Goal: Task Accomplishment & Management: Manage account settings

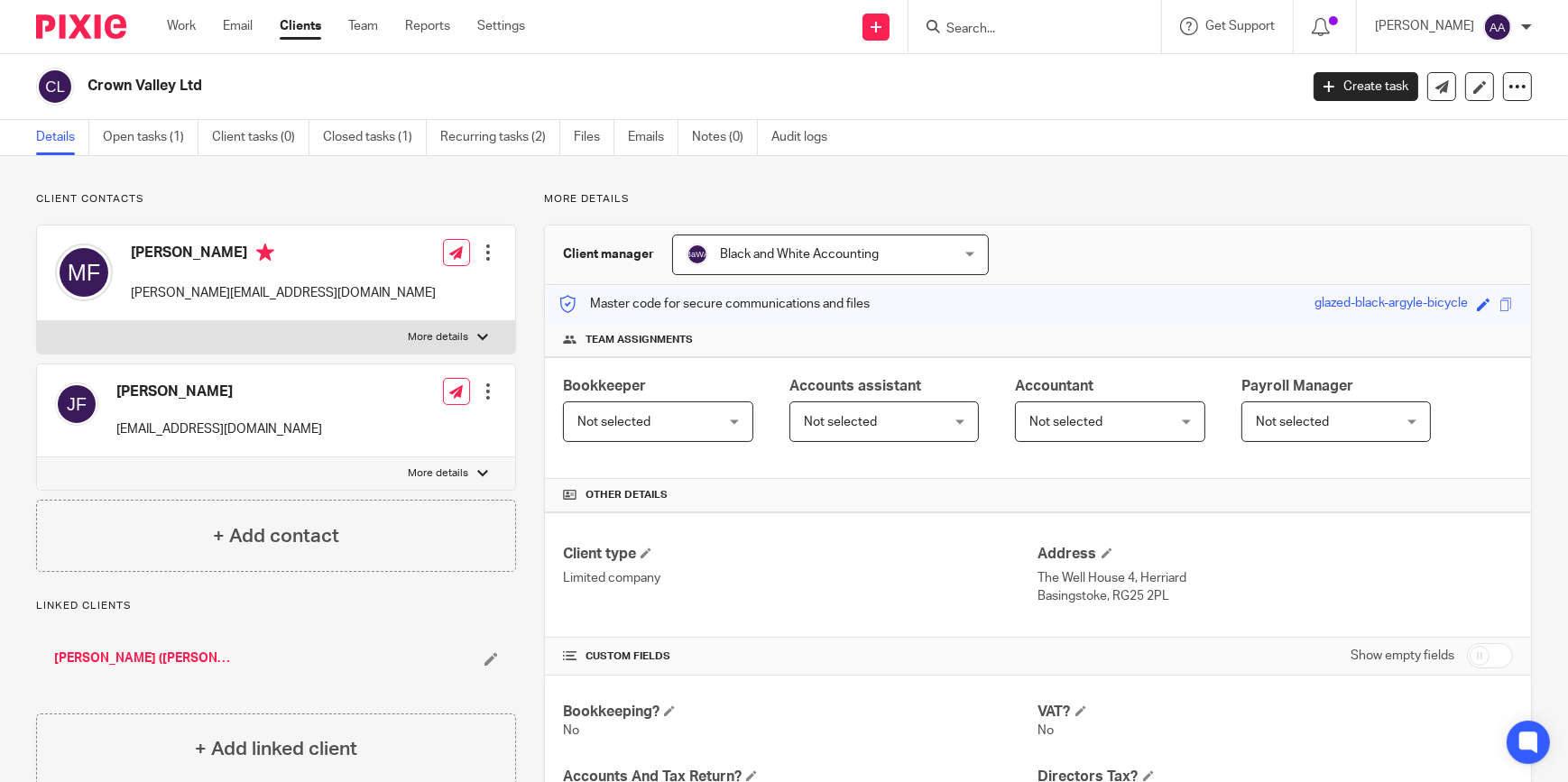
click at [999, 34] on input "Search" at bounding box center [1025, 29] width 162 height 16
click at [1019, 33] on input "Search" at bounding box center [1025, 29] width 162 height 16
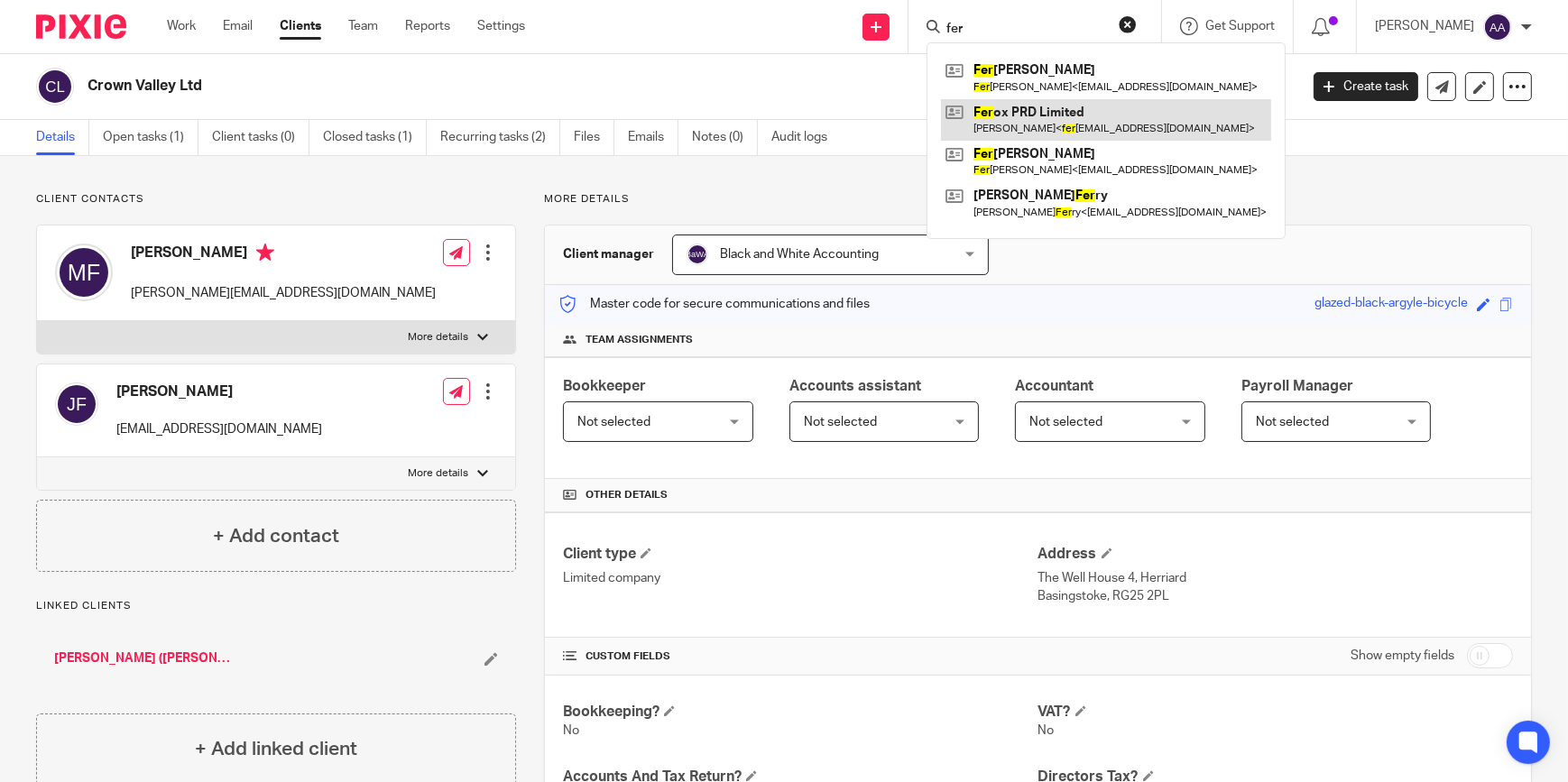
type input "fer"
click at [1110, 111] on link at bounding box center [1105, 120] width 331 height 41
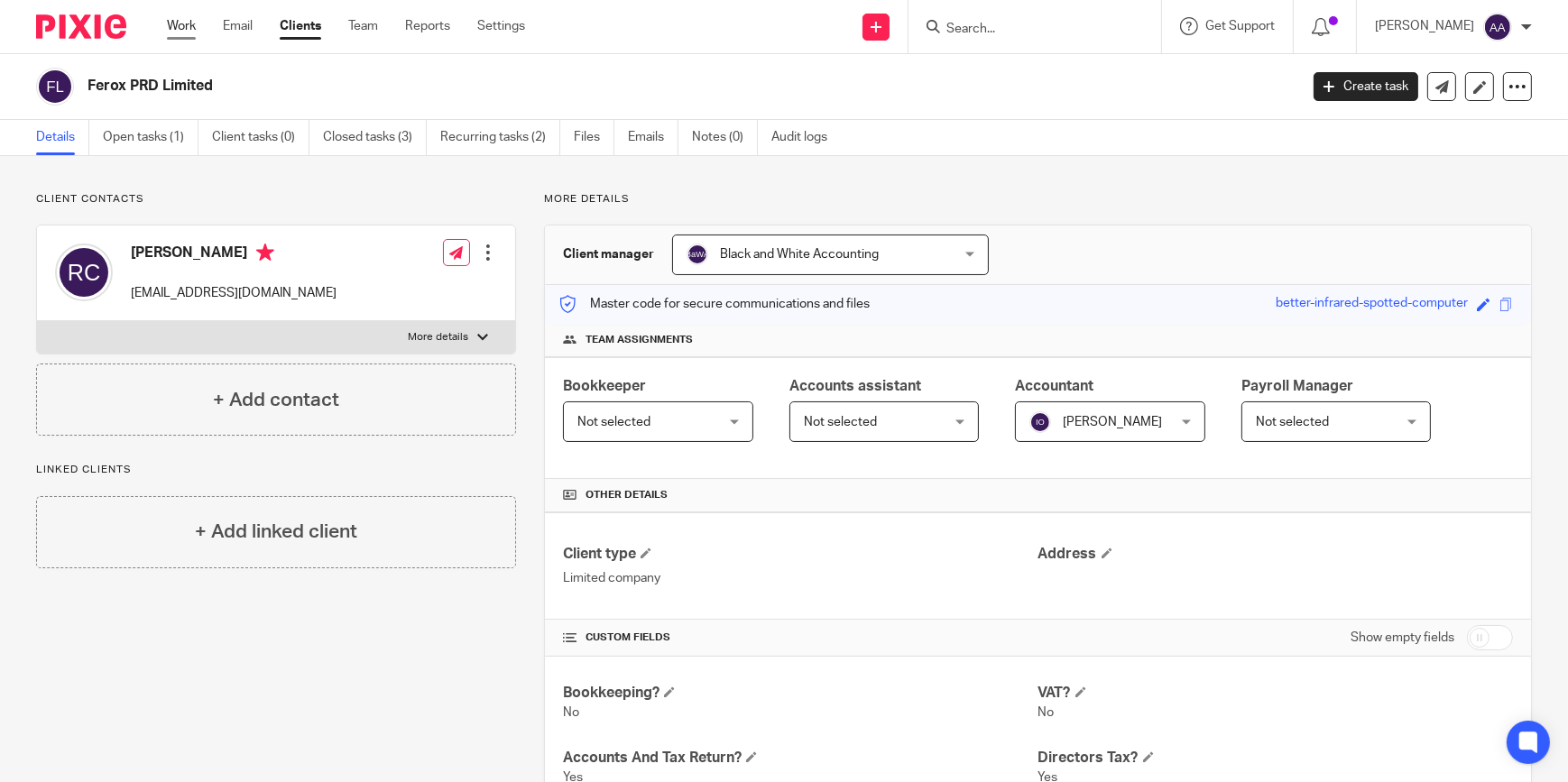
click at [181, 27] on link "Work" at bounding box center [181, 26] width 29 height 18
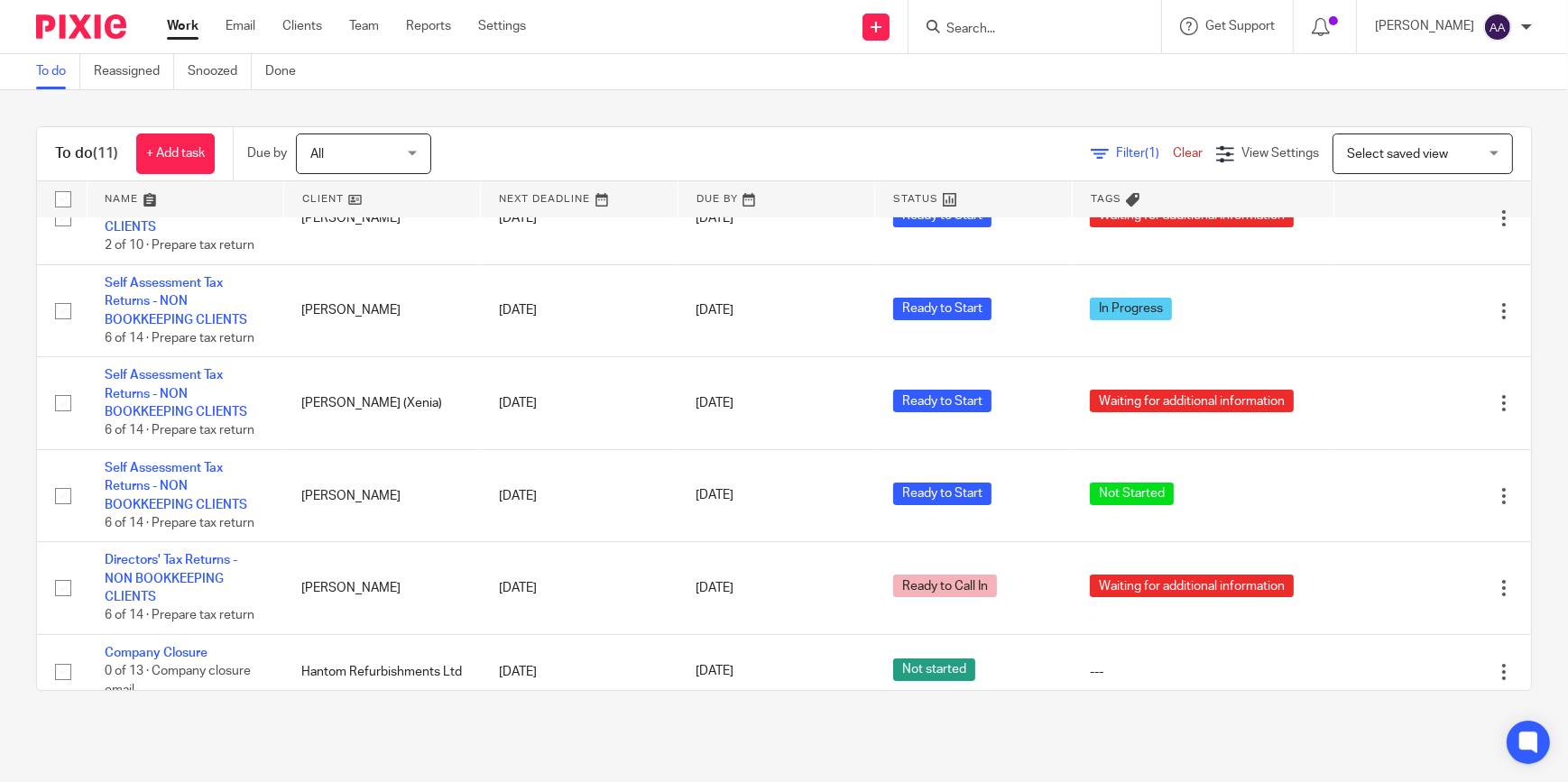
scroll to position [460, 0]
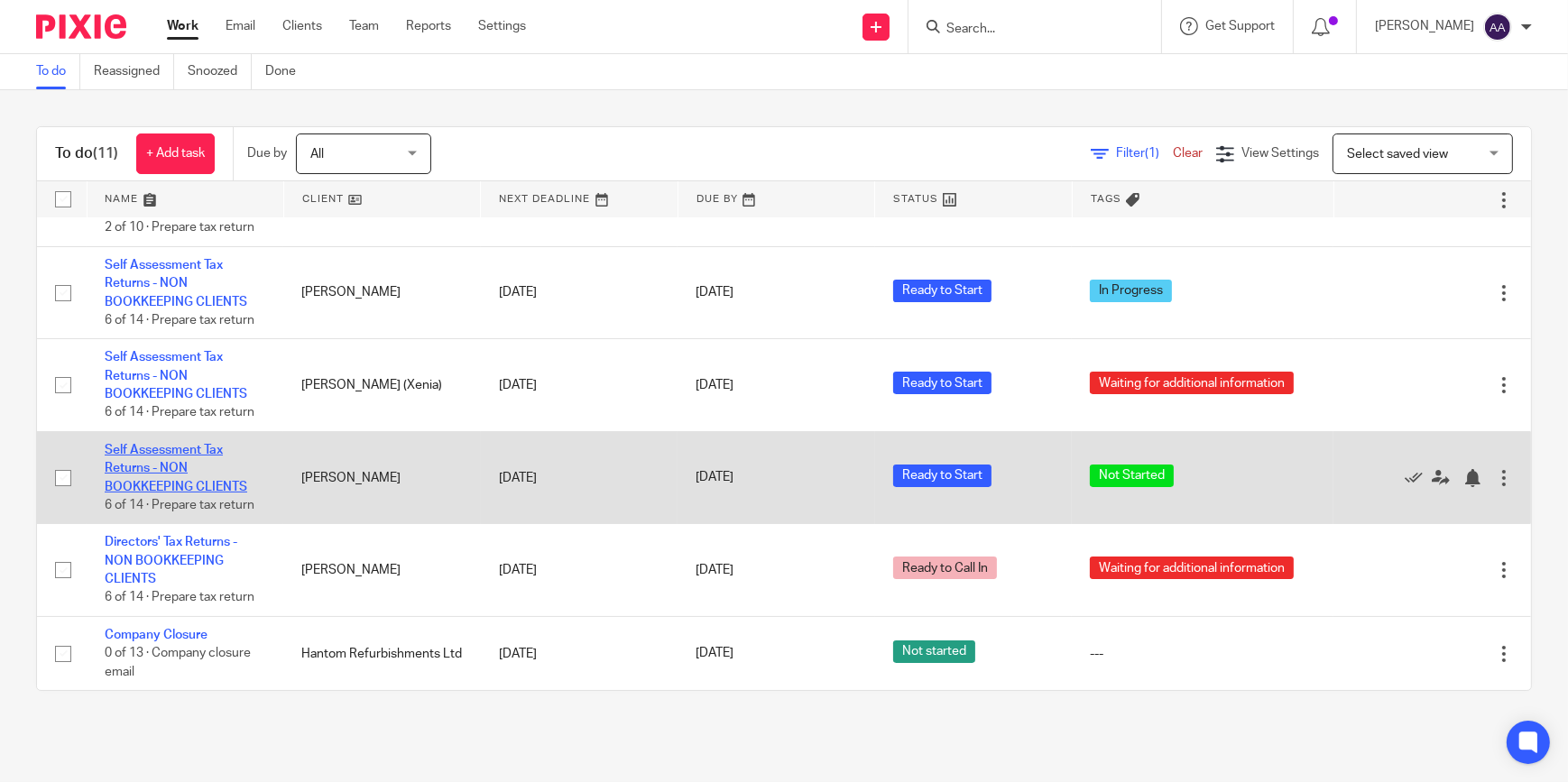
click at [166, 447] on link "Self Assessment Tax Returns - NON BOOKKEEPING CLIENTS" at bounding box center [176, 468] width 143 height 49
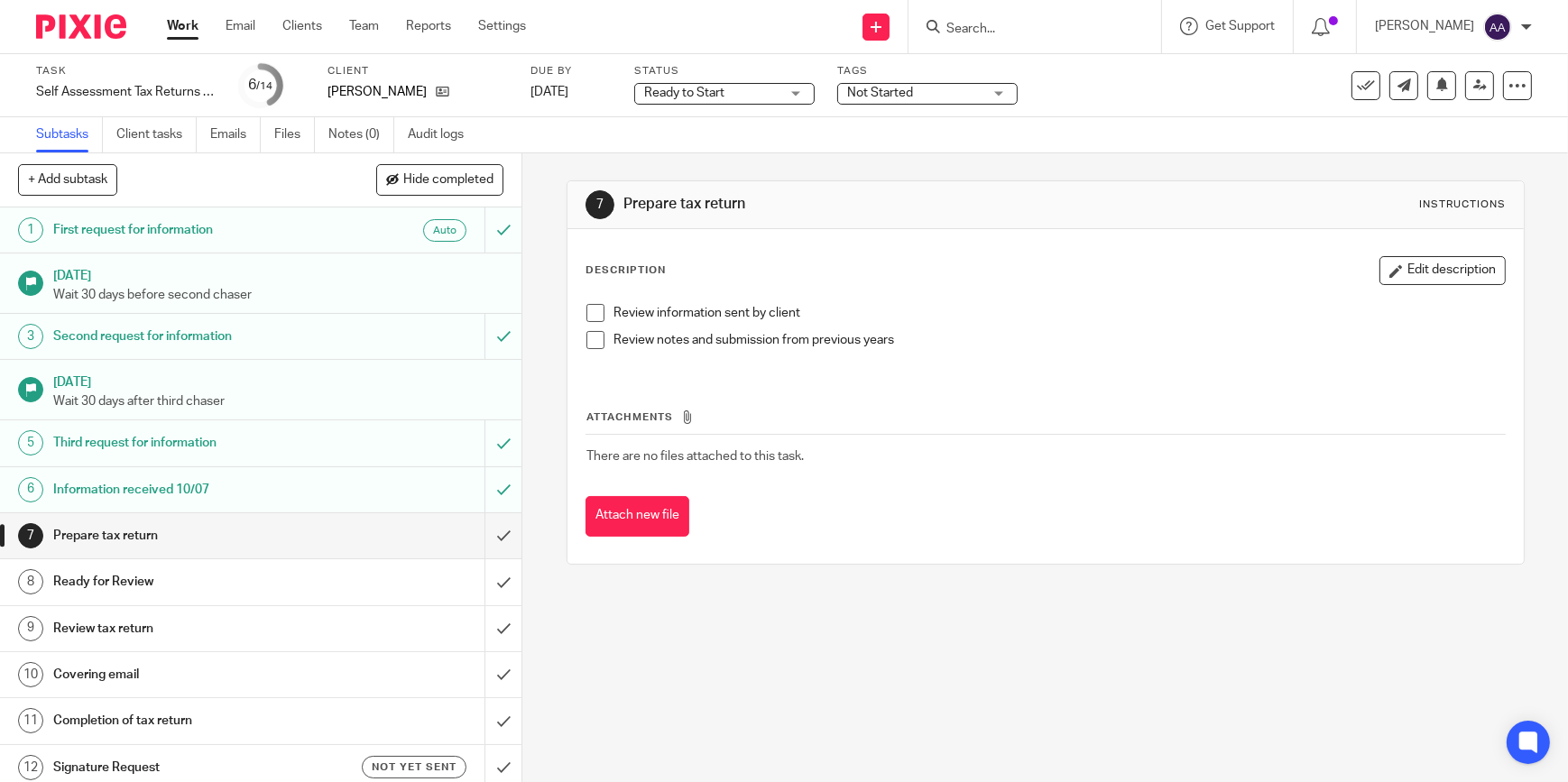
click at [941, 102] on div "Not Started" at bounding box center [926, 94] width 180 height 21
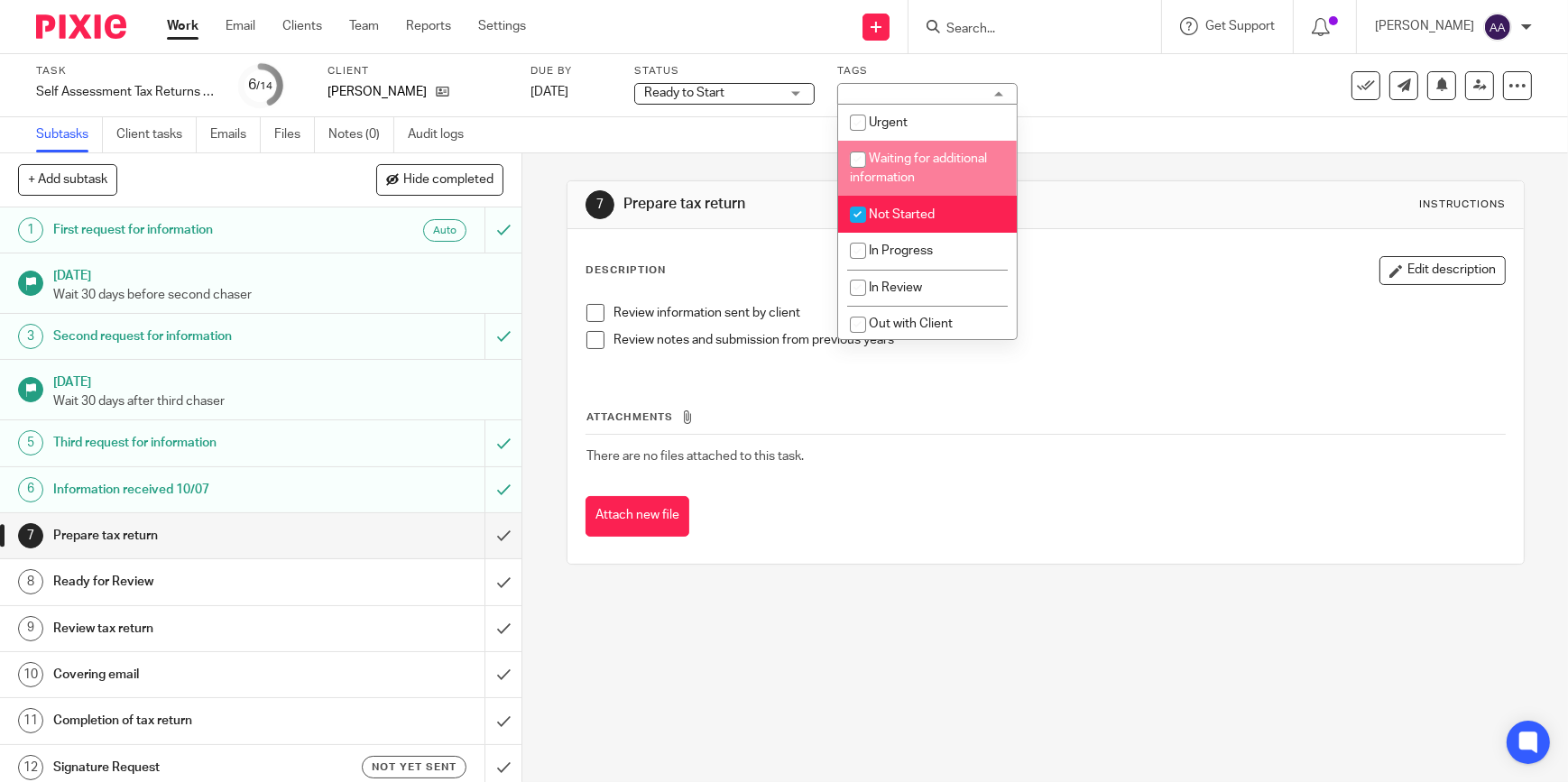
click at [919, 157] on span "Waiting for additional information" at bounding box center [918, 168] width 137 height 32
checkbox input "true"
click at [893, 225] on li "Not Started" at bounding box center [926, 214] width 178 height 37
checkbox input "false"
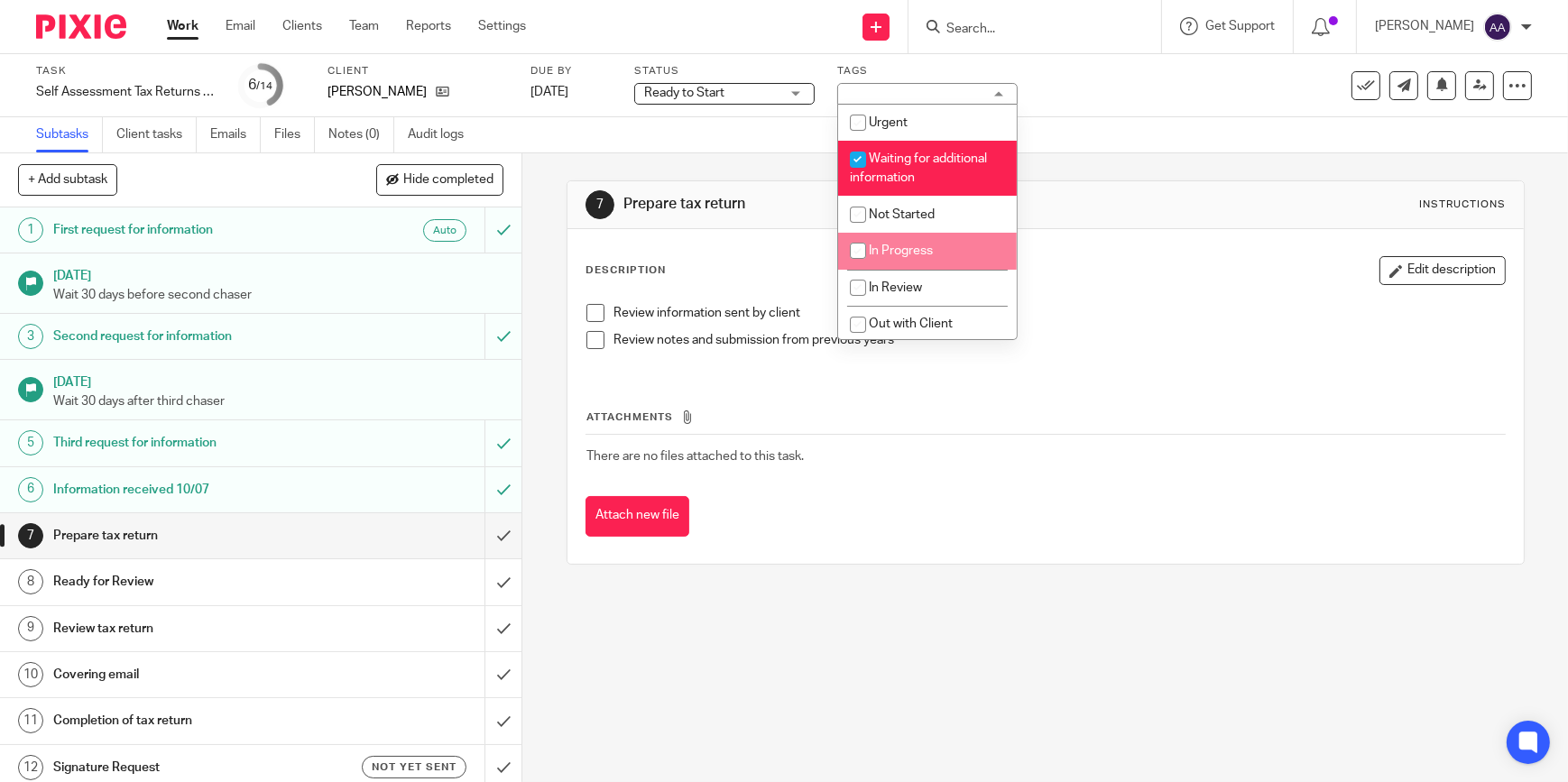
click at [892, 245] on span "In Progress" at bounding box center [900, 251] width 64 height 13
checkbox input "true"
click at [875, 161] on span "Waiting for additional information" at bounding box center [918, 168] width 137 height 32
checkbox input "false"
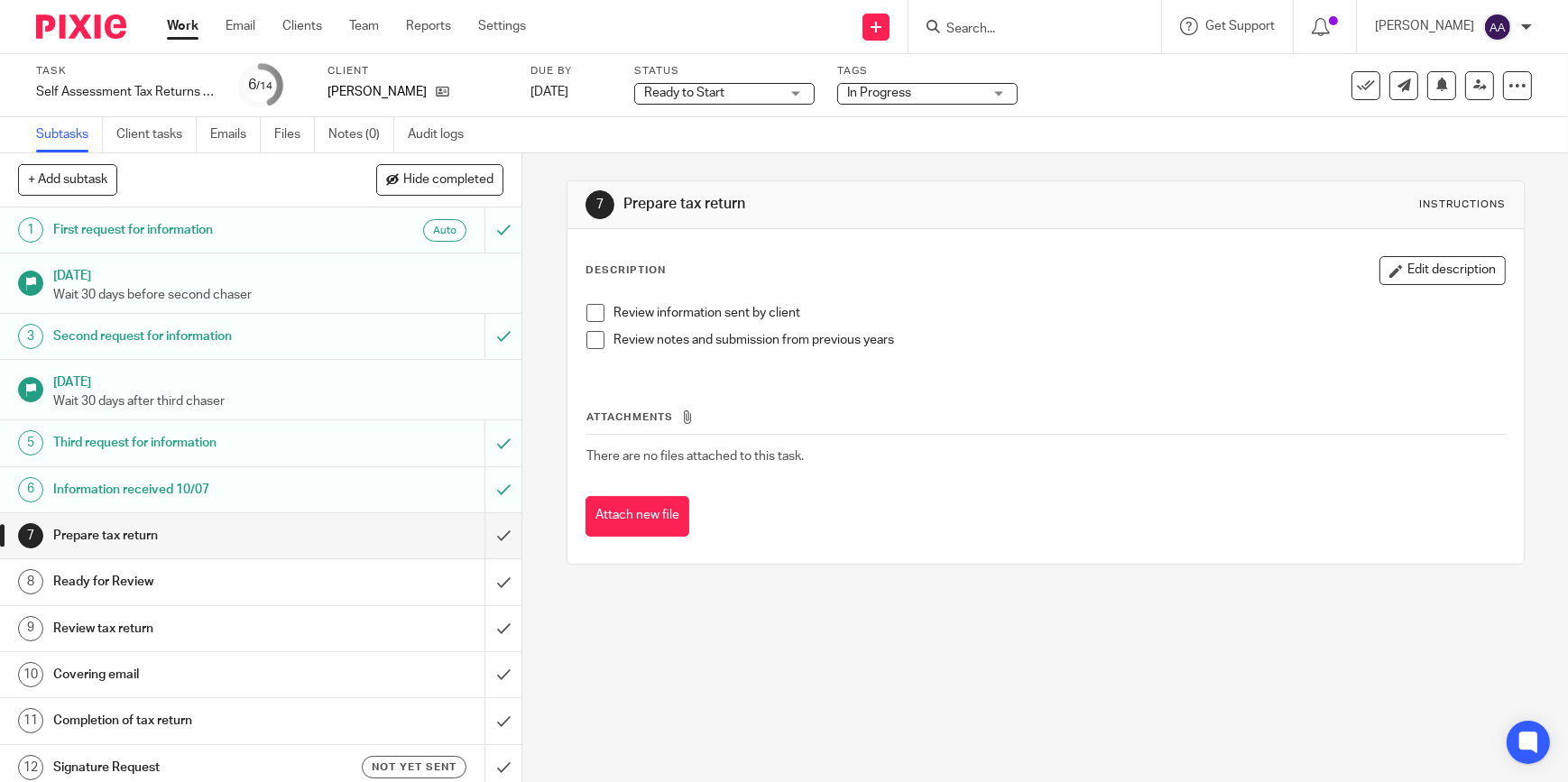
click at [1138, 216] on div "7 Prepare tax return Instructions" at bounding box center [1045, 204] width 920 height 29
click at [188, 20] on link "Work" at bounding box center [182, 26] width 32 height 18
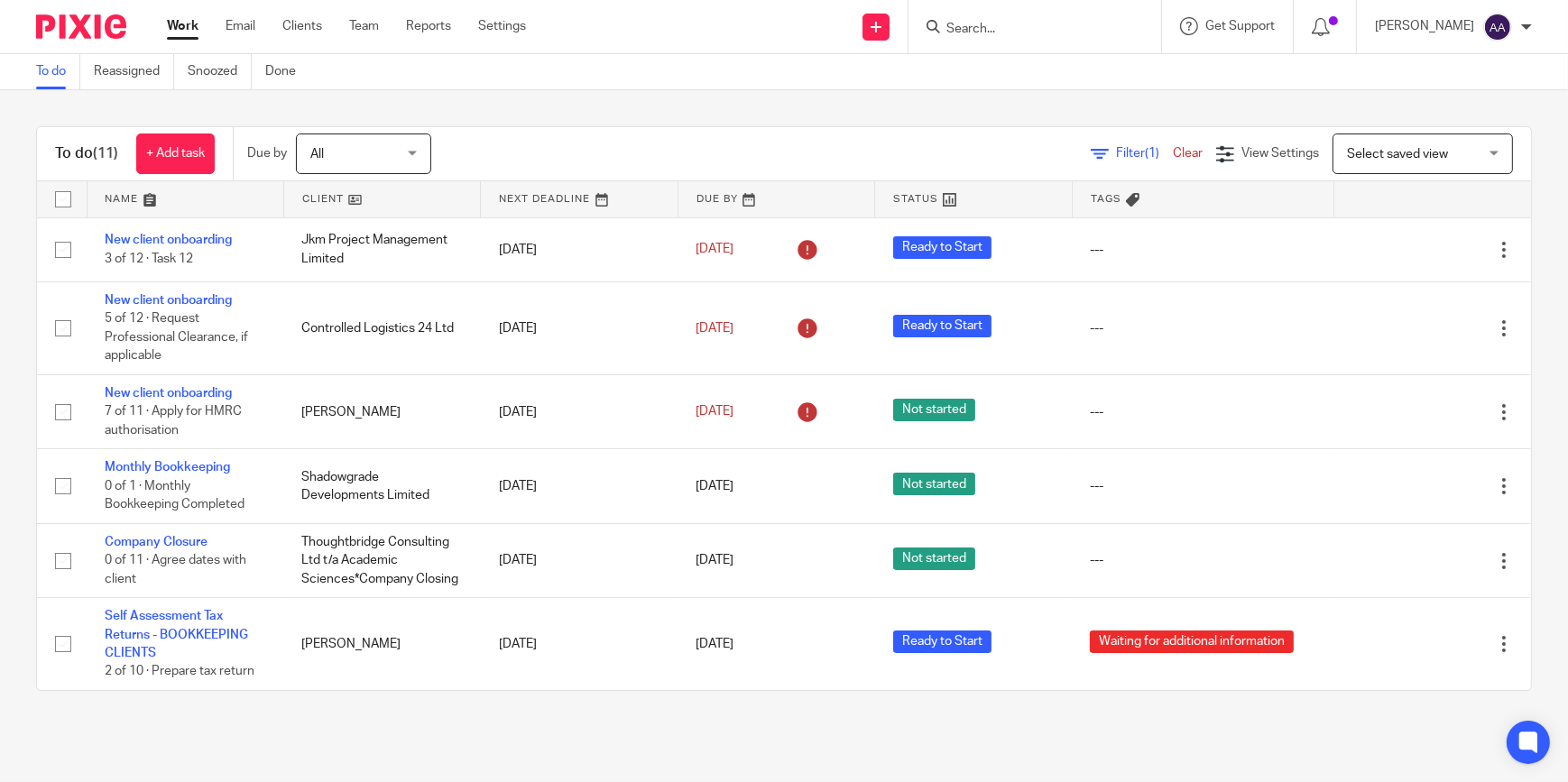
click at [1470, 154] on div "Select saved view Select saved view" at bounding box center [1422, 154] width 180 height 40
click at [1468, 153] on div "Select saved view Select saved view" at bounding box center [1422, 154] width 180 height 40
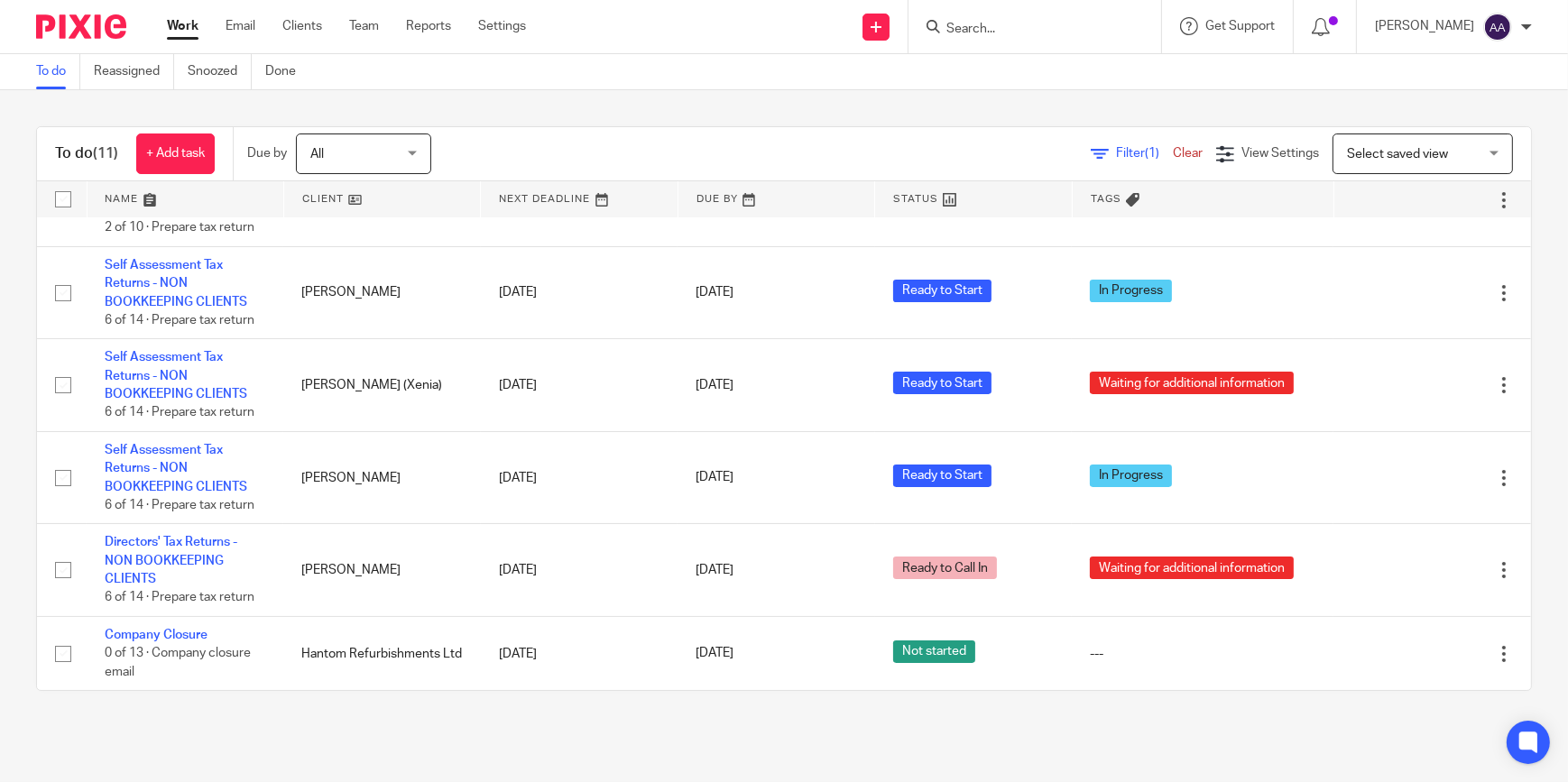
scroll to position [460, 0]
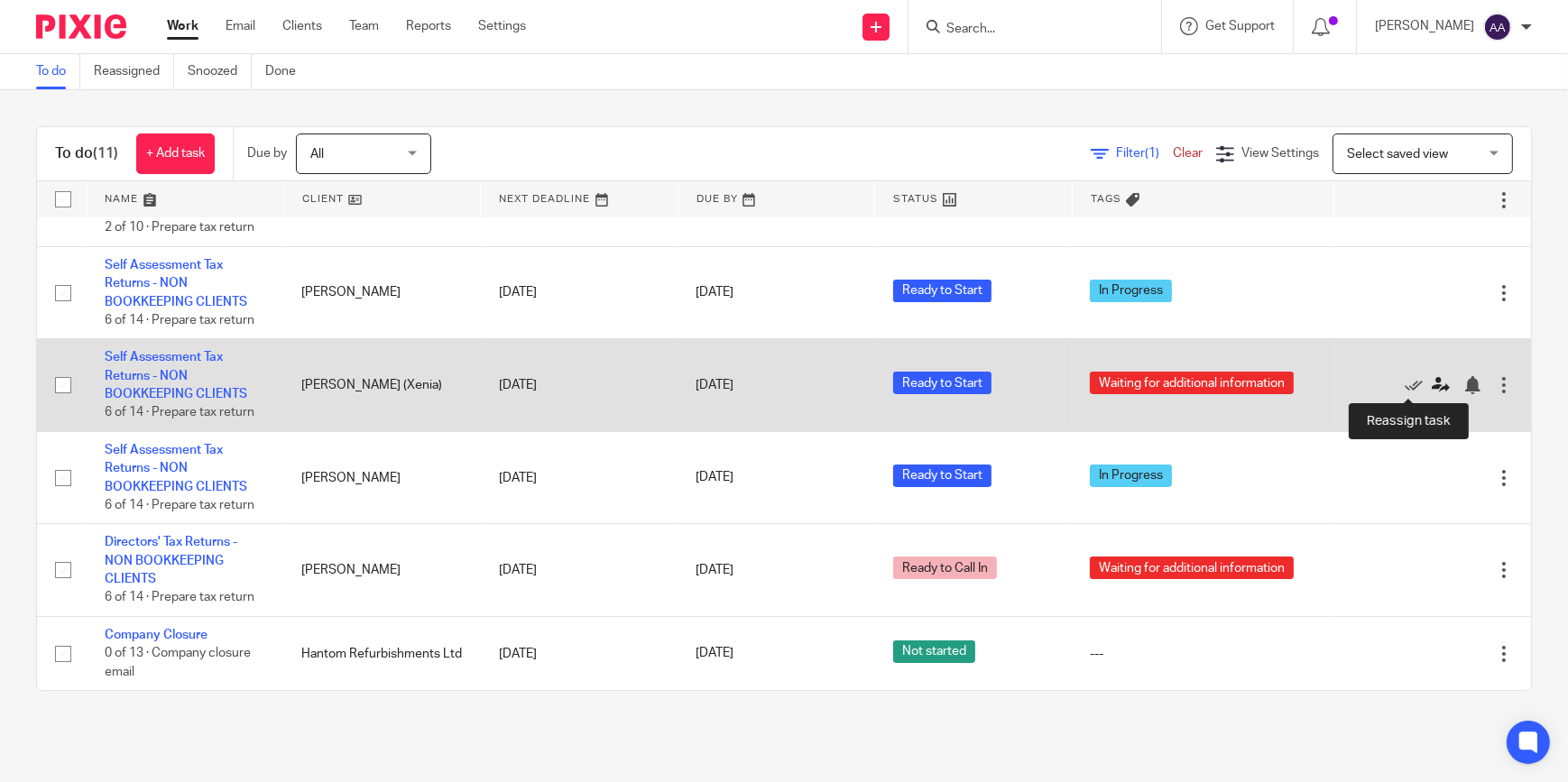
click at [1431, 384] on icon at bounding box center [1440, 385] width 18 height 18
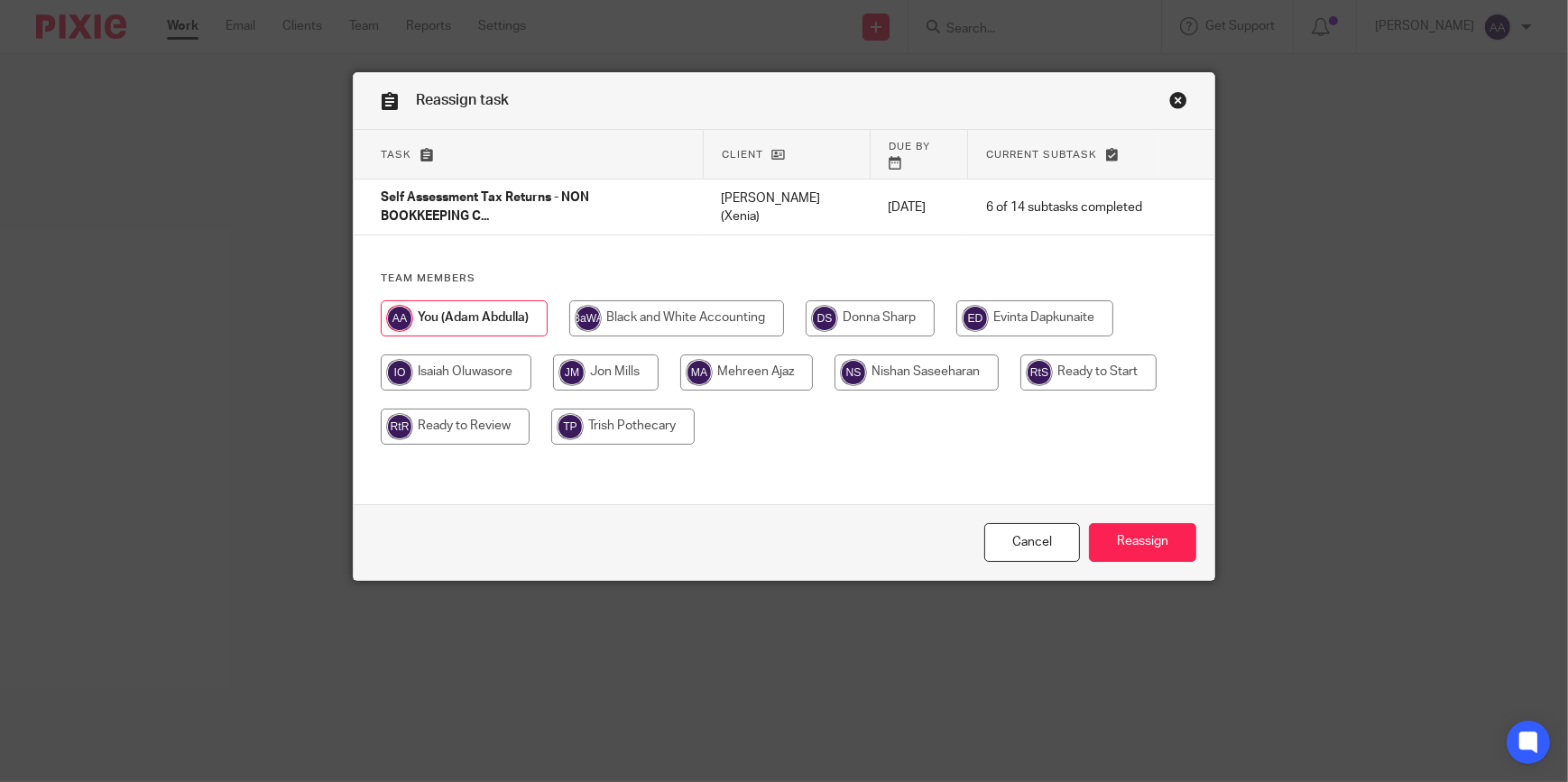
click at [416, 409] on input "radio" at bounding box center [455, 426] width 148 height 36
radio input "true"
click at [1130, 508] on div "Cancel Reassign" at bounding box center [784, 542] width 861 height 76
click at [1118, 537] on input "Reassign" at bounding box center [1142, 543] width 107 height 39
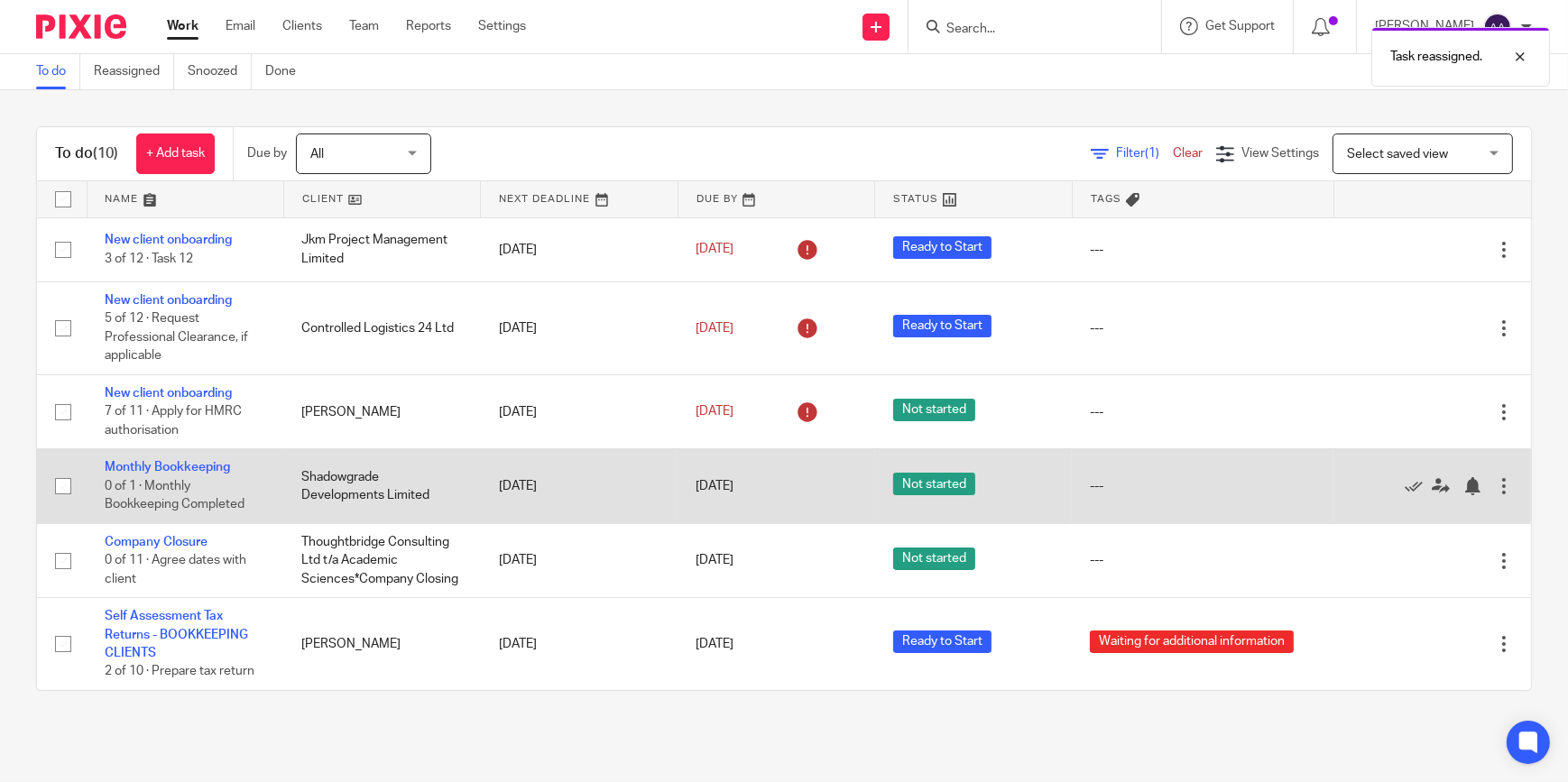
scroll to position [367, 0]
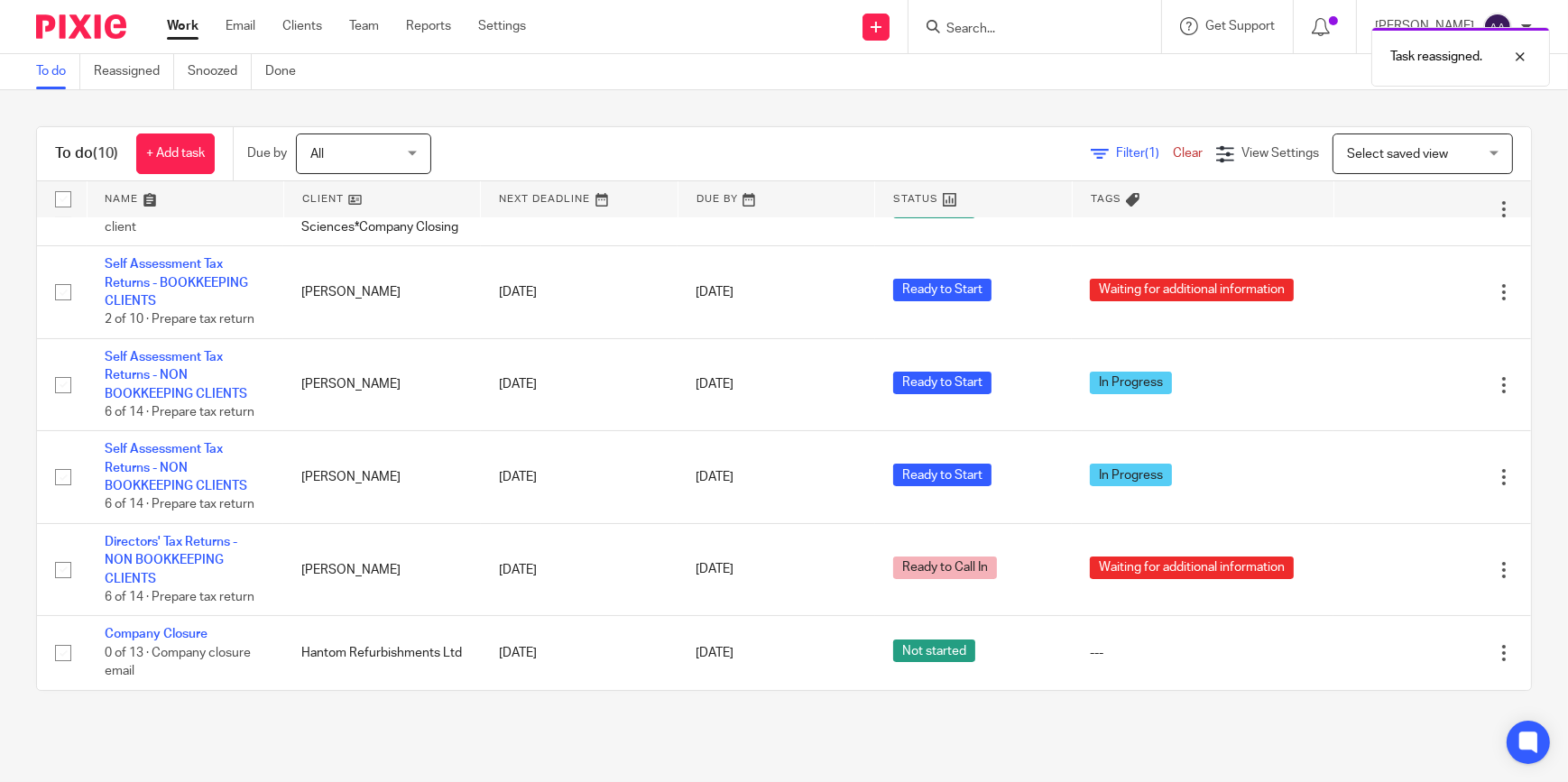
click at [1060, 36] on div "Task reassigned." at bounding box center [1166, 52] width 766 height 68
click at [1055, 23] on div "Task reassigned." at bounding box center [1166, 52] width 766 height 68
click at [1039, 21] on input "Search" at bounding box center [1025, 29] width 162 height 16
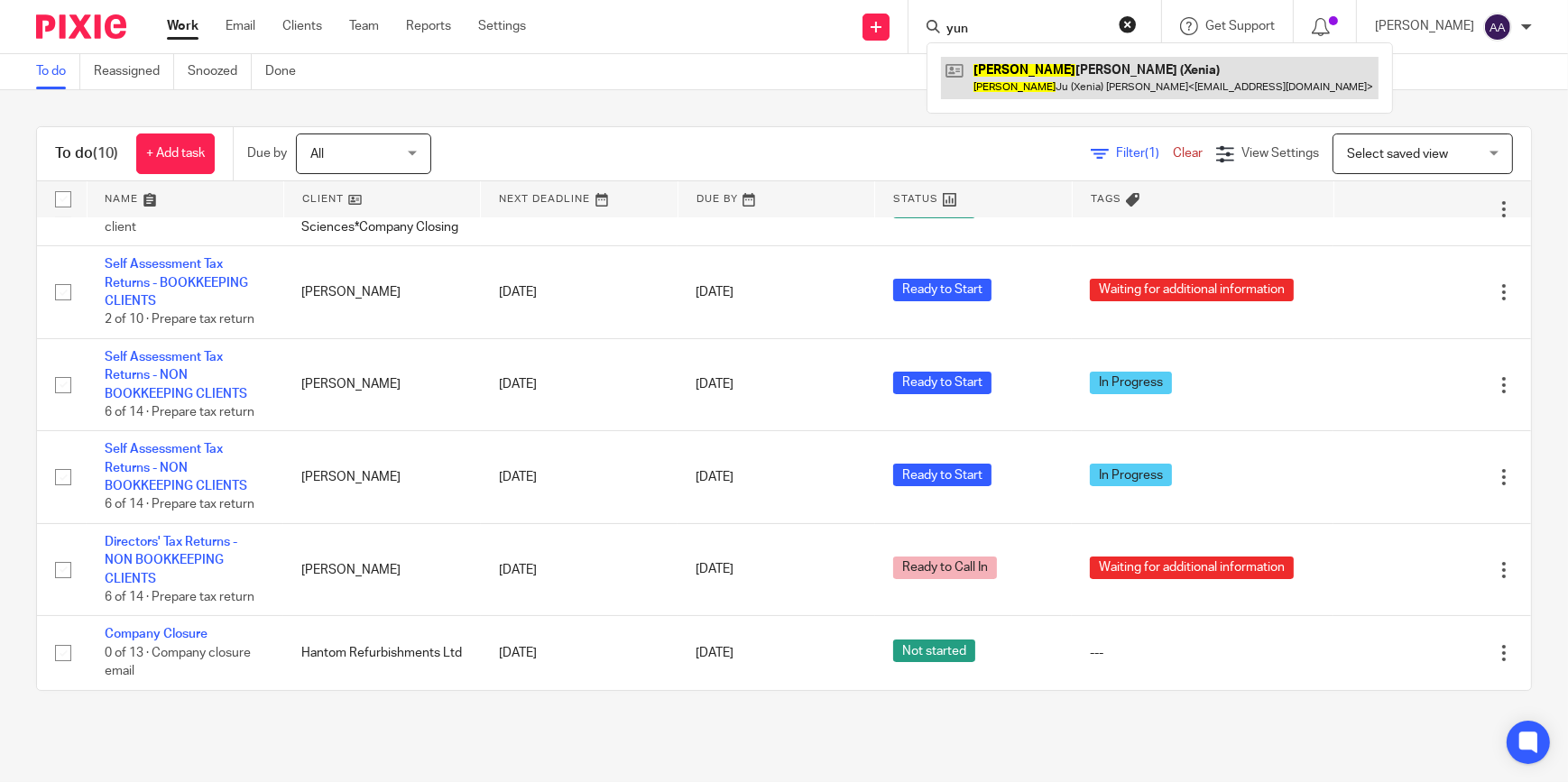
type input "yun"
click at [1070, 63] on link at bounding box center [1159, 77] width 438 height 41
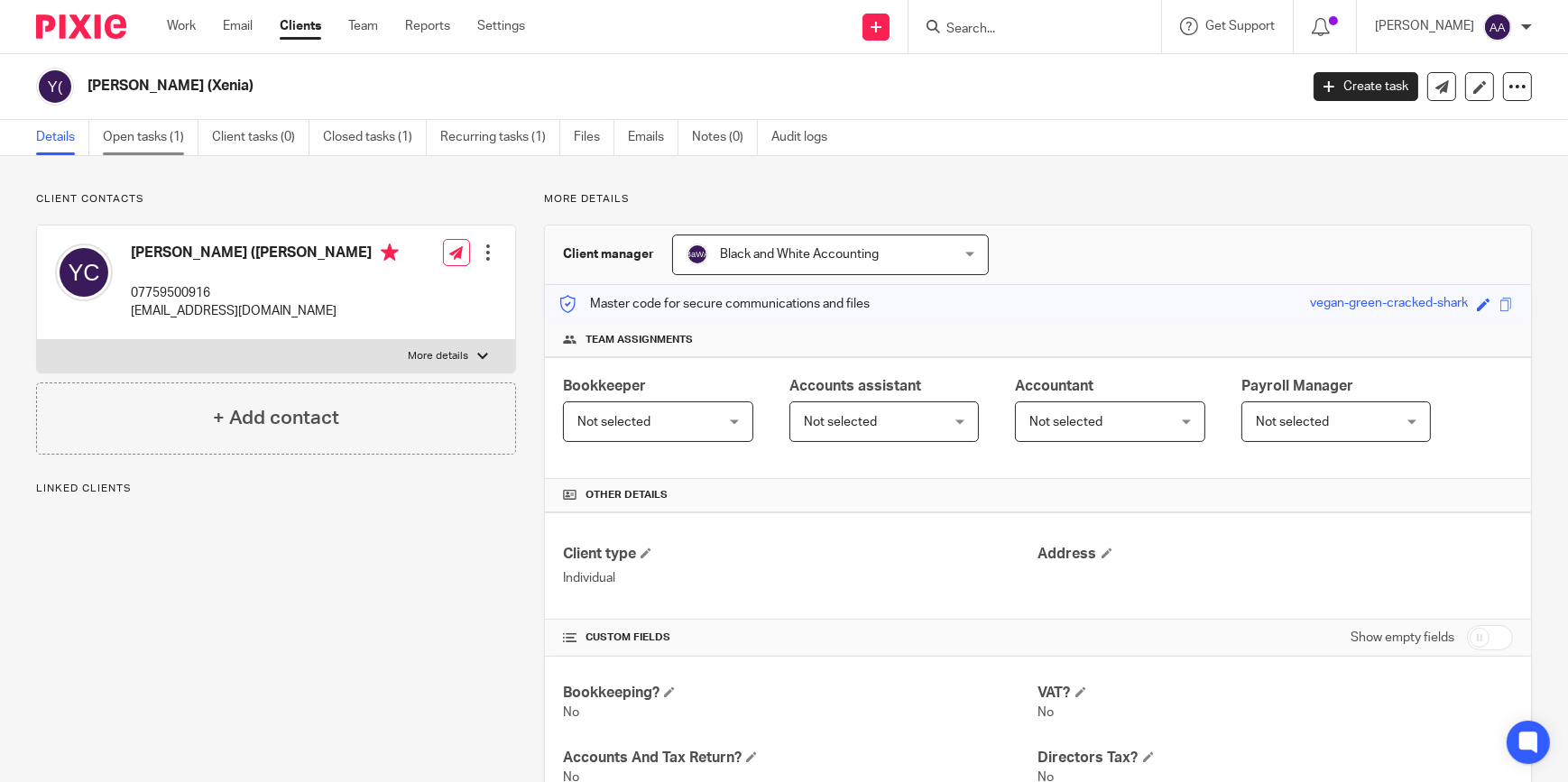
click at [169, 123] on link "Open tasks (1)" at bounding box center [150, 137] width 95 height 35
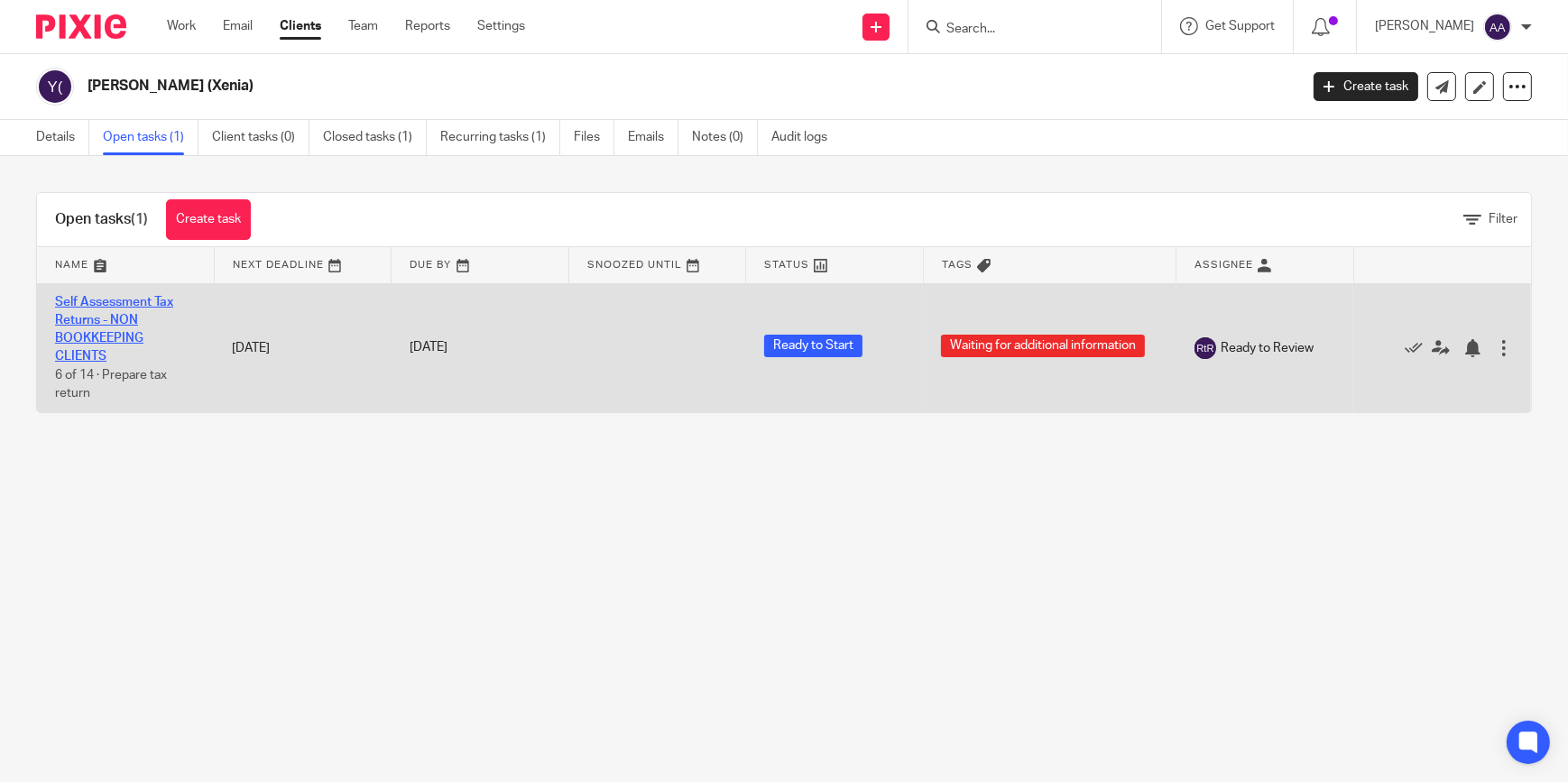
click at [105, 298] on link "Self Assessment Tax Returns - NON BOOKKEEPING CLIENTS" at bounding box center [114, 330] width 119 height 67
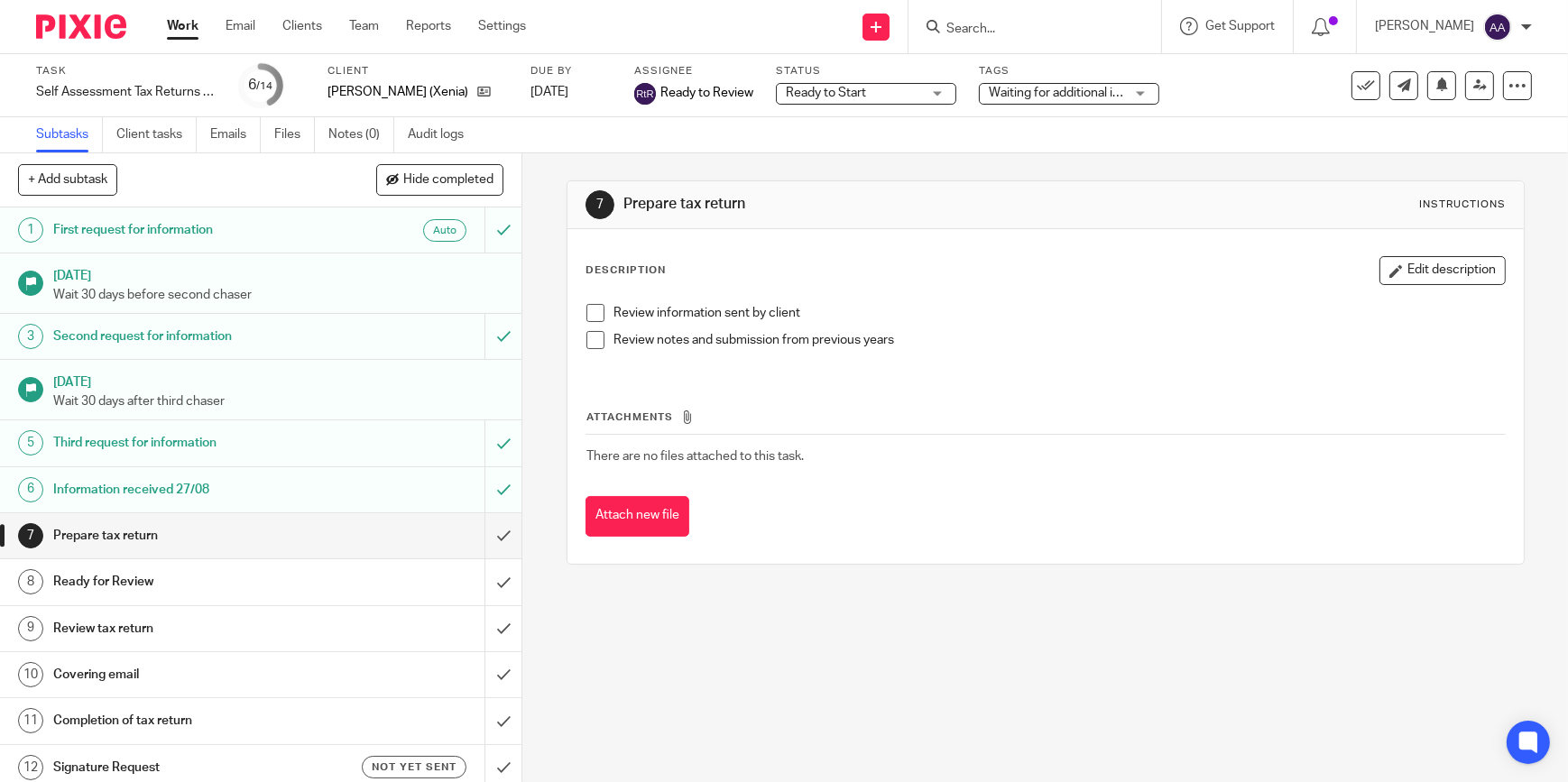
click at [911, 87] on span "Ready to Start" at bounding box center [853, 94] width 135 height 19
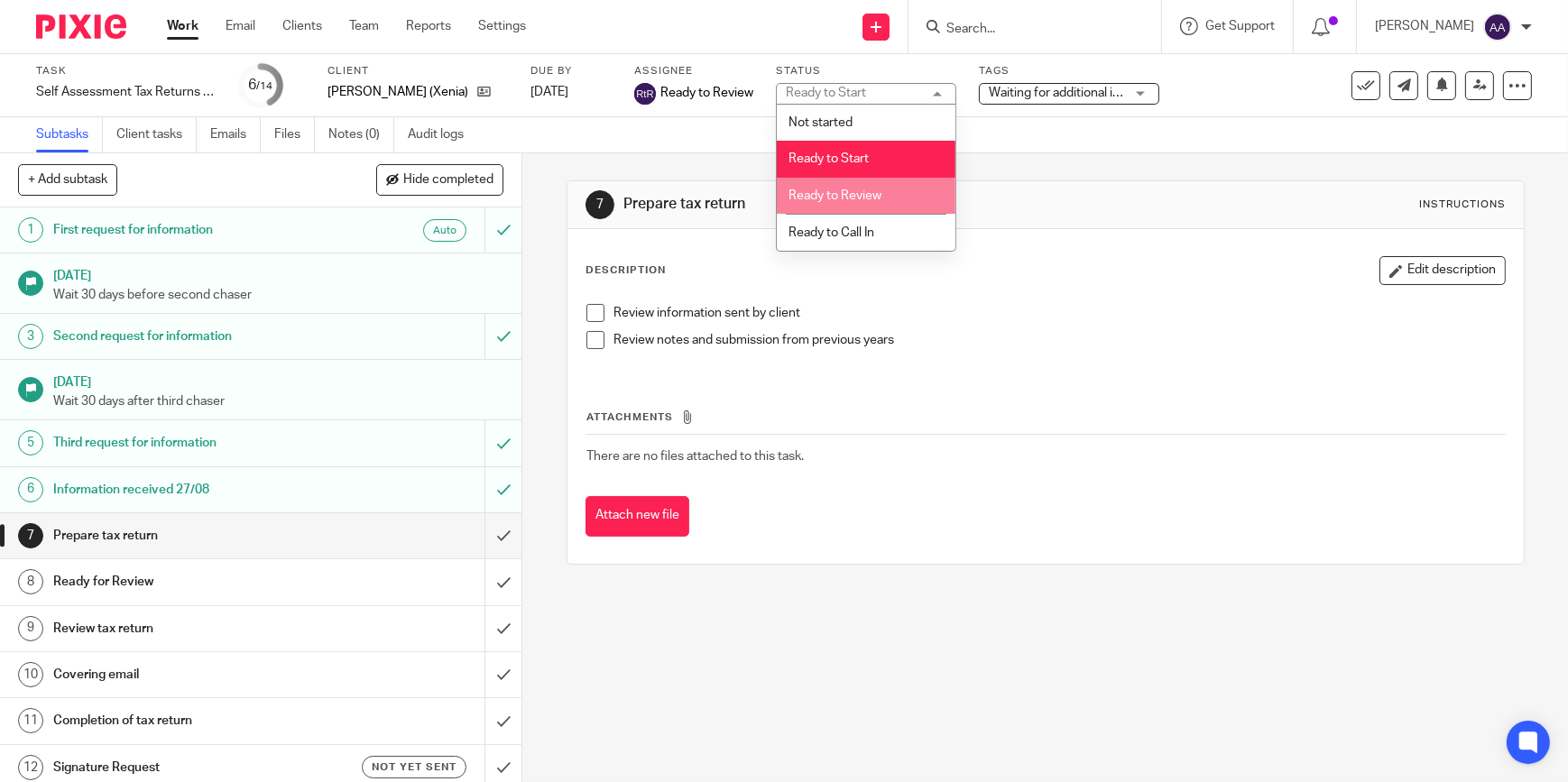
click at [864, 187] on li "Ready to Review" at bounding box center [865, 196] width 178 height 37
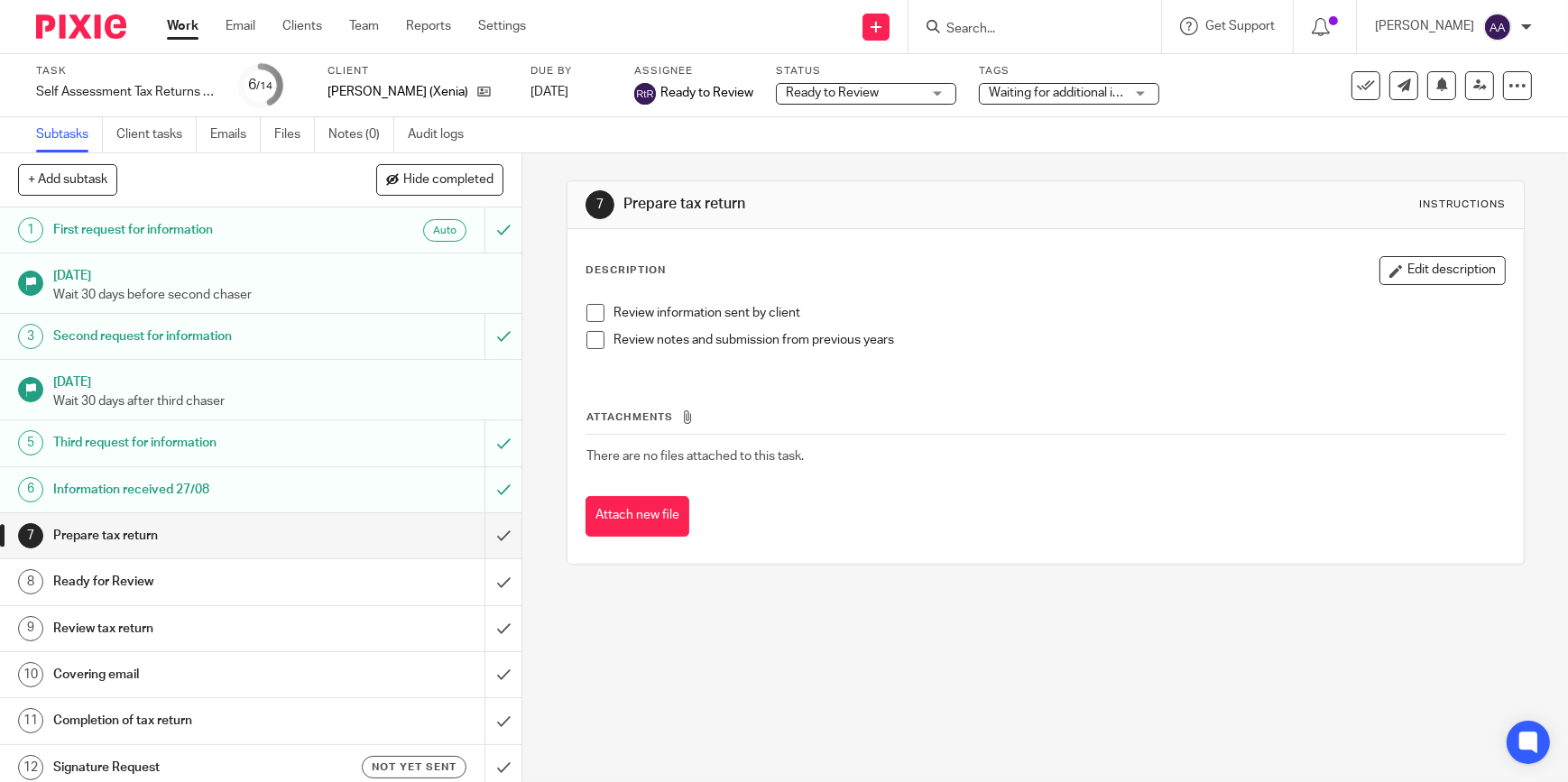
click at [1064, 93] on span "Waiting for additional information" at bounding box center [1081, 93] width 186 height 13
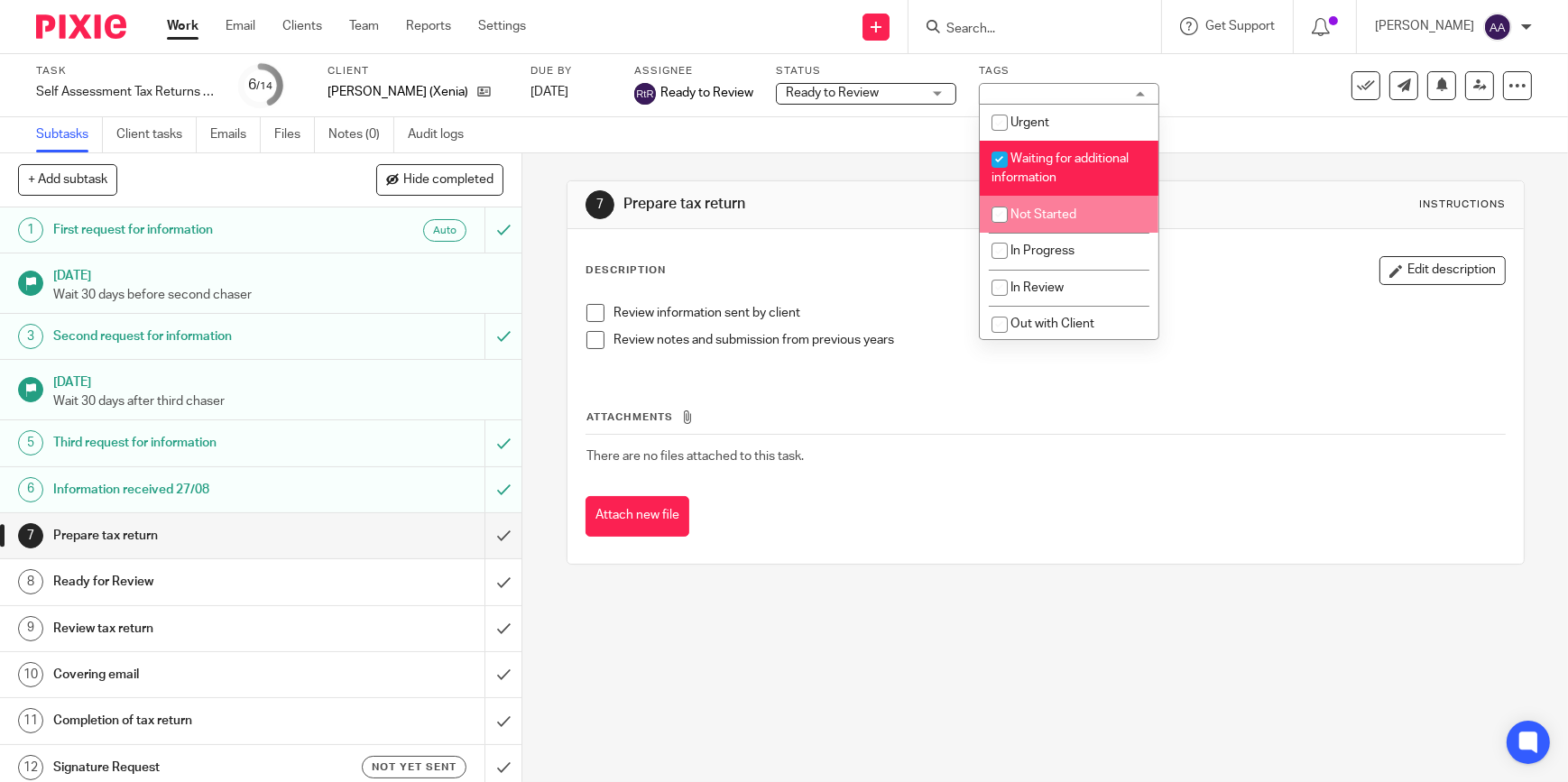
click at [1006, 206] on input "checkbox" at bounding box center [999, 215] width 35 height 35
checkbox input "true"
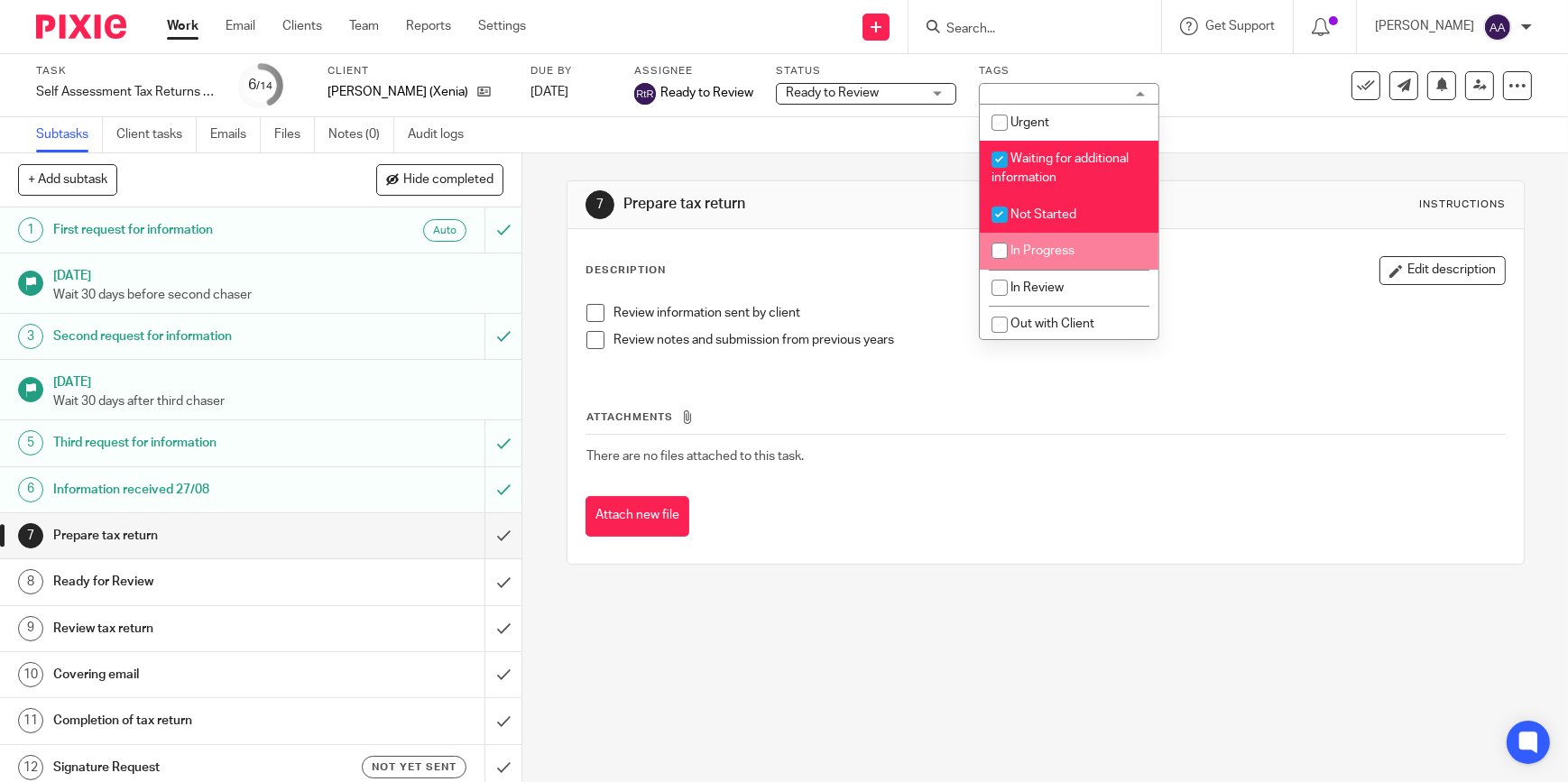
click at [1005, 235] on input "checkbox" at bounding box center [999, 251] width 35 height 35
checkbox input "true"
click at [1011, 183] on li "Waiting for additional information" at bounding box center [1068, 168] width 178 height 55
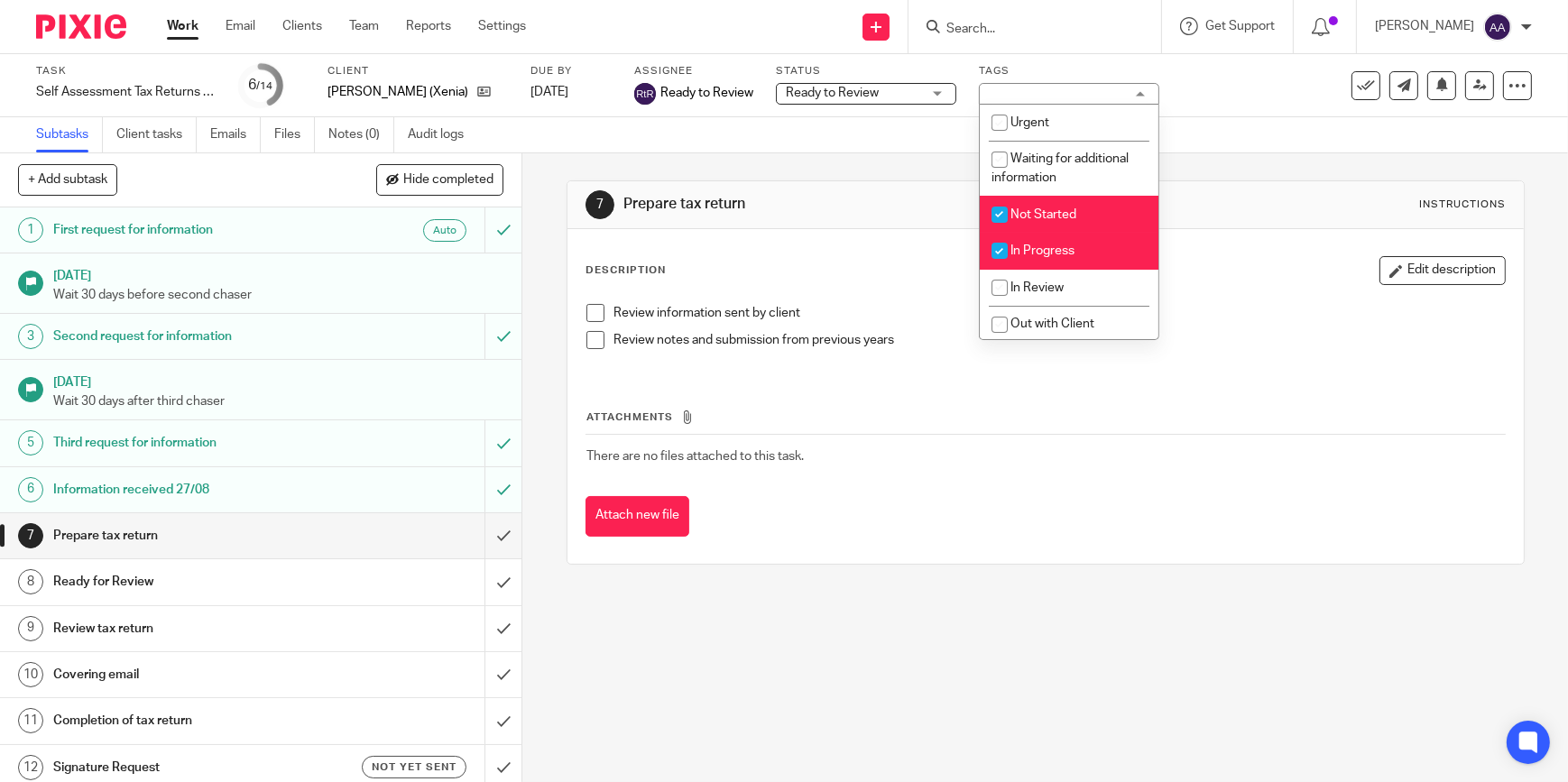
click at [1010, 156] on input "checkbox" at bounding box center [999, 160] width 35 height 35
checkbox input "true"
click at [1001, 202] on input "checkbox" at bounding box center [999, 215] width 35 height 35
checkbox input "false"
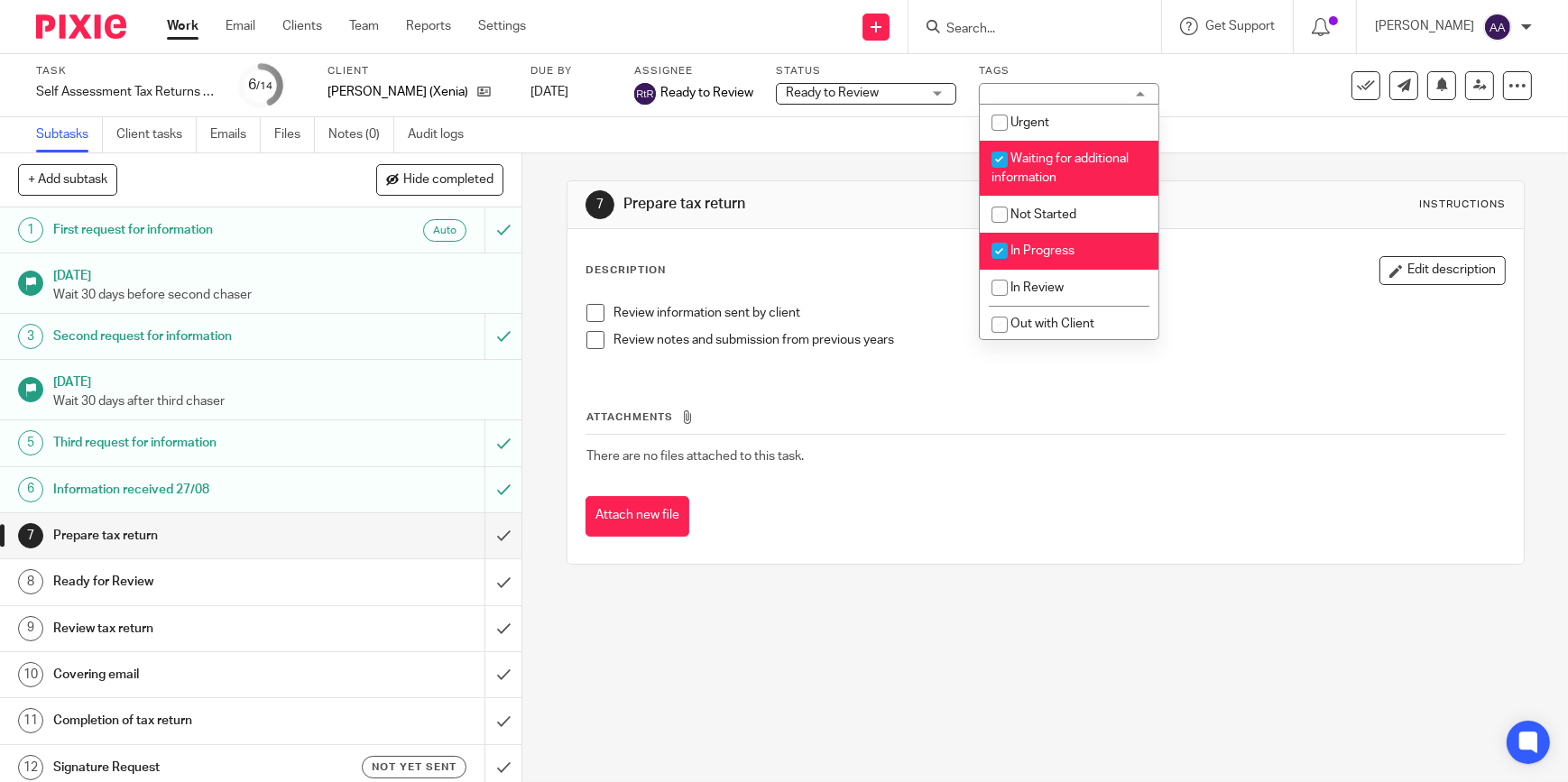
click at [1004, 169] on input "checkbox" at bounding box center [999, 160] width 35 height 35
checkbox input "false"
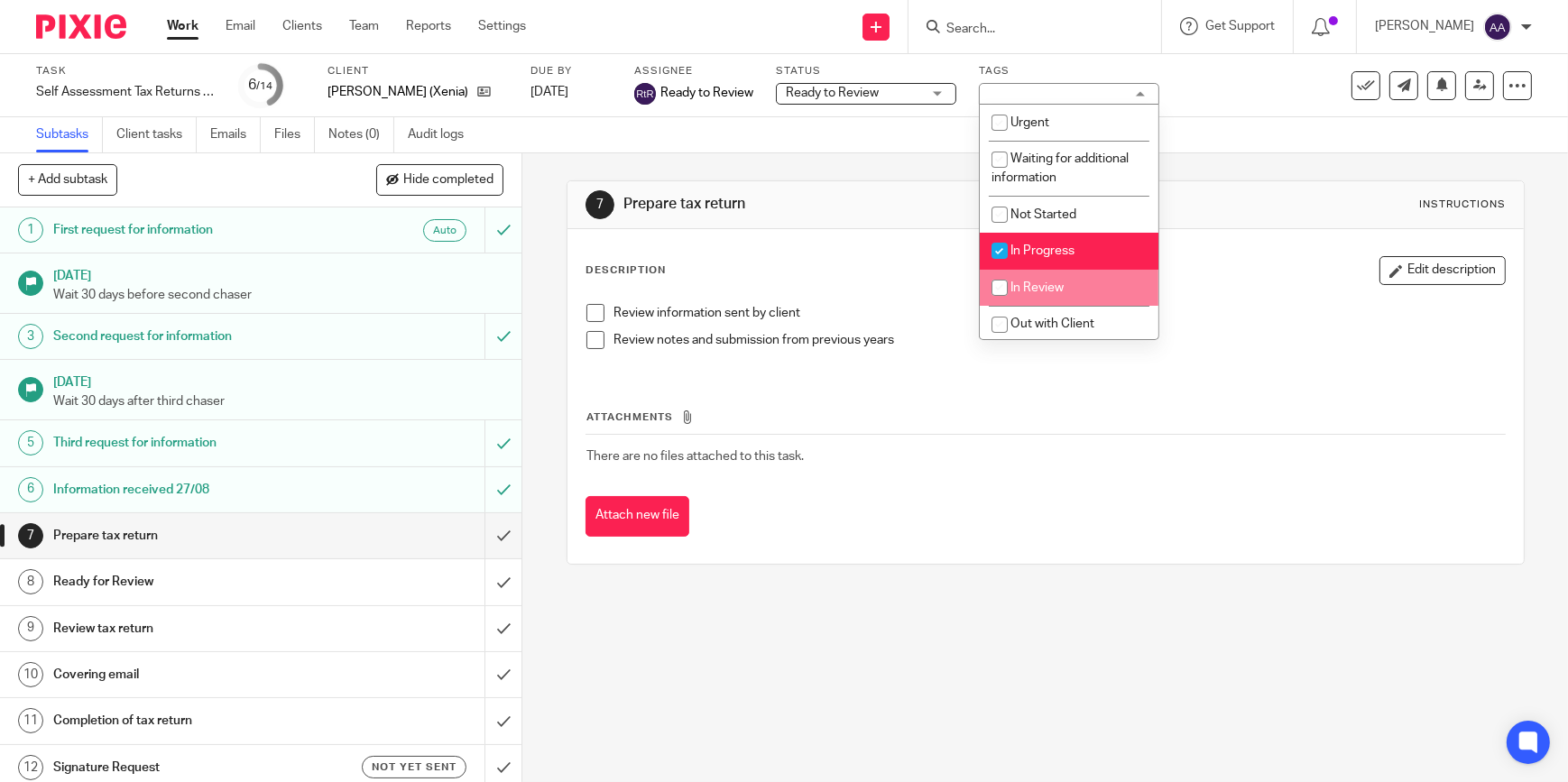
click at [1027, 288] on span "In Review" at bounding box center [1036, 287] width 53 height 13
checkbox input "true"
click at [1007, 248] on input "checkbox" at bounding box center [999, 251] width 35 height 35
checkbox input "false"
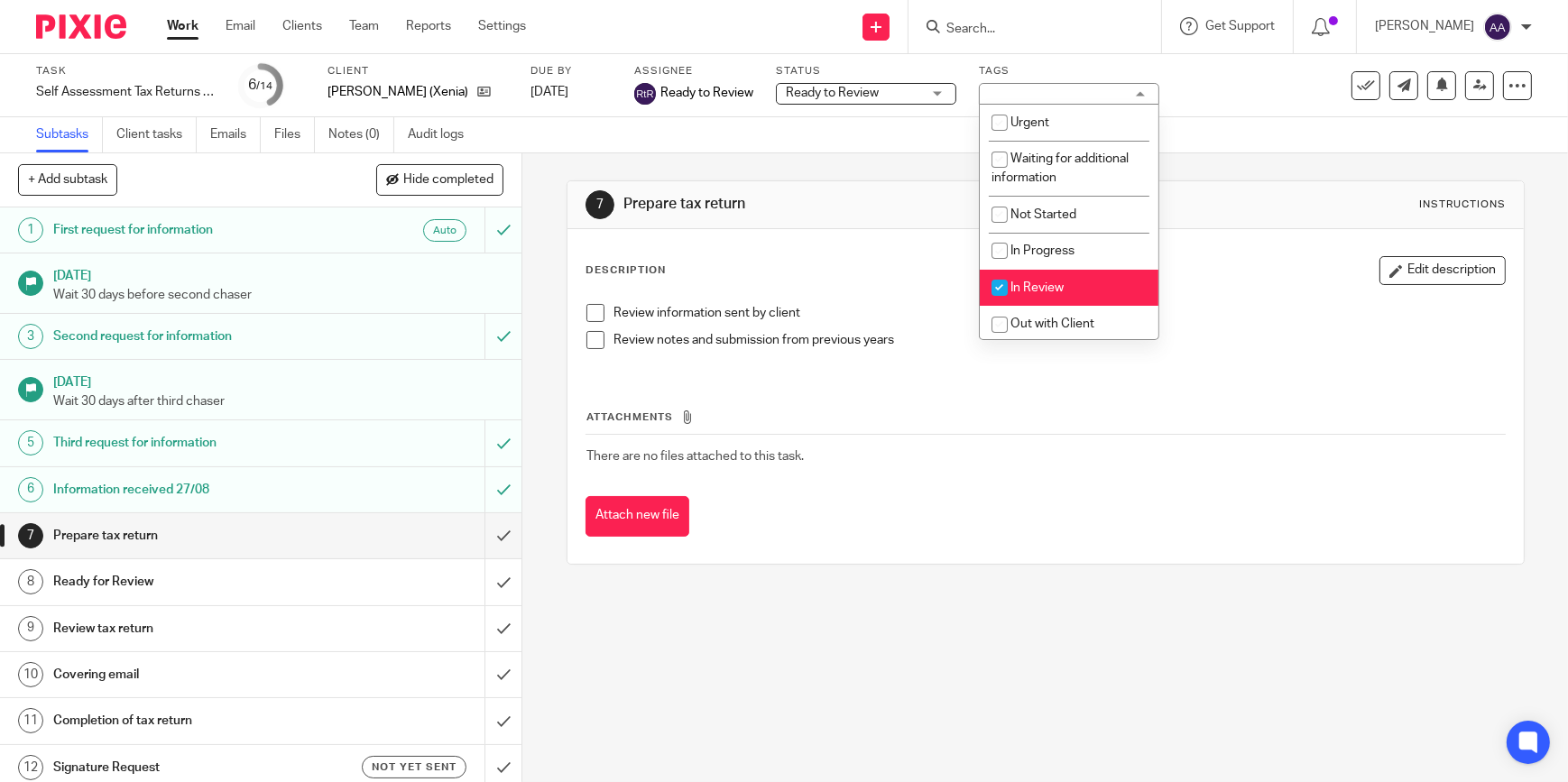
click at [1007, 278] on input "checkbox" at bounding box center [999, 288] width 35 height 35
checkbox input "false"
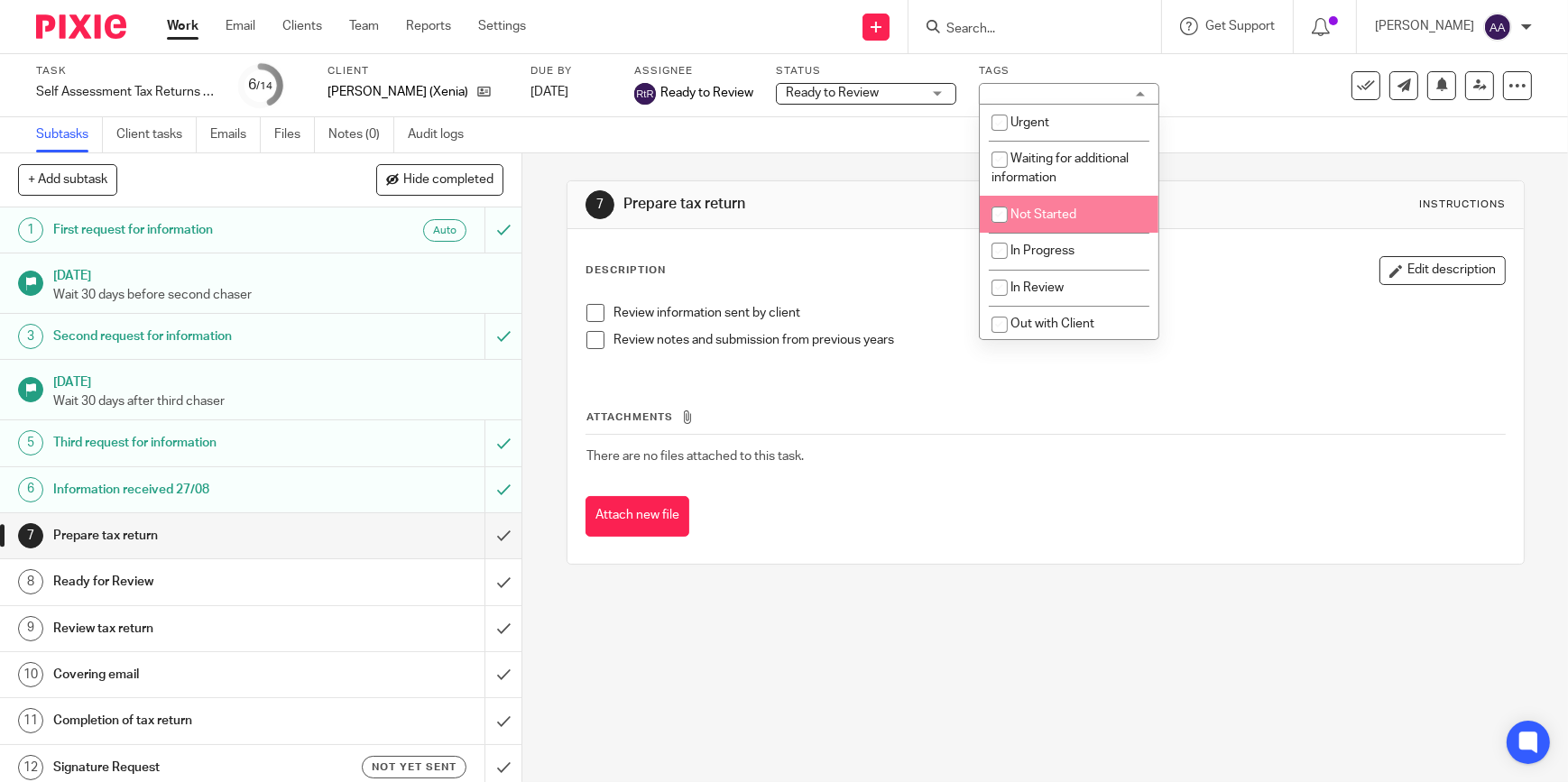
click at [1299, 157] on div "7 Prepare tax return Instructions Description Edit description Review informati…" at bounding box center [1046, 372] width 958 height 439
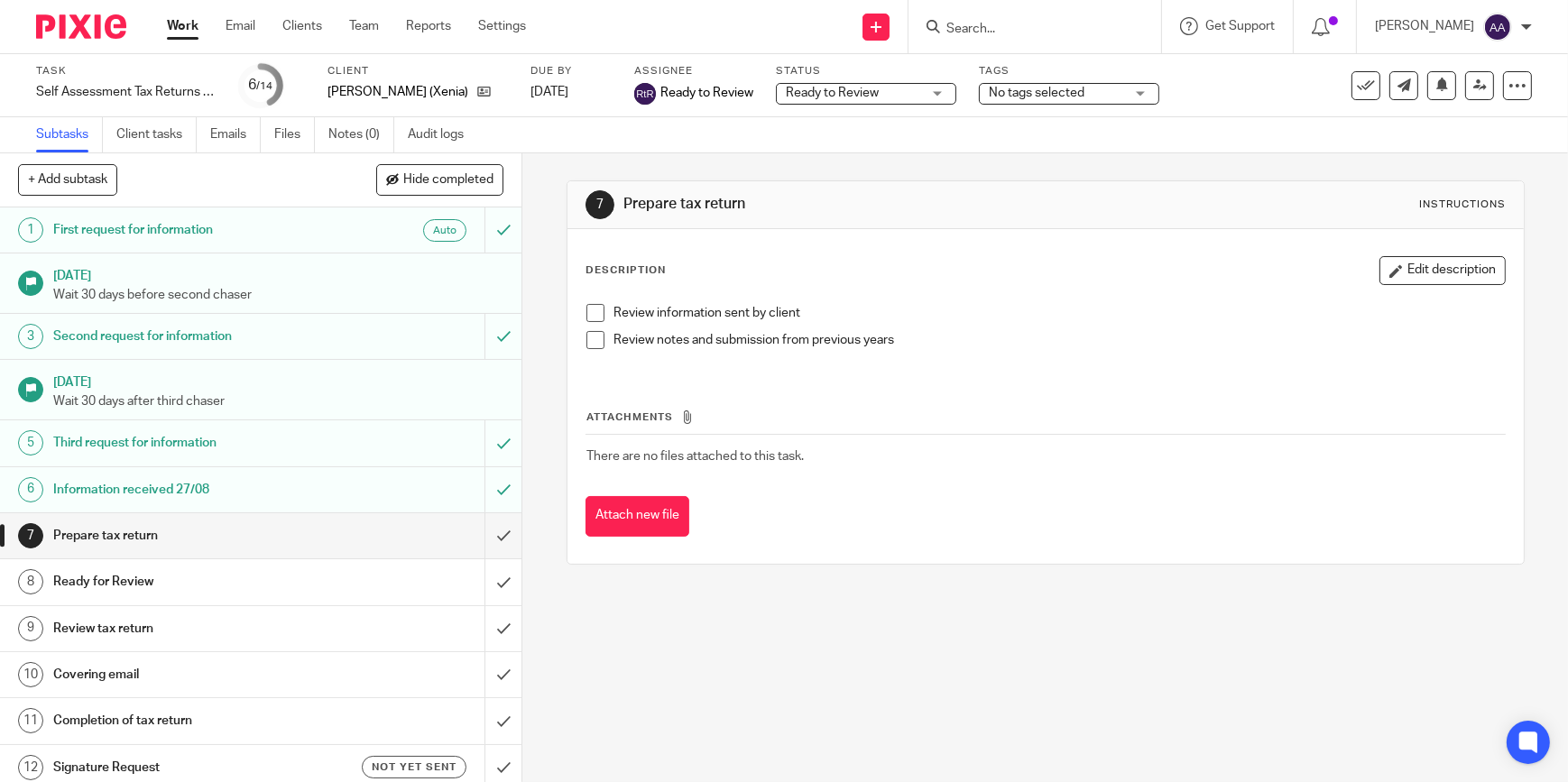
click at [185, 25] on link "Work" at bounding box center [182, 26] width 32 height 18
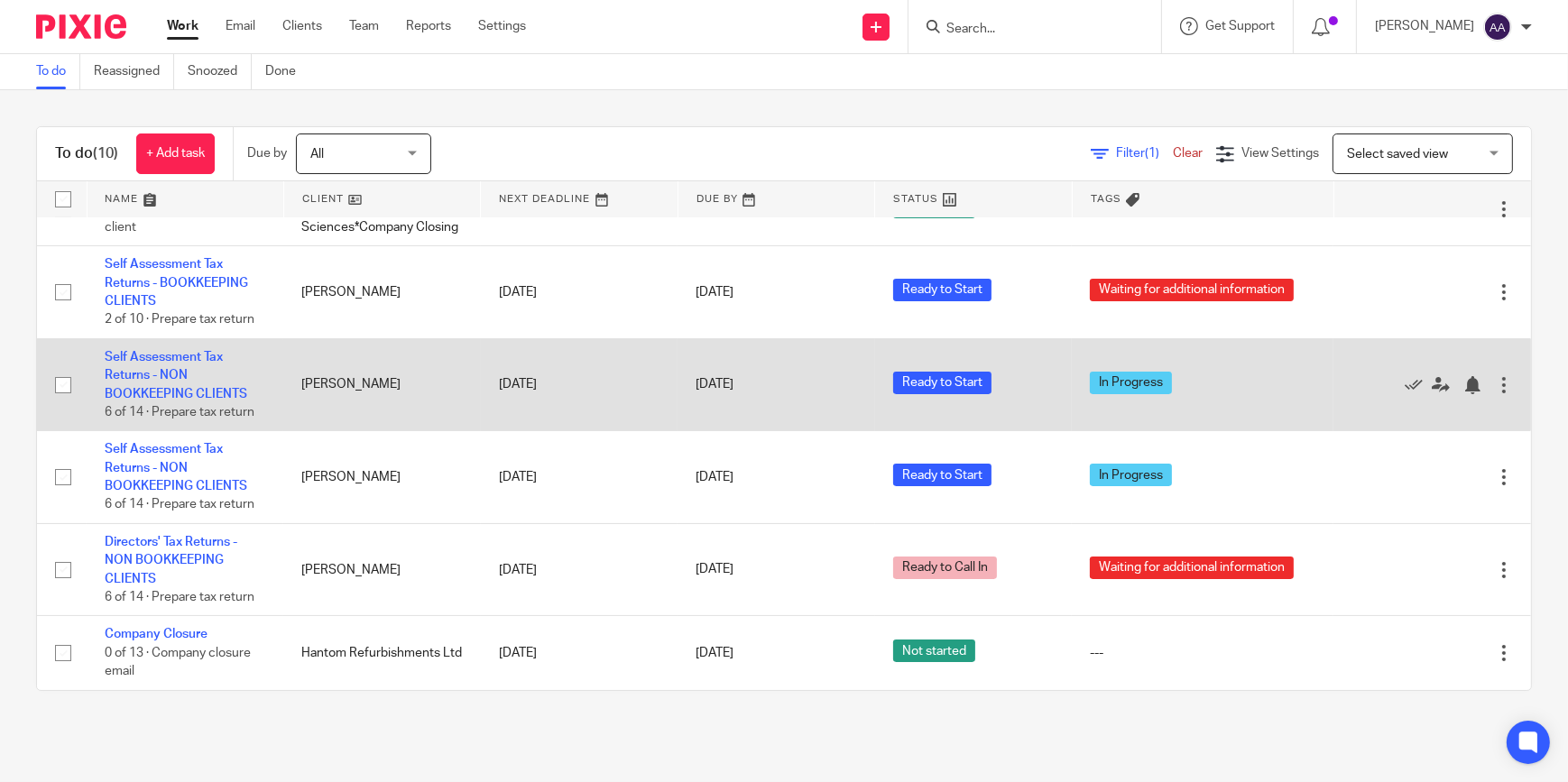
scroll to position [367, 0]
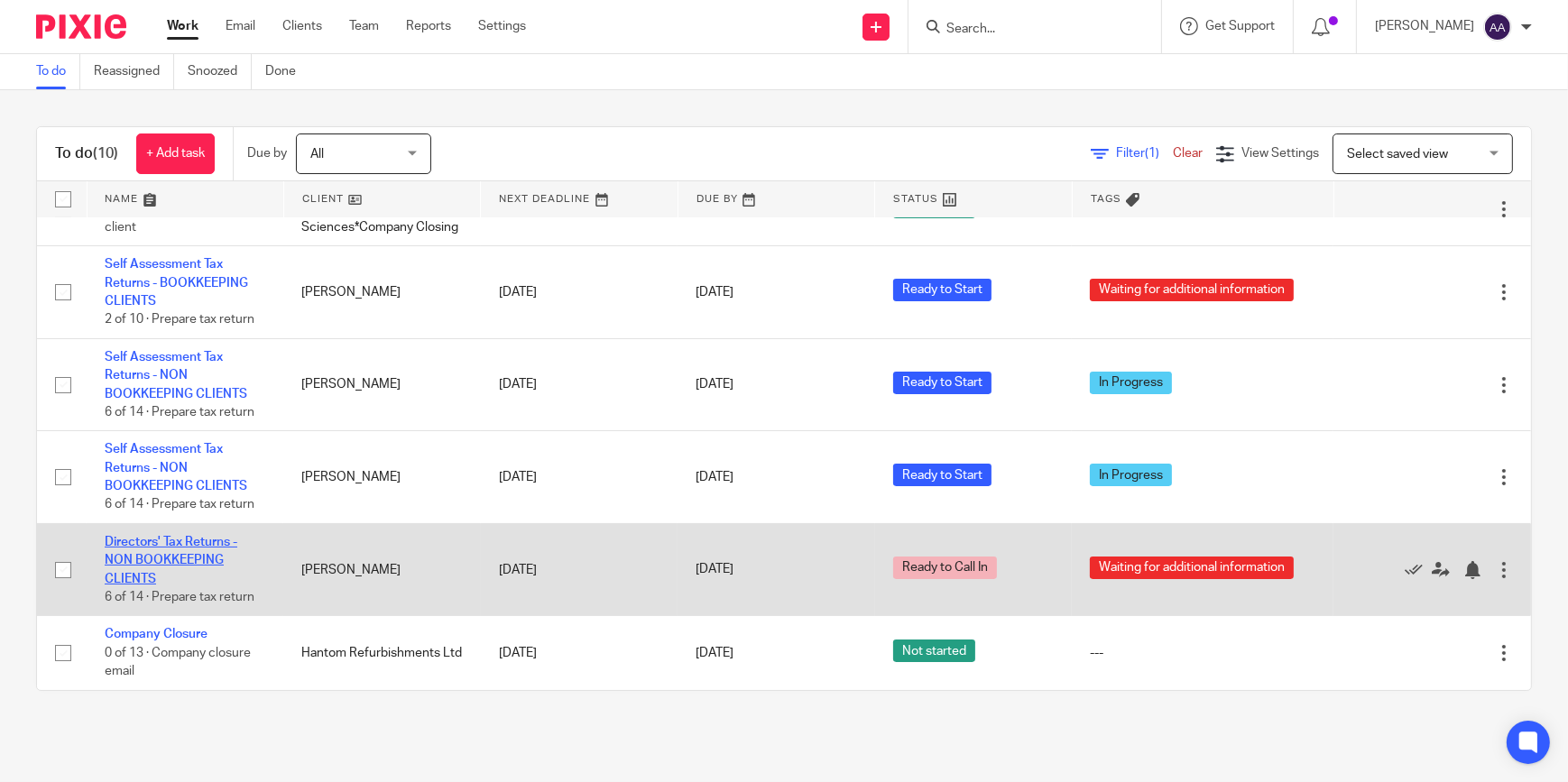
click at [171, 536] on link "Directors' Tax Returns - NON BOOKKEEPING CLIENTS" at bounding box center [172, 560] width 133 height 49
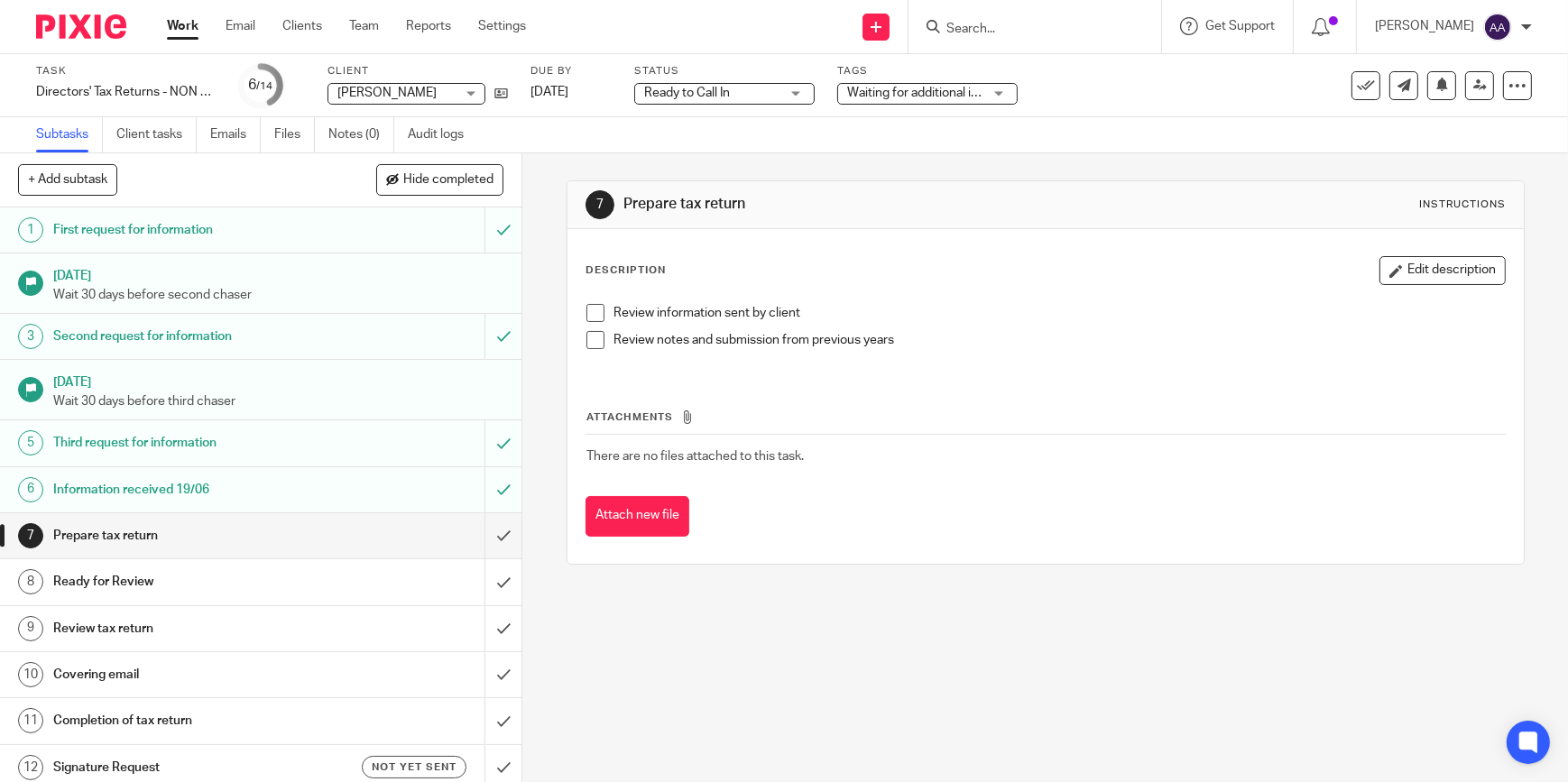
click at [269, 486] on h1 "Information received 19/06" at bounding box center [191, 490] width 276 height 27
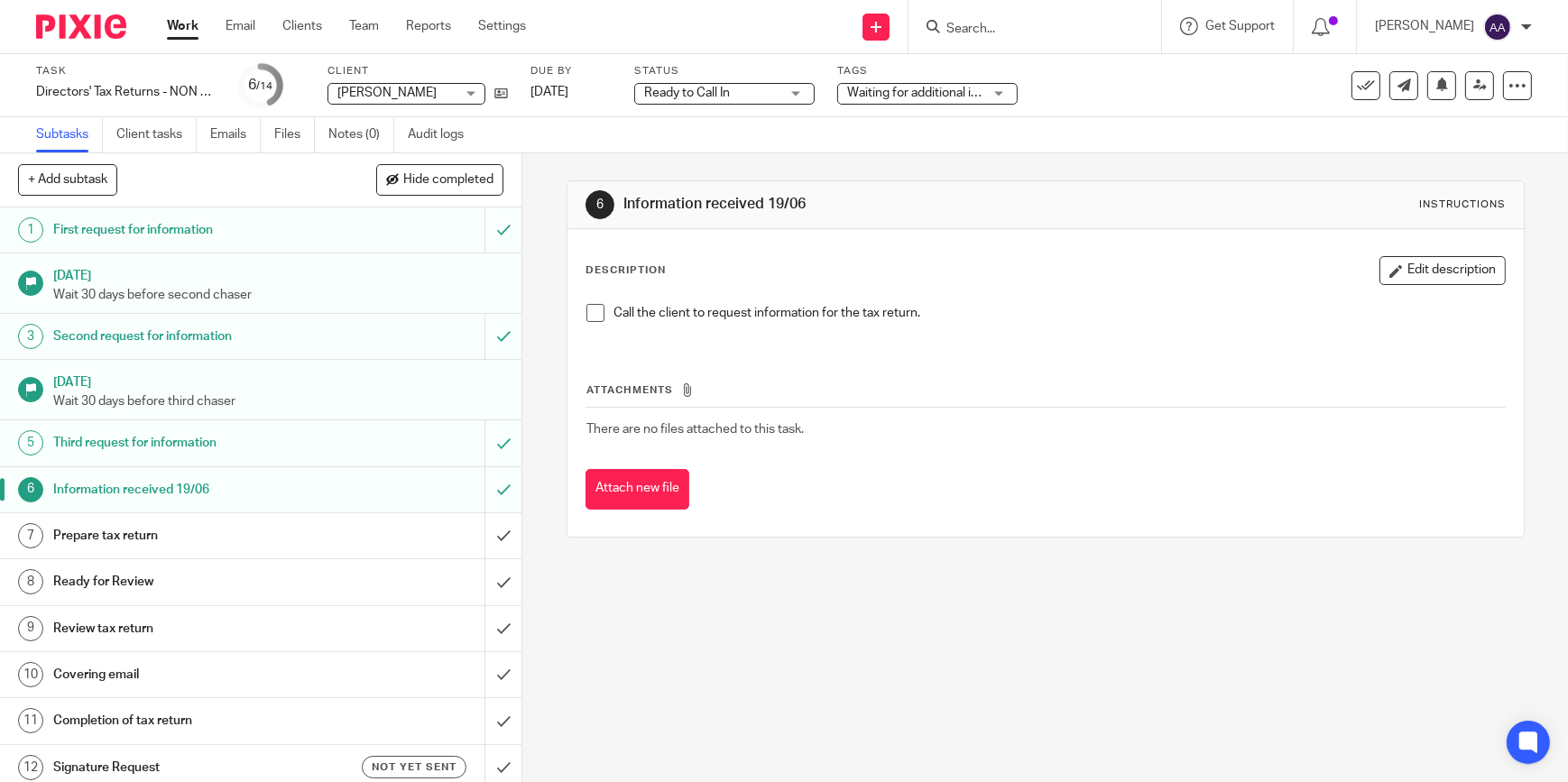
click at [869, 614] on div "6 Information received 19/06 Instructions Description Edit description Call the…" at bounding box center [1045, 468] width 1046 height 629
click at [992, 26] on input "Search" at bounding box center [1025, 29] width 162 height 16
click at [1011, 18] on form at bounding box center [1040, 26] width 192 height 22
click at [1008, 18] on form at bounding box center [1040, 26] width 192 height 22
click at [1010, 40] on div at bounding box center [1034, 26] width 252 height 53
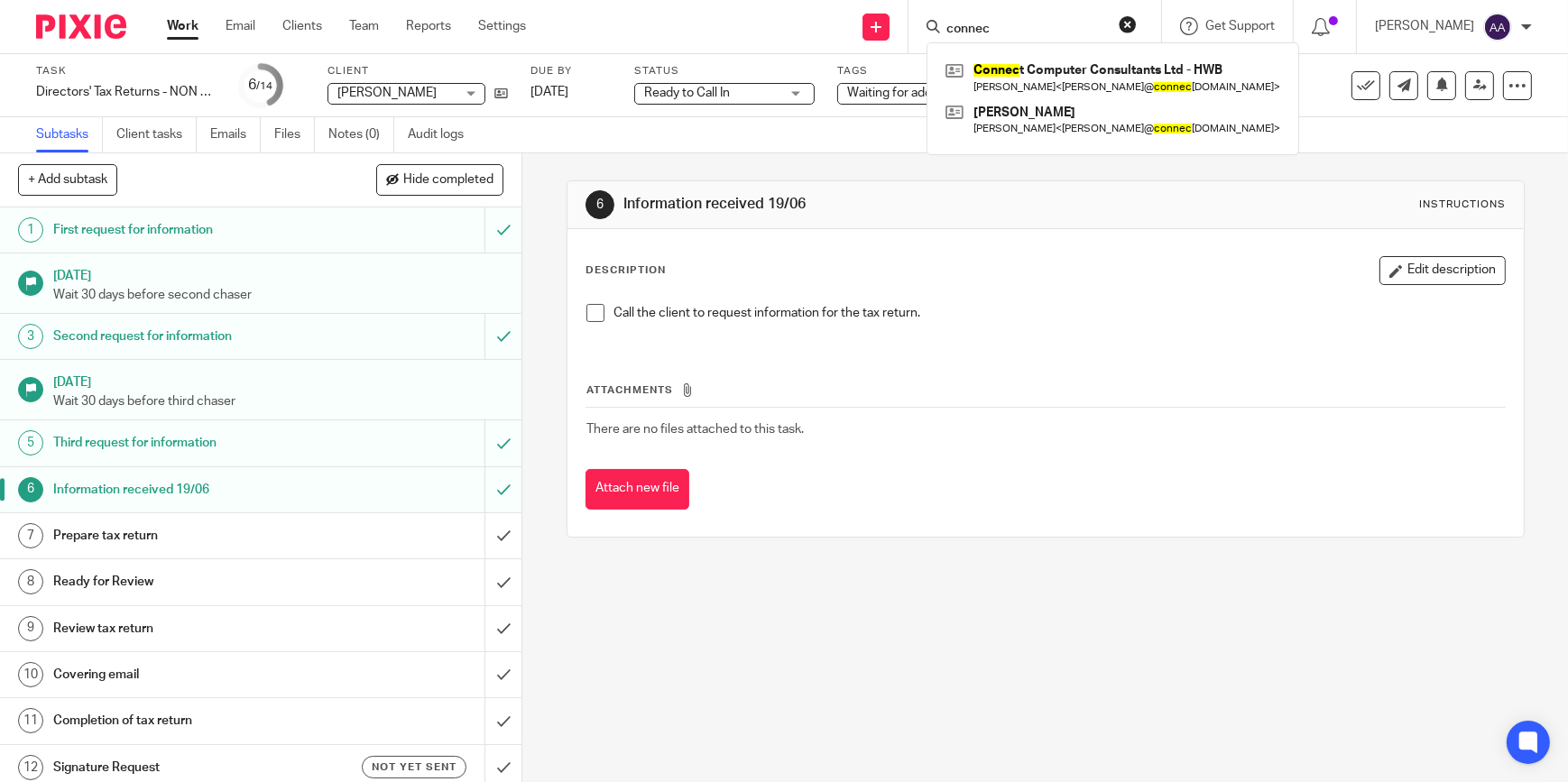
type input "connec"
click at [1023, 54] on div "Connec t Computer Consultants Ltd - HWB Mike Iles < m.iles@ connec t-consultant…" at bounding box center [1112, 98] width 373 height 113
click at [1028, 75] on link at bounding box center [1112, 77] width 344 height 41
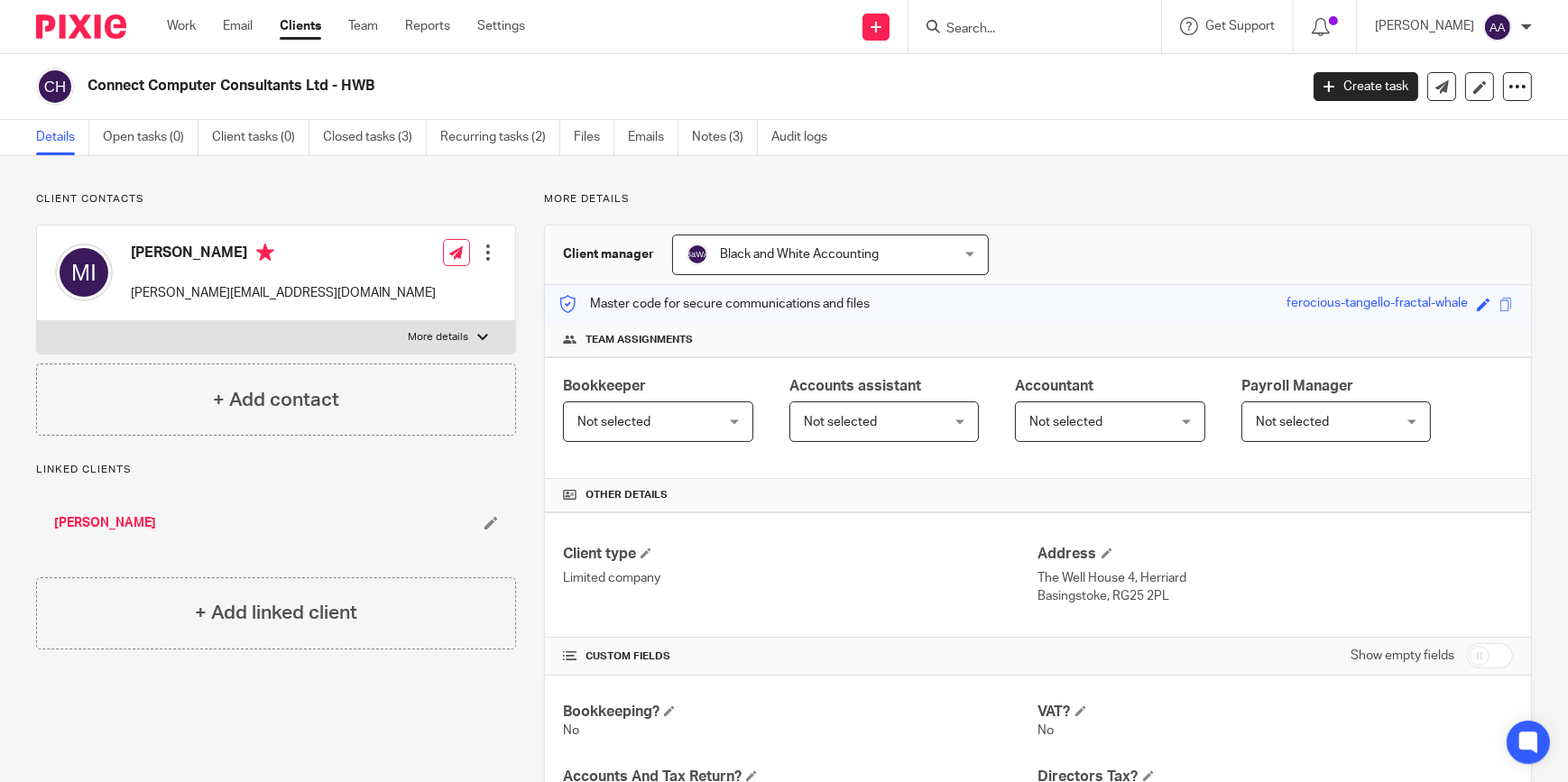
click at [1036, 34] on input "Search" at bounding box center [1025, 29] width 162 height 16
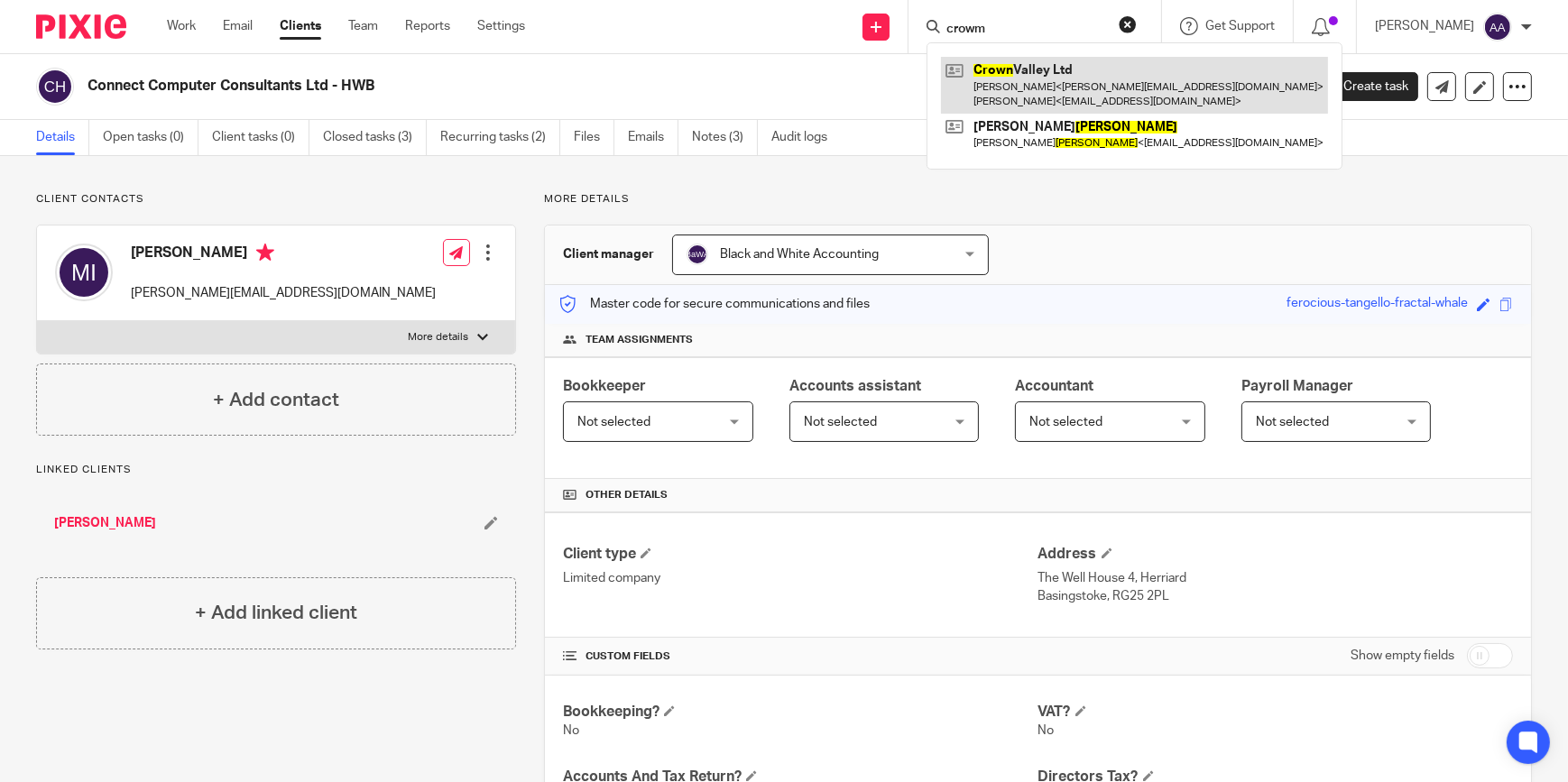
type input "crowm"
click at [1042, 64] on link at bounding box center [1133, 85] width 386 height 56
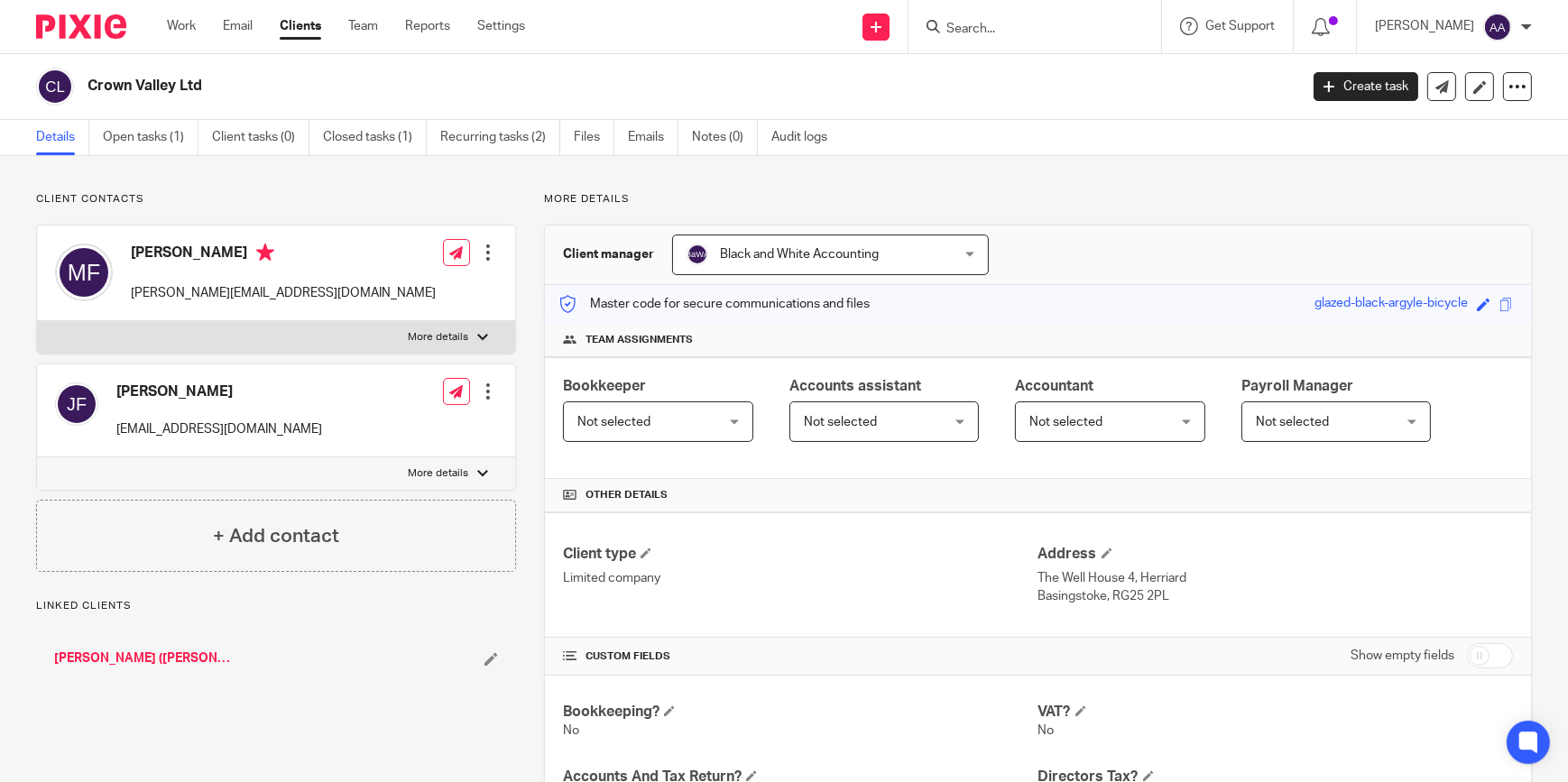
click at [1011, 21] on input "Search" at bounding box center [1025, 29] width 162 height 16
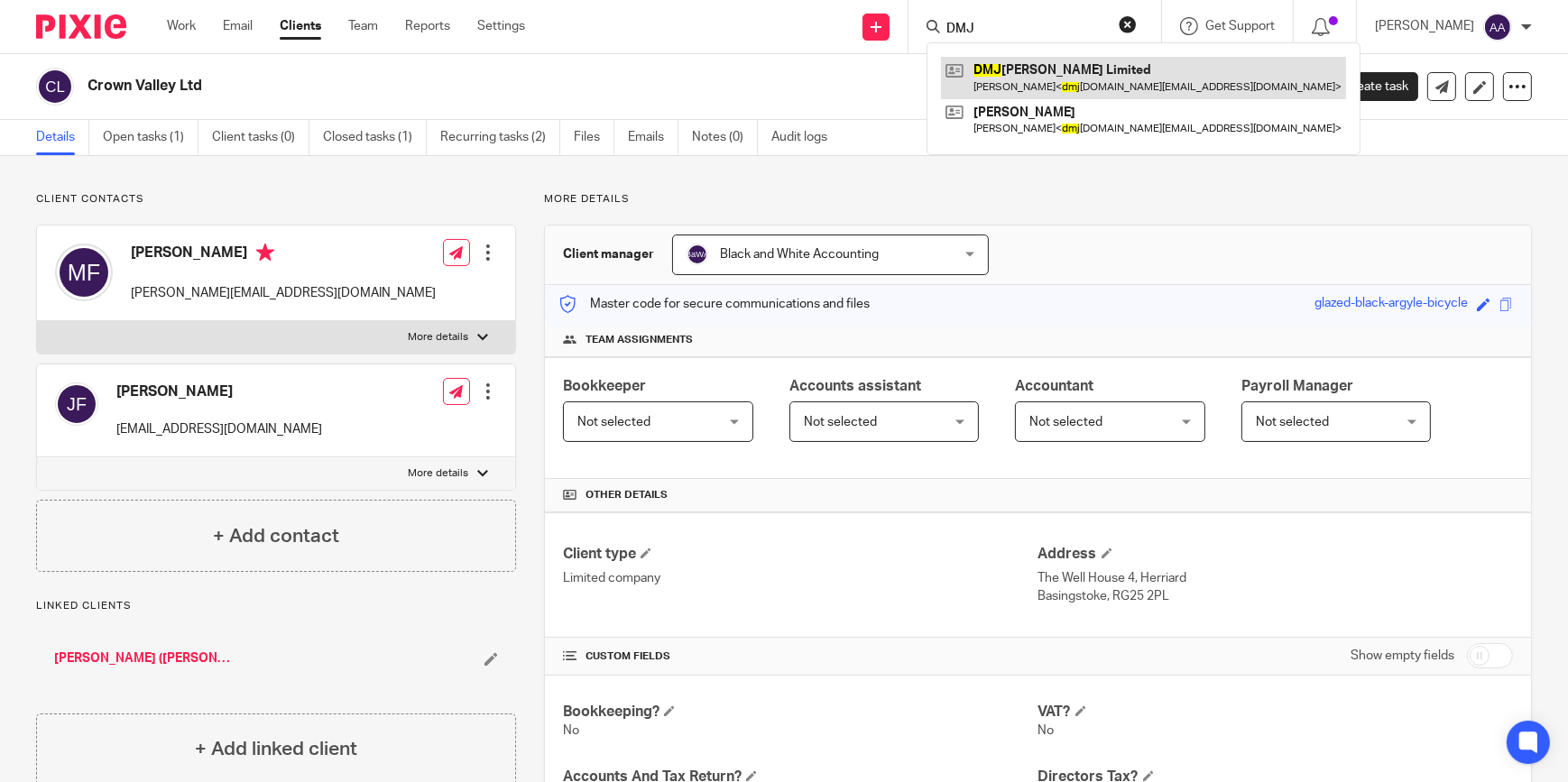
type input "DMJ"
click at [1046, 72] on link at bounding box center [1143, 77] width 405 height 41
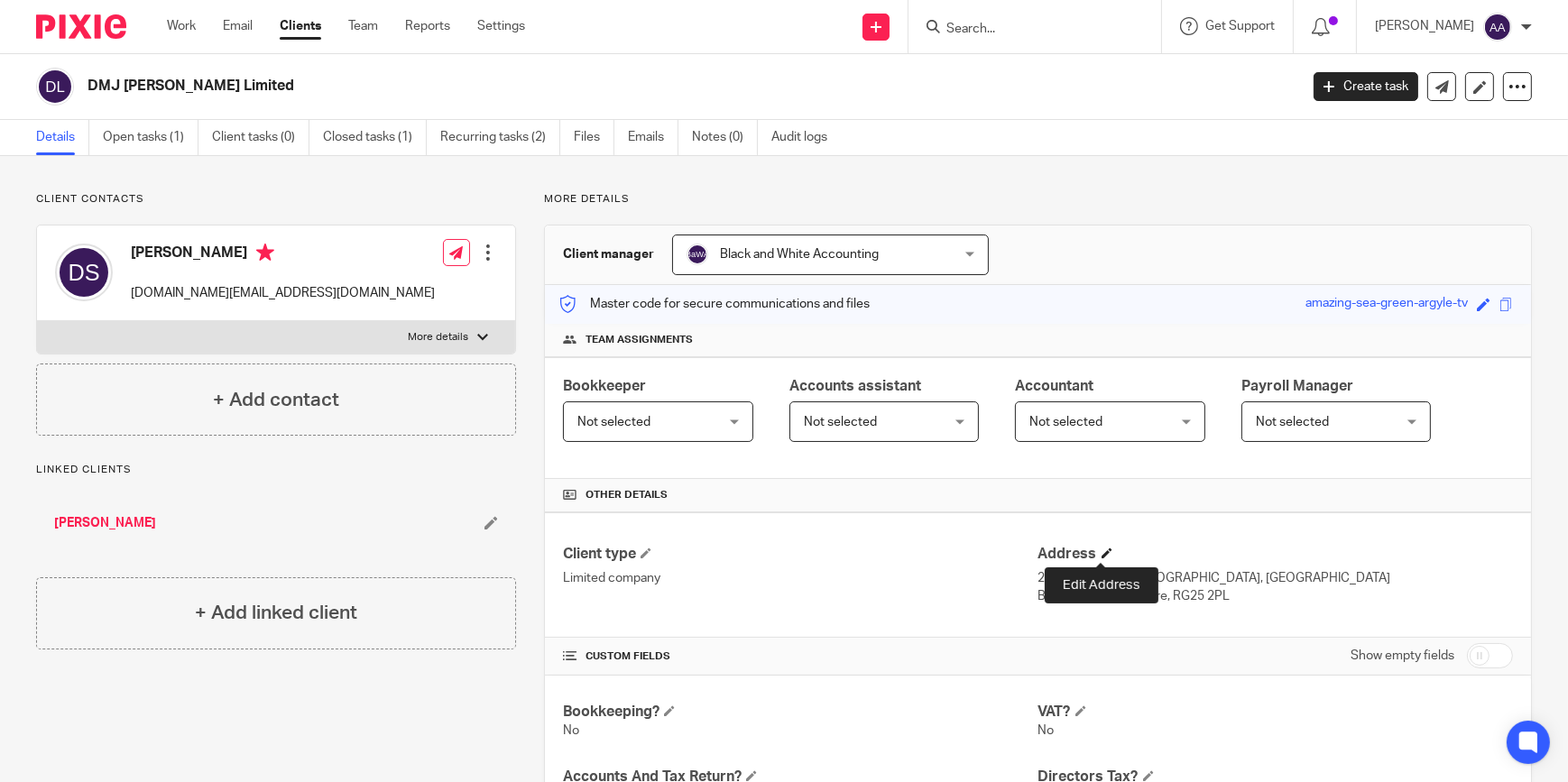
click at [1102, 550] on span at bounding box center [1106, 553] width 11 height 11
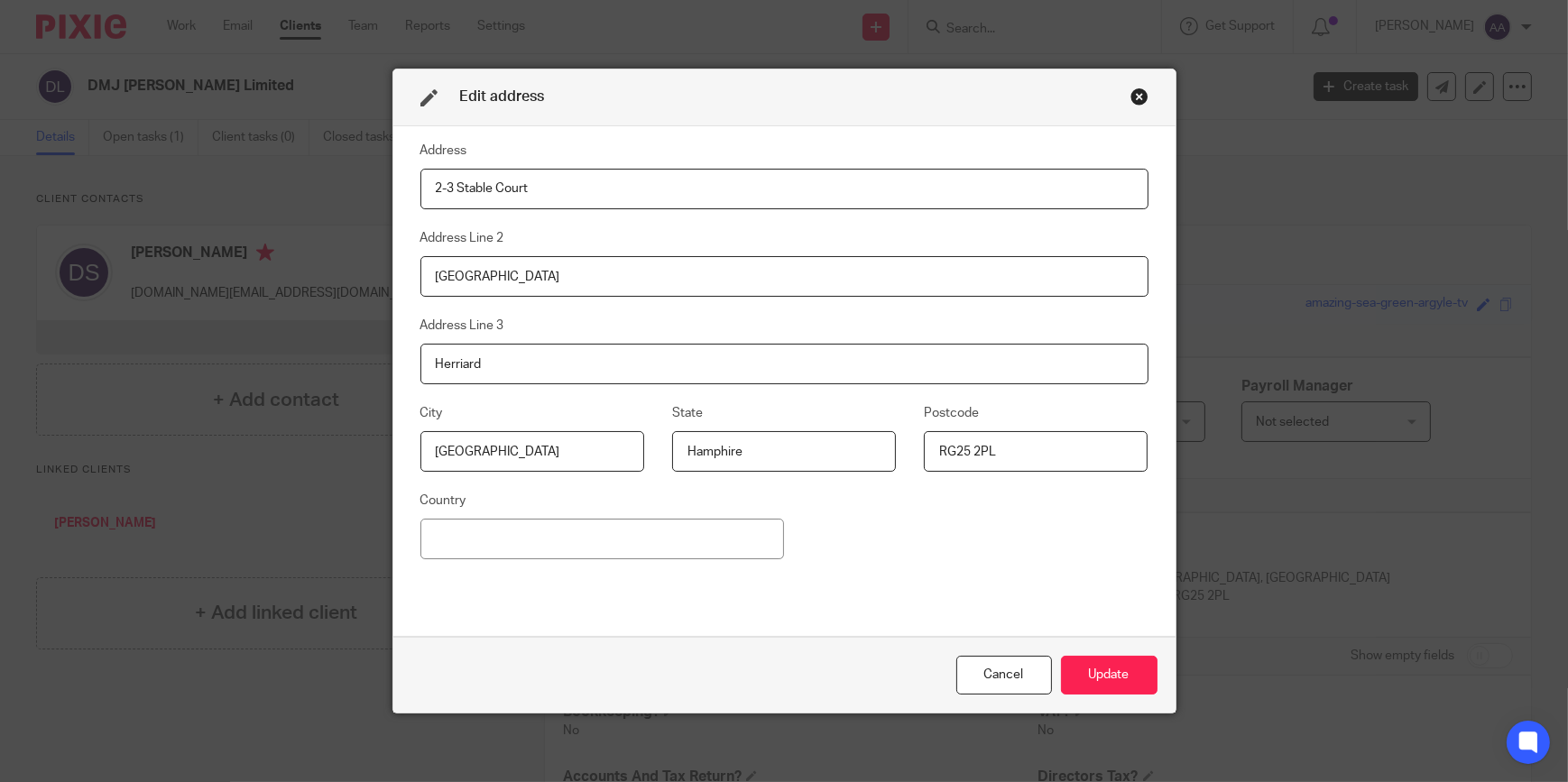
drag, startPoint x: 607, startPoint y: 187, endPoint x: 347, endPoint y: 190, distance: 260.0
click at [347, 190] on div "Edit address Address 2-3 Stable Court Address Line 2 Herriard park Address Line…" at bounding box center [784, 391] width 1568 height 782
drag, startPoint x: 533, startPoint y: 278, endPoint x: 303, endPoint y: 276, distance: 230.0
click at [303, 276] on div "Edit address Address Address Line 2 Herriard park Address Line [GEOGRAPHIC_DATA…" at bounding box center [784, 391] width 1568 height 782
drag, startPoint x: 498, startPoint y: 367, endPoint x: 360, endPoint y: 364, distance: 138.0
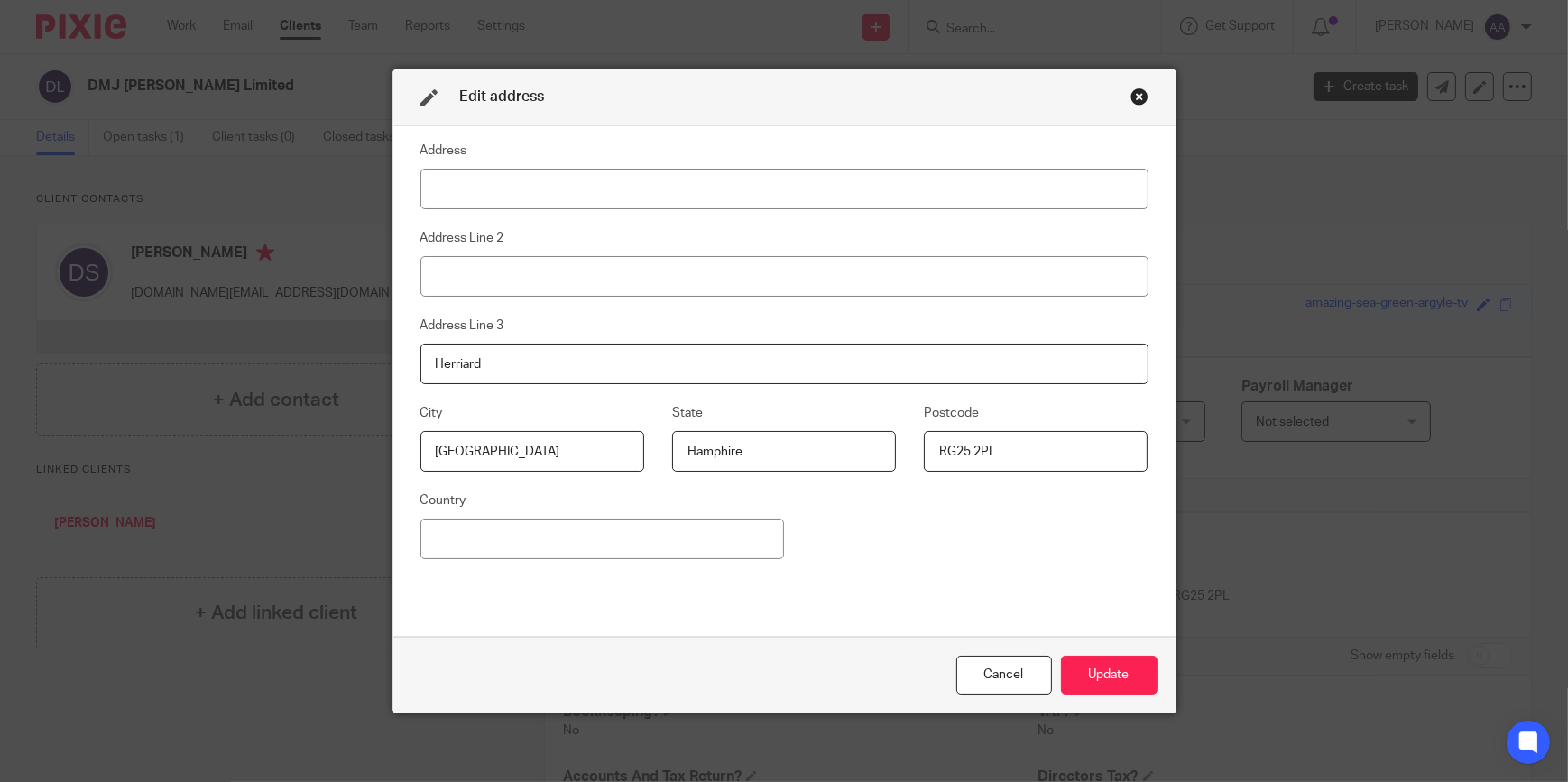
click at [360, 364] on div "Edit address Address Address Line 2 Address Line 3 Herriard City Basingstoke St…" at bounding box center [784, 391] width 1568 height 782
drag, startPoint x: 536, startPoint y: 460, endPoint x: 361, endPoint y: 459, distance: 175.0
click at [361, 459] on div "Edit address Address Address Line 2 Address Line 3 City Basingstoke State Hamph…" at bounding box center [784, 391] width 1568 height 782
drag, startPoint x: 760, startPoint y: 456, endPoint x: 804, endPoint y: 449, distance: 44.6
click at [593, 457] on div "City State Hamphire Postcode RG25 2PL" at bounding box center [769, 445] width 756 height 88
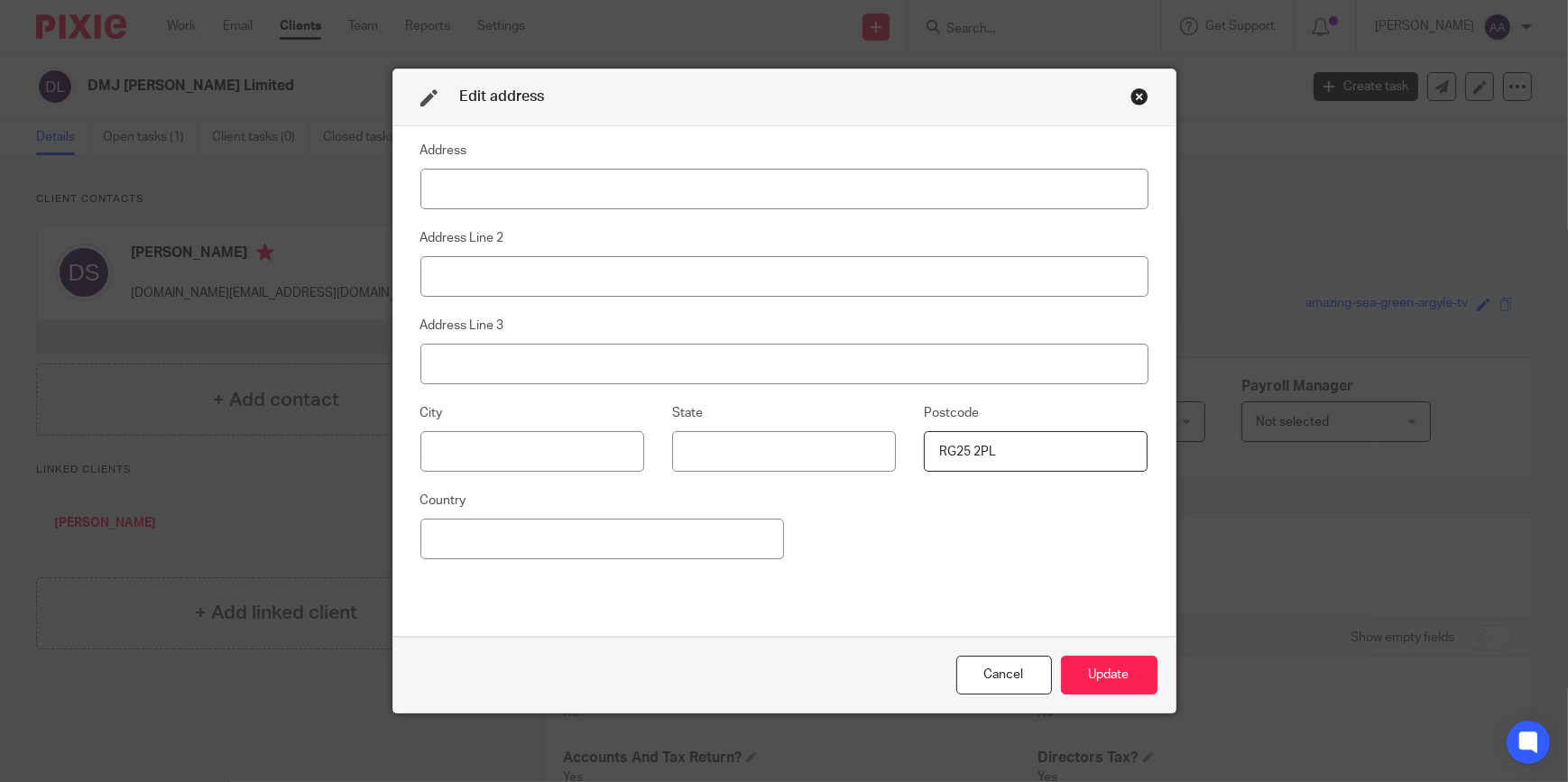
drag, startPoint x: 1050, startPoint y: 447, endPoint x: 813, endPoint y: 481, distance: 239.4
click at [793, 468] on div "City State Postcode RG25 2PL" at bounding box center [769, 445] width 756 height 88
click at [1091, 678] on button "Update" at bounding box center [1109, 675] width 96 height 39
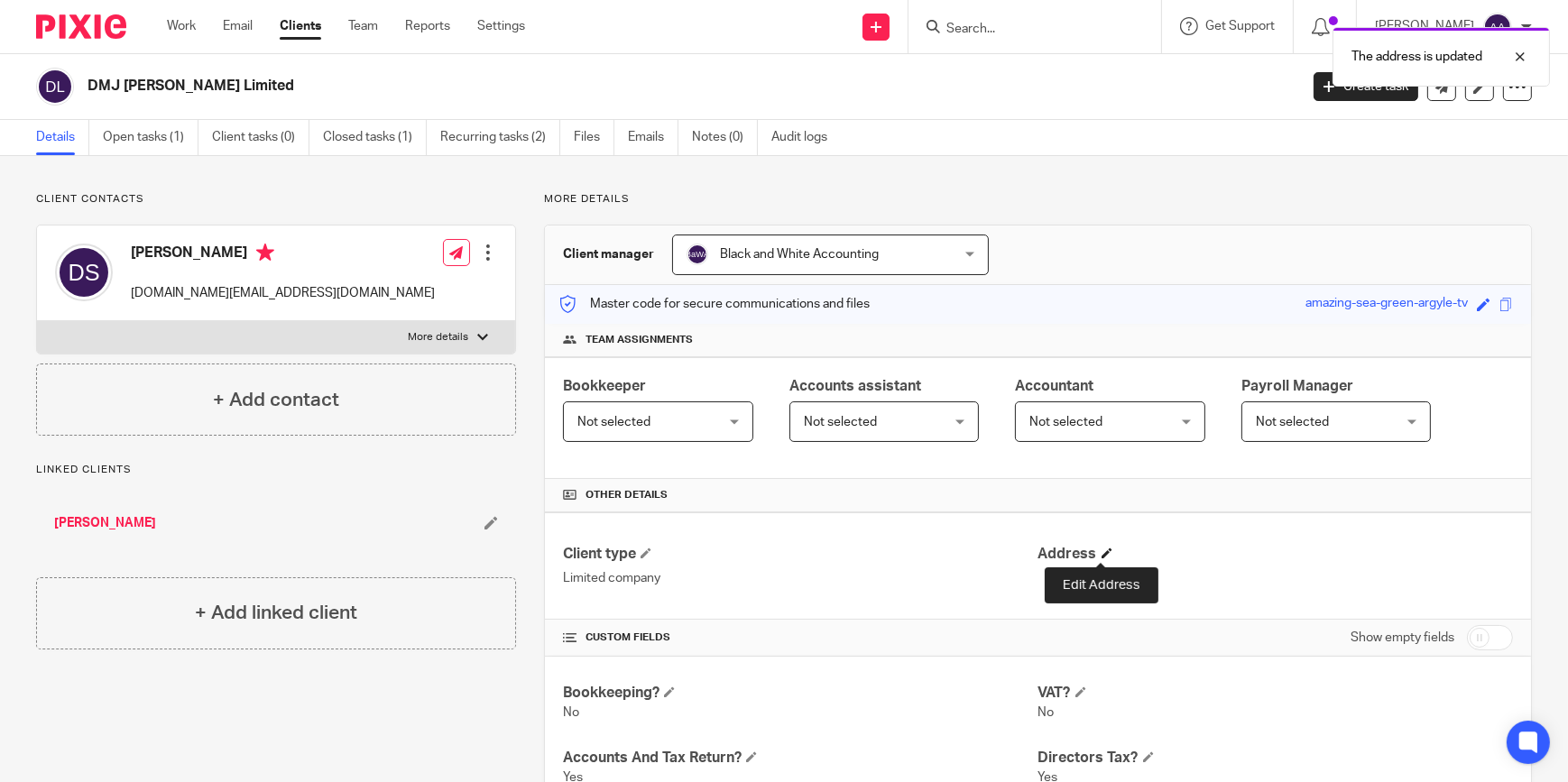
click at [1102, 550] on span at bounding box center [1106, 553] width 11 height 11
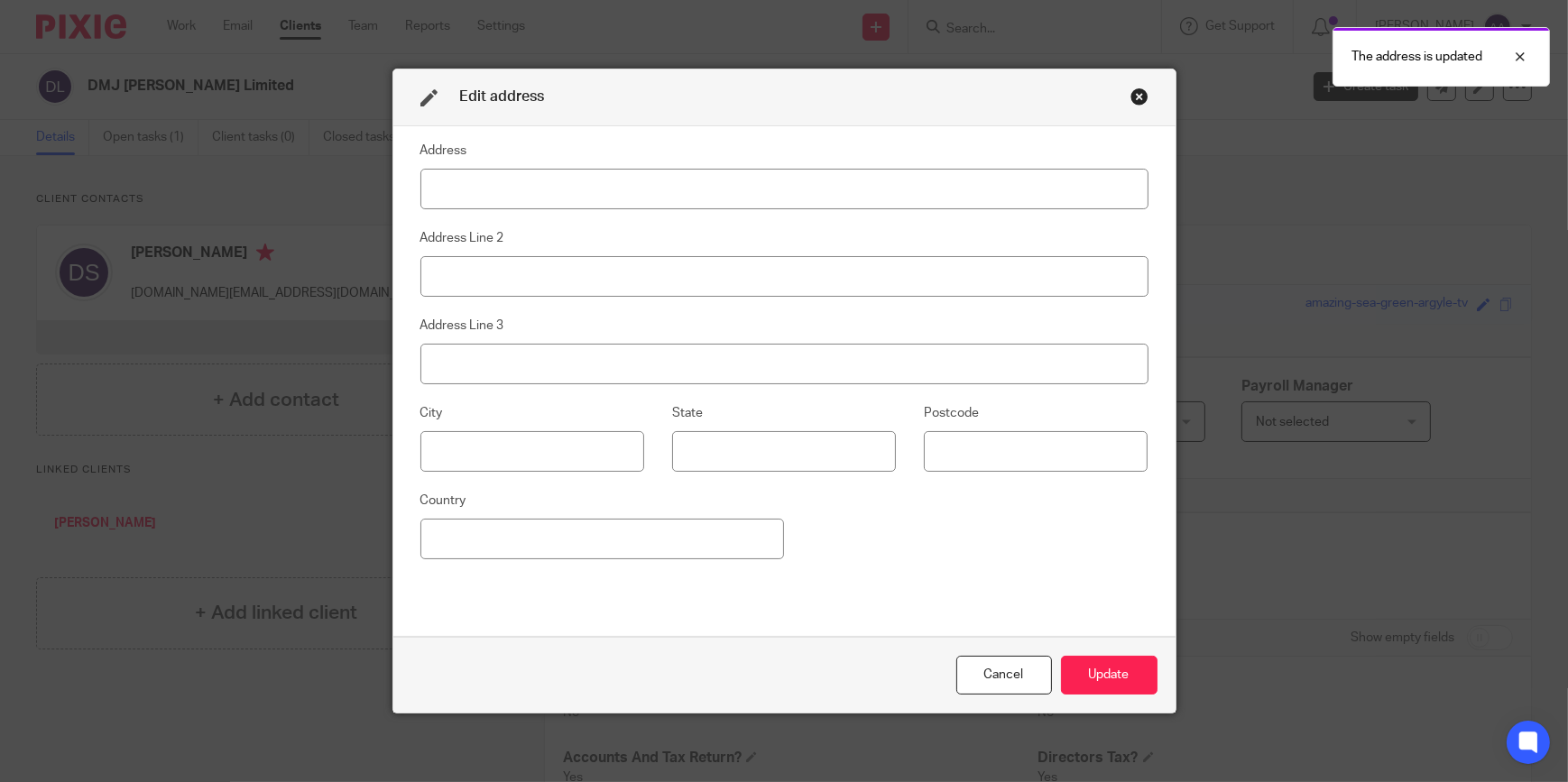
click at [616, 179] on input at bounding box center [784, 189] width 728 height 40
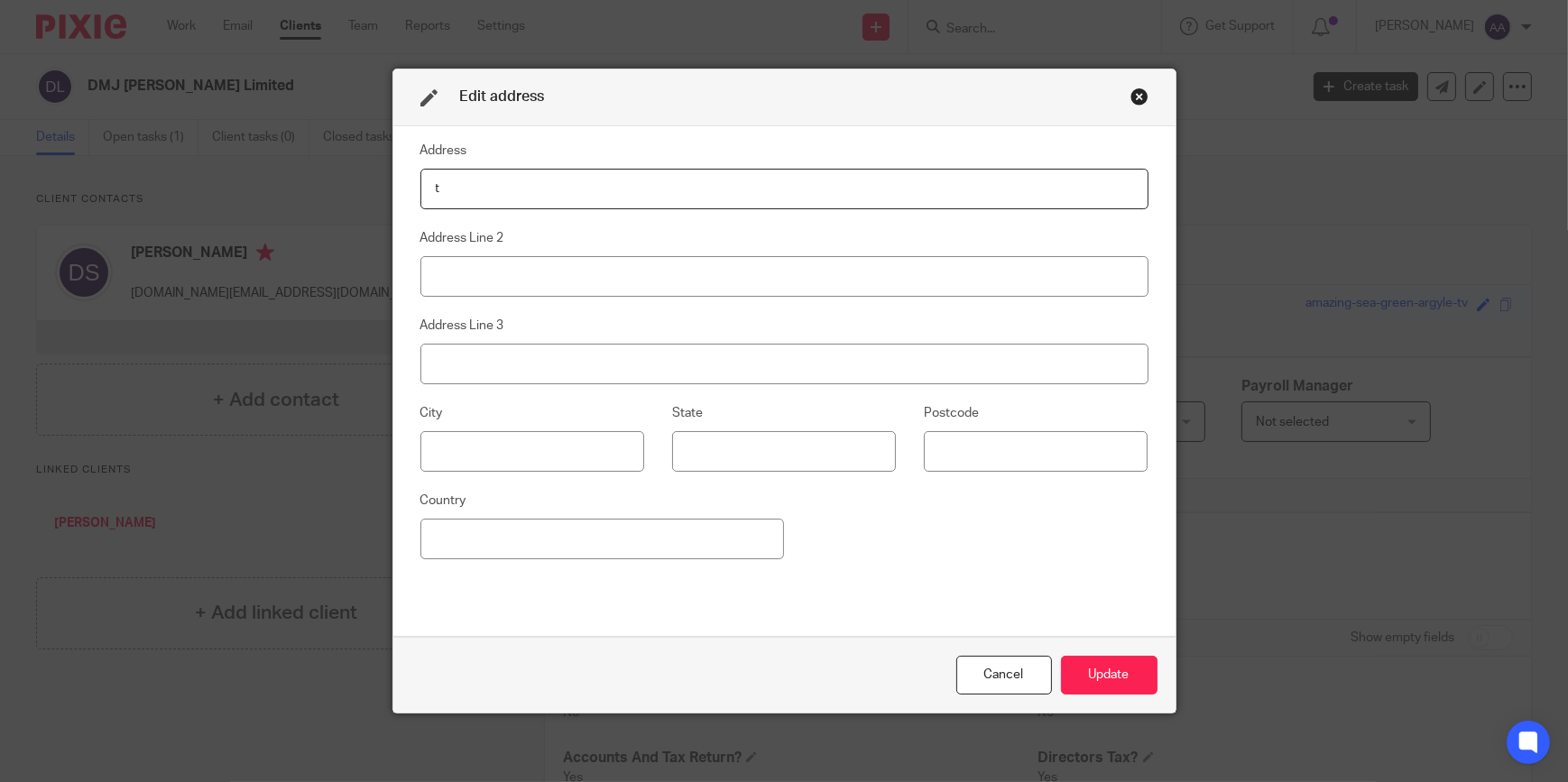
type input "The Well House 4"
type input "Herriard"
type input "[GEOGRAPHIC_DATA]"
type input "RG25 2PL"
click at [1134, 679] on button "Update" at bounding box center [1109, 675] width 96 height 39
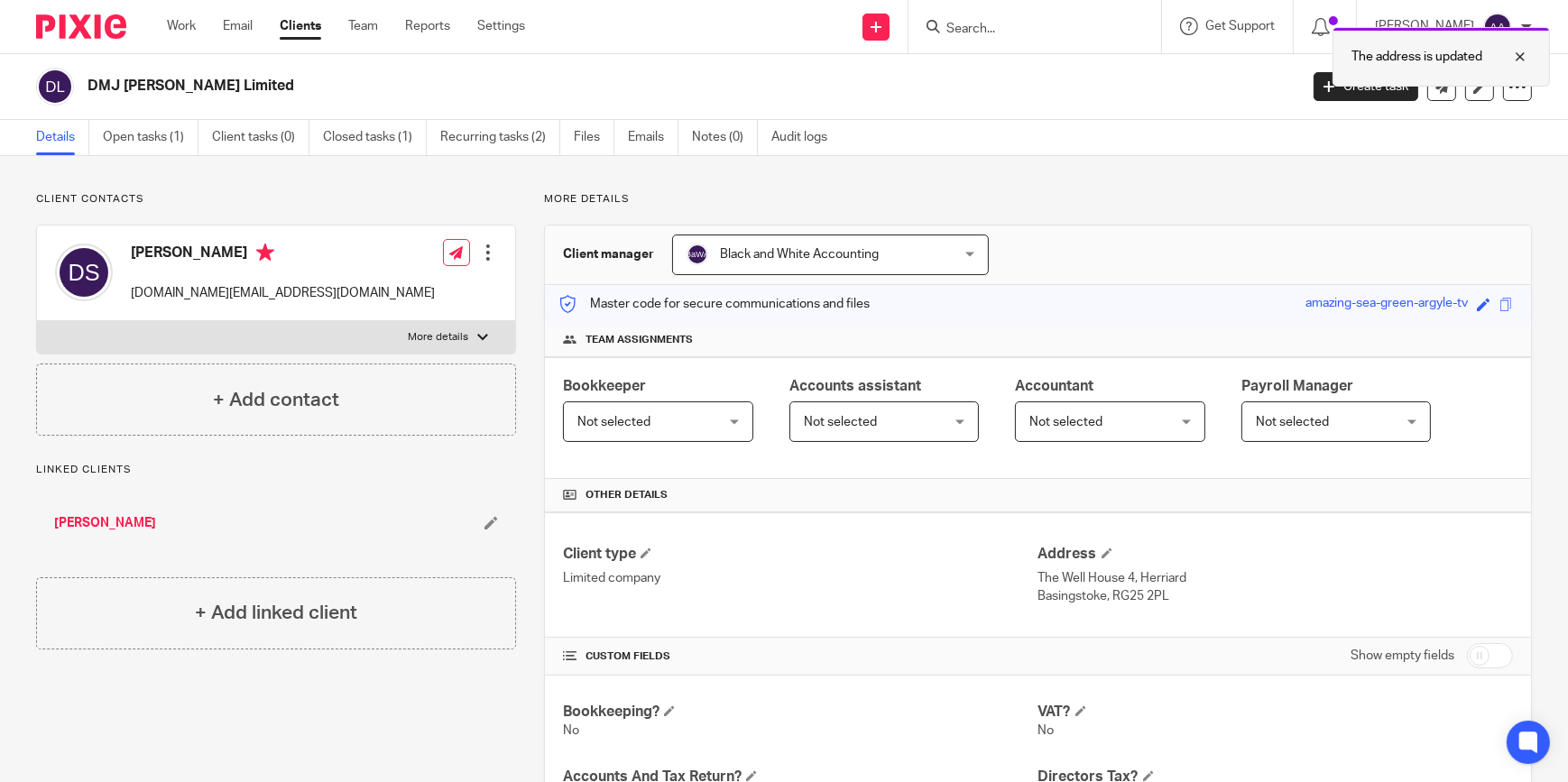
click at [1515, 56] on div at bounding box center [1506, 57] width 49 height 21
click at [1017, 27] on input "Search" at bounding box center [1025, 29] width 162 height 16
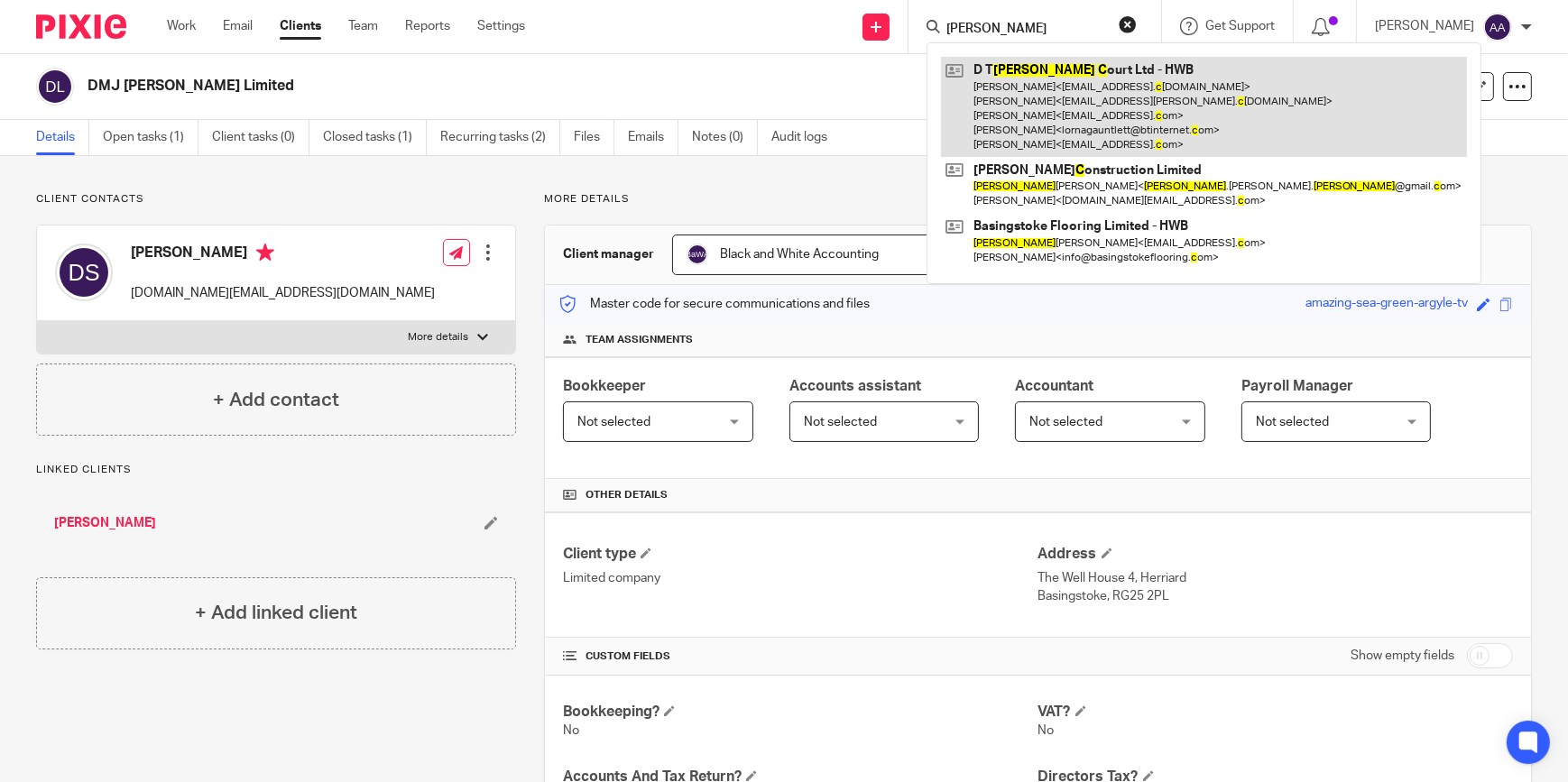
type input "Lisa c"
click at [1039, 77] on link at bounding box center [1204, 107] width 526 height 100
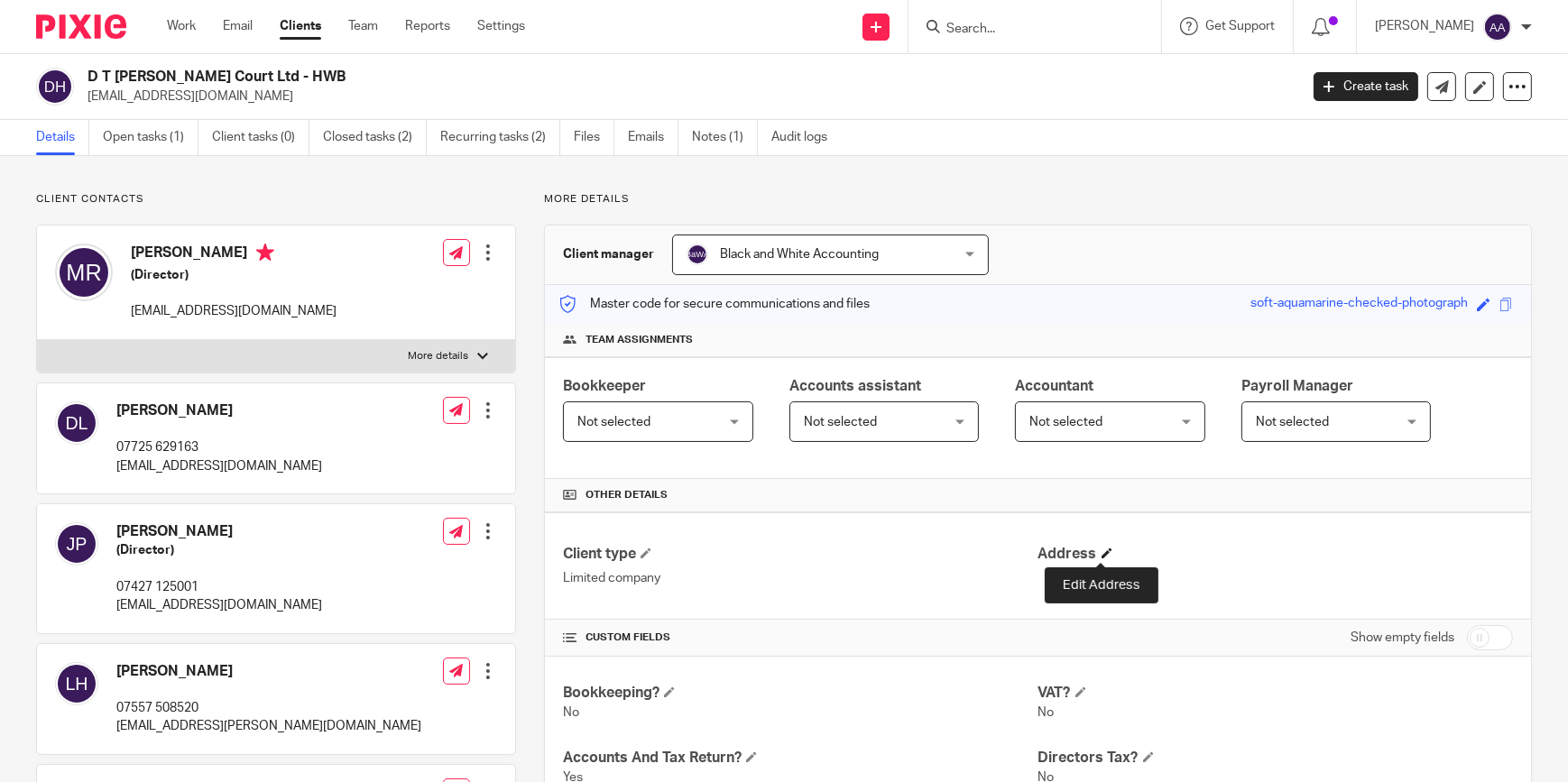
click at [1103, 552] on span at bounding box center [1106, 553] width 11 height 11
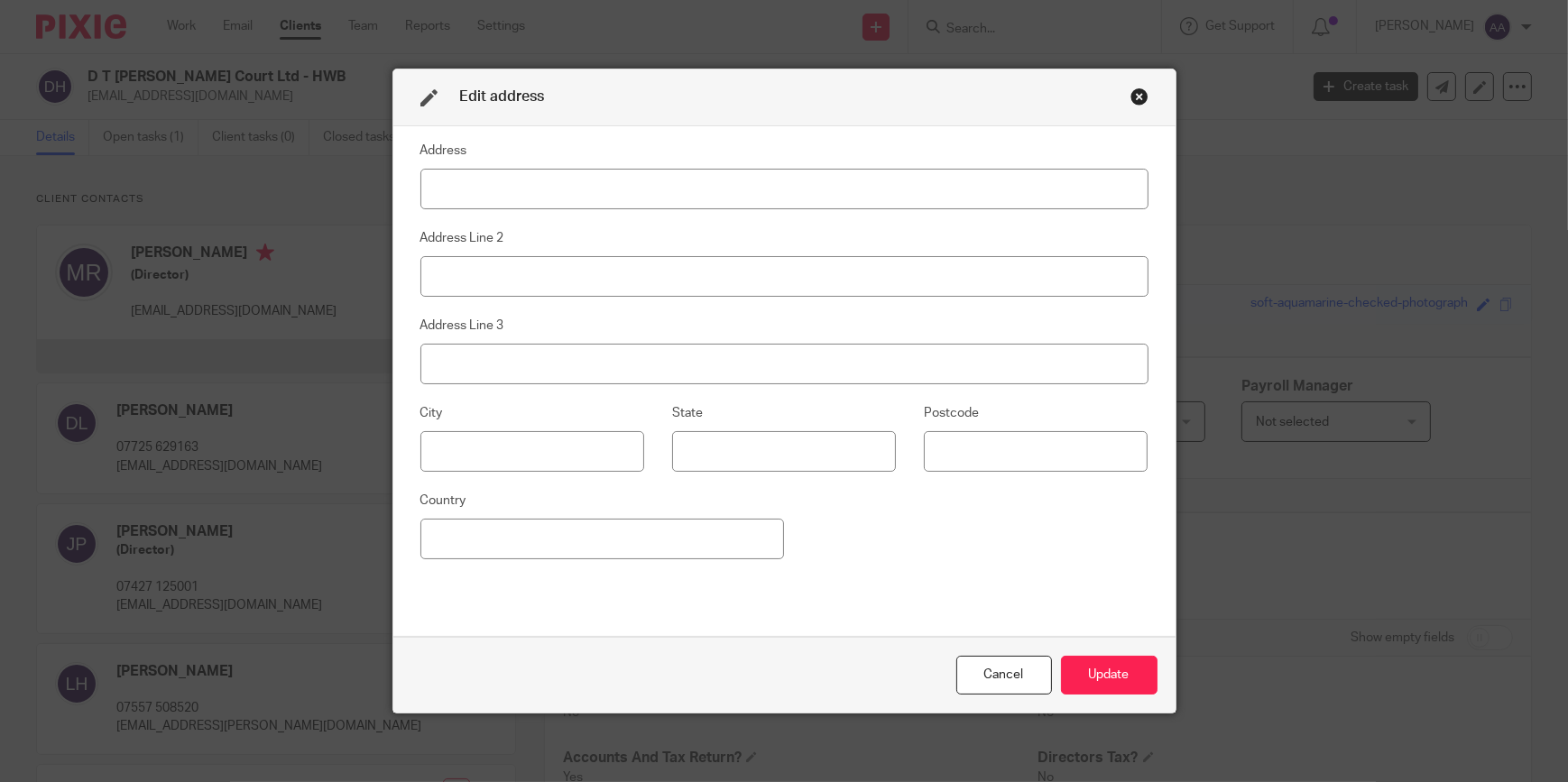
click at [489, 186] on input at bounding box center [784, 189] width 728 height 40
type input "The Well House 4"
type input "Herriard"
type input "Basingstoke"
type input "RG25 2PL"
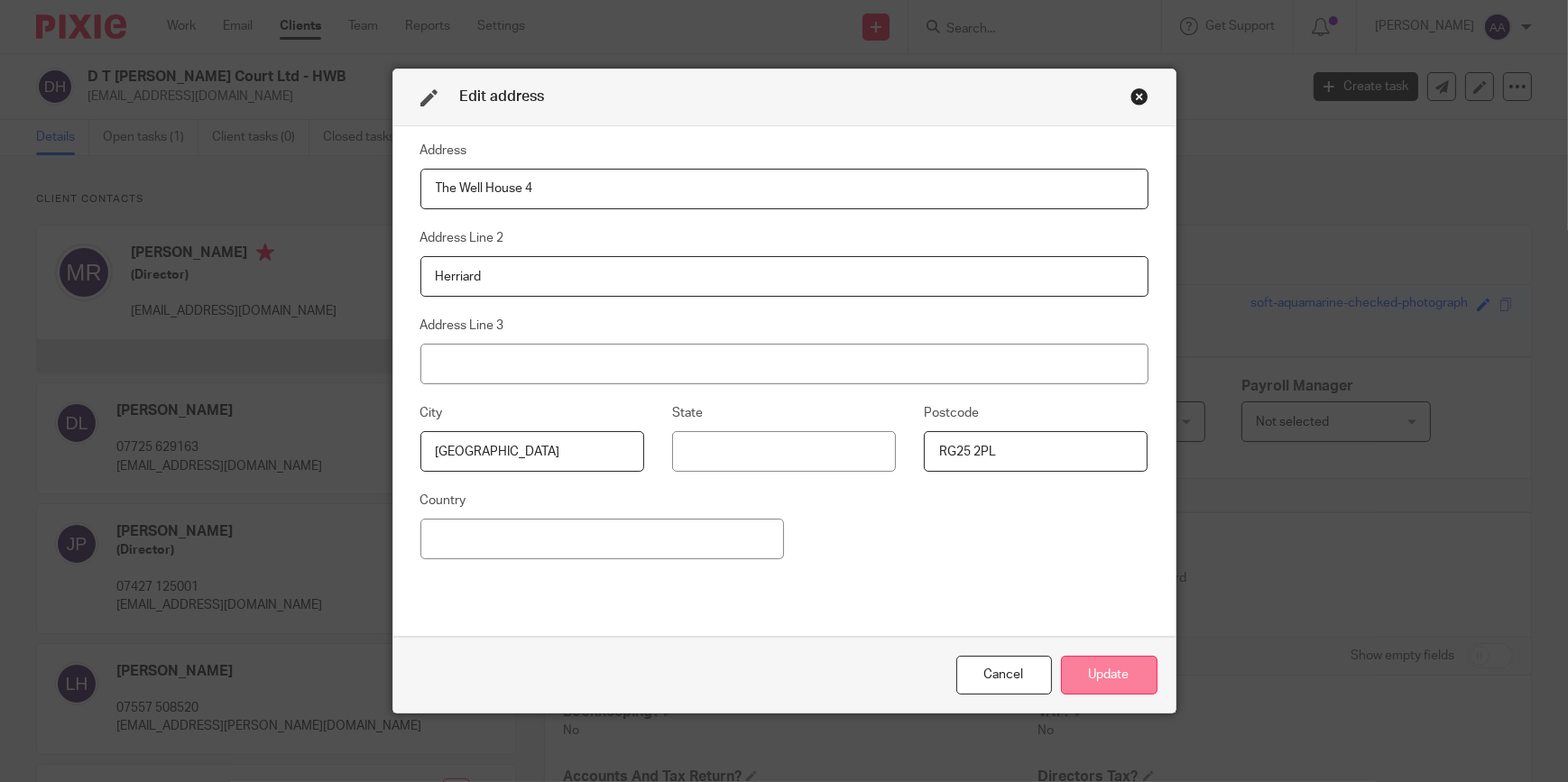
click at [1127, 660] on button "Update" at bounding box center [1109, 675] width 96 height 39
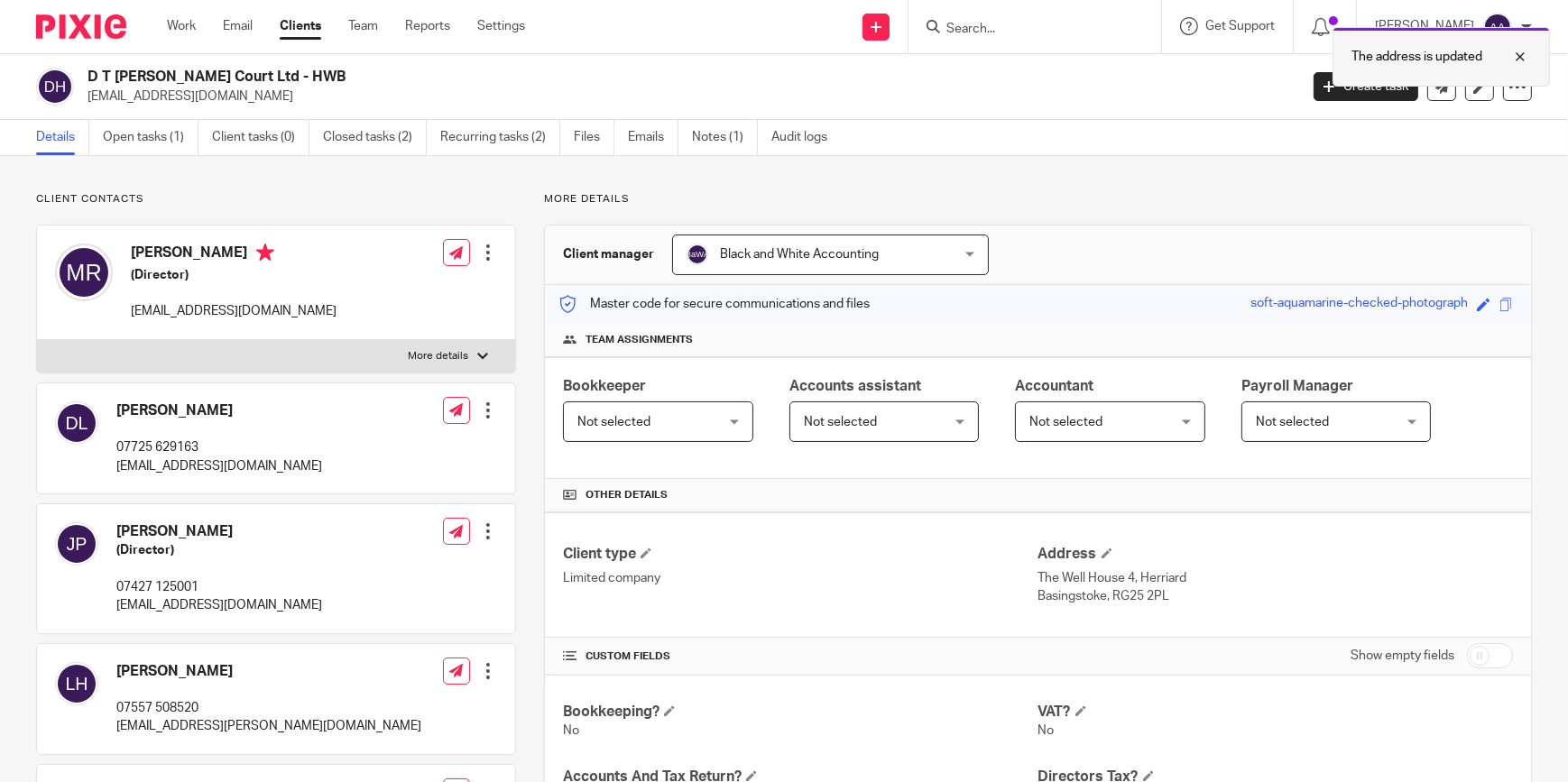
click at [1516, 55] on div at bounding box center [1506, 57] width 49 height 21
click at [1026, 27] on input "Search" at bounding box center [1025, 29] width 162 height 16
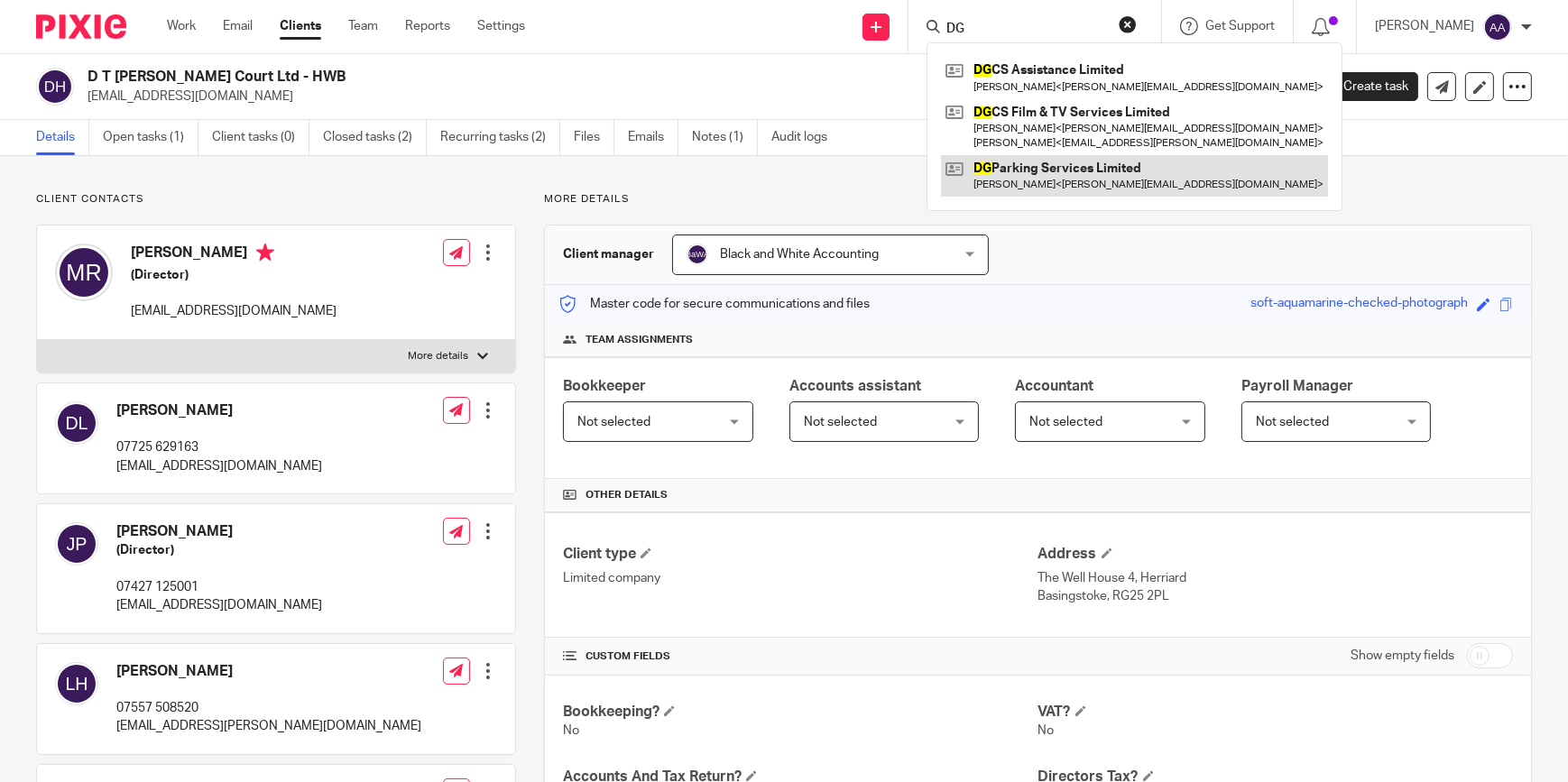
type input "DG"
click at [1101, 168] on link at bounding box center [1133, 175] width 386 height 41
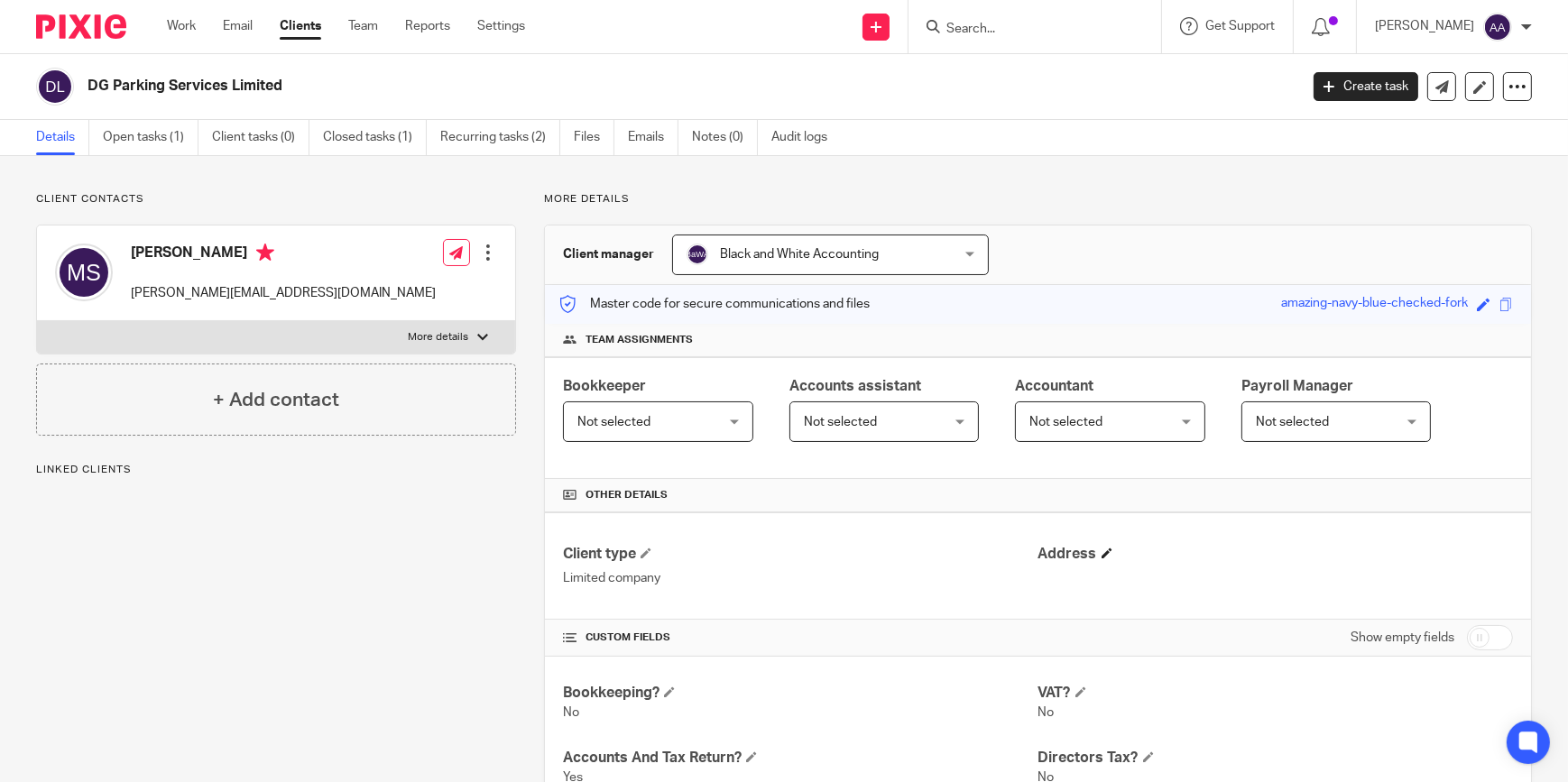
click at [1102, 552] on span at bounding box center [1106, 553] width 11 height 11
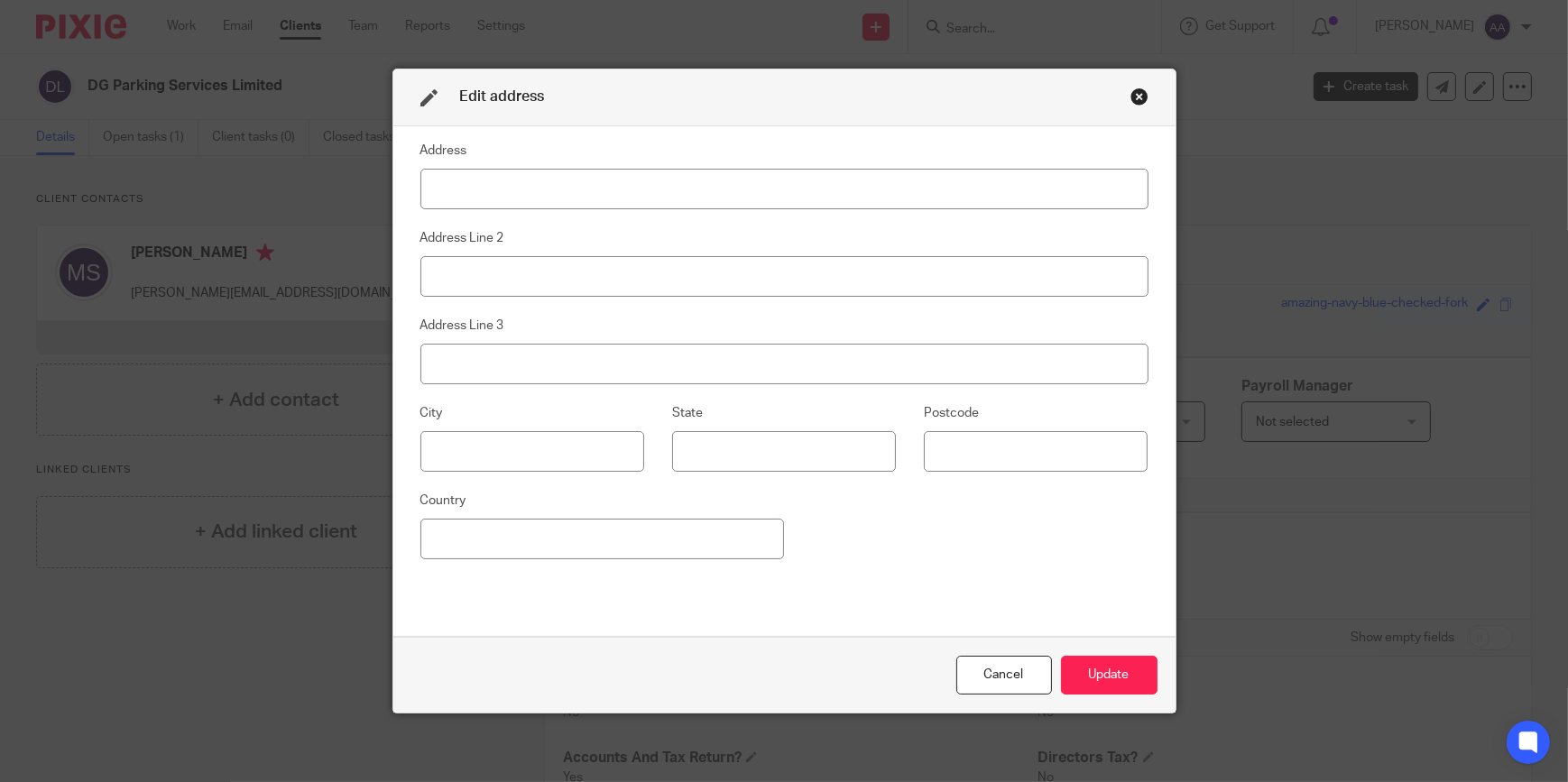
click at [659, 182] on input at bounding box center [784, 189] width 728 height 40
type input "The Well House 4"
type input "Herriard"
type input "[GEOGRAPHIC_DATA]"
type input "RG25 2PL"
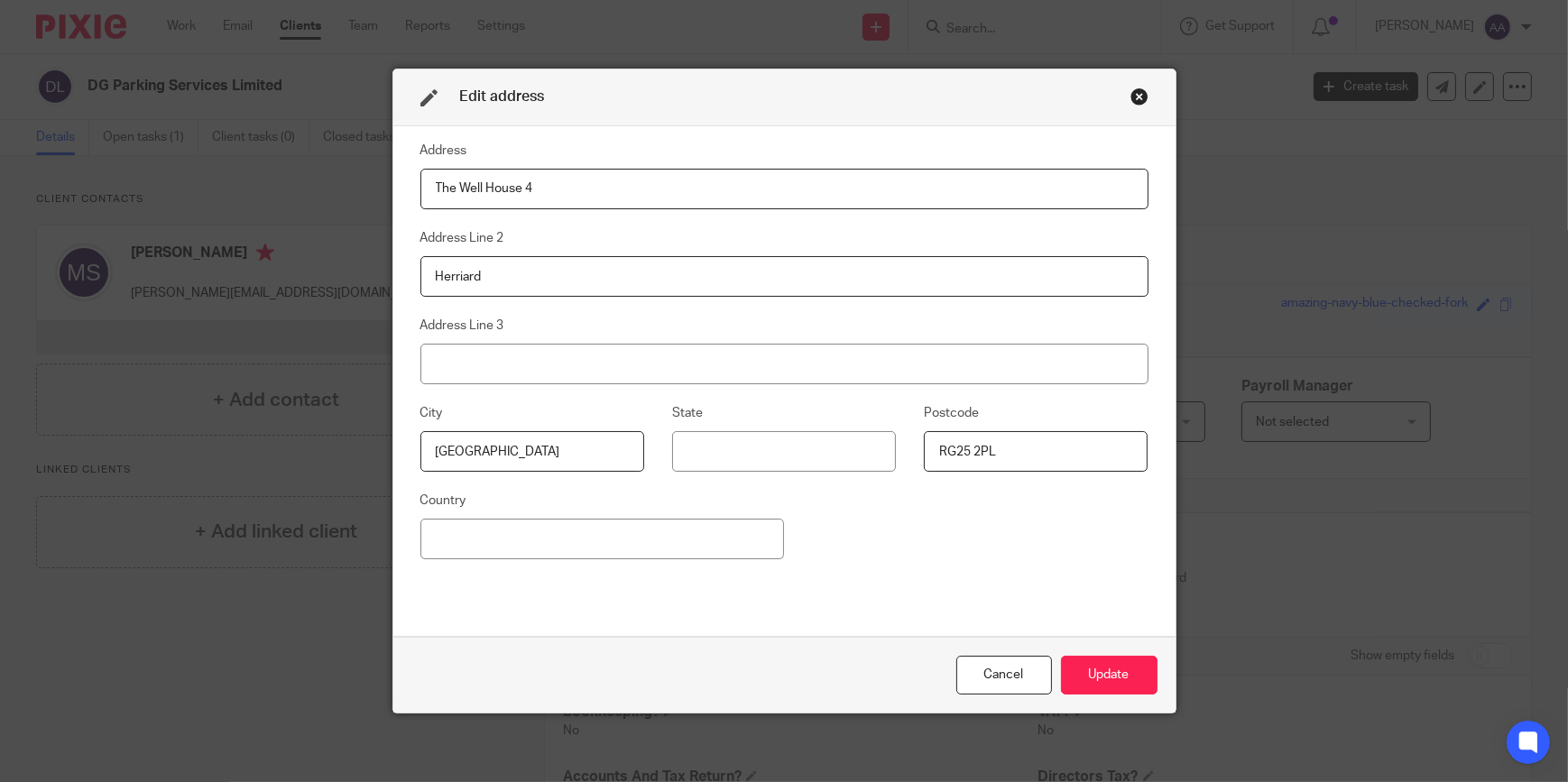
click at [1129, 654] on div "Cancel Update" at bounding box center [784, 675] width 782 height 76
click at [1128, 656] on div "Cancel Update" at bounding box center [784, 675] width 782 height 76
click at [1122, 668] on button "Update" at bounding box center [1109, 675] width 96 height 39
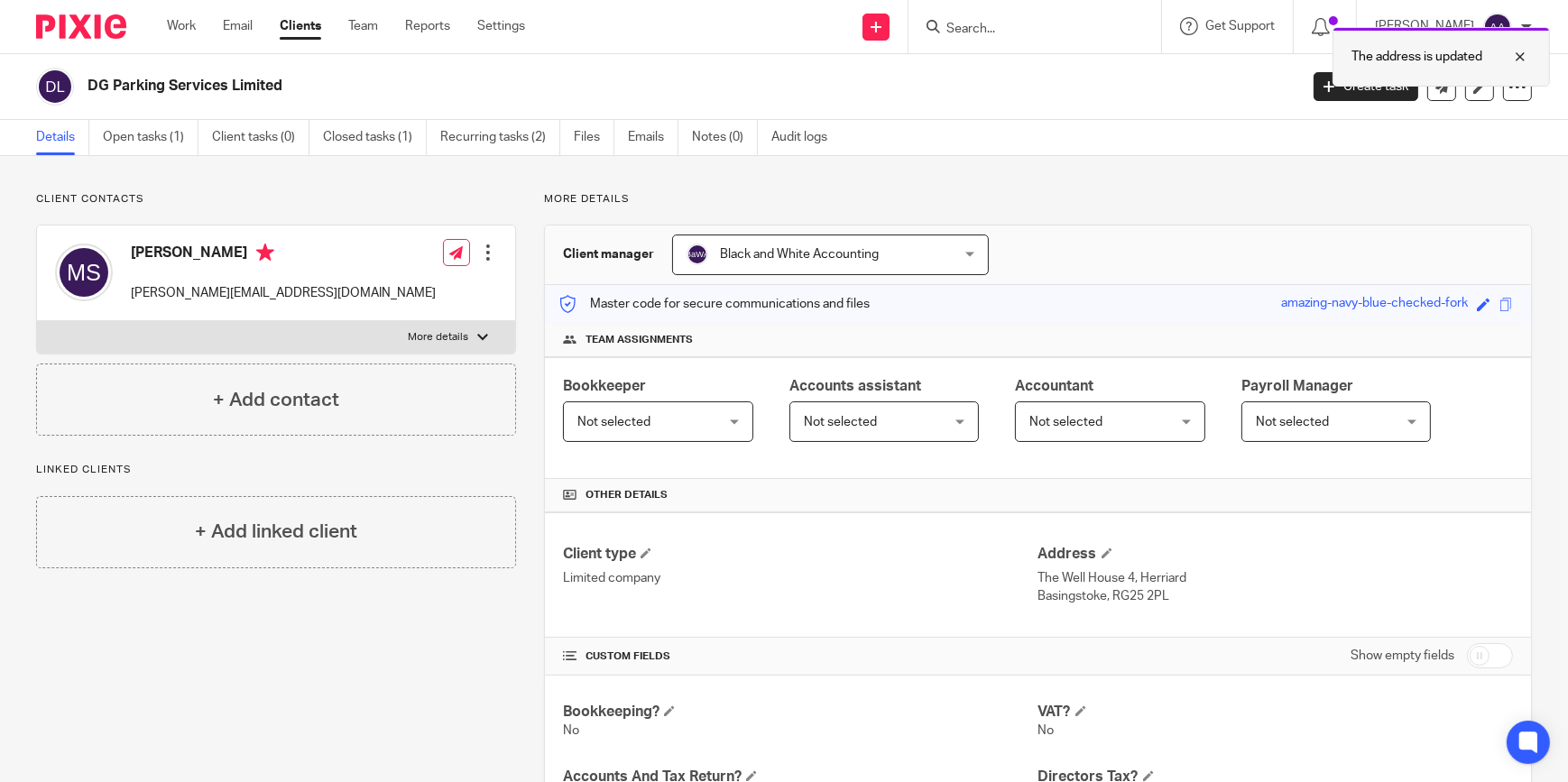
click at [1517, 53] on div at bounding box center [1506, 57] width 49 height 21
click at [1021, 28] on input "Search" at bounding box center [1025, 29] width 162 height 16
click at [988, 35] on input "Search" at bounding box center [1025, 29] width 162 height 16
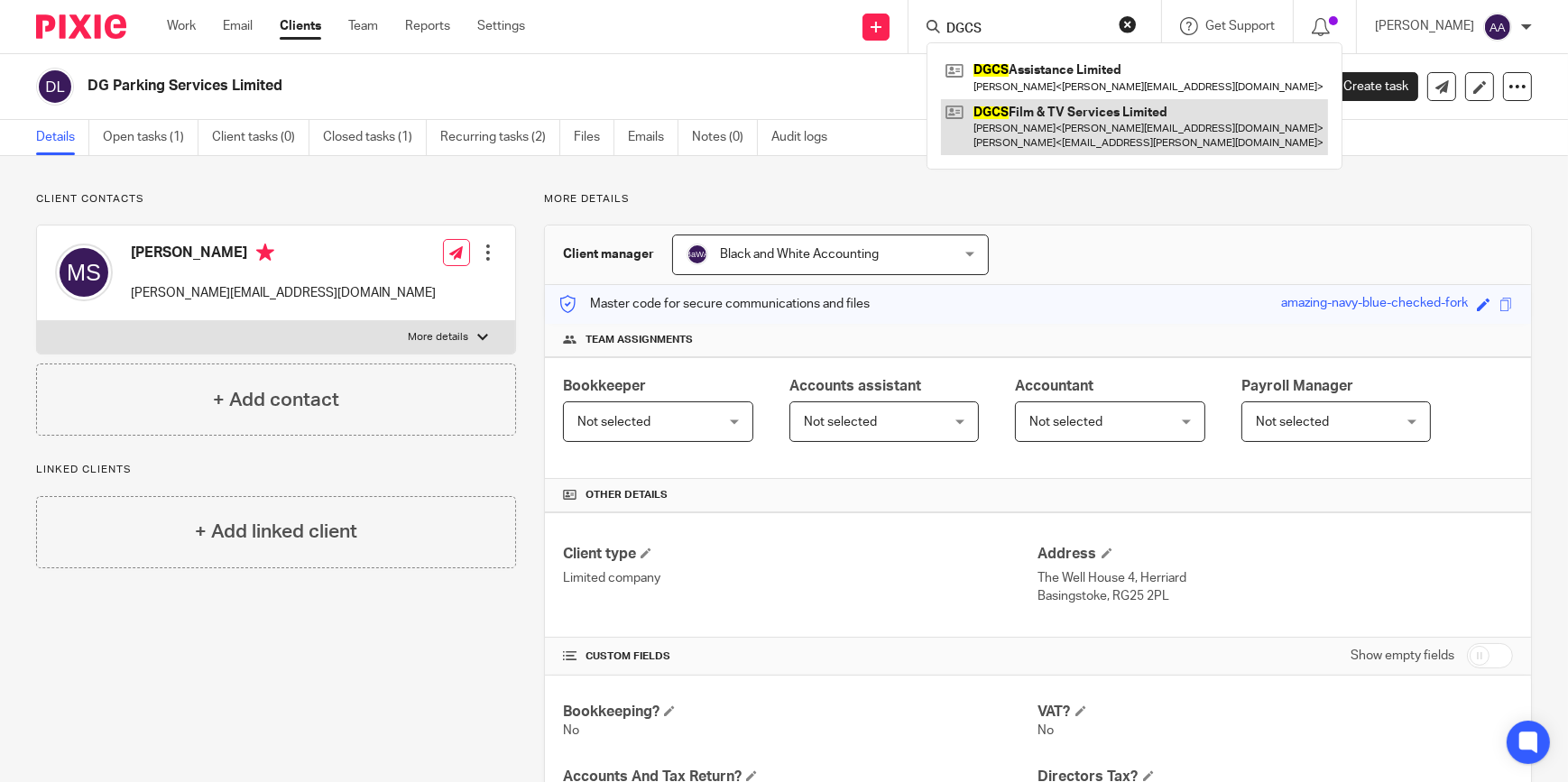
type input "DGCS"
click at [1029, 114] on link at bounding box center [1133, 127] width 386 height 56
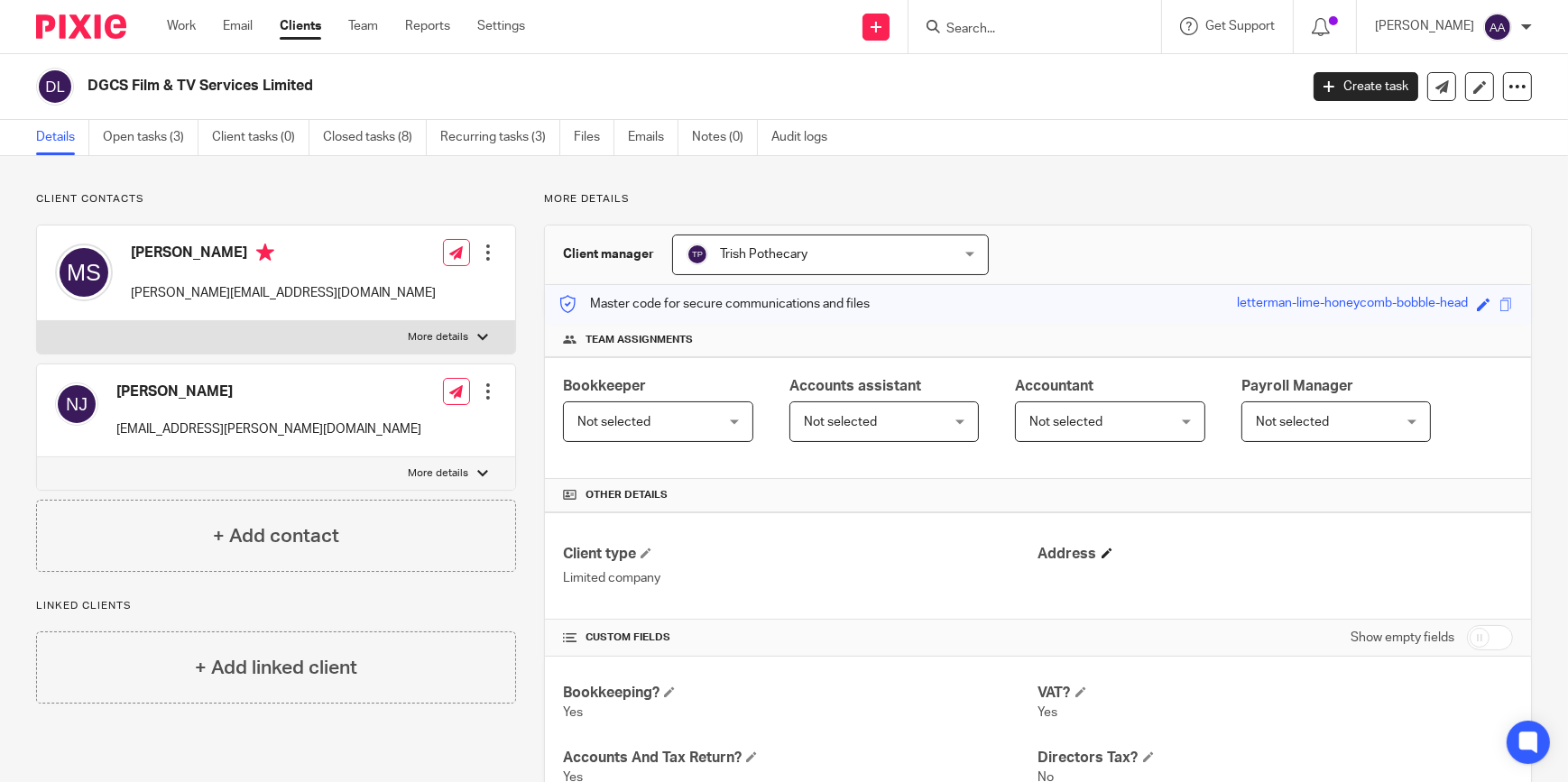
click at [1106, 553] on h4 "Address" at bounding box center [1275, 554] width 474 height 19
click at [1076, 553] on h4 "Address" at bounding box center [1275, 554] width 474 height 19
click at [1102, 551] on span at bounding box center [1106, 553] width 11 height 11
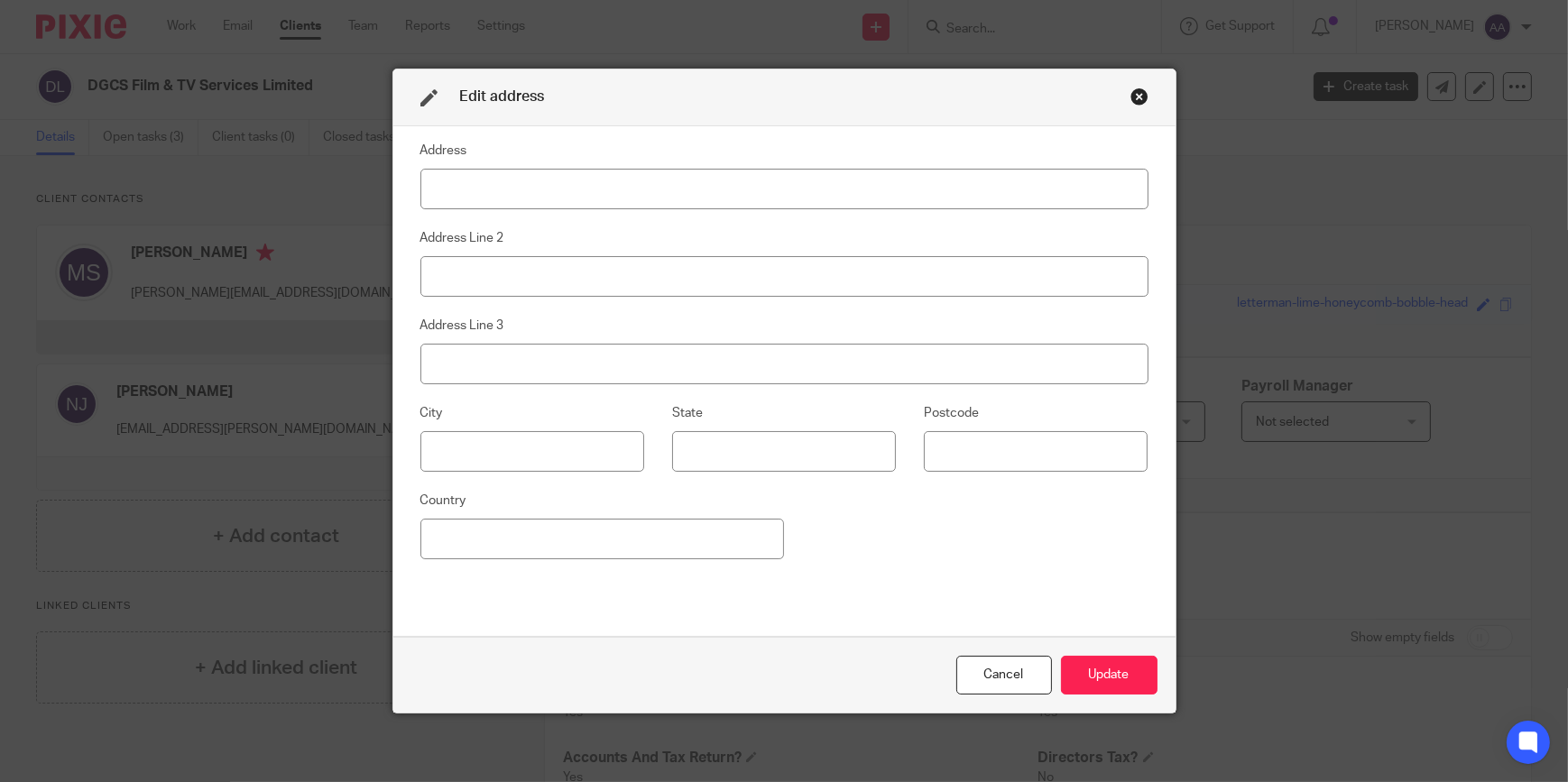
click at [552, 193] on input at bounding box center [784, 189] width 728 height 40
type input "The Well House 4"
type input "Herriard"
type input "[GEOGRAPHIC_DATA]"
type input "RG25 2PL"
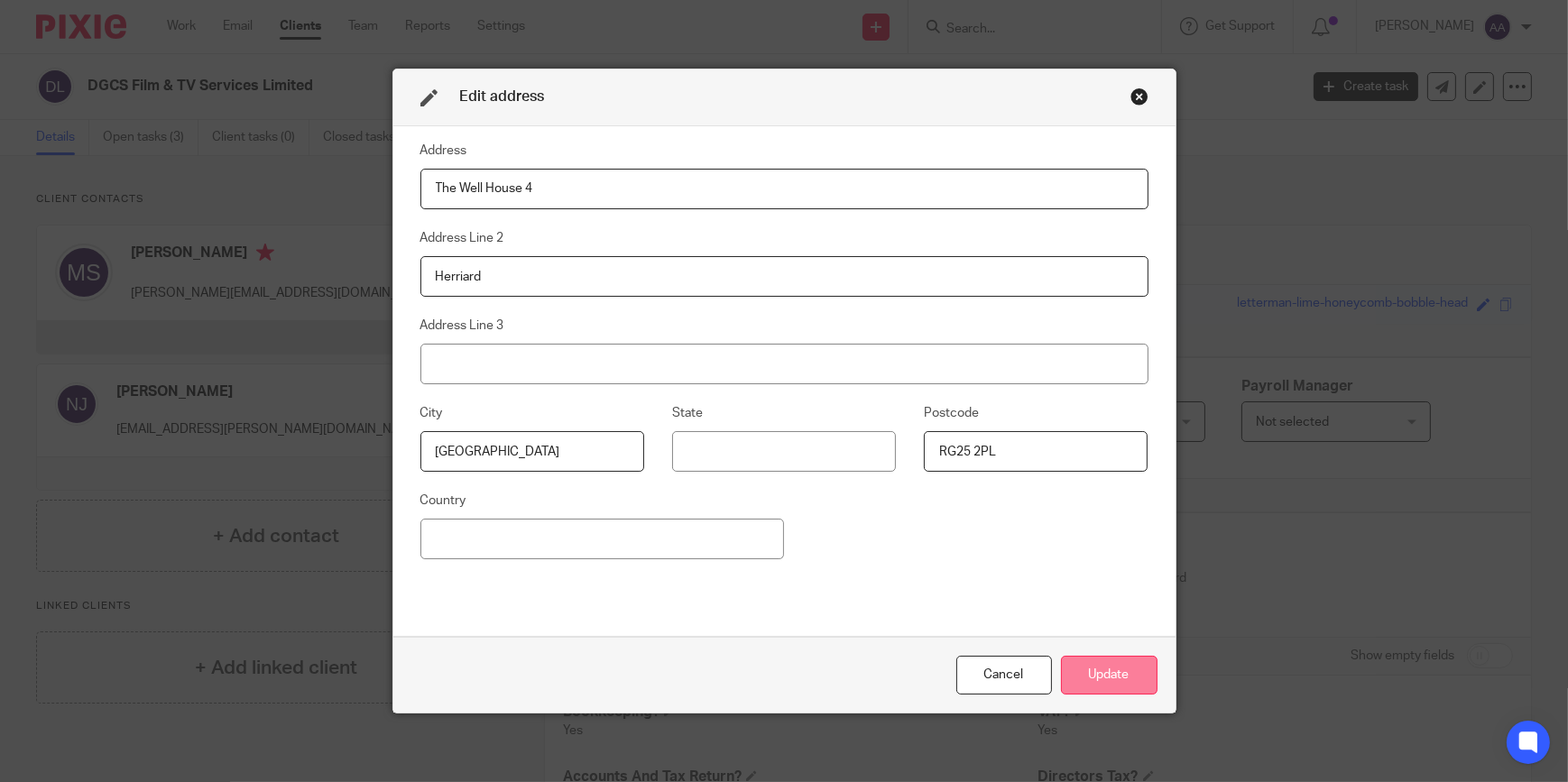
click at [1103, 673] on button "Update" at bounding box center [1109, 675] width 96 height 39
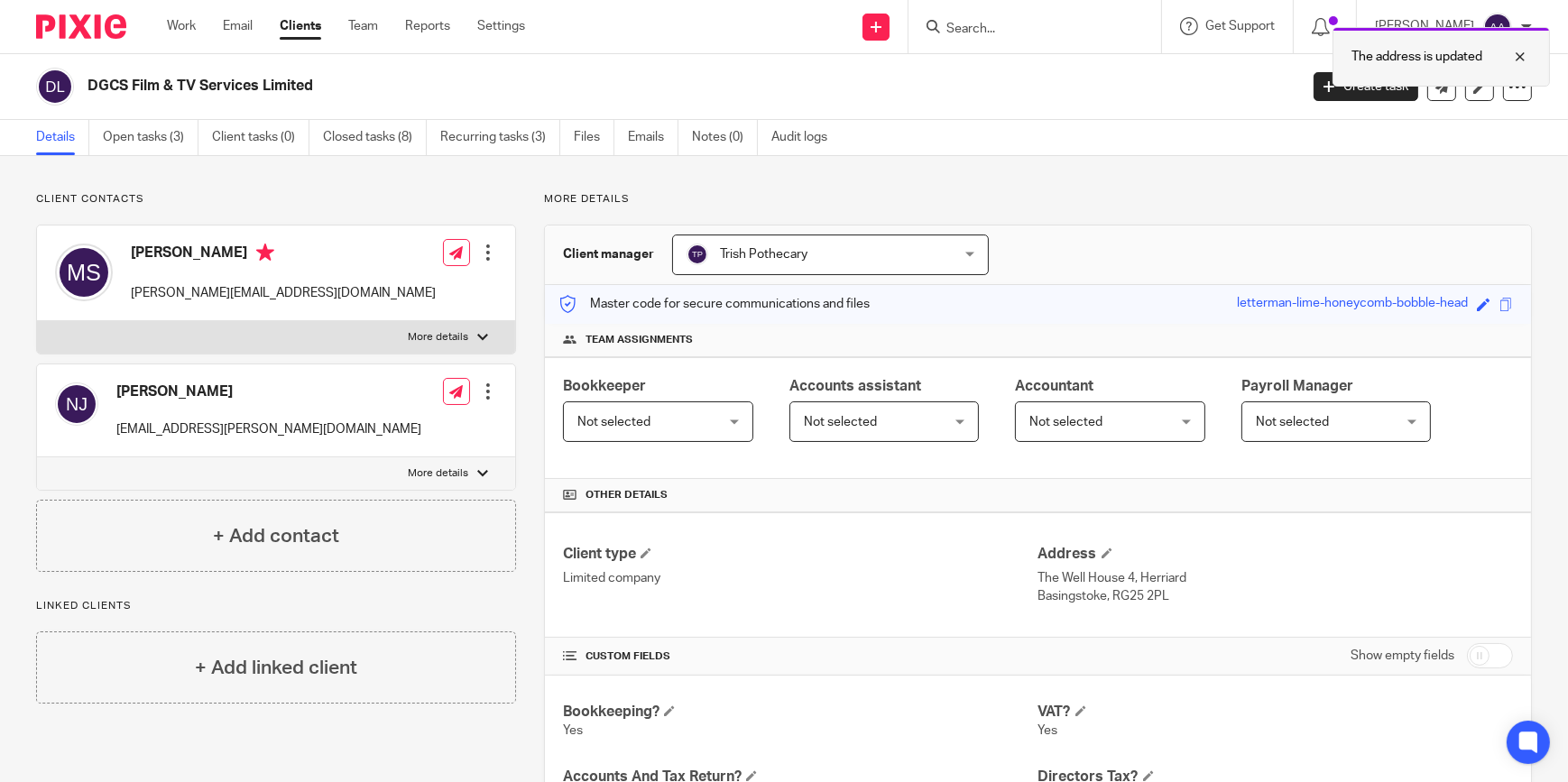
click at [1522, 51] on div at bounding box center [1506, 57] width 49 height 21
click at [1065, 32] on input "Search" at bounding box center [1025, 29] width 162 height 16
click at [1056, 25] on input "Search" at bounding box center [1025, 29] width 162 height 16
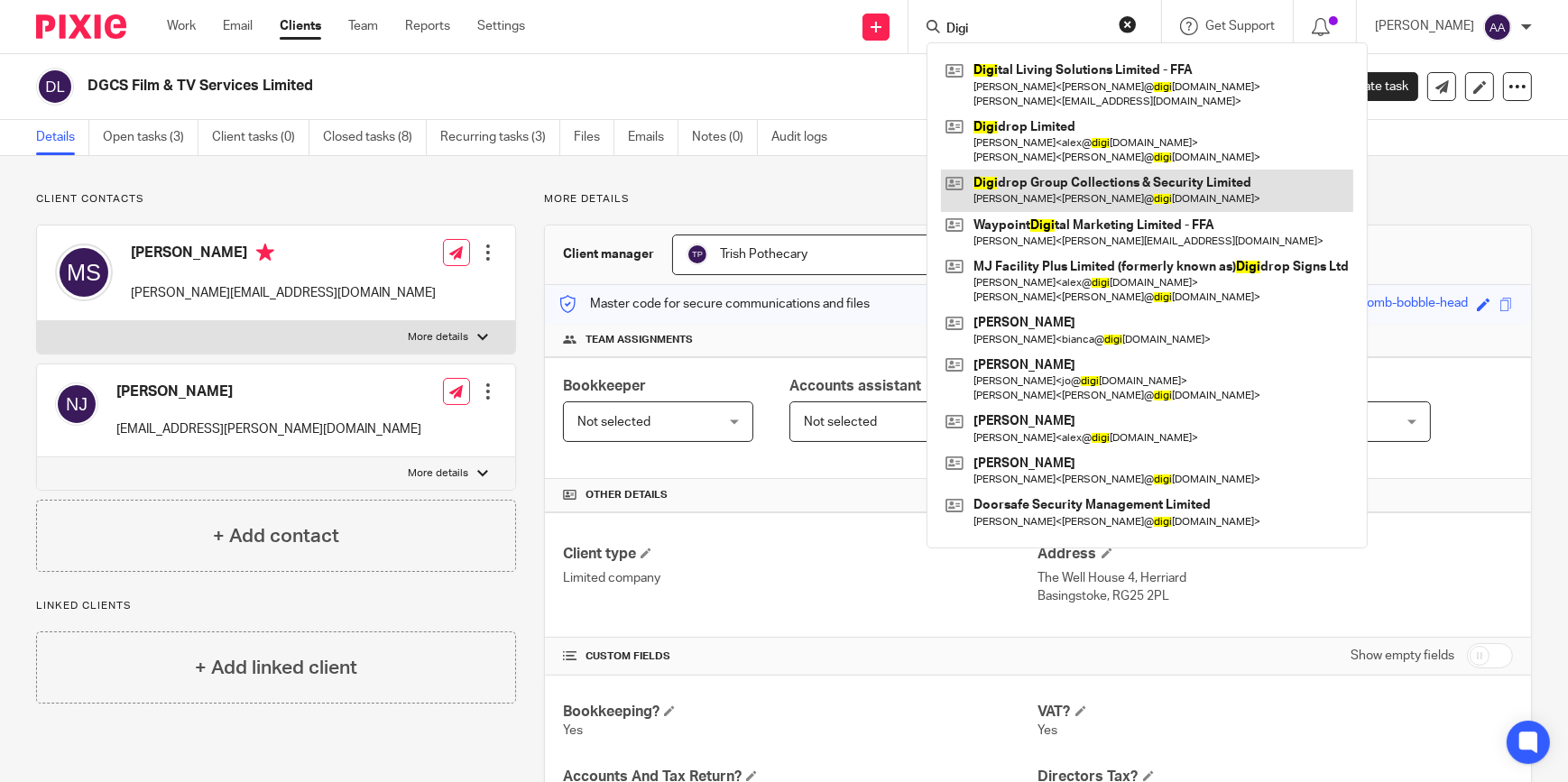
type input "Digi"
click at [1106, 180] on link at bounding box center [1147, 190] width 412 height 41
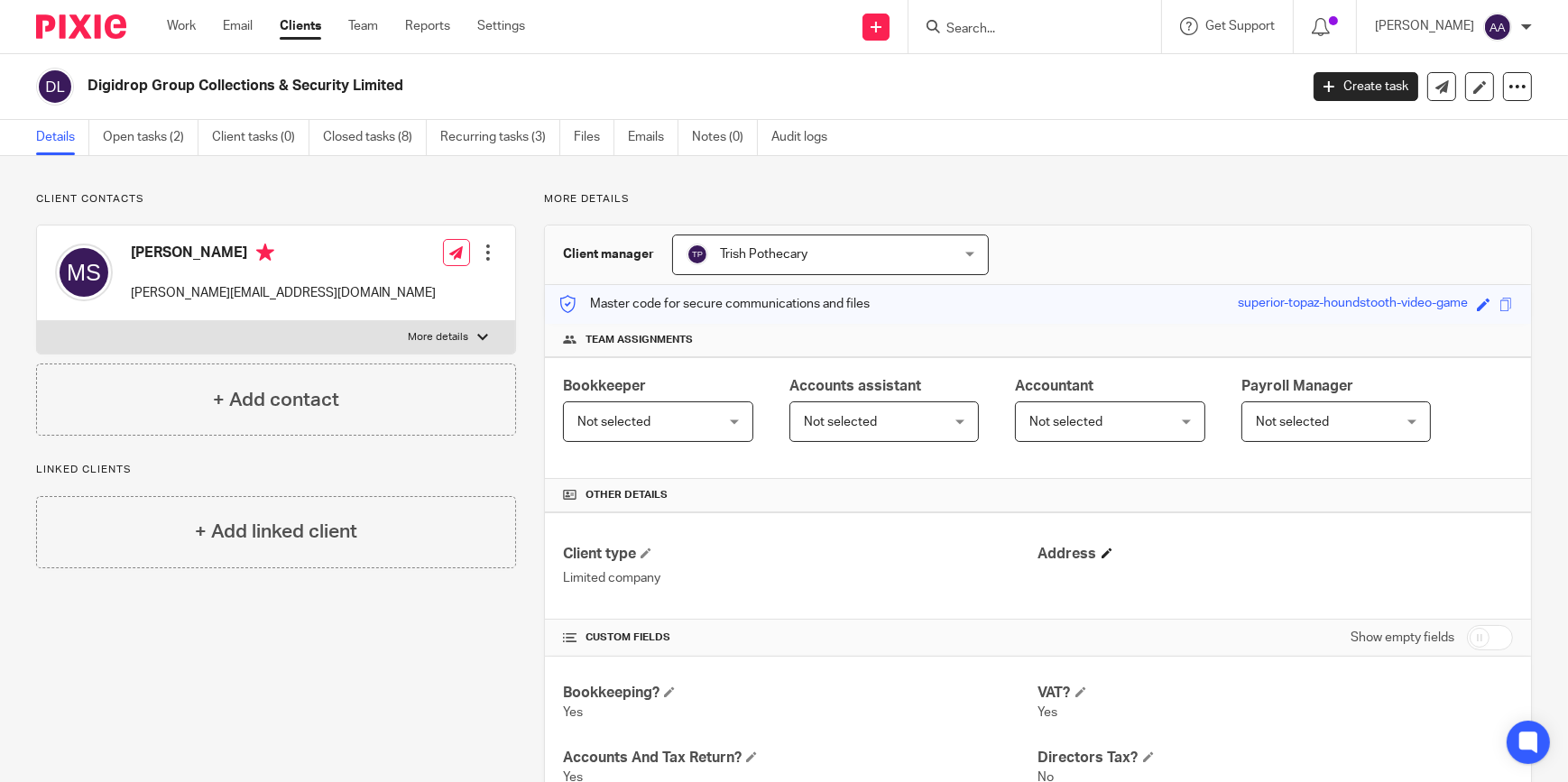
click at [1112, 545] on h4 "Address" at bounding box center [1275, 554] width 474 height 19
click at [1102, 551] on span at bounding box center [1106, 553] width 11 height 11
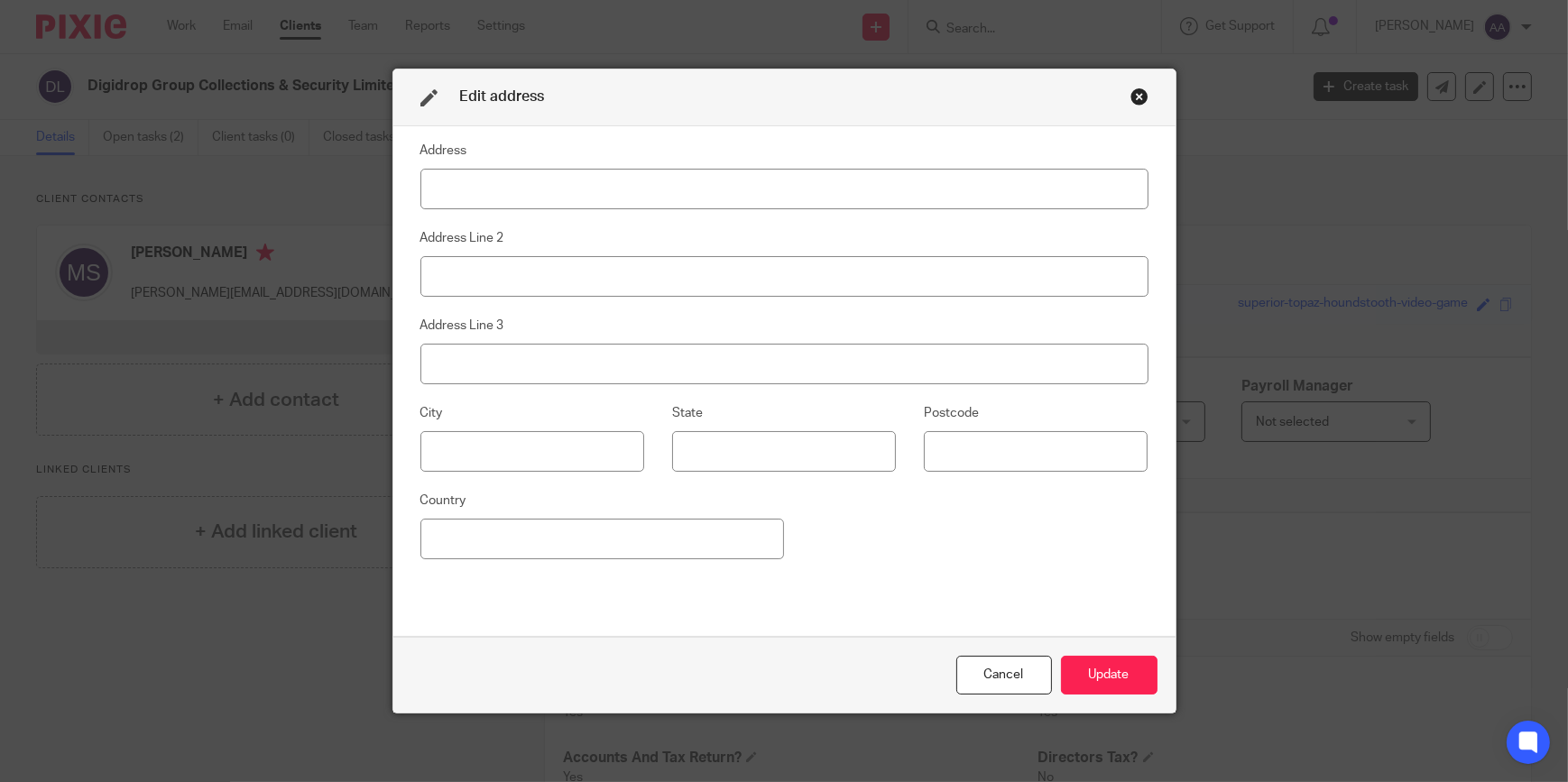
click at [752, 195] on input at bounding box center [784, 189] width 728 height 40
type input "The Well House 4"
type input "Herriard"
type input "[GEOGRAPHIC_DATA]"
type input "RG25 2PL"
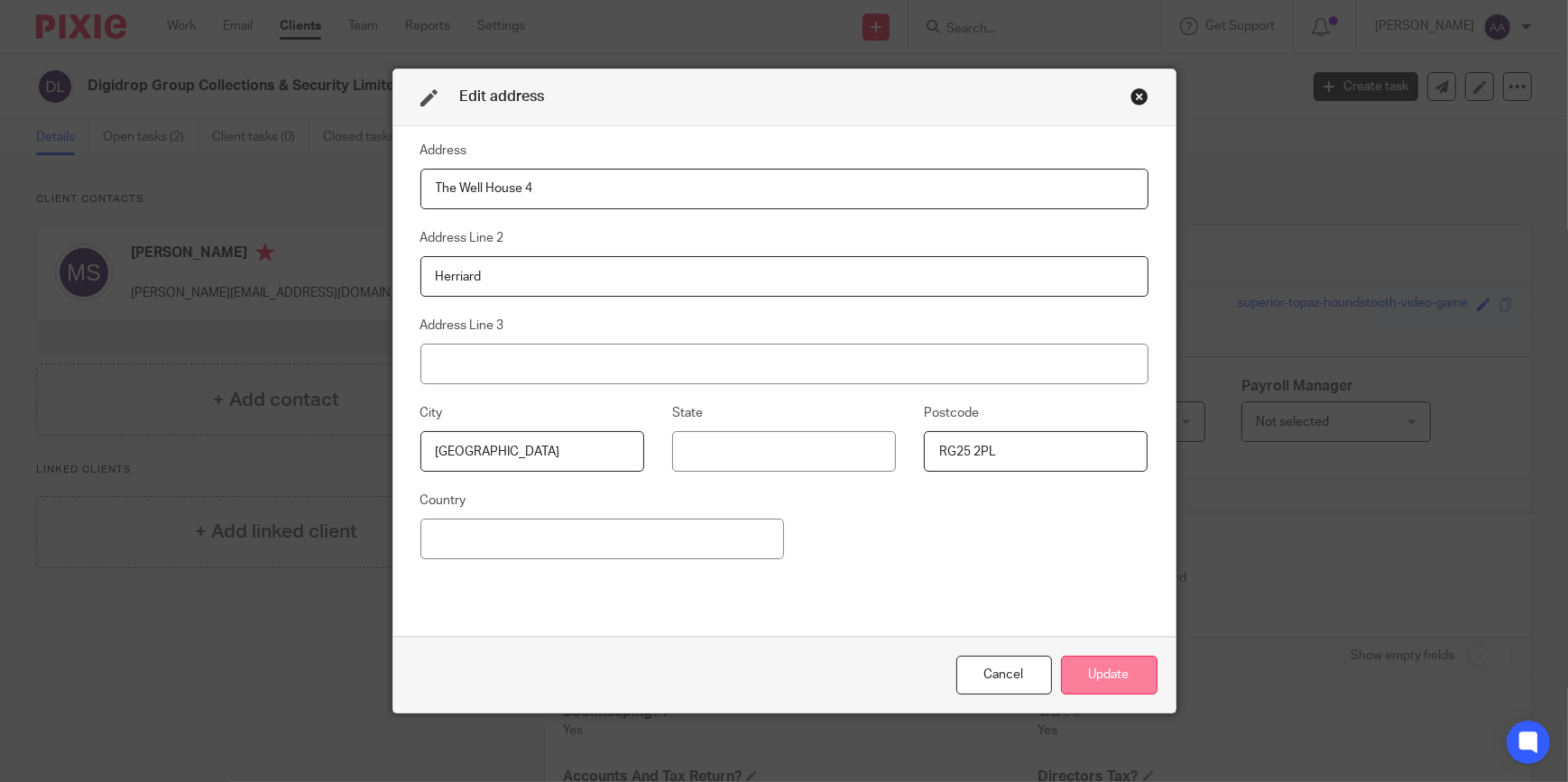
click at [1103, 679] on button "Update" at bounding box center [1109, 675] width 96 height 39
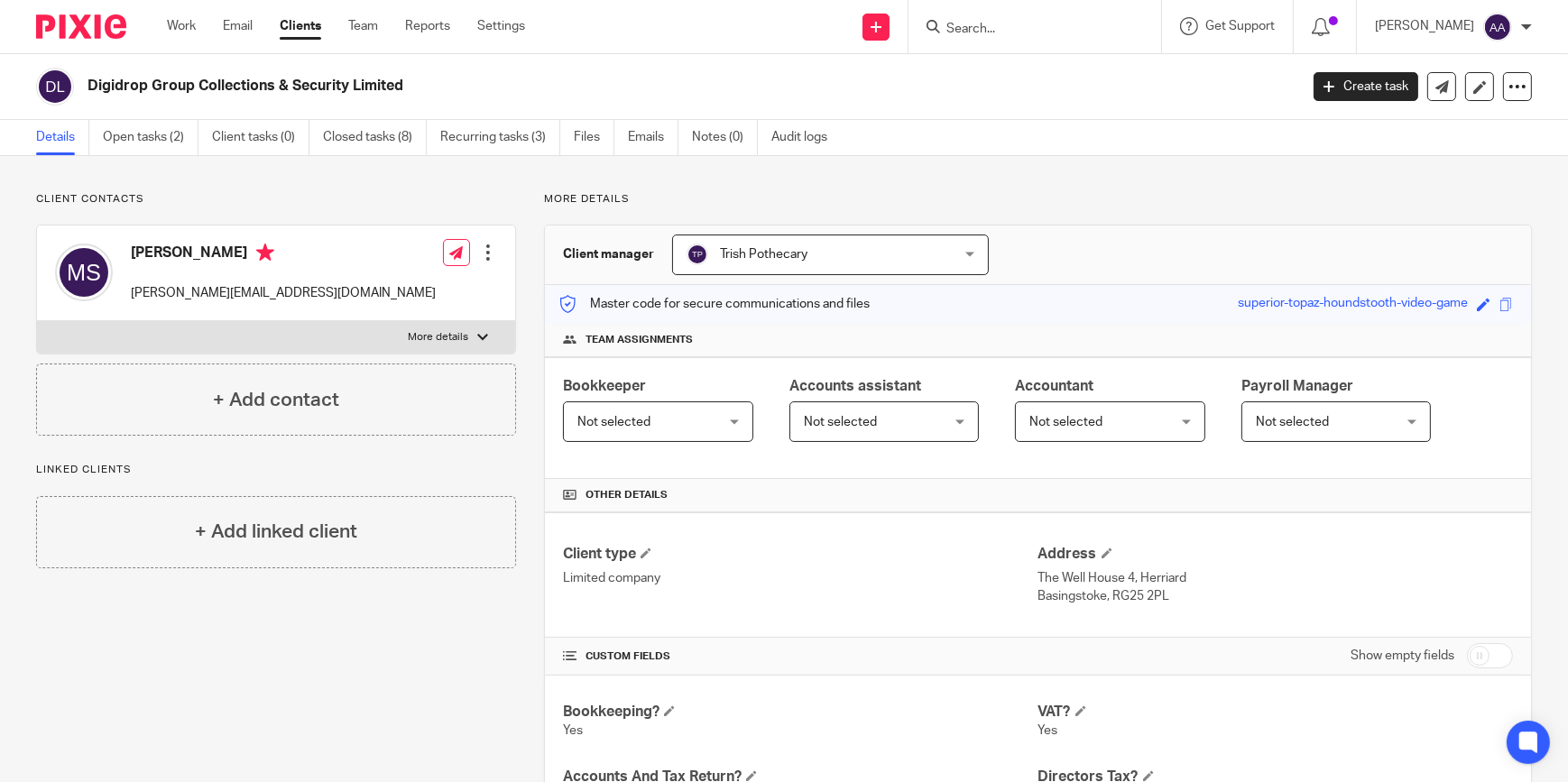
click at [1013, 25] on input "Search" at bounding box center [1025, 29] width 162 height 16
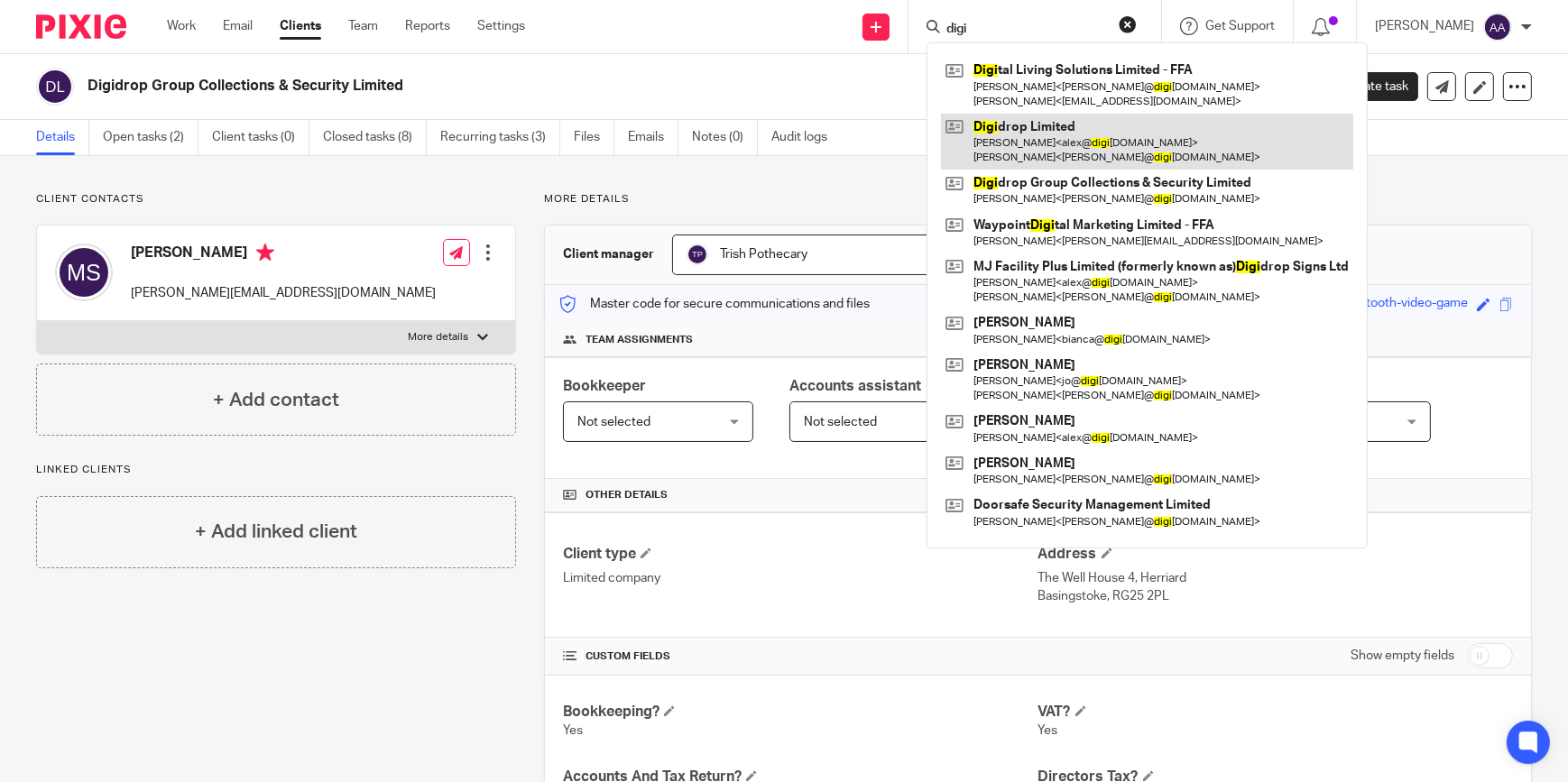
type input "digi"
click at [1158, 126] on link at bounding box center [1147, 142] width 412 height 56
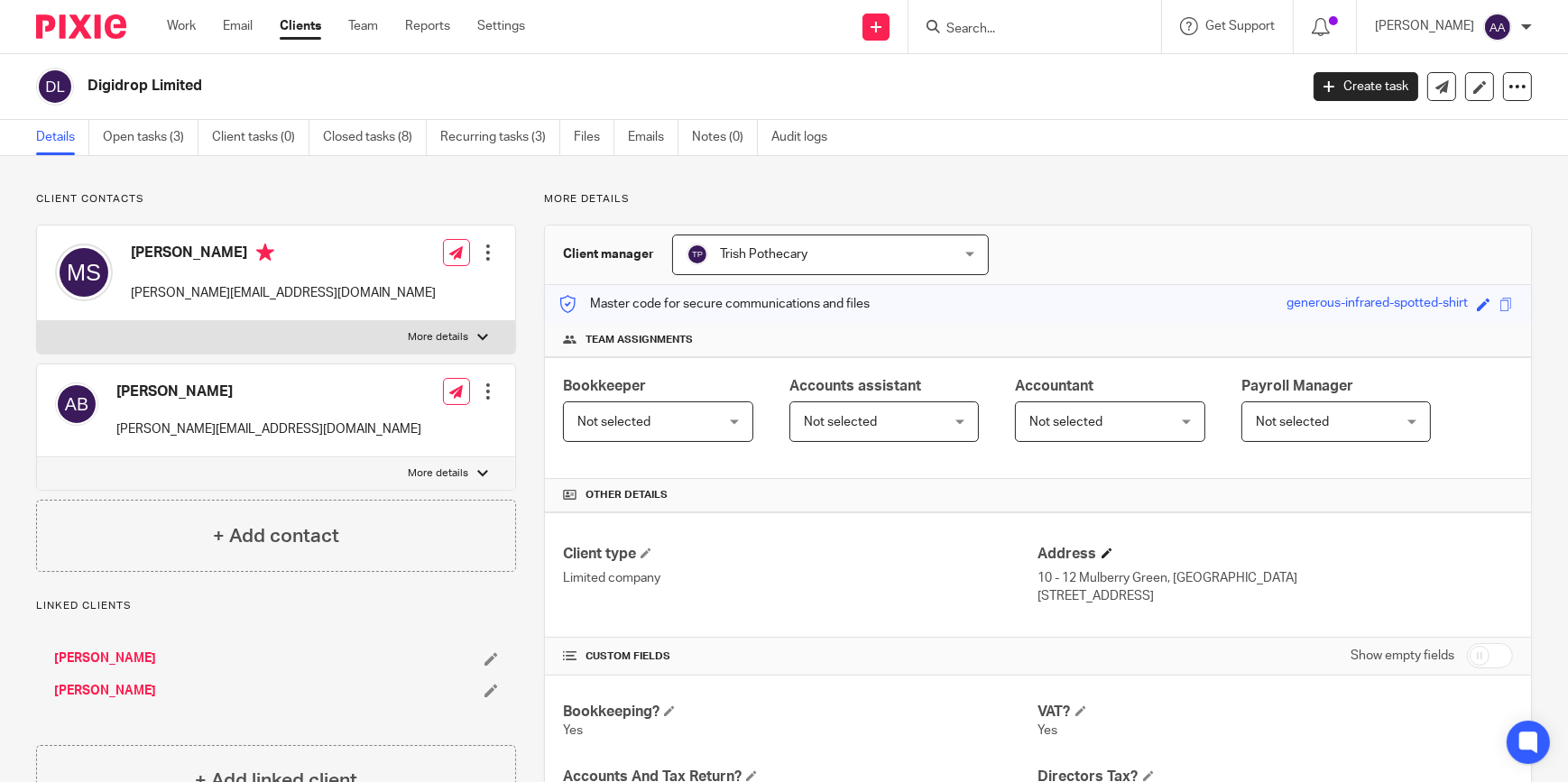
click at [1104, 545] on h4 "Address" at bounding box center [1275, 554] width 474 height 19
click at [1103, 545] on h4 "Address" at bounding box center [1275, 554] width 474 height 19
click at [1102, 553] on span at bounding box center [1106, 553] width 11 height 11
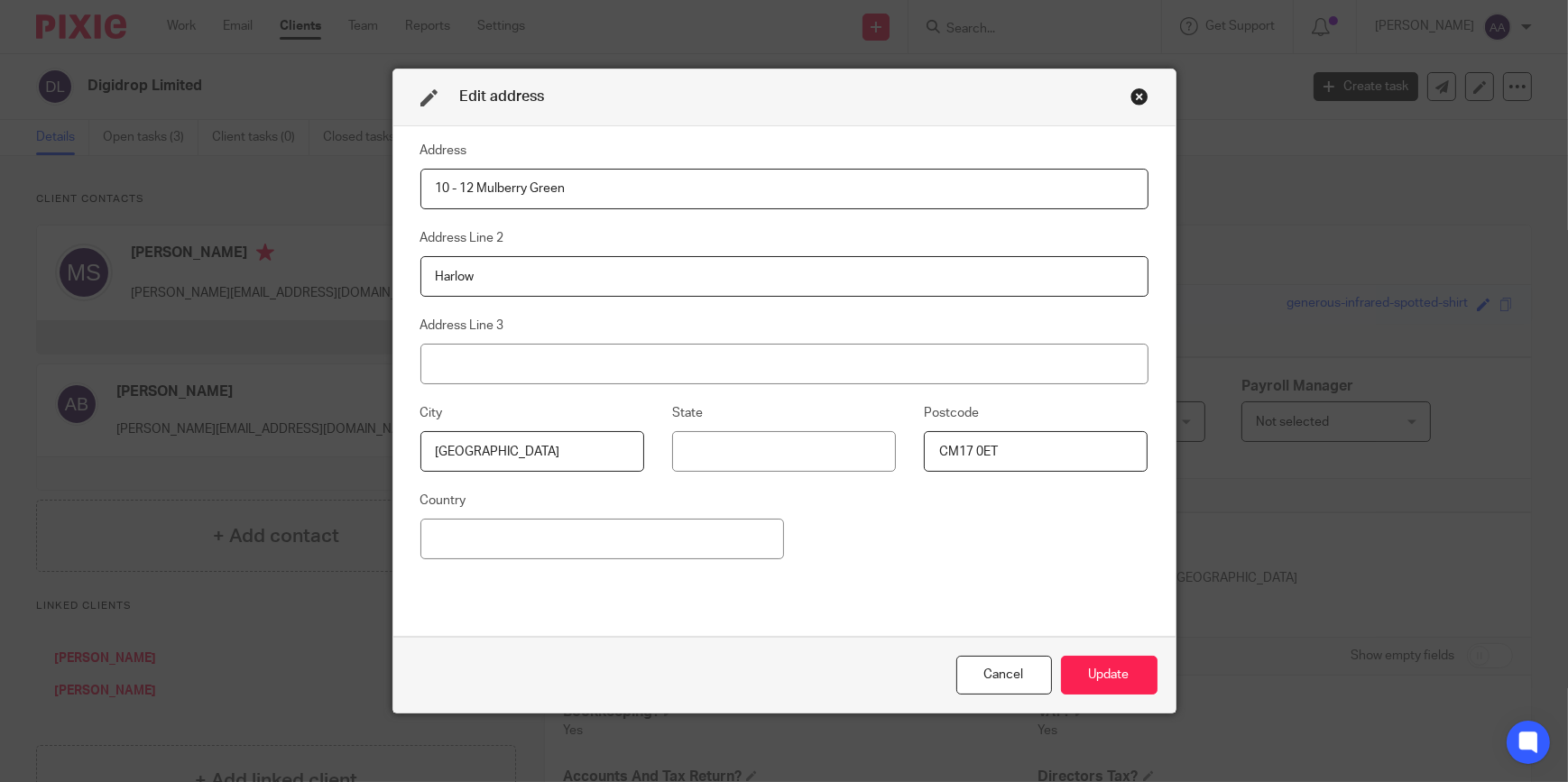
drag, startPoint x: 564, startPoint y: 189, endPoint x: 21, endPoint y: 202, distance: 543.2
click at [45, 202] on div "Edit address Address 10 - 12 Mulberry Green Address Line 2 Harlow Address Line …" at bounding box center [784, 391] width 1568 height 782
drag, startPoint x: 639, startPoint y: 270, endPoint x: 341, endPoint y: 263, distance: 298.1
click at [162, 224] on div "Edit address Address Address Line 2 Harlow Address Line 3 City Essex State Post…" at bounding box center [784, 391] width 1568 height 782
drag, startPoint x: 1103, startPoint y: 458, endPoint x: 714, endPoint y: 426, distance: 390.3
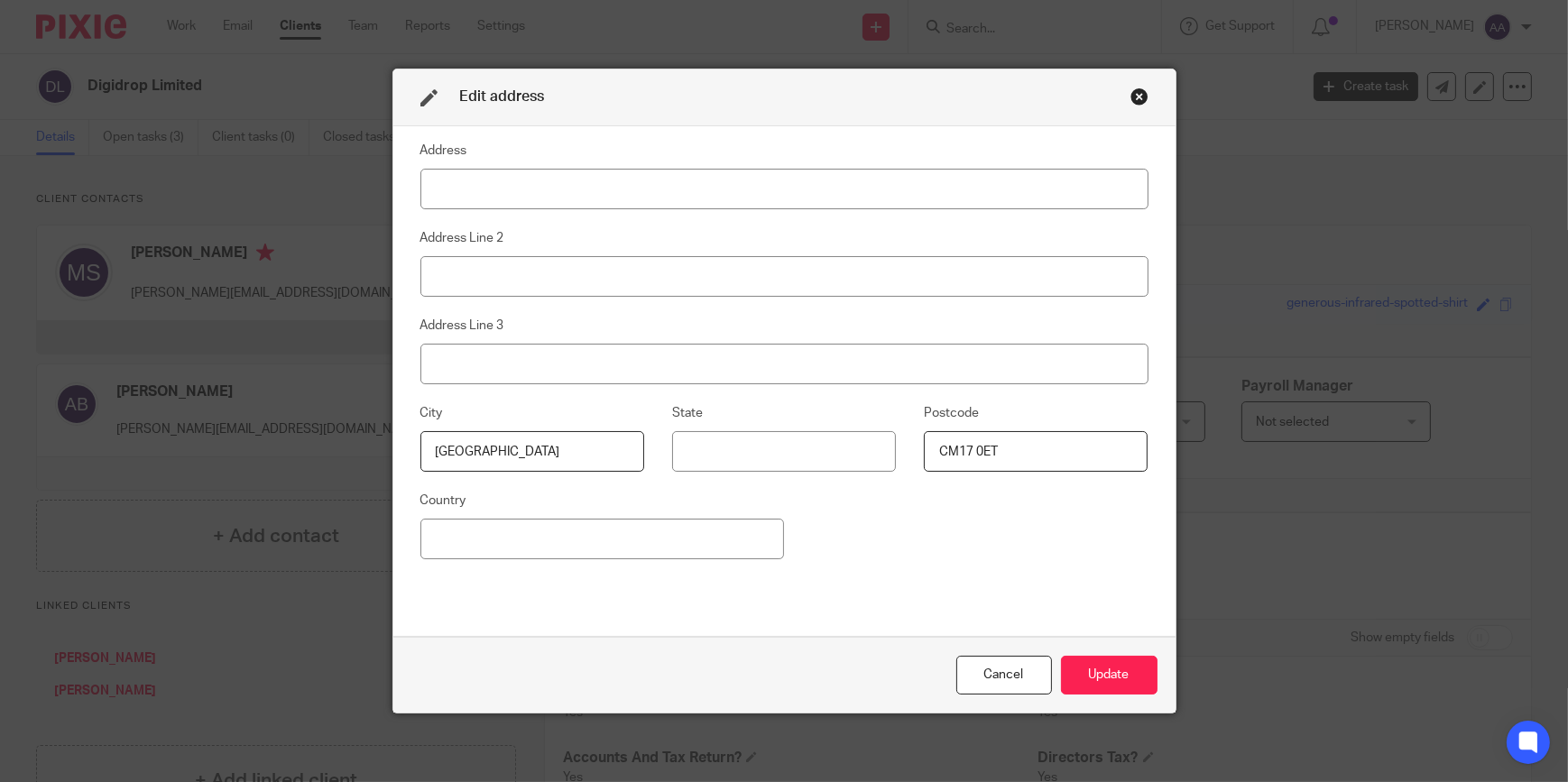
click at [779, 415] on div "City Essex State Postcode CM17 0ET" at bounding box center [769, 445] width 756 height 88
drag, startPoint x: 480, startPoint y: 434, endPoint x: 435, endPoint y: 436, distance: 45.0
click at [442, 433] on input "Essex" at bounding box center [532, 451] width 224 height 40
type input "E"
click at [1082, 681] on button "Update" at bounding box center [1109, 675] width 96 height 39
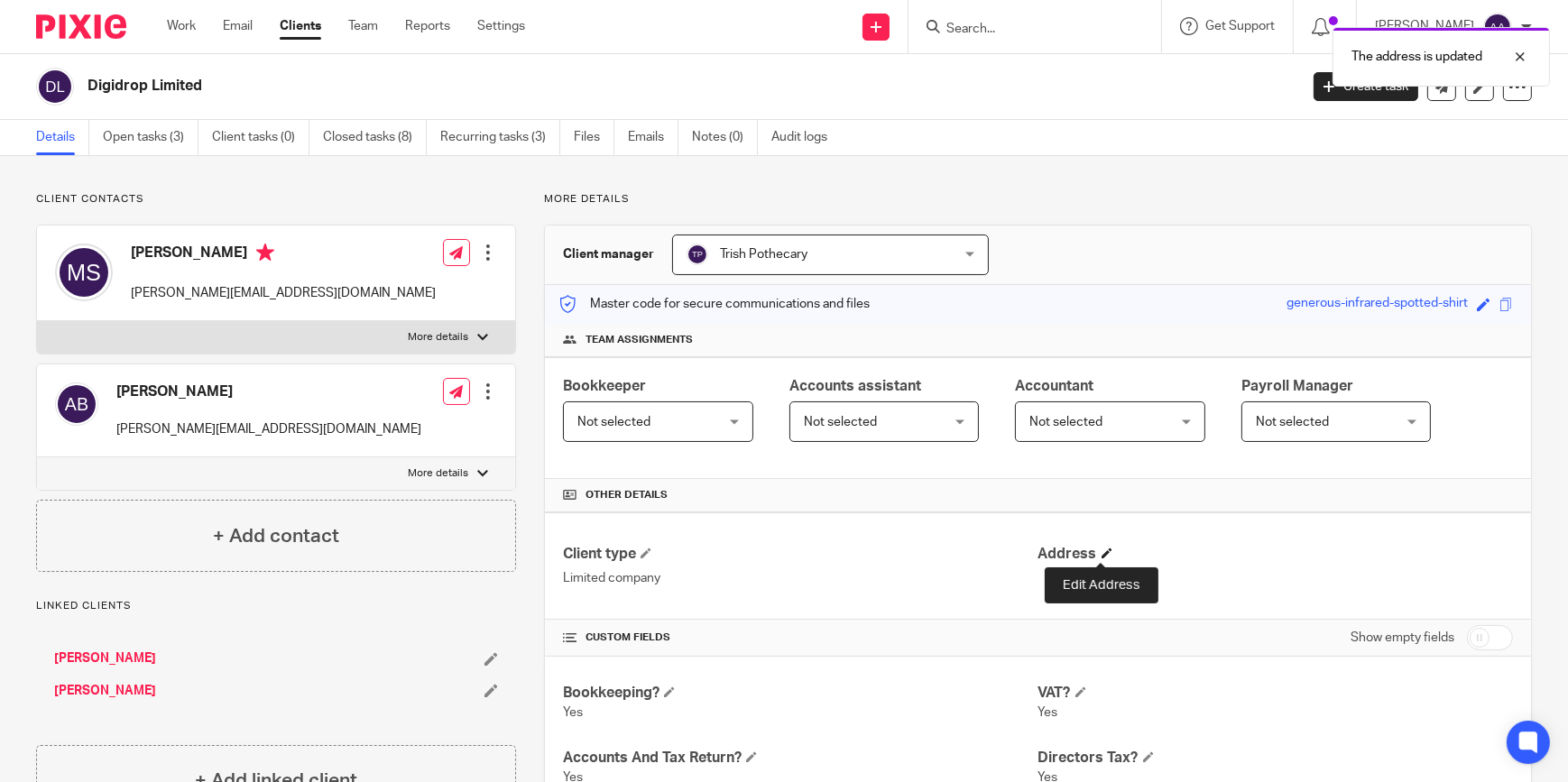
click at [1104, 550] on span at bounding box center [1106, 553] width 11 height 11
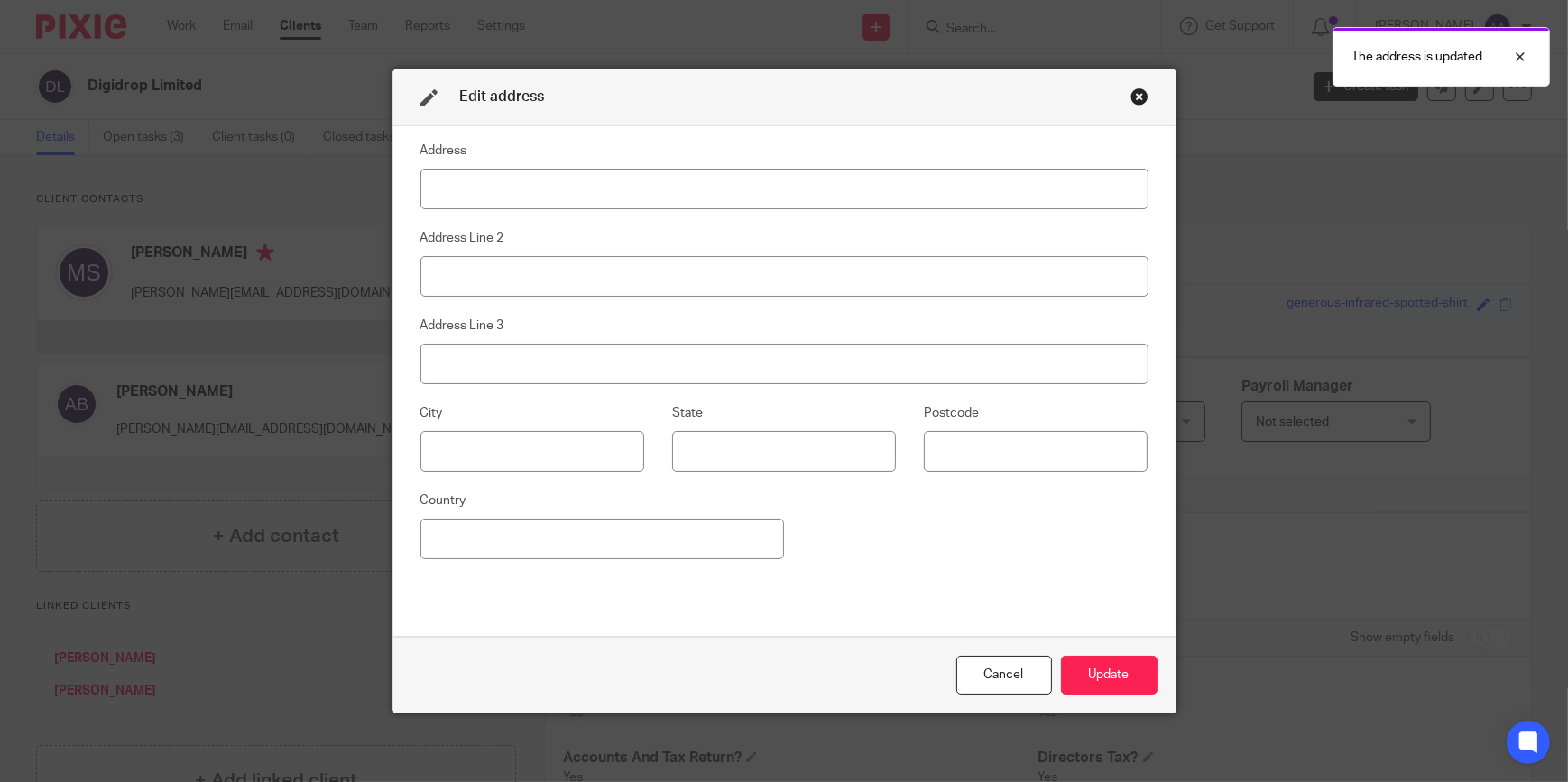
click at [561, 179] on input at bounding box center [784, 189] width 728 height 40
type input "The Well House 4"
type input "Herriard"
type input "Basingstoke"
type input "RG25 2PL"
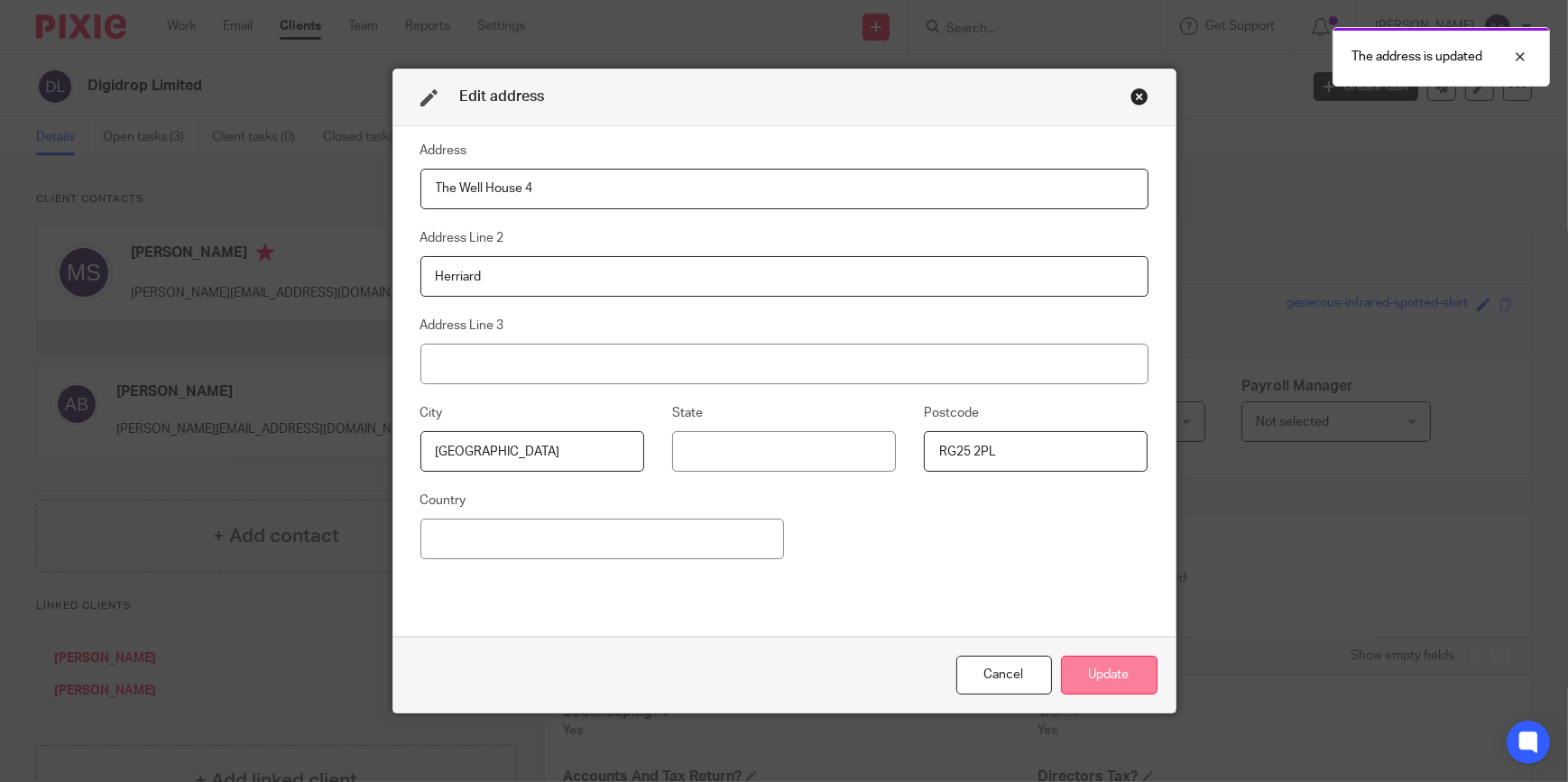
click at [1144, 683] on button "Update" at bounding box center [1109, 675] width 96 height 39
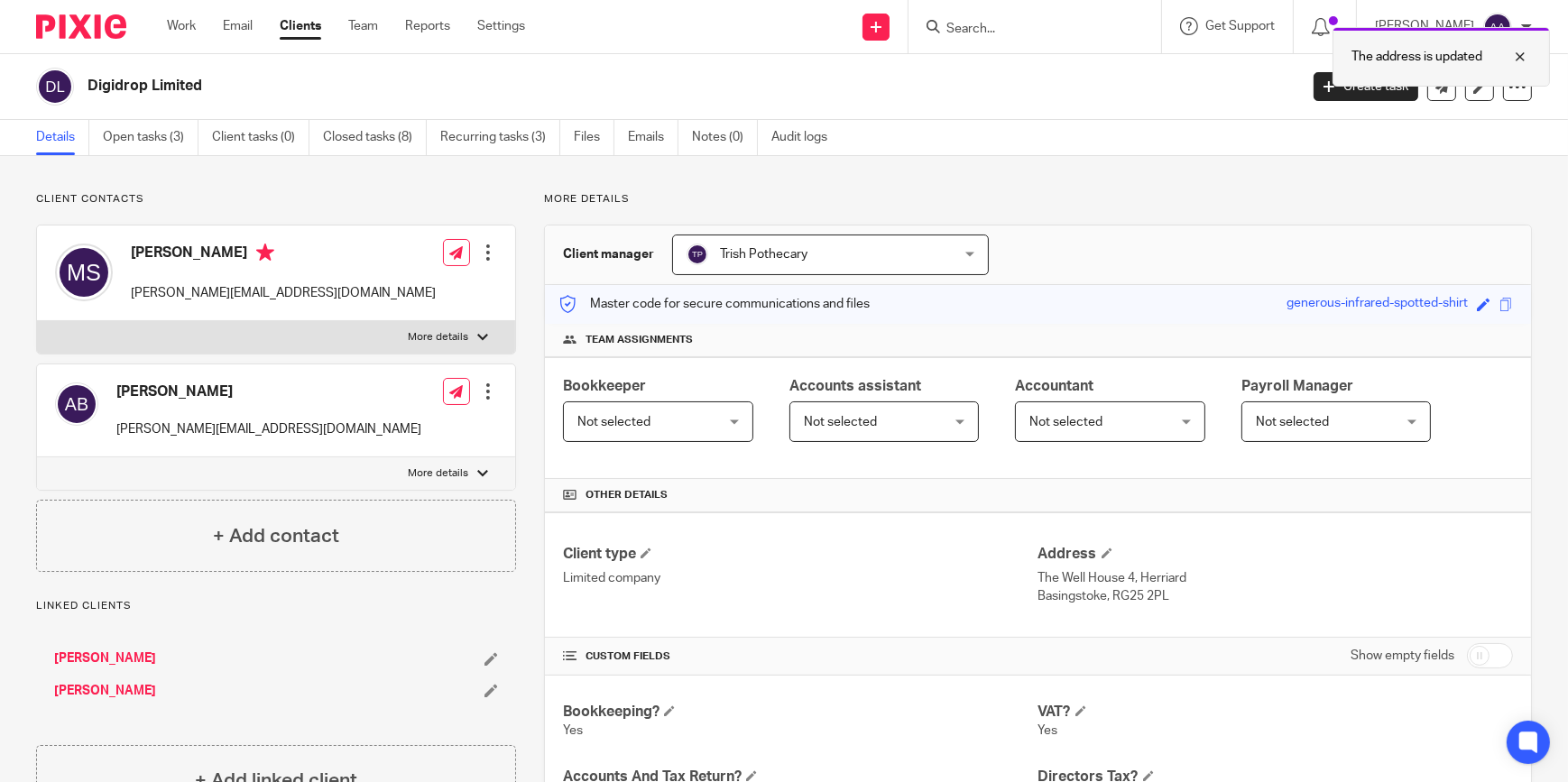
click at [1531, 50] on div "The address is updated" at bounding box center [1441, 57] width 218 height 60
click at [1073, 35] on input "Search" at bounding box center [1025, 29] width 162 height 16
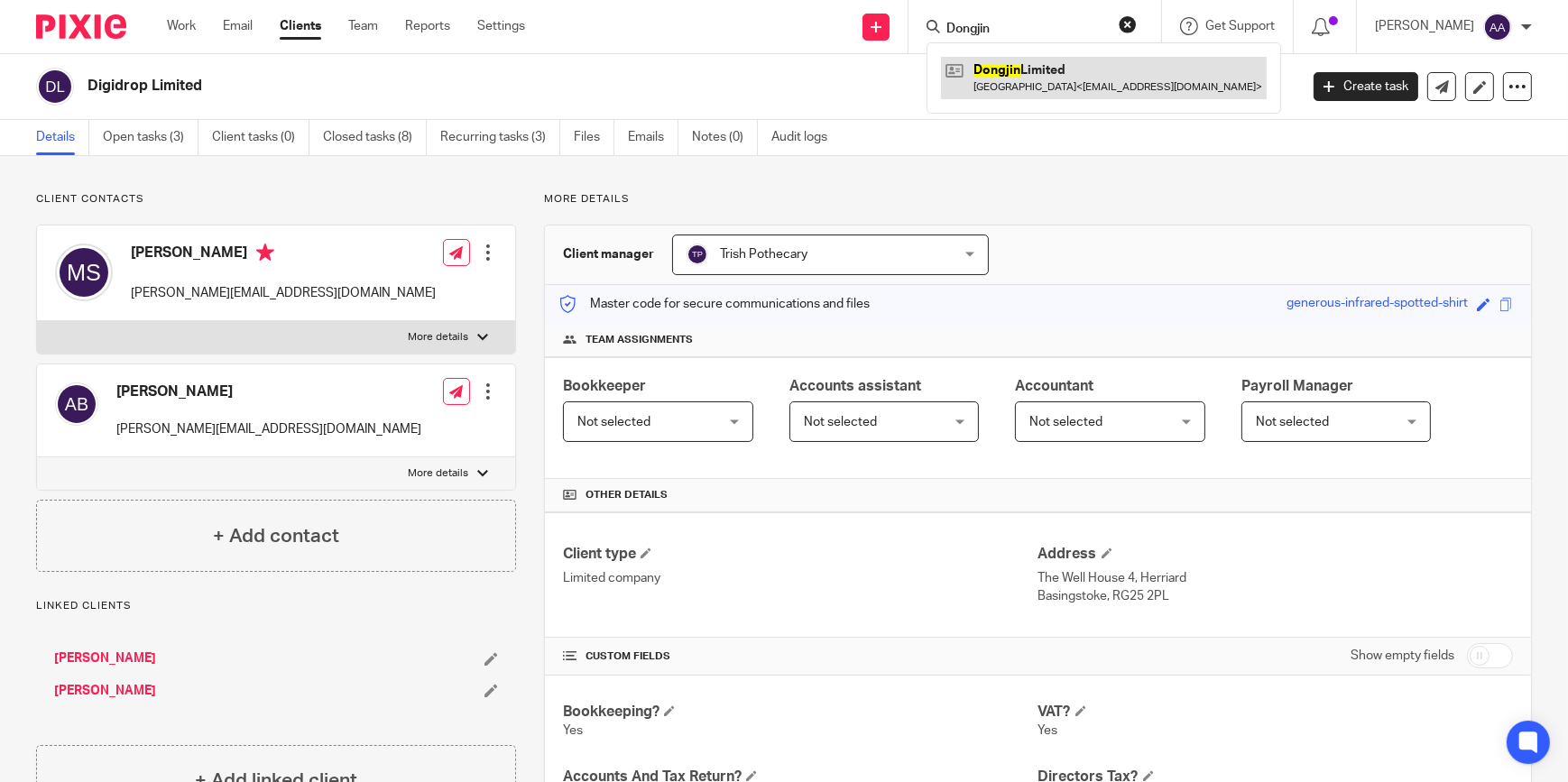
type input "Dongjin"
click at [1070, 64] on link at bounding box center [1103, 77] width 326 height 41
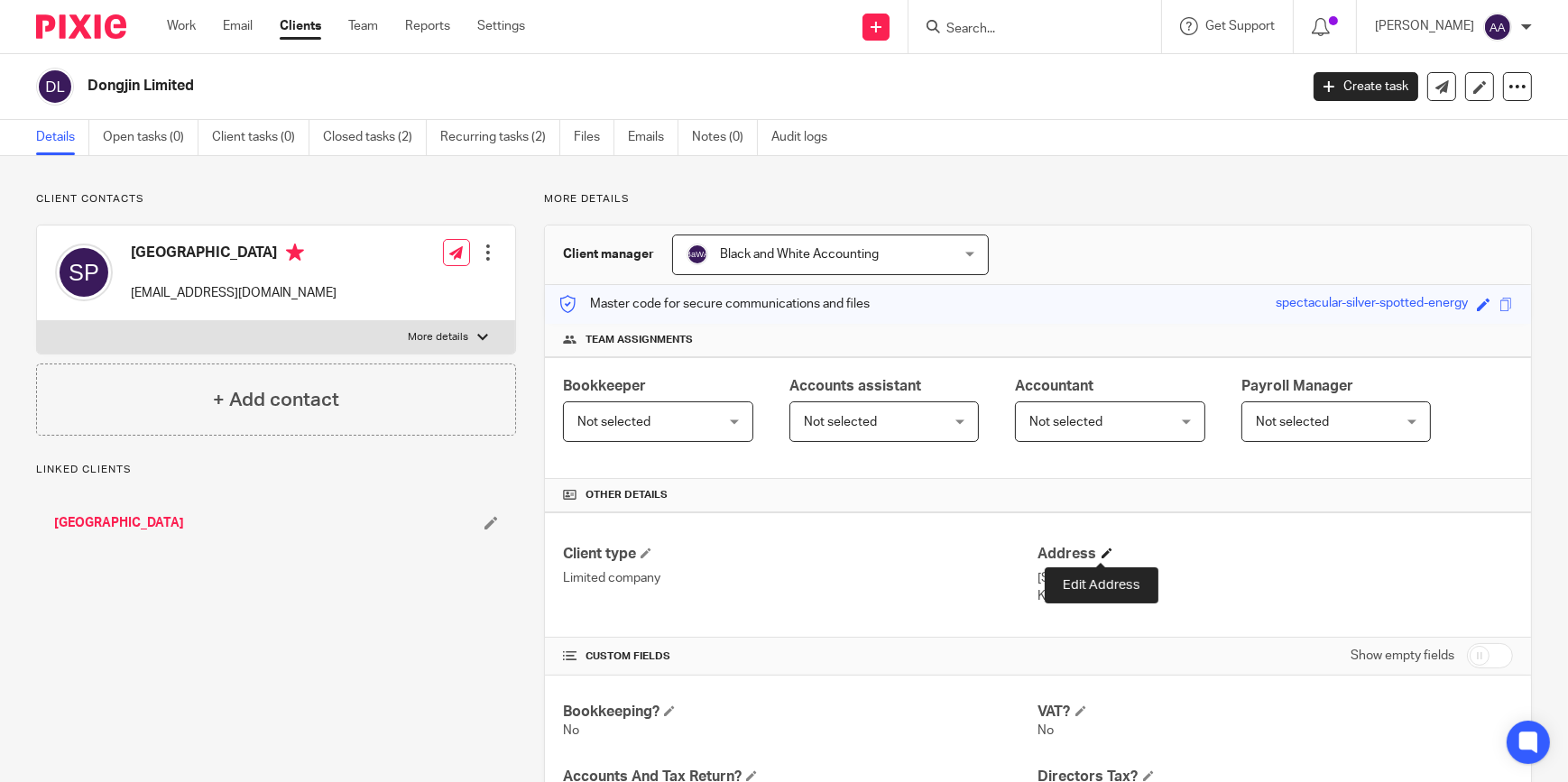
click at [1102, 552] on span at bounding box center [1106, 553] width 11 height 11
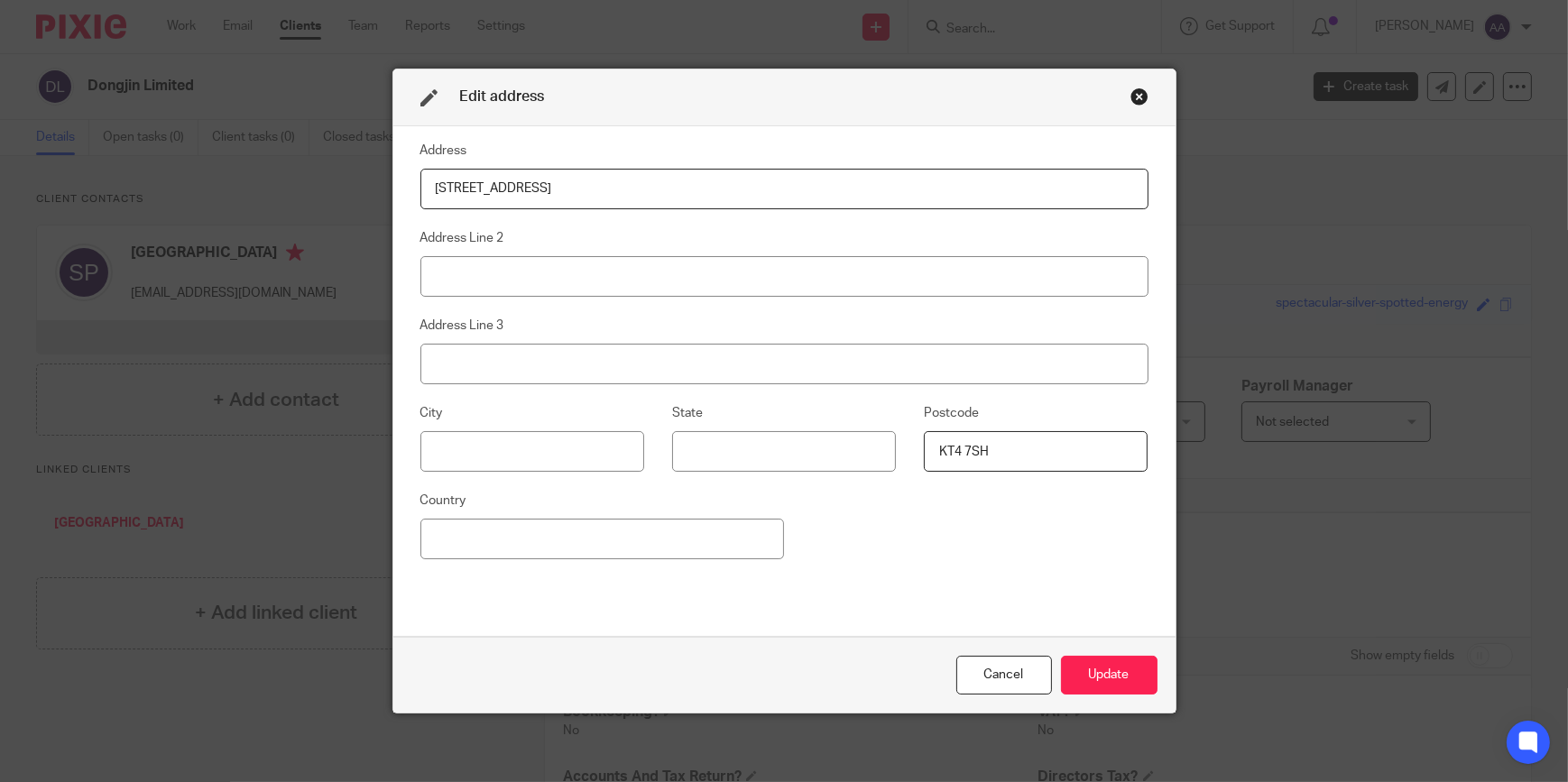
drag, startPoint x: 1048, startPoint y: 462, endPoint x: 836, endPoint y: 456, distance: 212.1
click at [836, 456] on div "City State Postcode KT4 7SH" at bounding box center [769, 445] width 756 height 88
drag, startPoint x: 650, startPoint y: 179, endPoint x: 325, endPoint y: 214, distance: 326.9
click at [320, 206] on div "Edit address Address 9 Mayfair Ave Worcester Park Address Line 2 Address Line 3…" at bounding box center [784, 391] width 1568 height 782
click at [1098, 695] on button "Update" at bounding box center [1109, 675] width 96 height 39
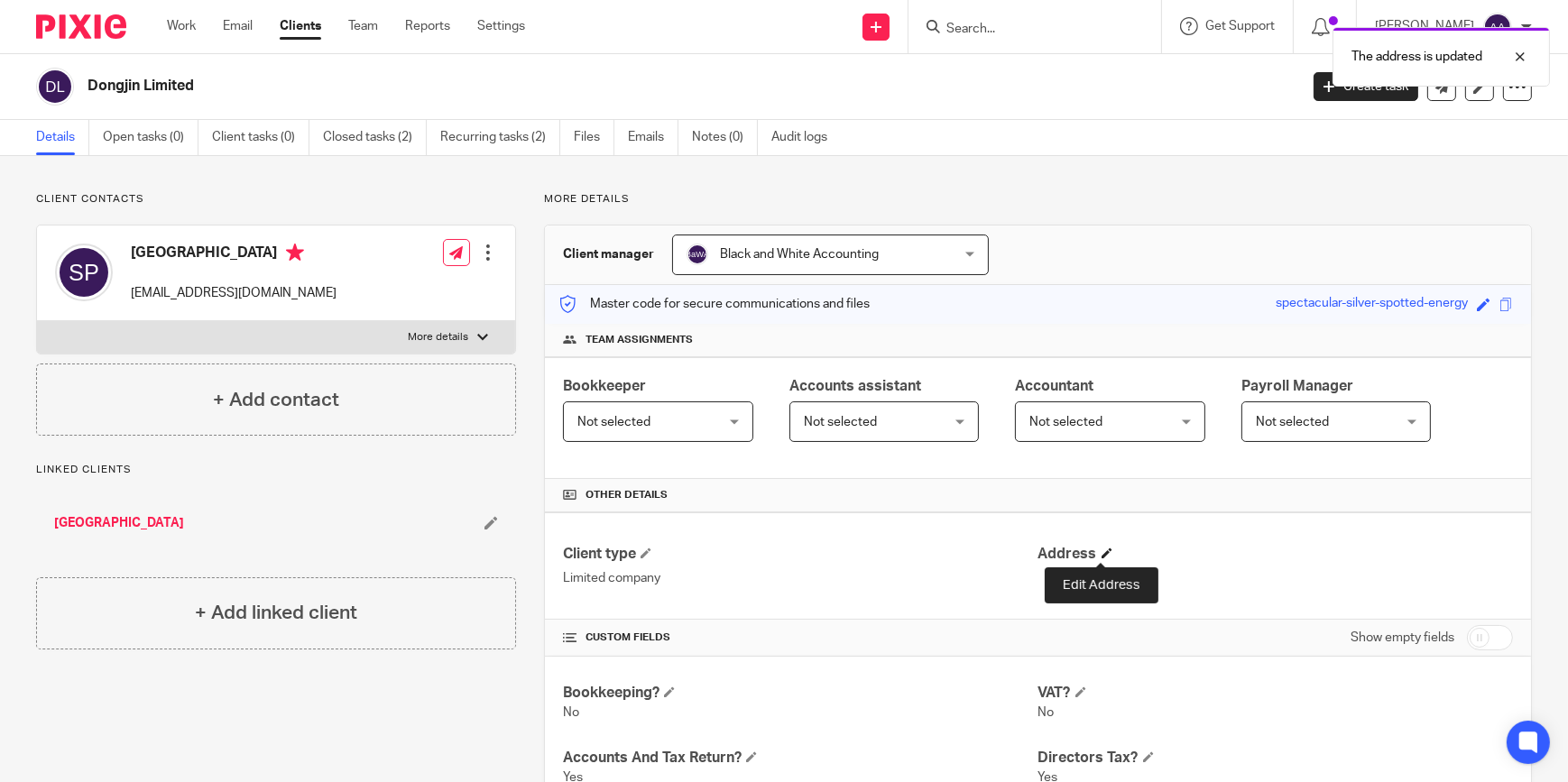
click at [1102, 555] on span at bounding box center [1106, 553] width 11 height 11
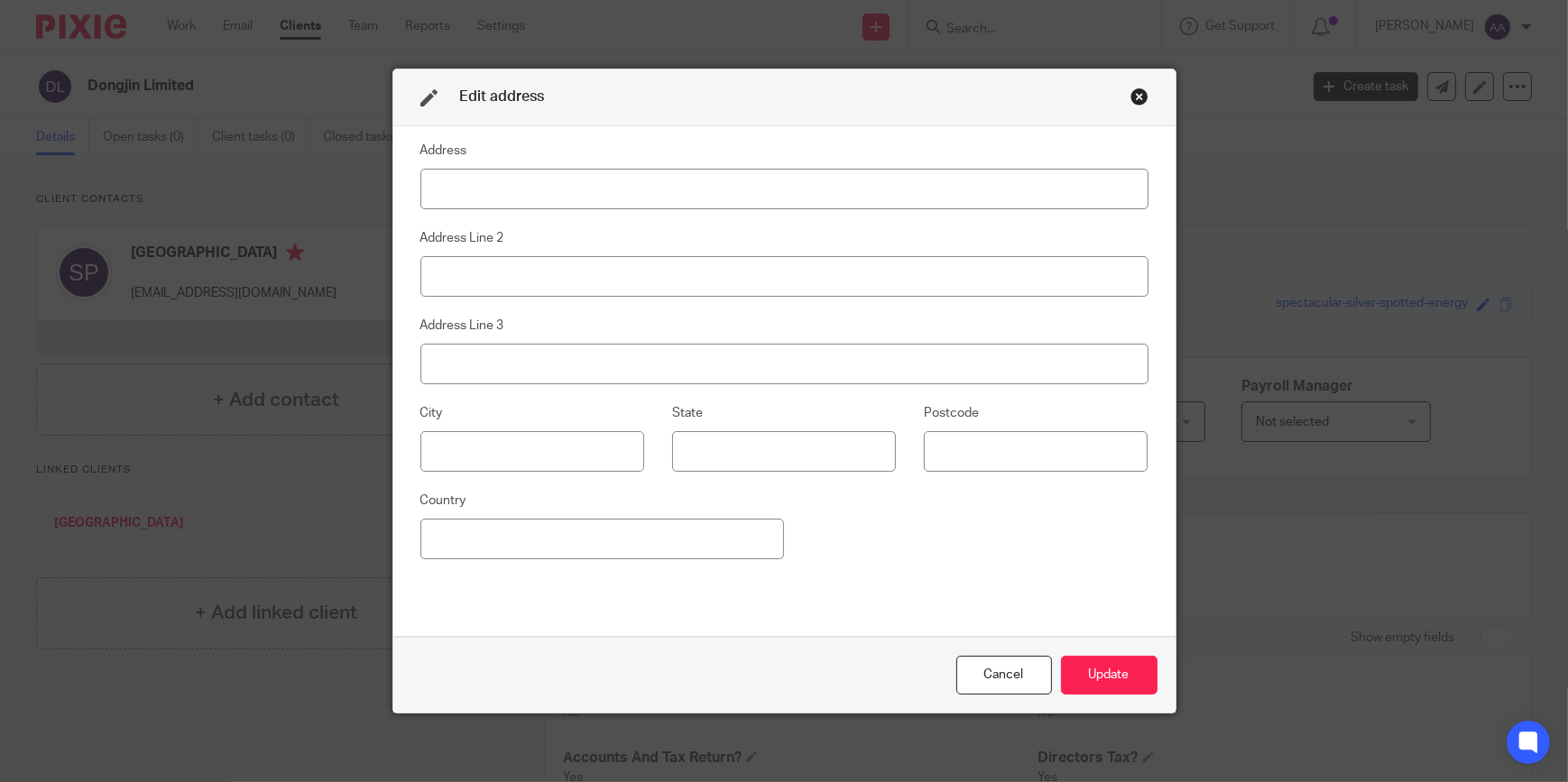
click at [834, 190] on input at bounding box center [784, 189] width 728 height 40
type input "The Well House 4"
type input "Herriard"
type input "Basingstoke"
type input "RG25 2PL"
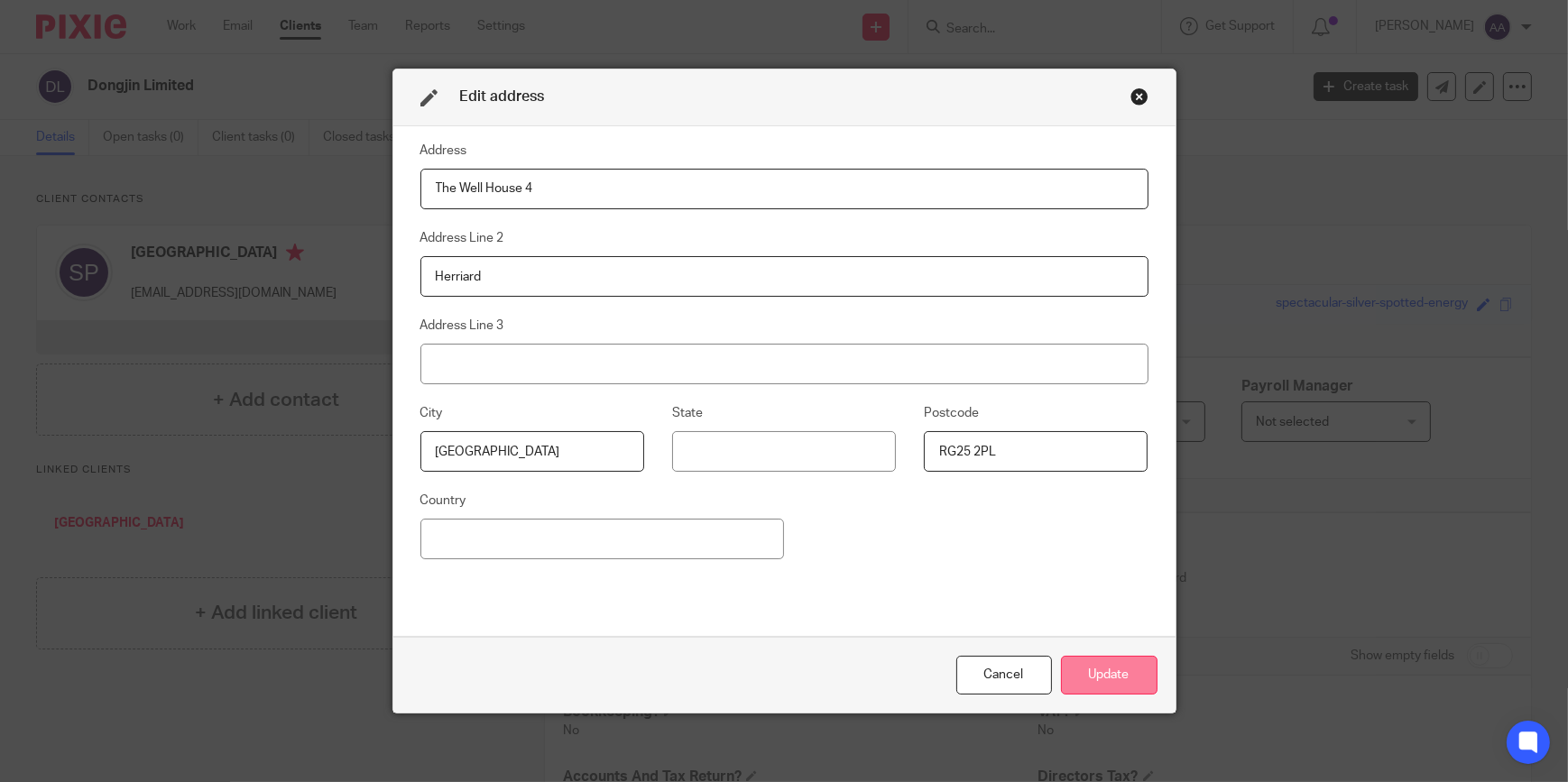
click at [1134, 686] on button "Update" at bounding box center [1109, 675] width 96 height 39
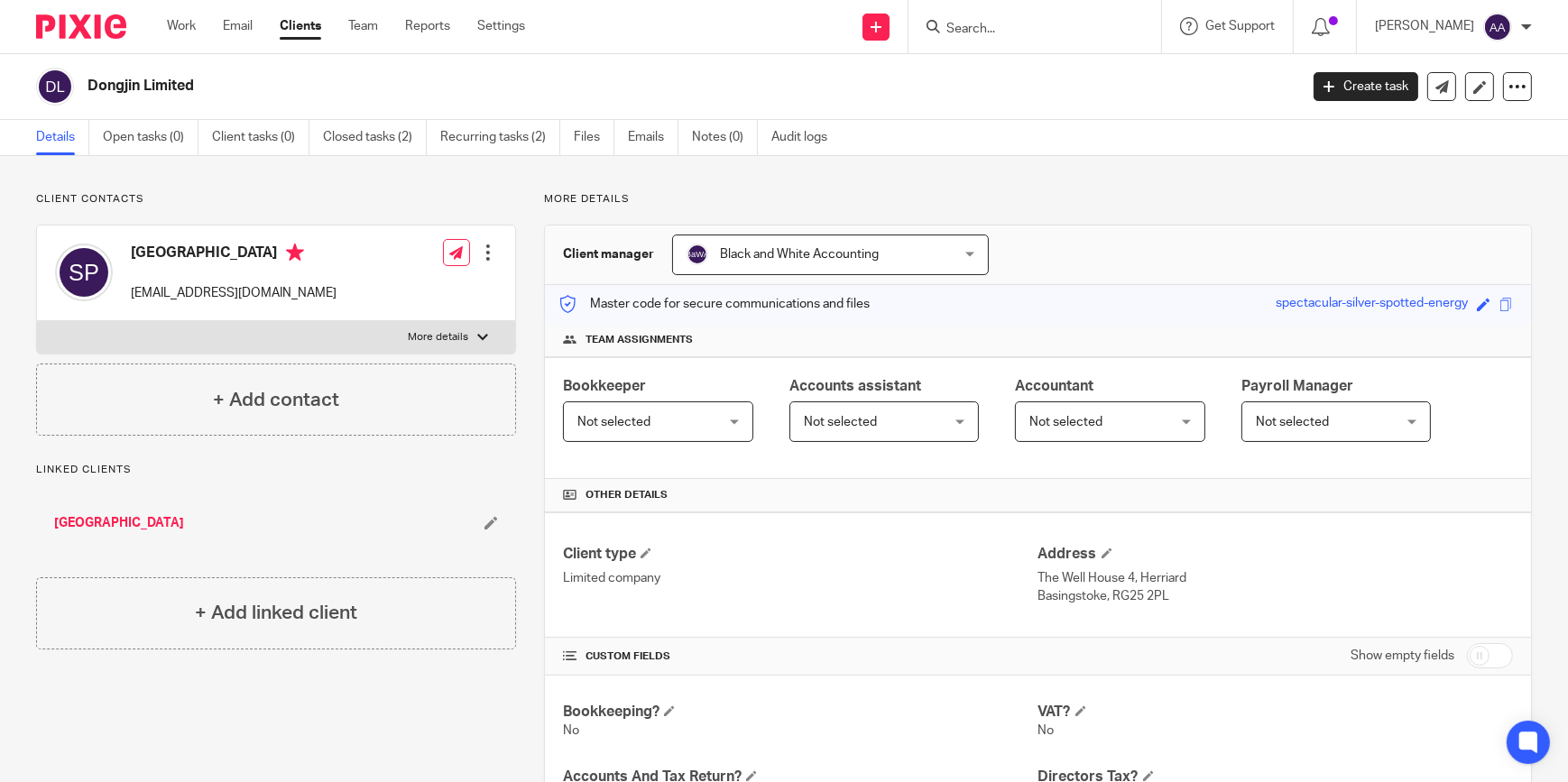
click at [1091, 26] on input "Search" at bounding box center [1025, 29] width 162 height 16
click at [1020, 30] on input "Search" at bounding box center [1025, 29] width 162 height 16
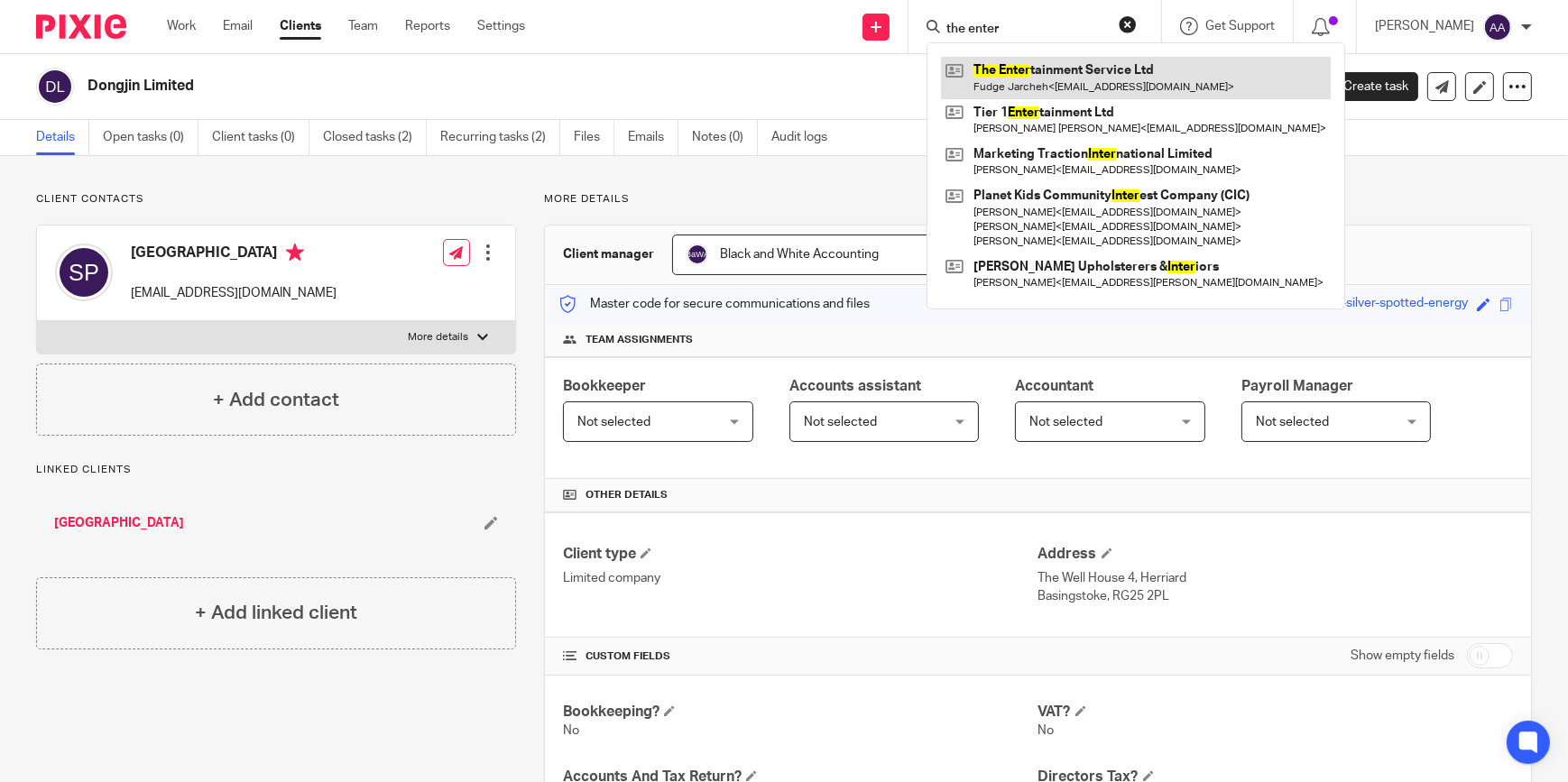
type input "the enter"
click at [1034, 68] on link at bounding box center [1135, 77] width 389 height 41
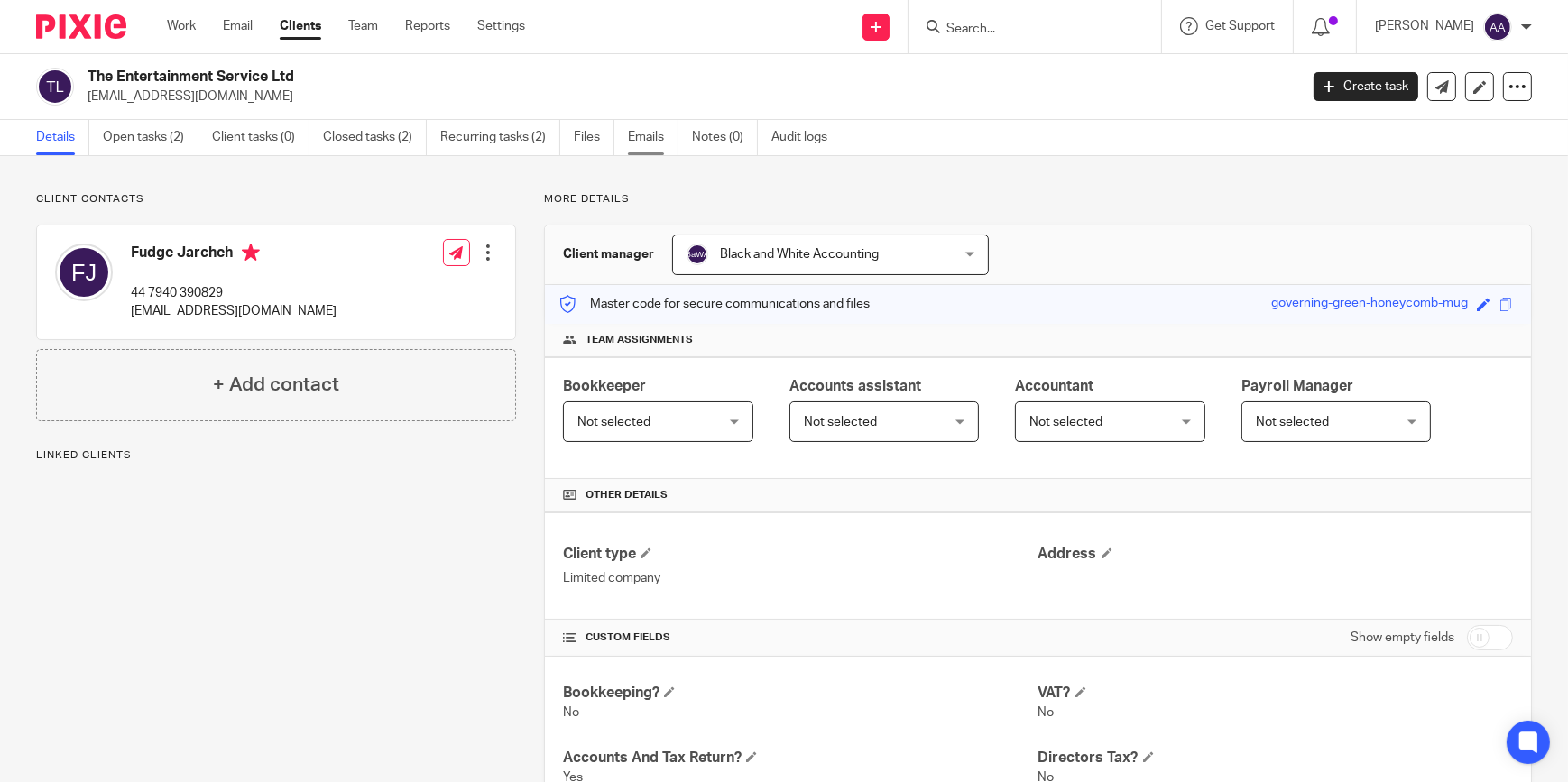
click at [636, 137] on link "Emails" at bounding box center [652, 137] width 50 height 35
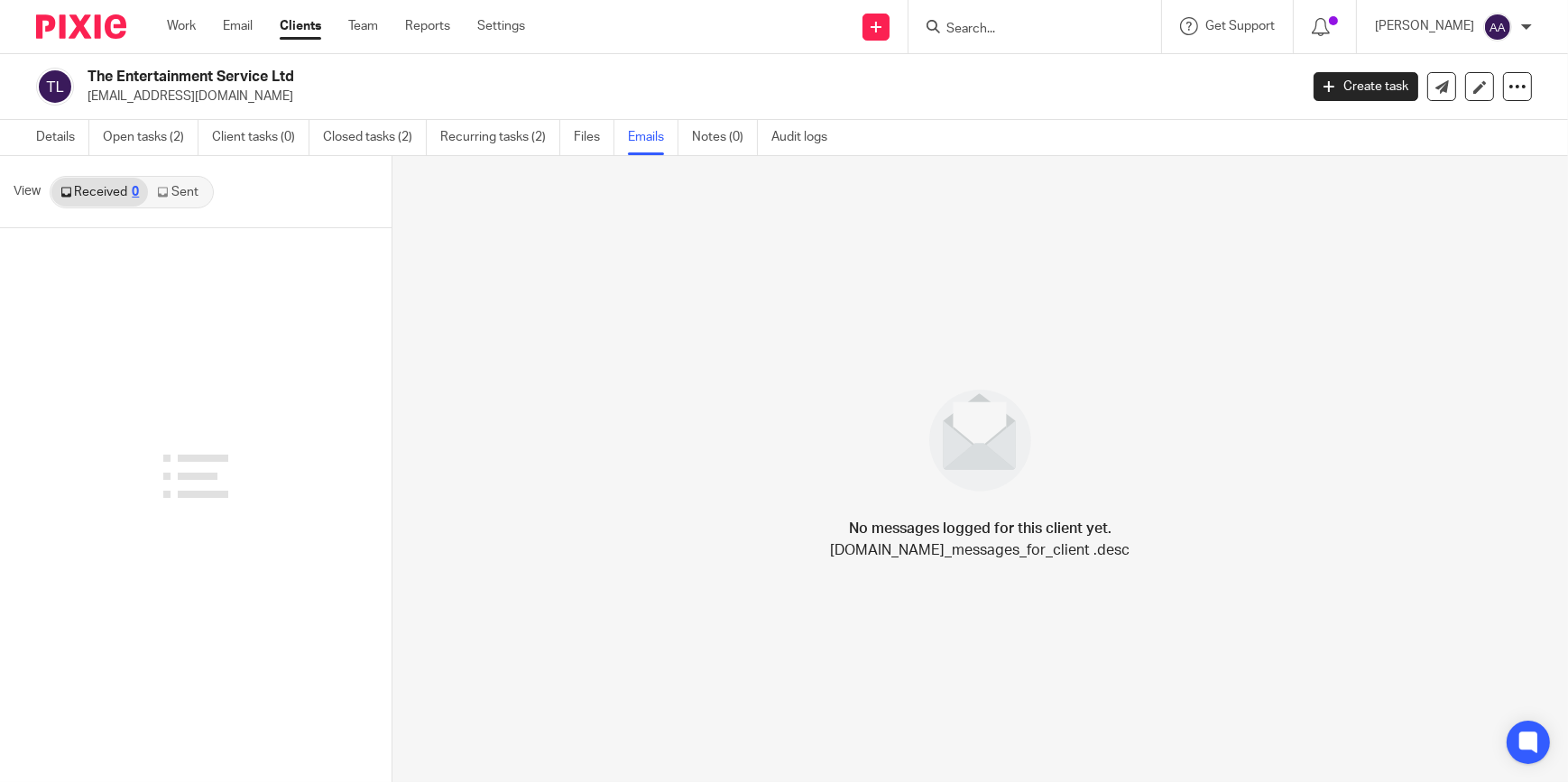
click at [205, 177] on link "Sent" at bounding box center [179, 192] width 64 height 29
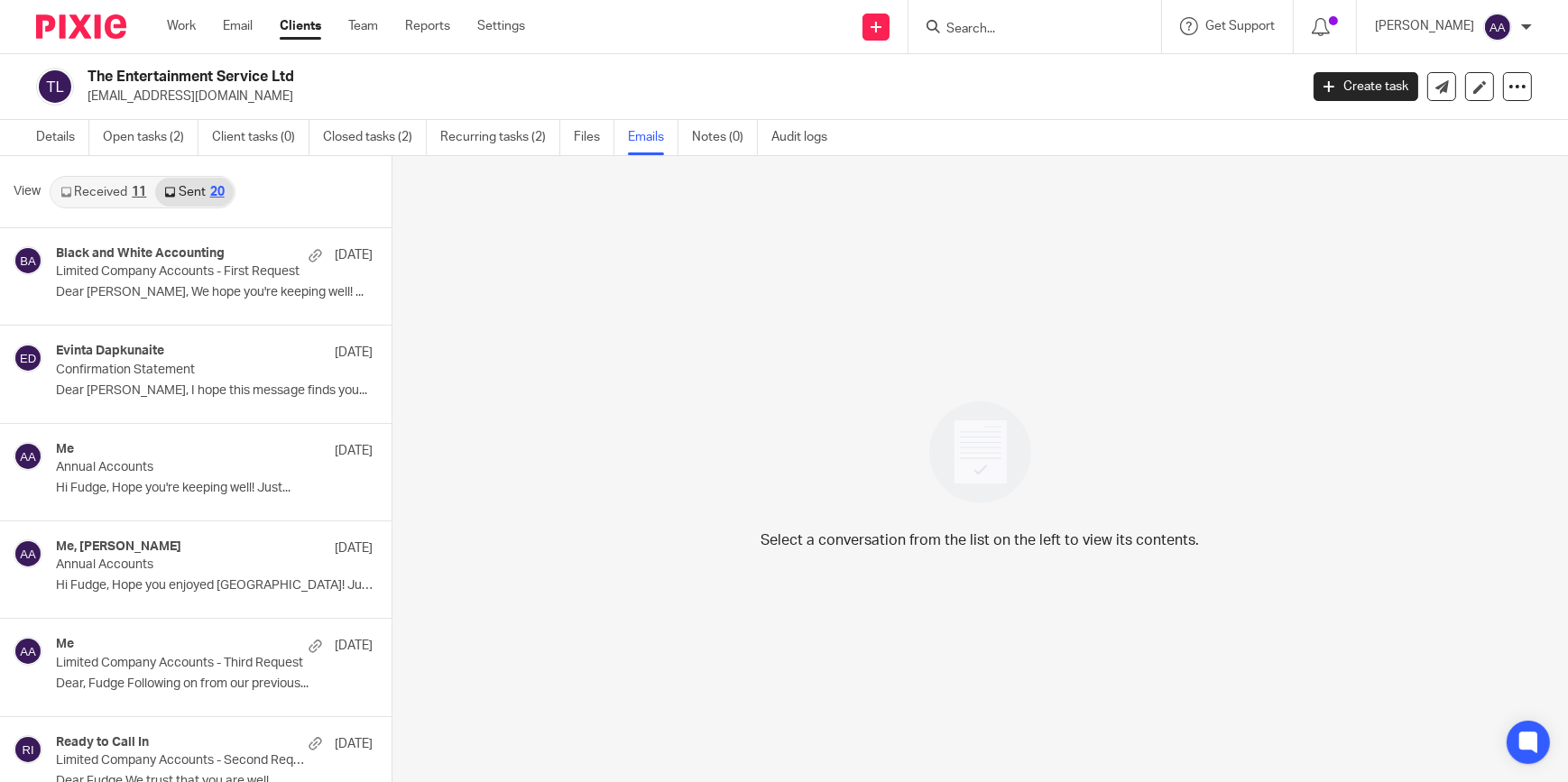
click at [102, 195] on link "Received 11" at bounding box center [103, 192] width 104 height 29
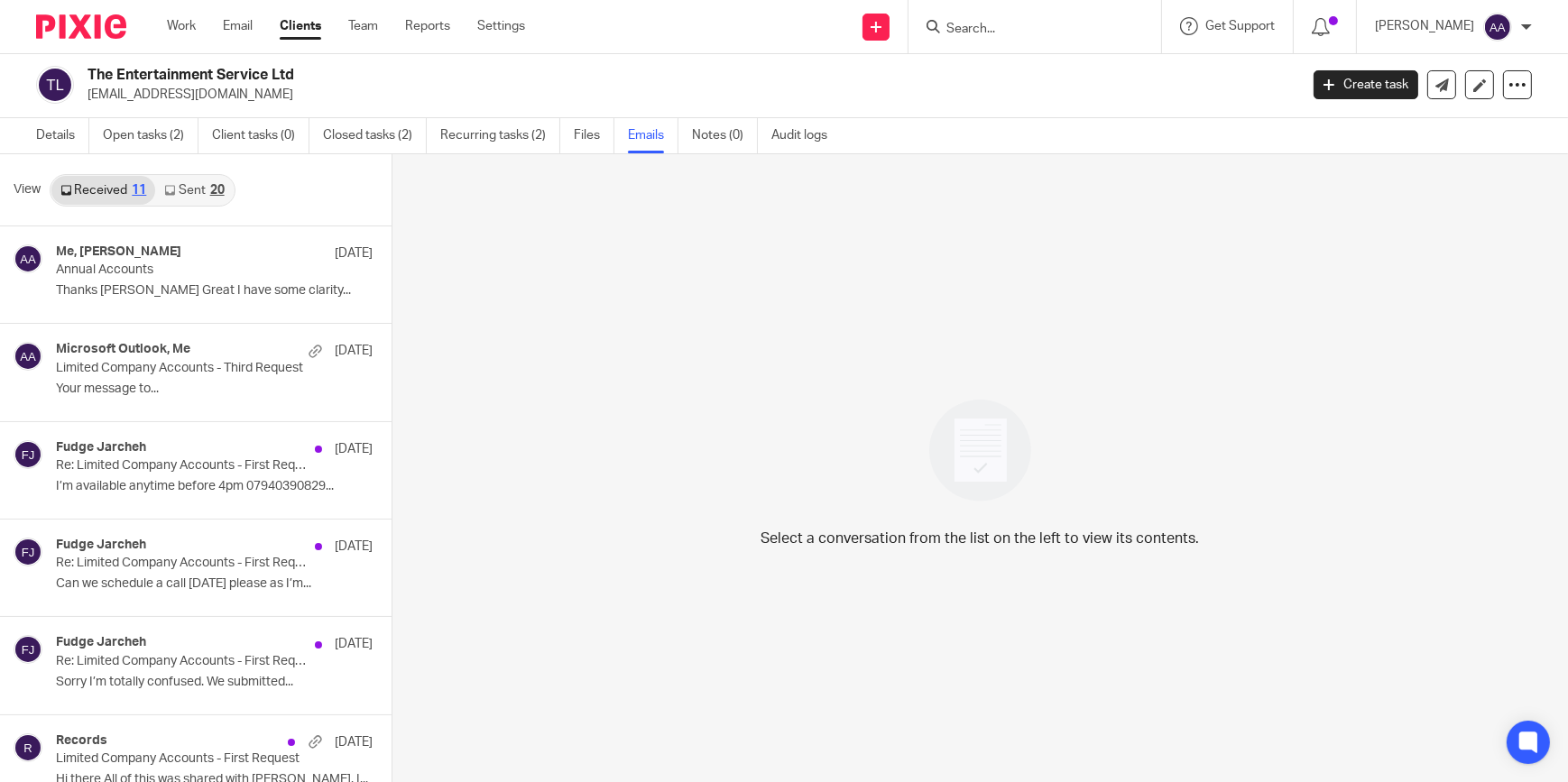
click at [205, 178] on link "Sent 20" at bounding box center [194, 190] width 77 height 29
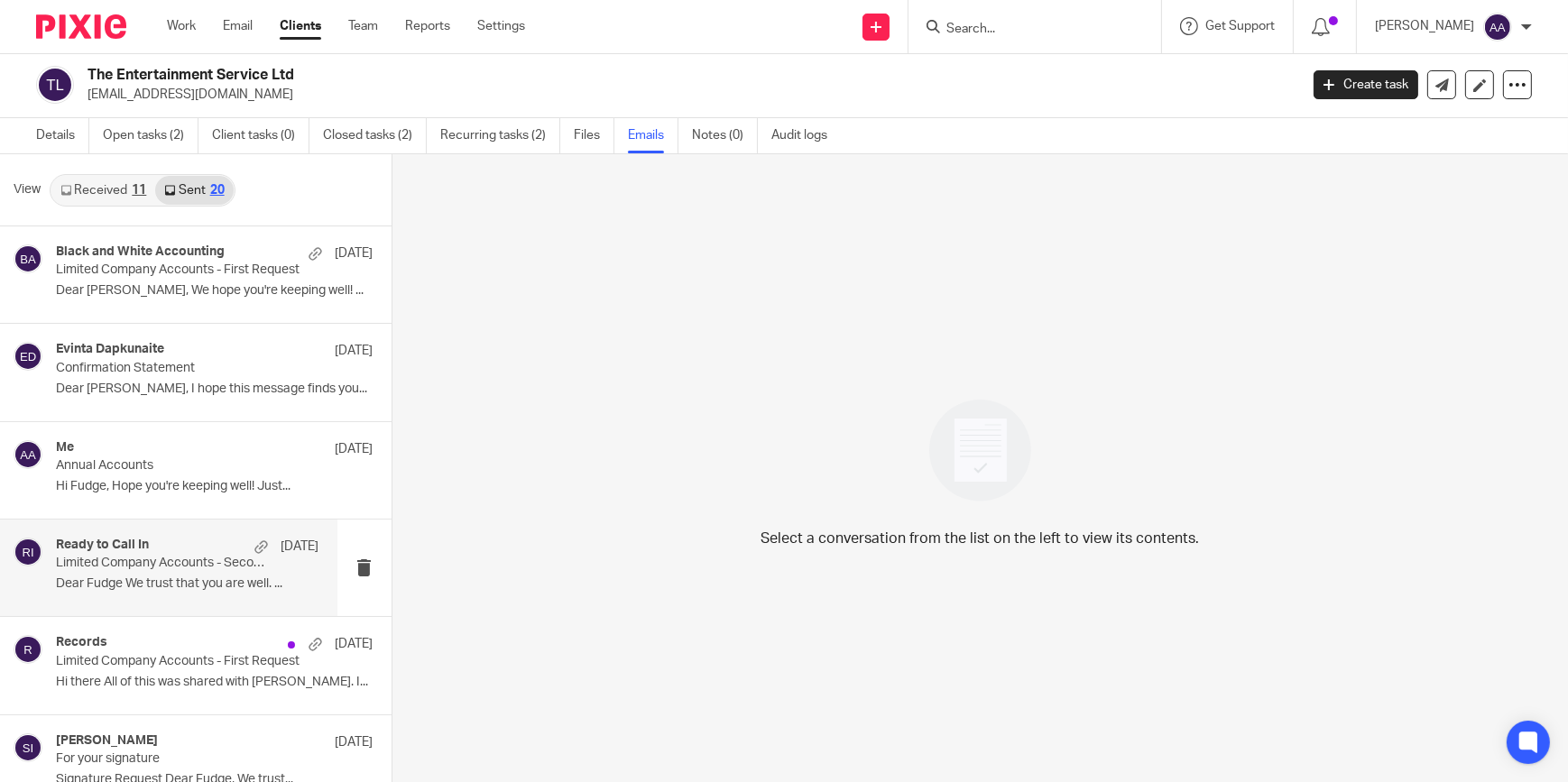
click at [168, 532] on div "Ready to Call In 23 Oct Limited Company Accounts - Second Request Dear Fudge We…" at bounding box center [169, 568] width 337 height 96
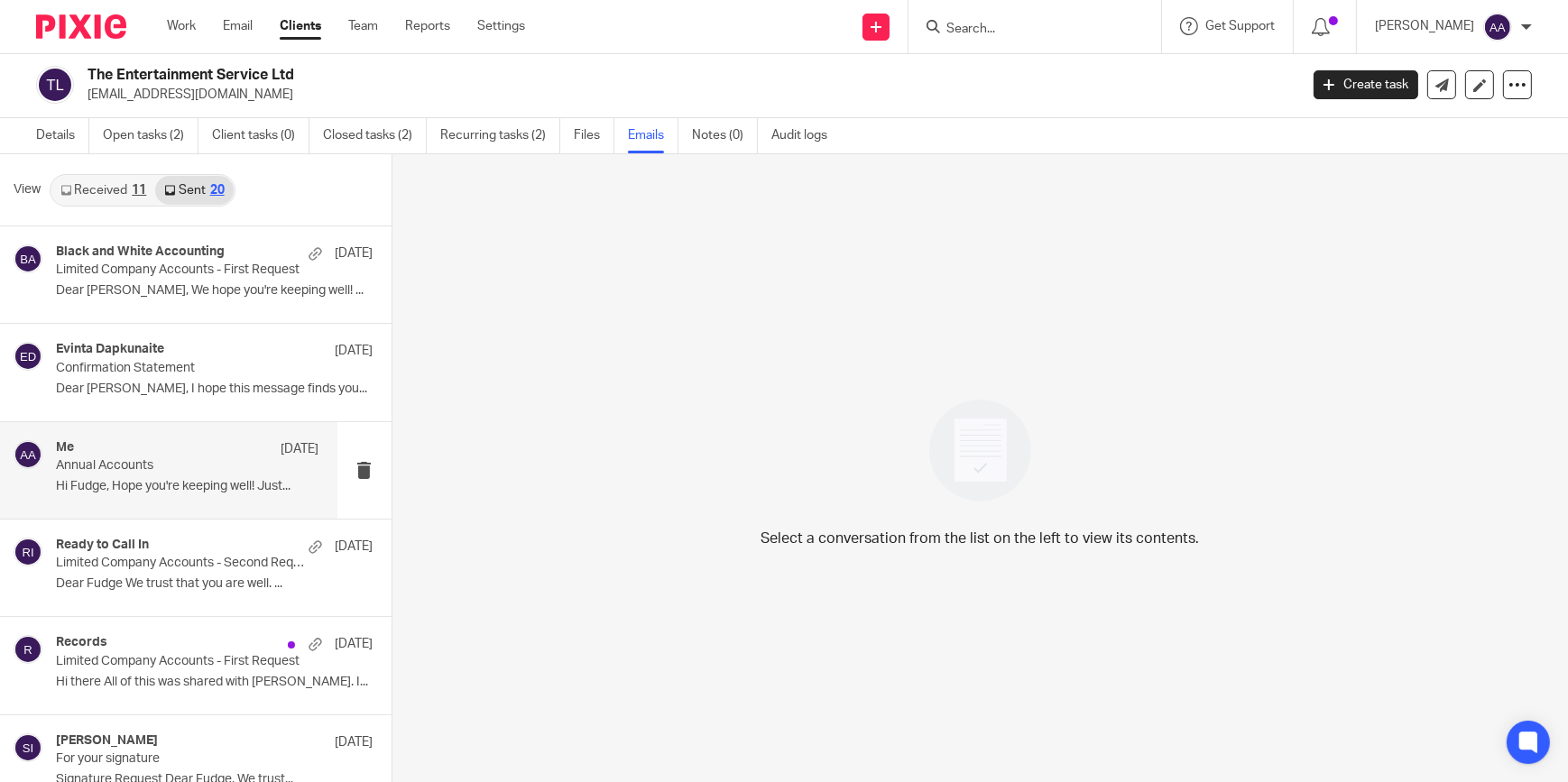
click at [192, 457] on div "Me 24 Mar Annual Accounts Hi Fudge, Hope you're keeping well! Just..." at bounding box center [187, 471] width 263 height 61
drag, startPoint x: 192, startPoint y: 457, endPoint x: 187, endPoint y: 468, distance: 12.1
click at [187, 468] on p "Annual Accounts" at bounding box center [161, 466] width 210 height 15
click at [182, 472] on p "Annual Accounts" at bounding box center [161, 466] width 210 height 15
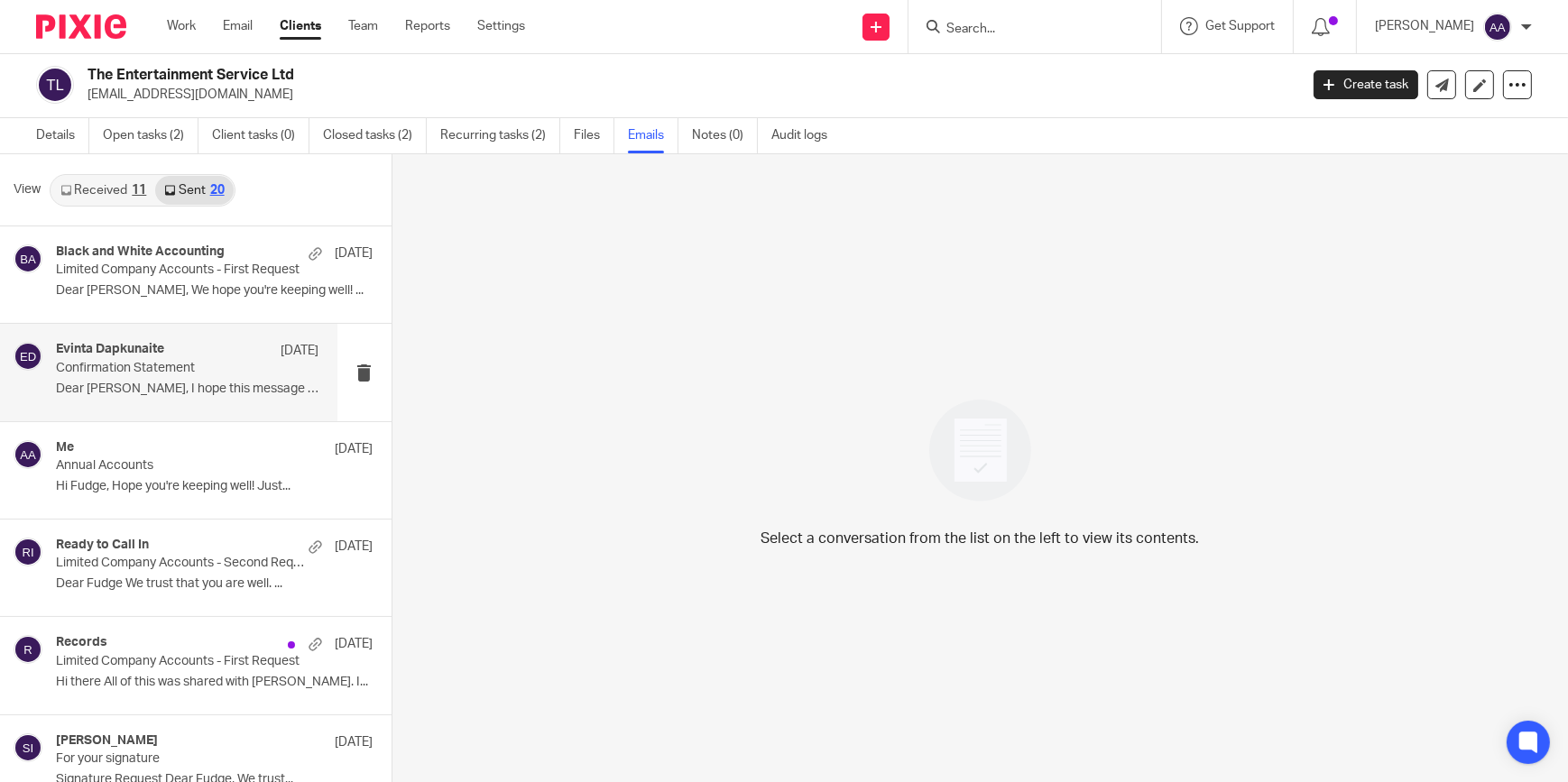
click at [195, 402] on div "Evinta Dapkunaite 9 Jun Confirmation Statement Dear Fudge, I hope this message …" at bounding box center [169, 372] width 337 height 96
click at [174, 369] on p "Confirmation Statement" at bounding box center [161, 368] width 210 height 15
drag, startPoint x: 174, startPoint y: 369, endPoint x: 190, endPoint y: 388, distance: 24.8
click at [175, 368] on p "Confirmation Statement" at bounding box center [161, 368] width 210 height 15
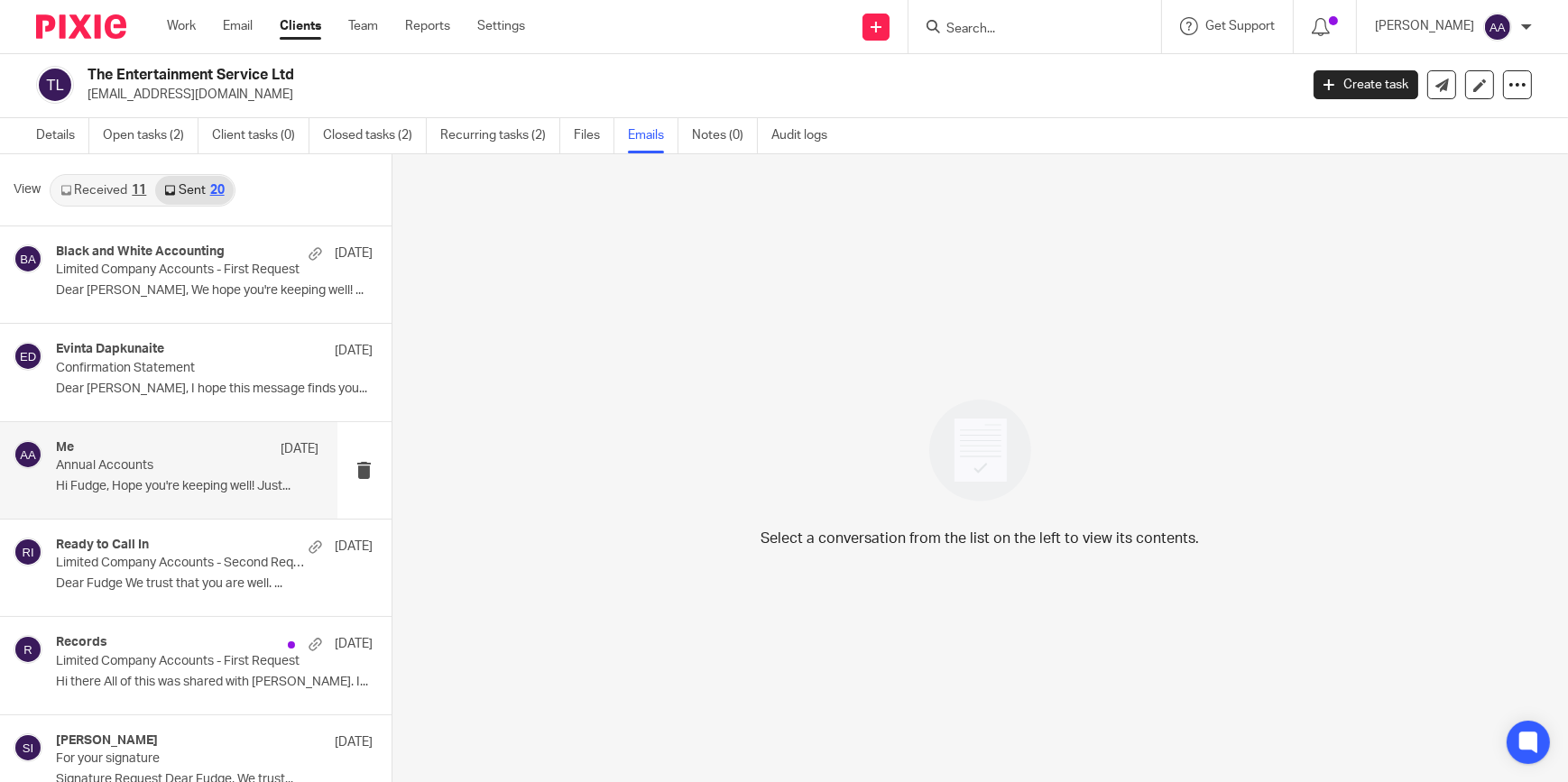
click at [177, 444] on div "Me 24 Mar" at bounding box center [187, 449] width 263 height 18
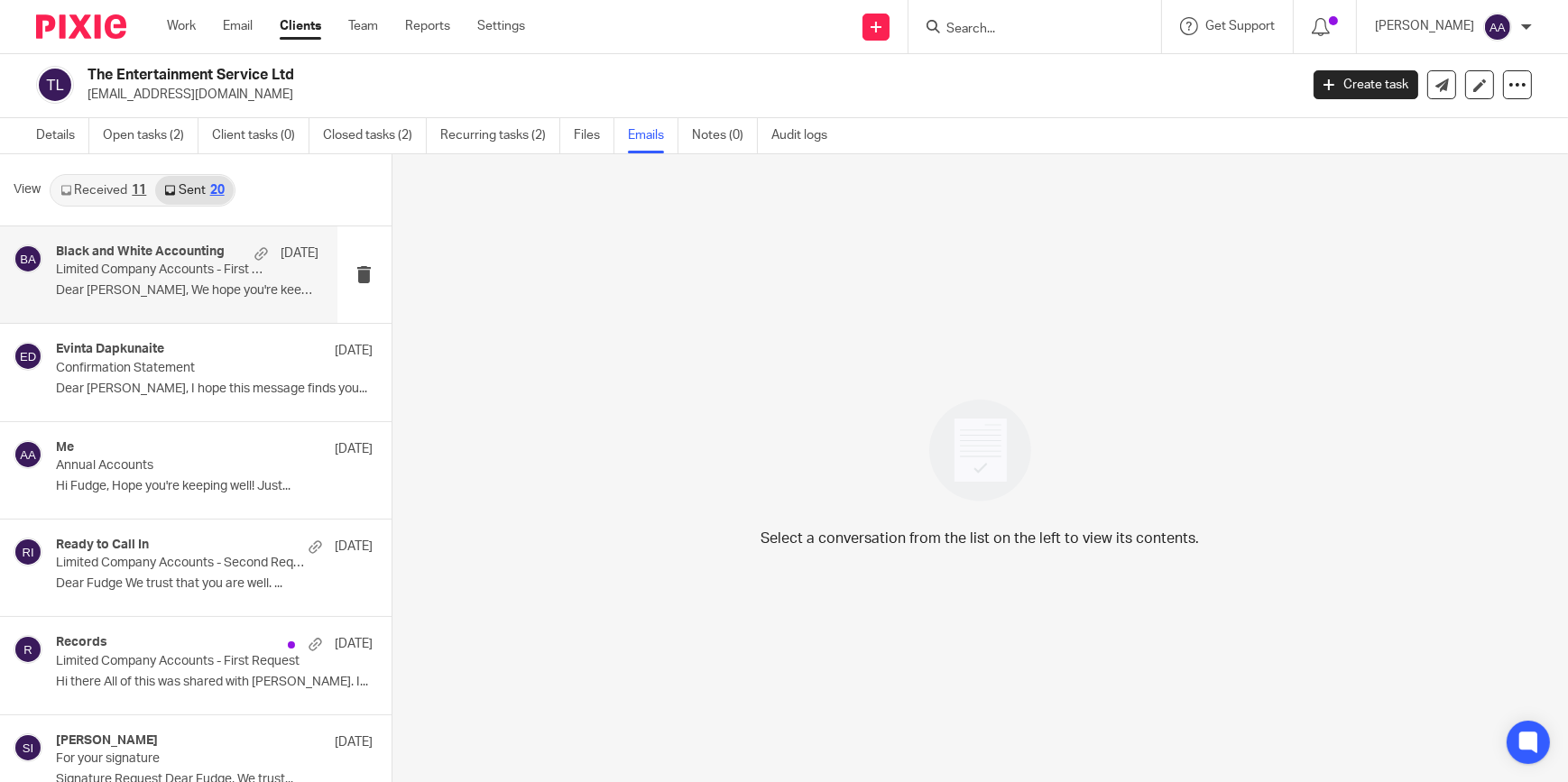
drag, startPoint x: 206, startPoint y: 318, endPoint x: 195, endPoint y: 303, distance: 18.6
click at [195, 298] on div "Black and White Accounting [DATE] Limited Company Accounts - First Request Dear…" at bounding box center [187, 275] width 263 height 61
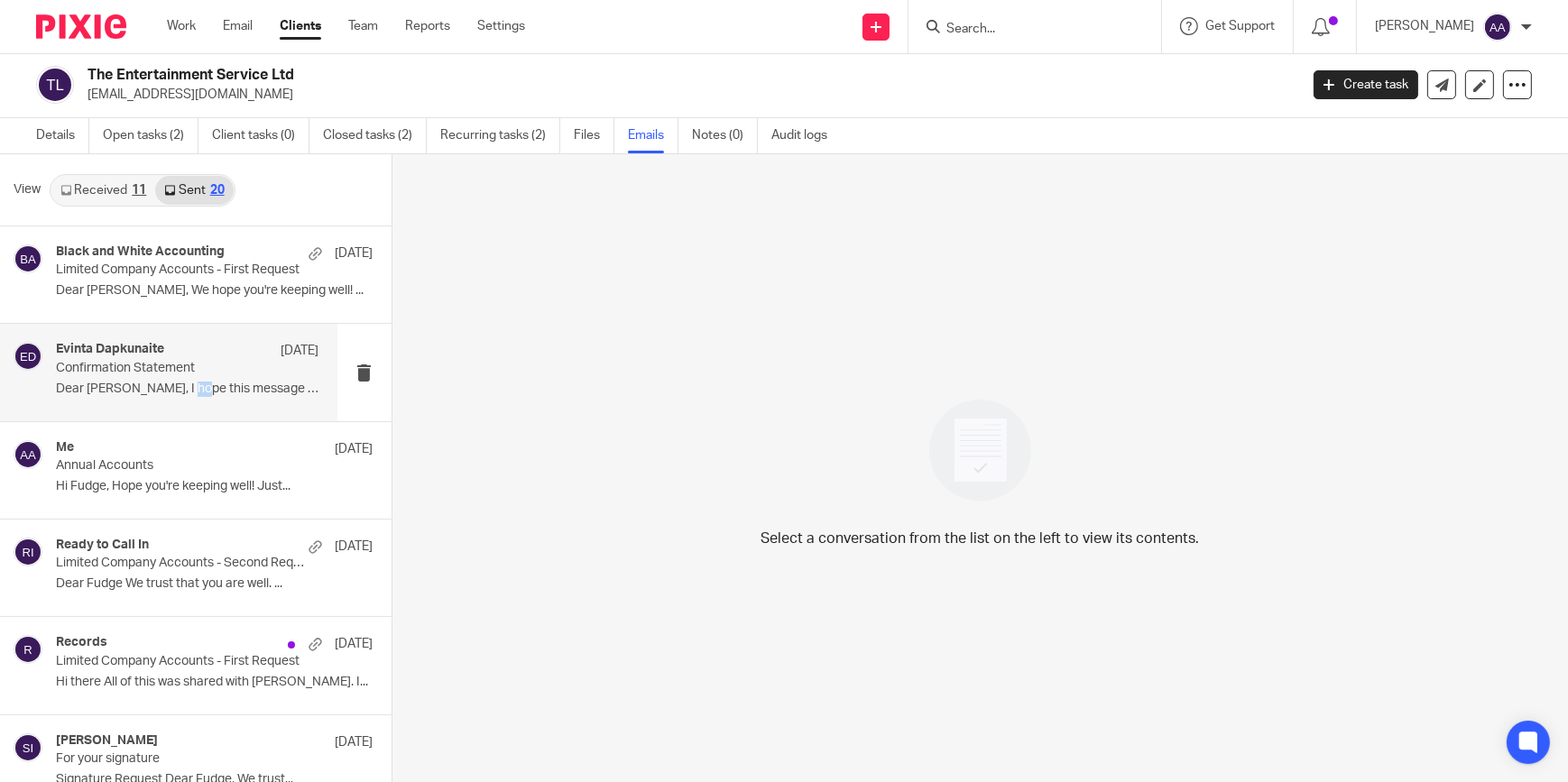
drag, startPoint x: 195, startPoint y: 303, endPoint x: 180, endPoint y: 405, distance: 103.1
click at [180, 405] on div "Evinta Dapkunaite 9 Jun Confirmation Statement Dear Fudge, I hope this message …" at bounding box center [169, 372] width 337 height 96
drag, startPoint x: 180, startPoint y: 405, endPoint x: 171, endPoint y: 193, distance: 212.2
click at [182, 423] on div "Me 24 Mar Annual Accounts Hi Fudge, Hope you're keeping well! Just..." at bounding box center [196, 471] width 391 height 96
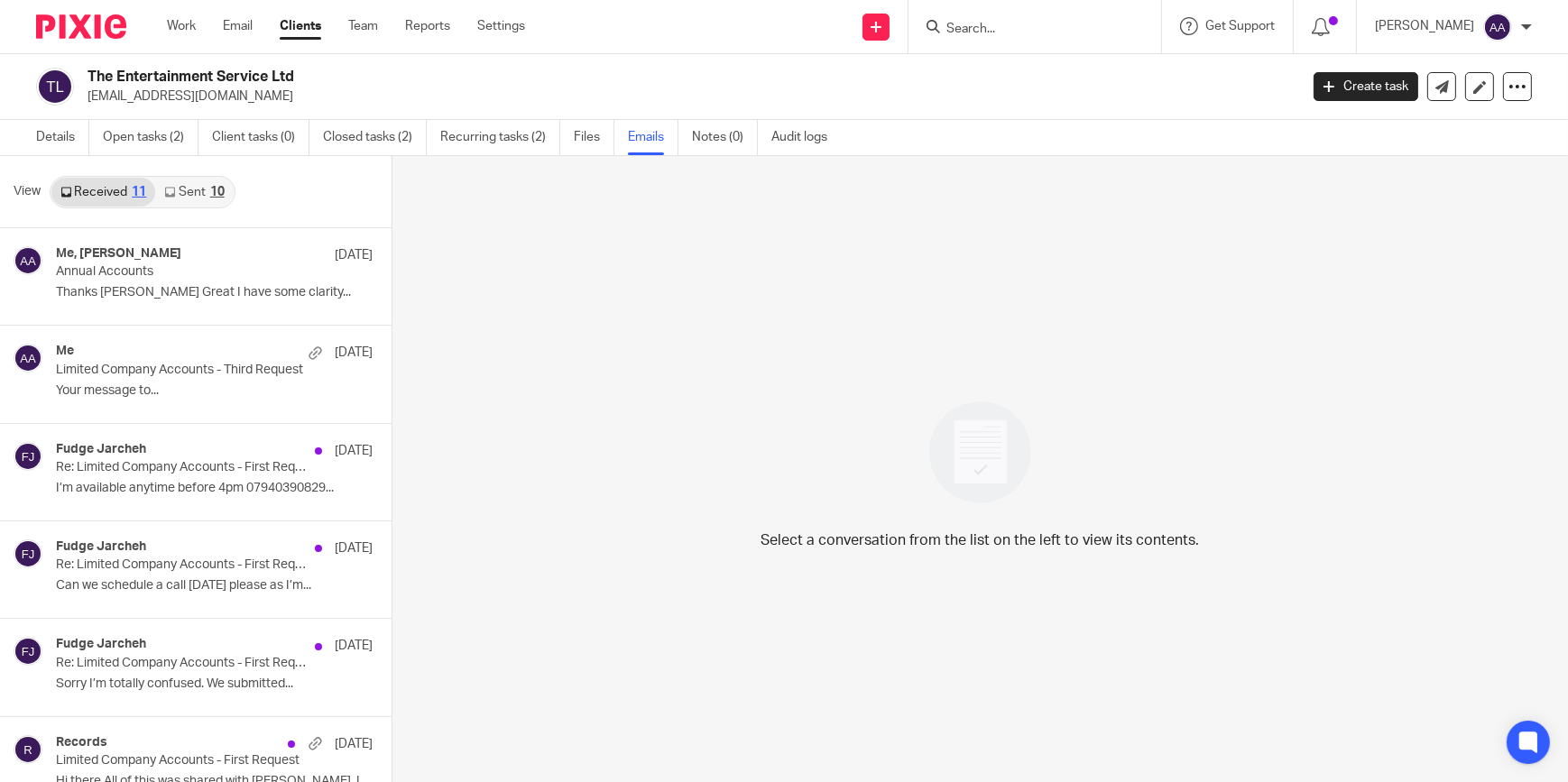
click at [193, 187] on link "Sent 10" at bounding box center [194, 192] width 77 height 29
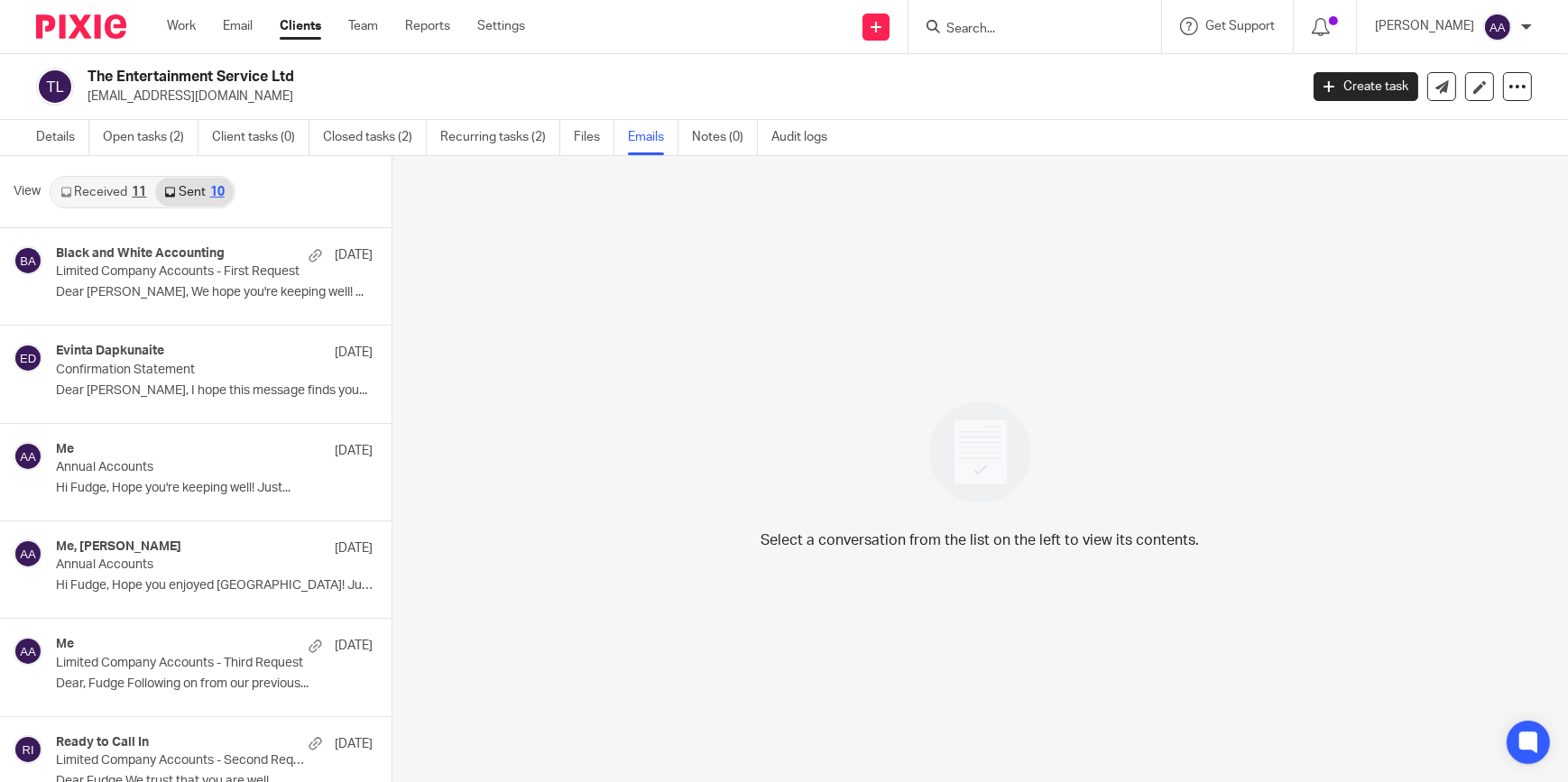
scroll to position [2, 0]
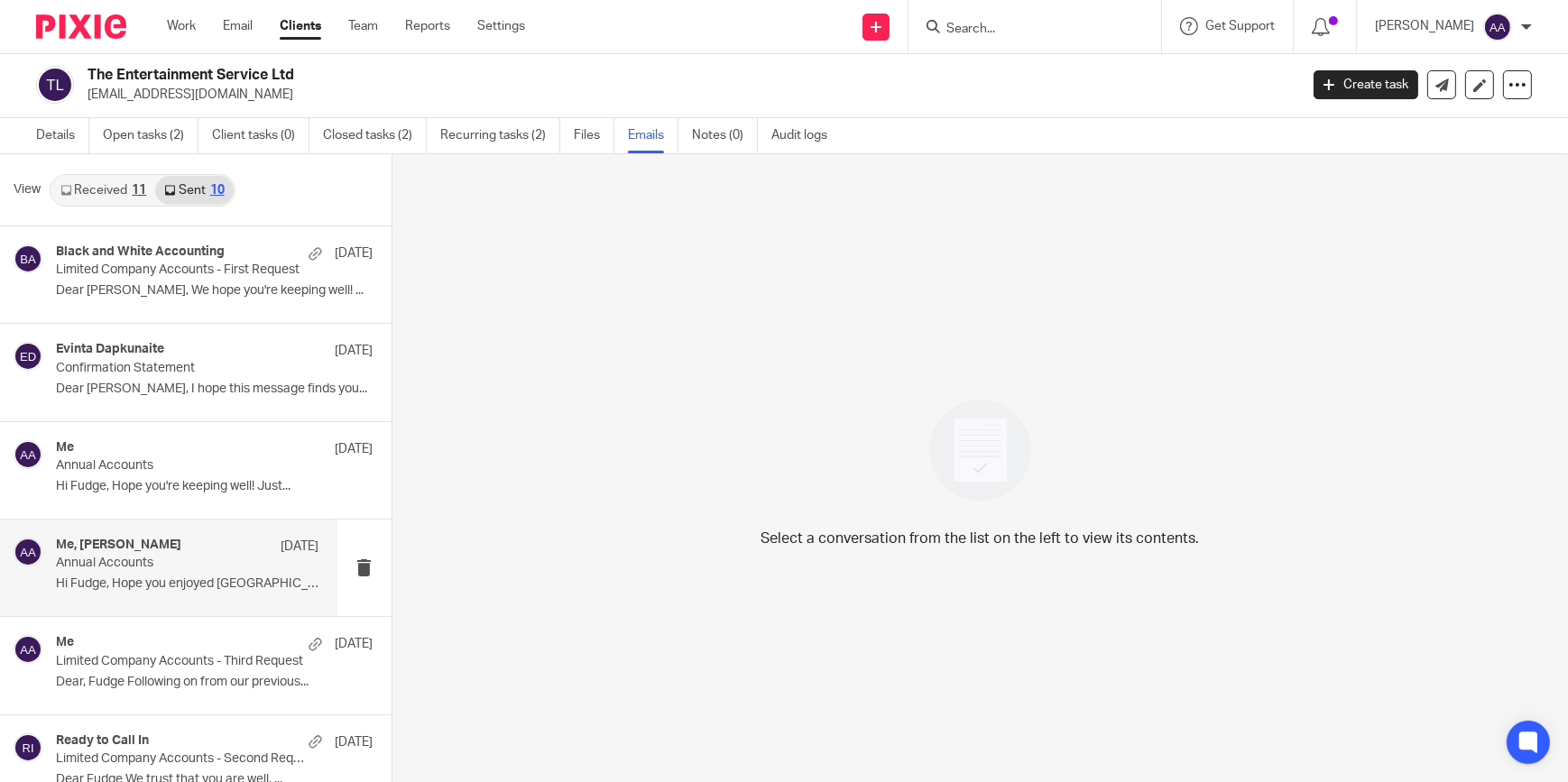
click at [175, 564] on p "Annual Accounts" at bounding box center [161, 563] width 210 height 15
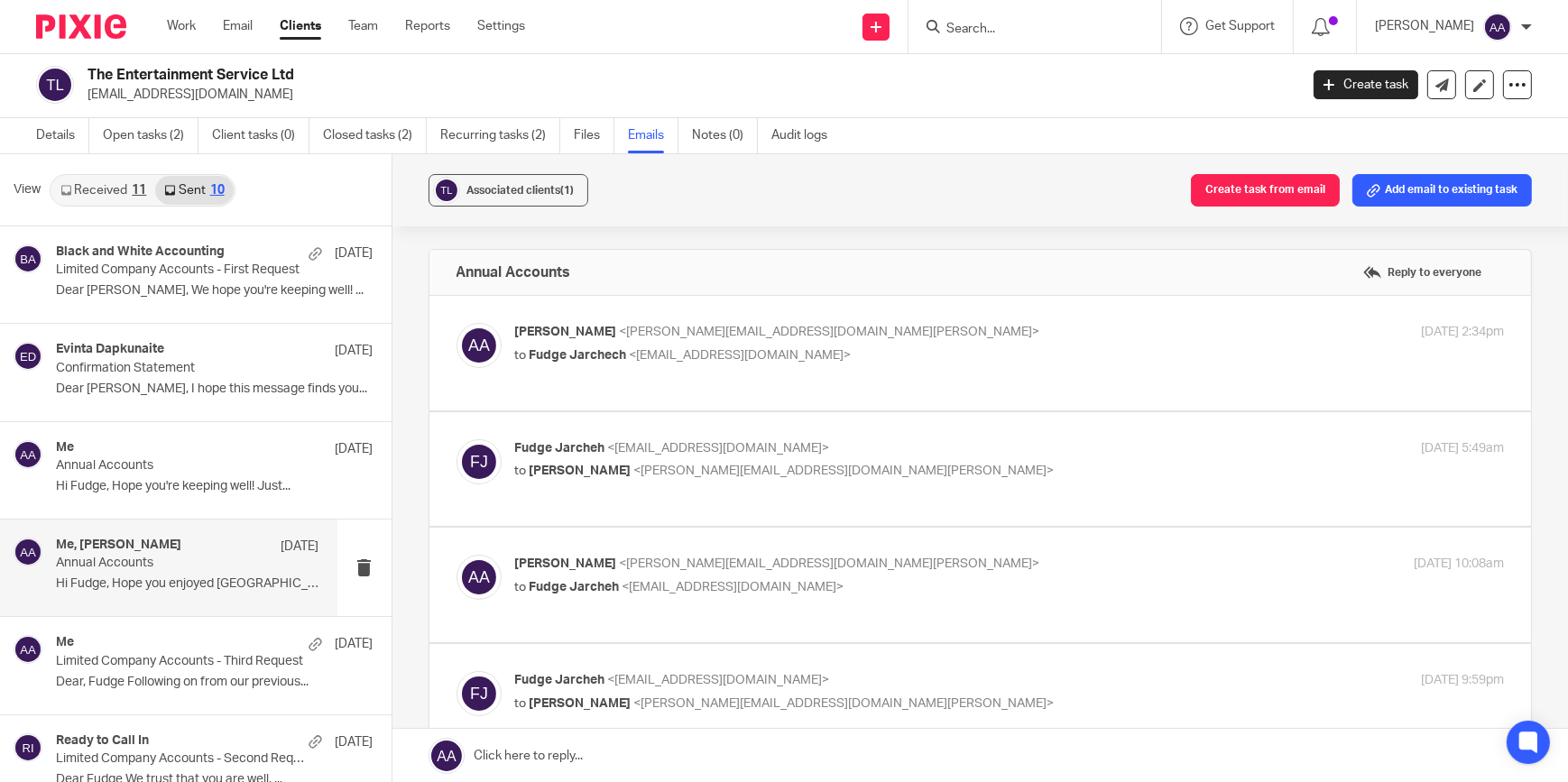
scroll to position [0, 0]
click at [767, 359] on span "<[EMAIL_ADDRESS][DOMAIN_NAME]>" at bounding box center [740, 355] width 222 height 13
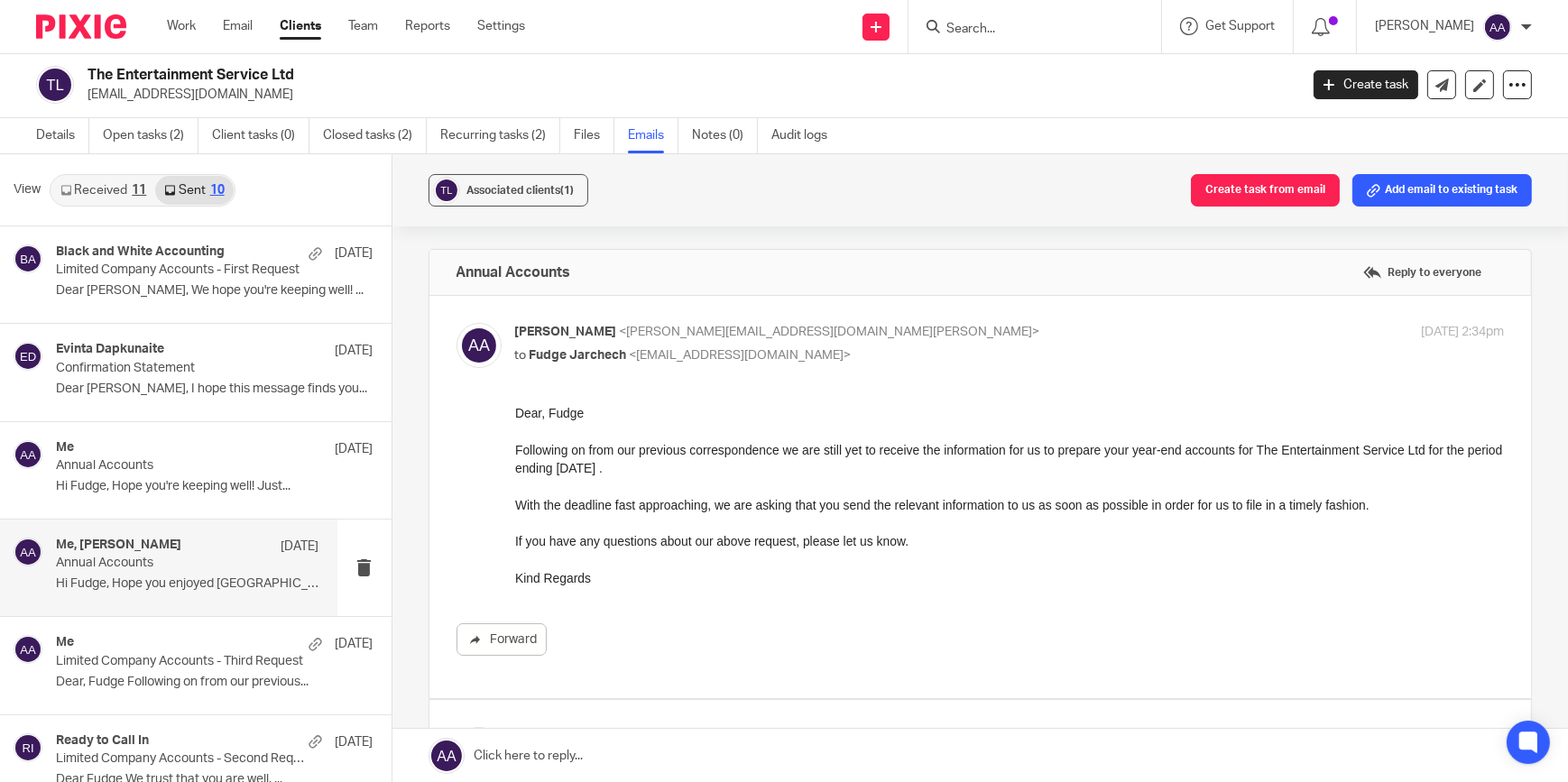
click at [885, 361] on div "[PERSON_NAME] <[PERSON_NAME][EMAIL_ADDRESS][DOMAIN_NAME][PERSON_NAME]> to [PERS…" at bounding box center [1009, 345] width 990 height 45
checkbox input "false"
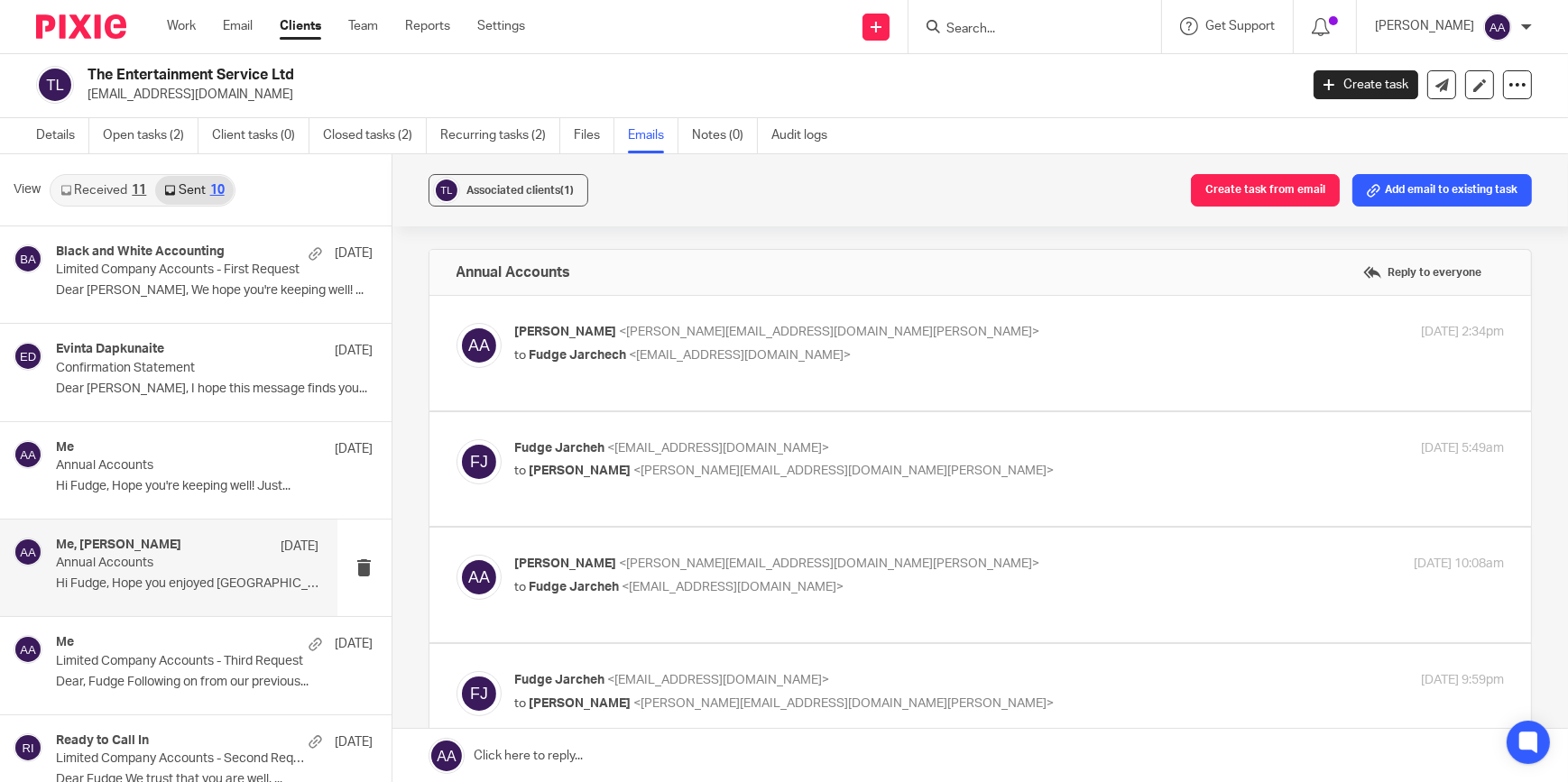
click at [803, 476] on p "to [PERSON_NAME] <[PERSON_NAME][EMAIL_ADDRESS][DOMAIN_NAME][PERSON_NAME]>" at bounding box center [844, 472] width 659 height 19
checkbox input "true"
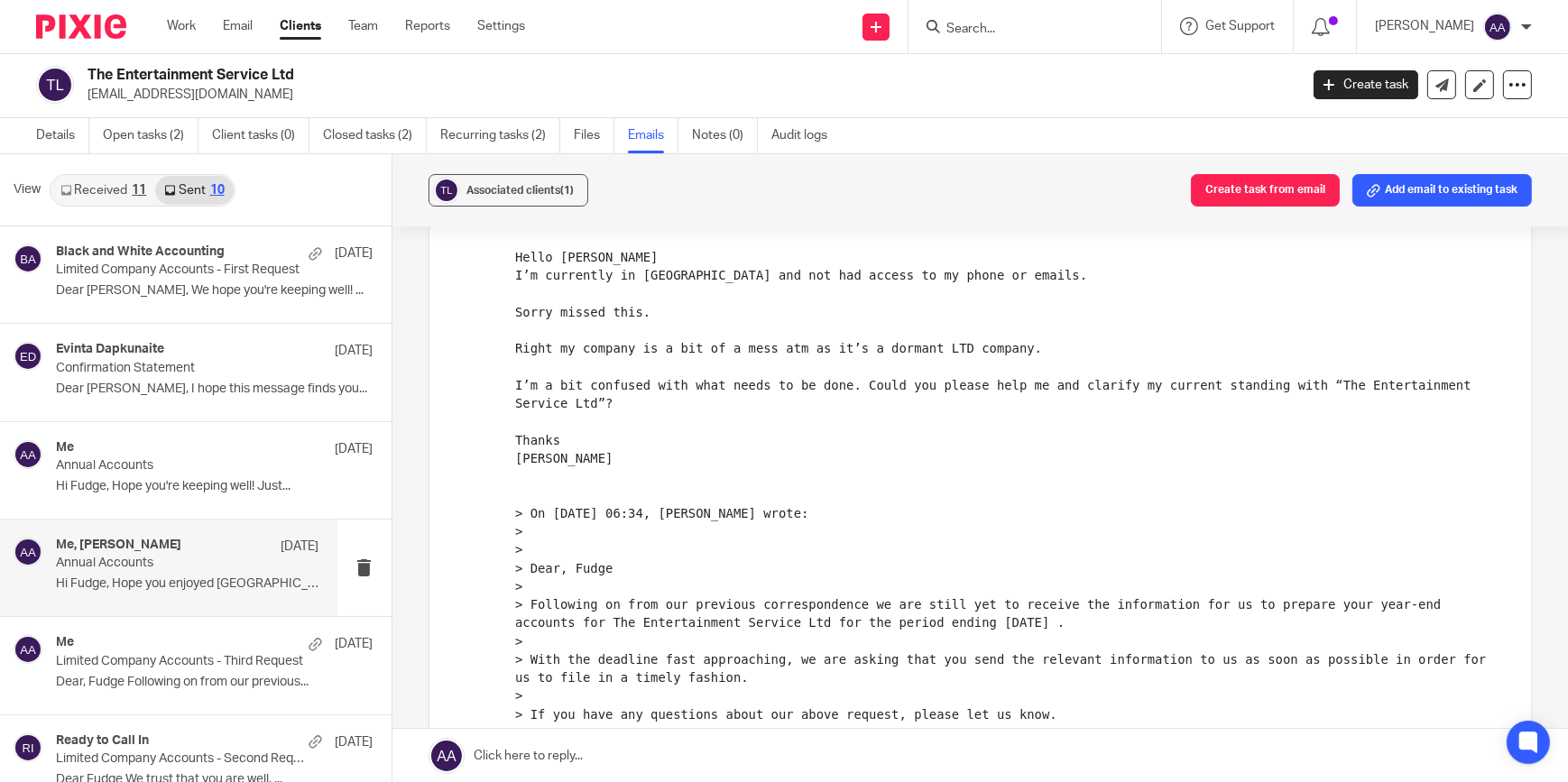
scroll to position [1092, 0]
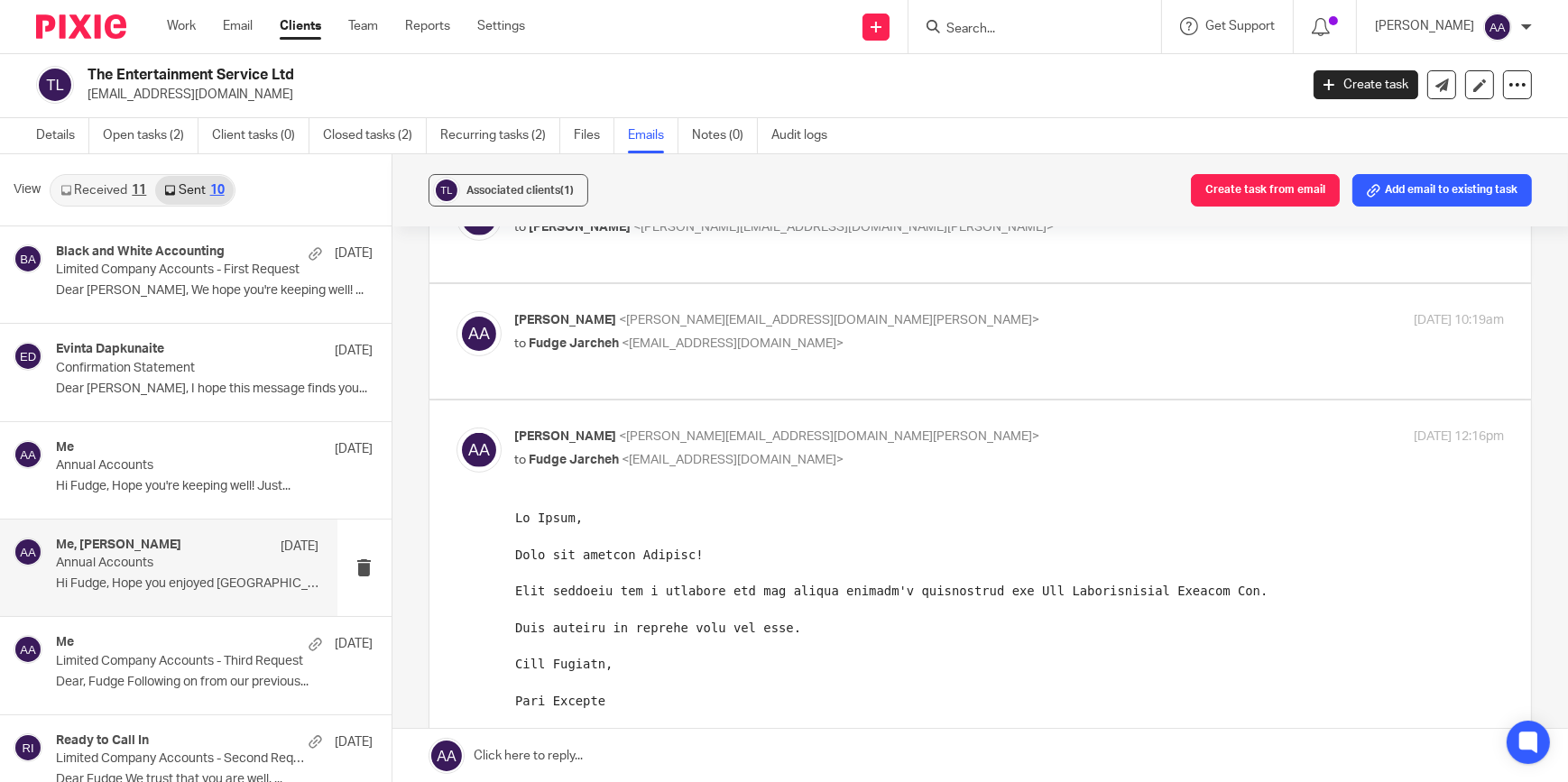
click at [838, 329] on div "[PERSON_NAME] <[PERSON_NAME][EMAIL_ADDRESS][DOMAIN_NAME][PERSON_NAME]> to [PERS…" at bounding box center [844, 332] width 659 height 41
checkbox input "true"
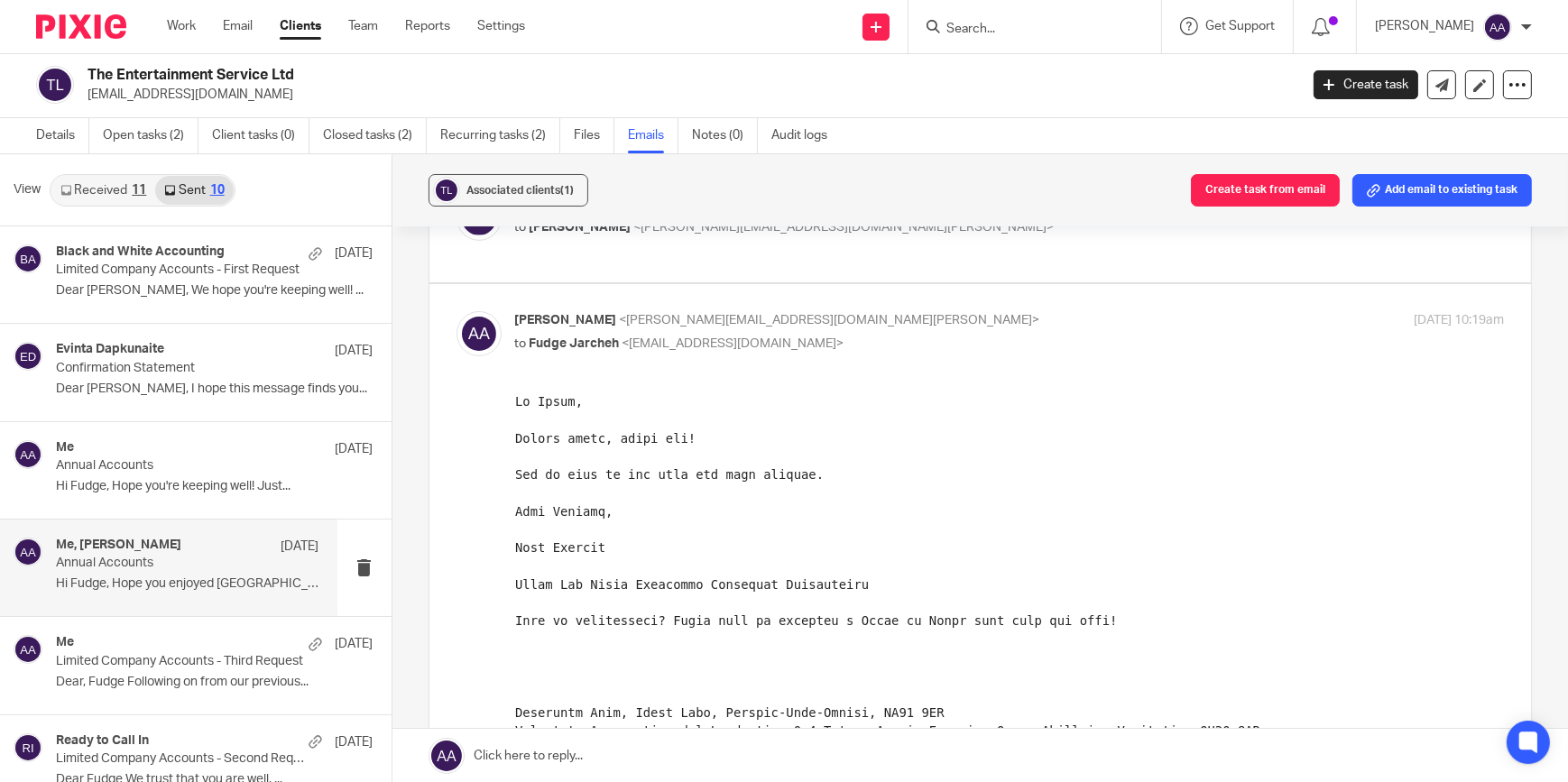
scroll to position [821, 0]
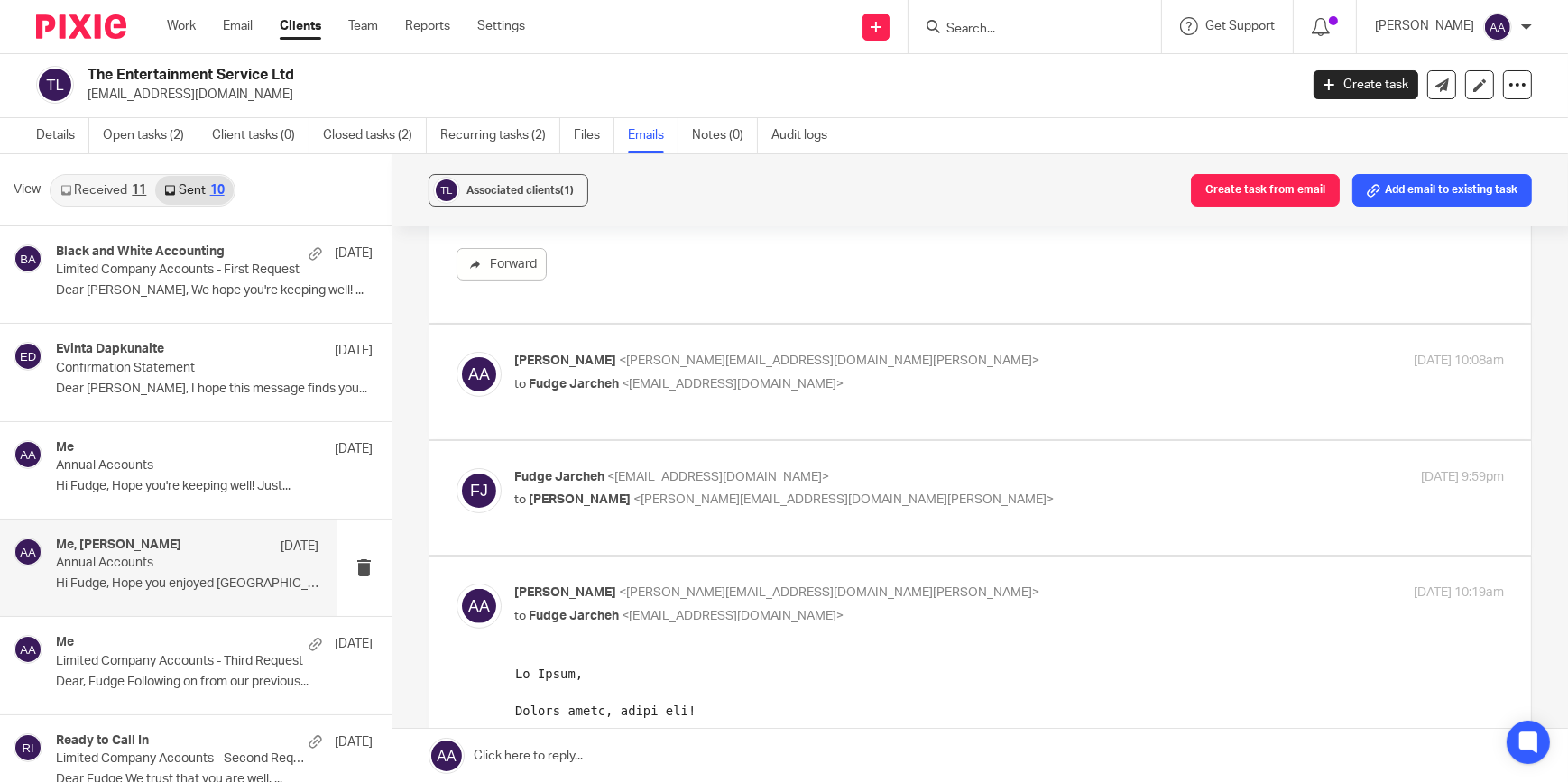
click at [745, 473] on span "<[EMAIL_ADDRESS][DOMAIN_NAME]>" at bounding box center [719, 477] width 222 height 13
checkbox input "true"
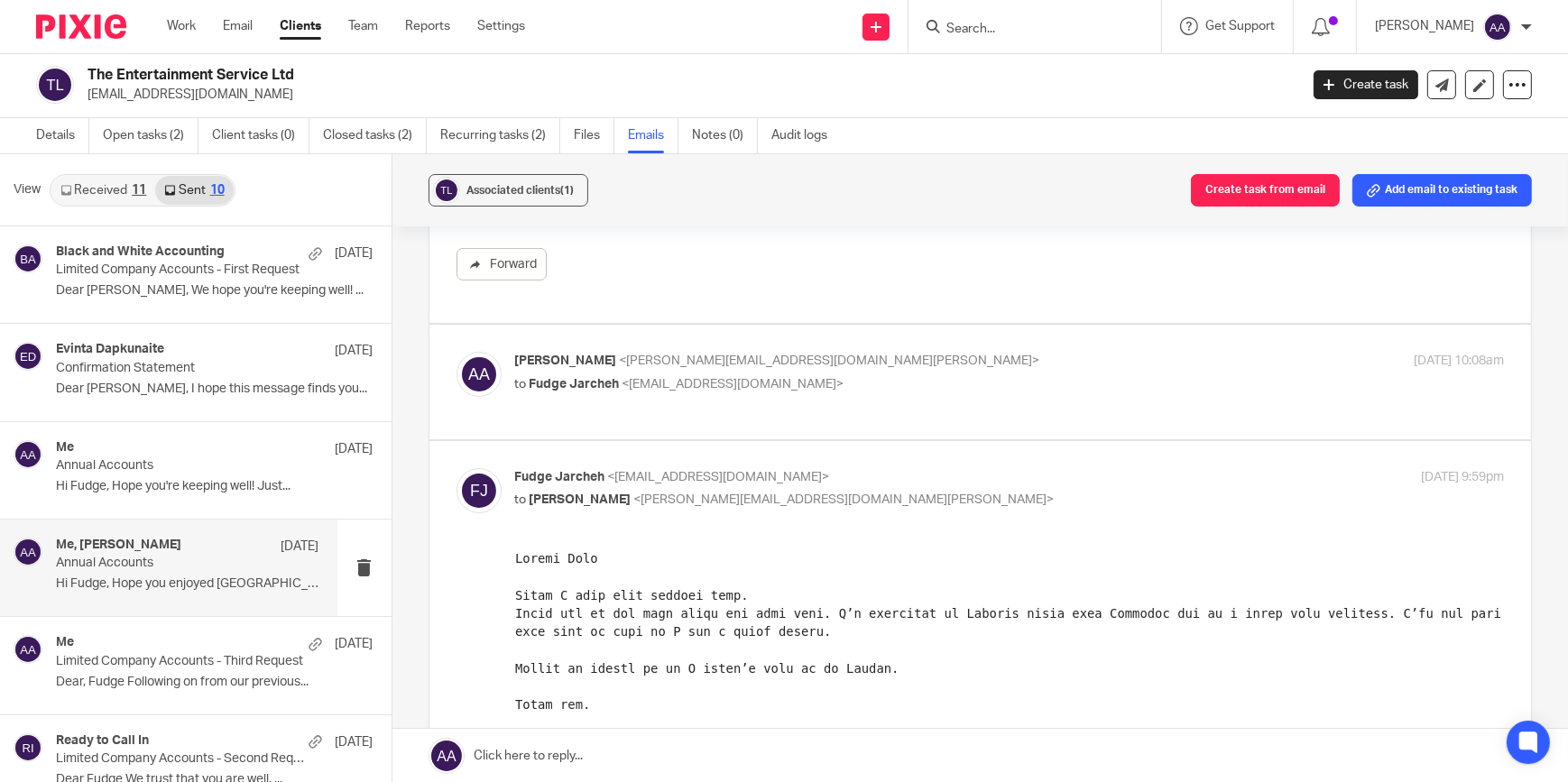
scroll to position [1092, 0]
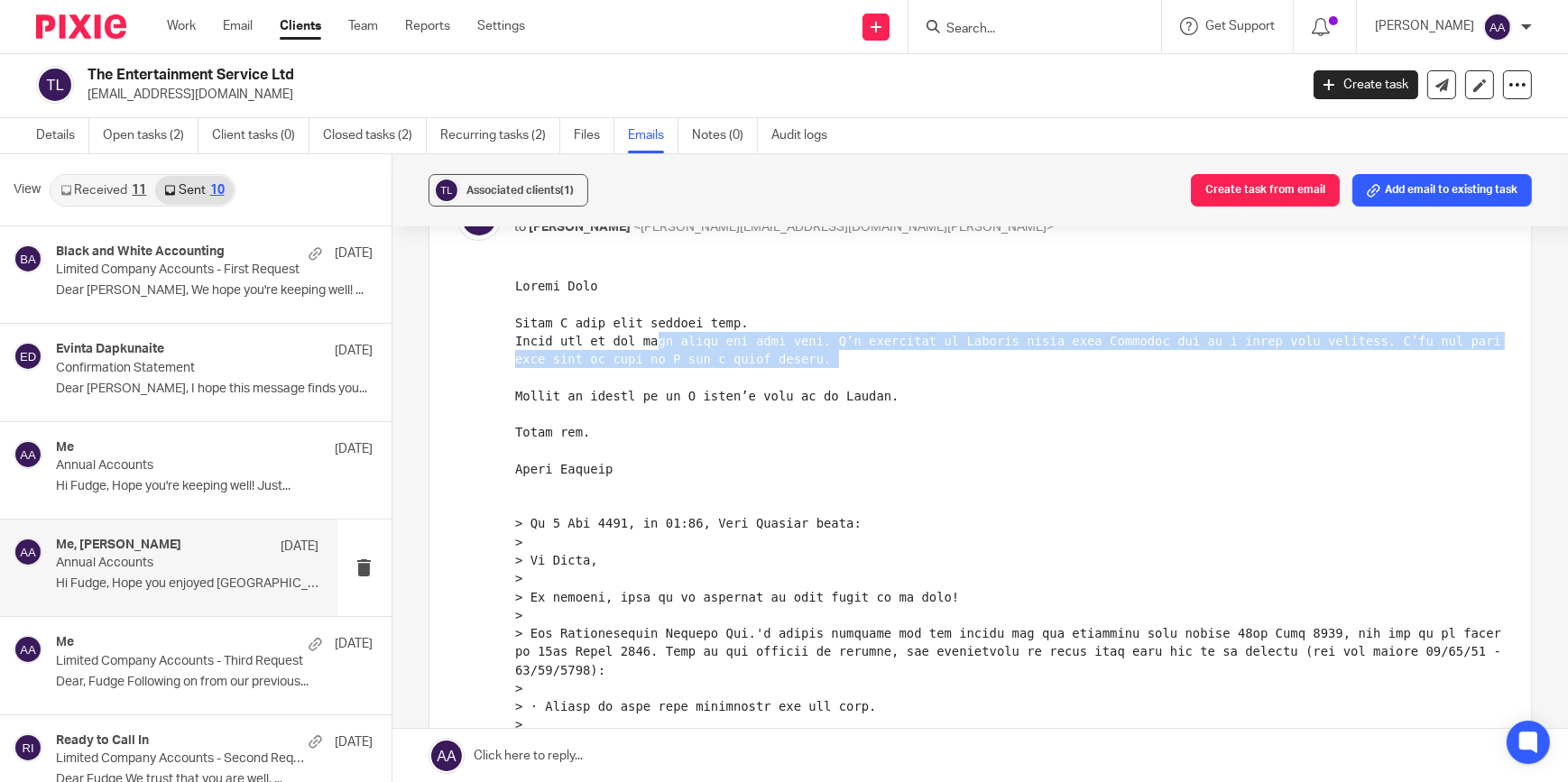
drag, startPoint x: 646, startPoint y: 340, endPoint x: 1018, endPoint y: 370, distance: 373.2
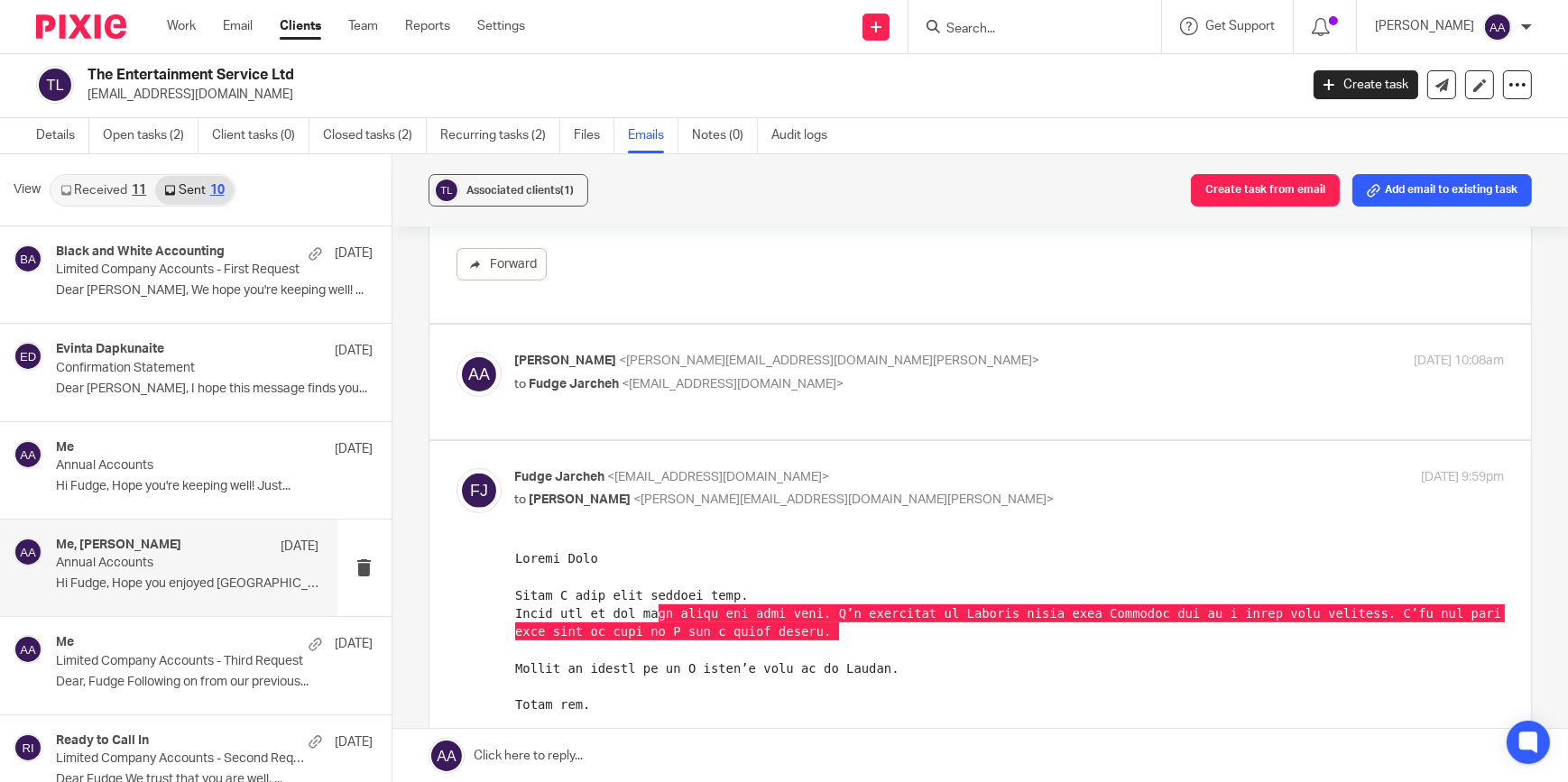
click at [667, 375] on p "to [PERSON_NAME] <[EMAIL_ADDRESS][DOMAIN_NAME]>" at bounding box center [844, 385] width 659 height 19
checkbox input "true"
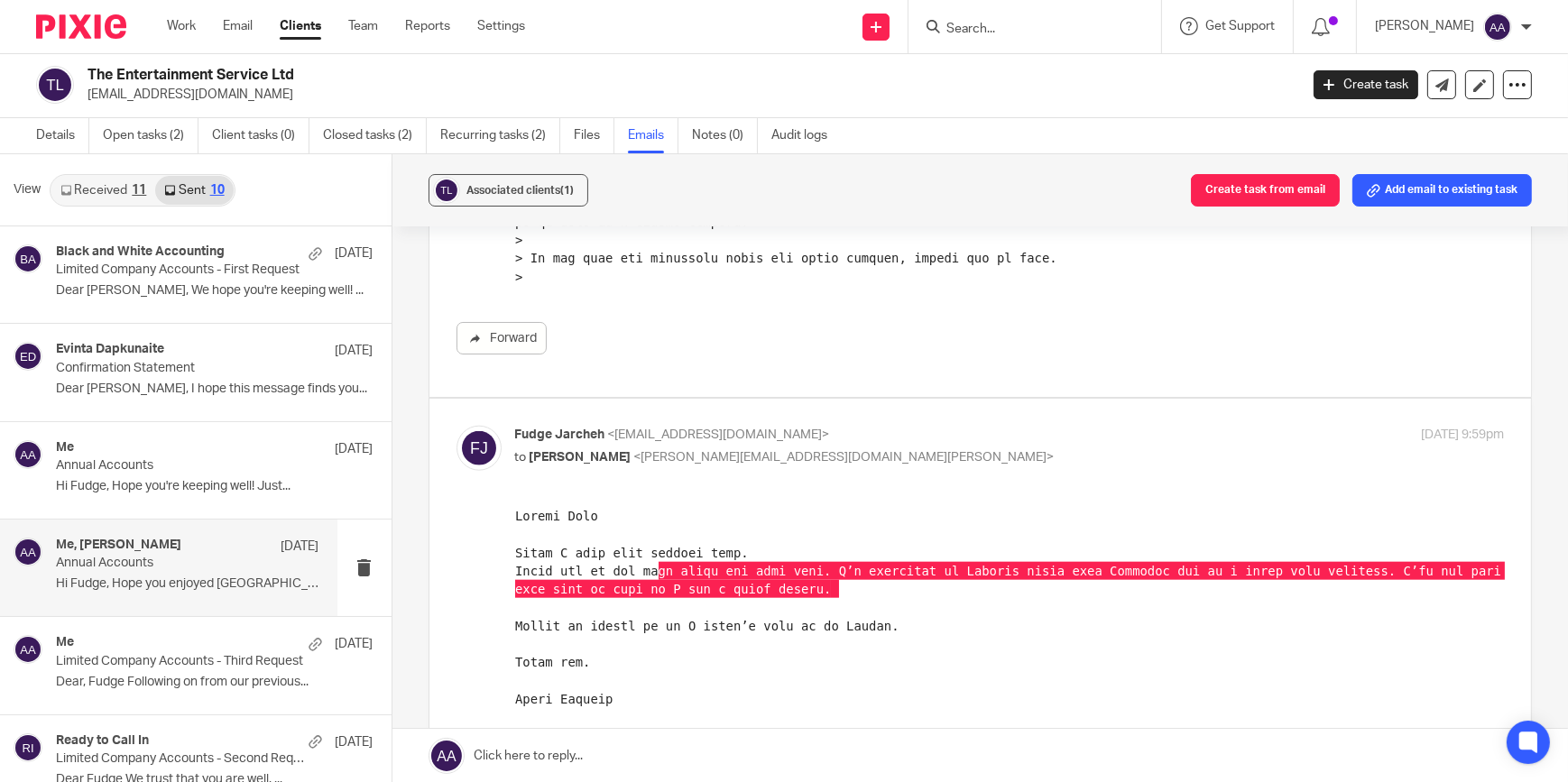
scroll to position [2461, 0]
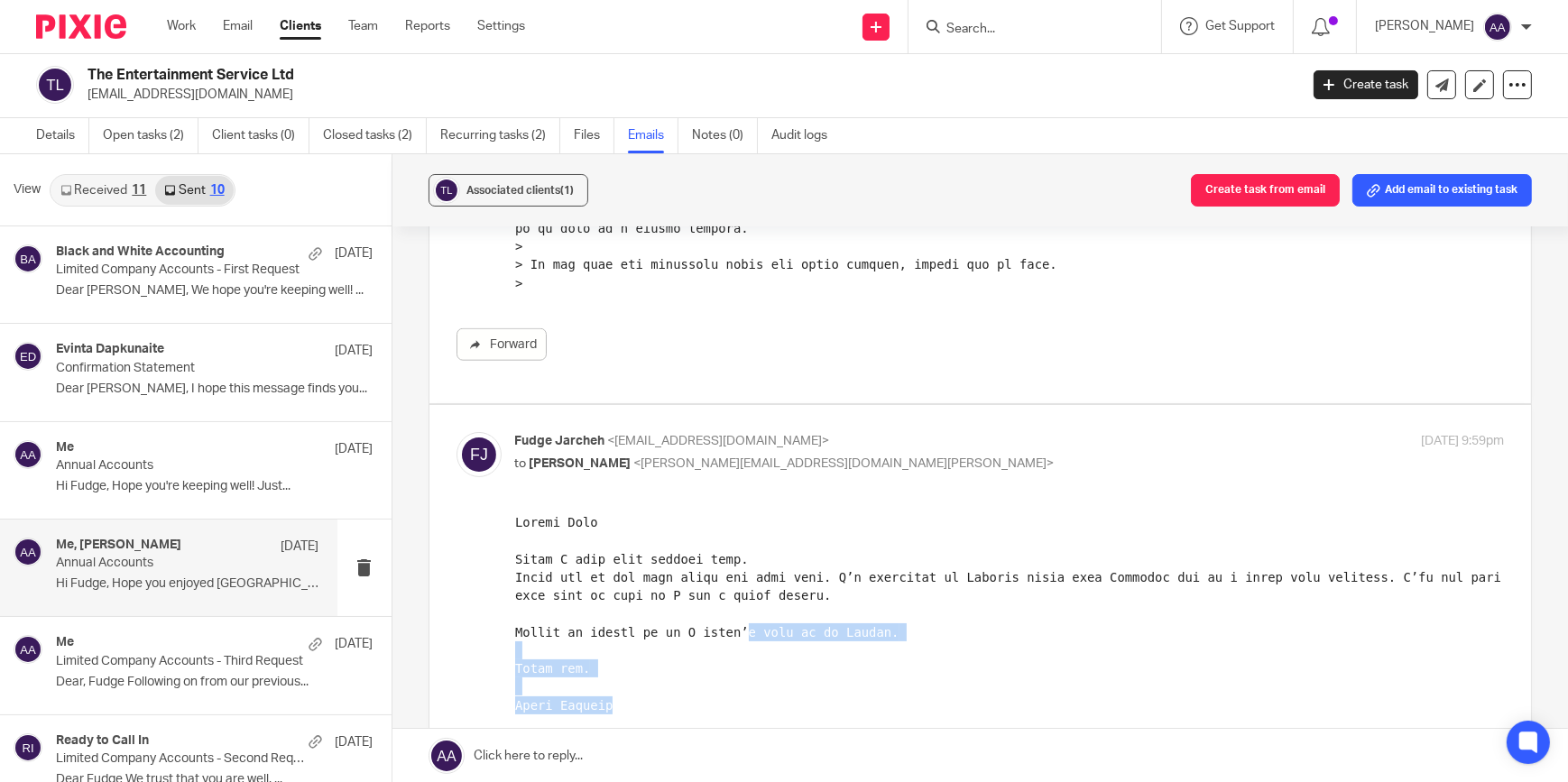
drag, startPoint x: 726, startPoint y: 630, endPoint x: 1120, endPoint y: 705, distance: 401.1
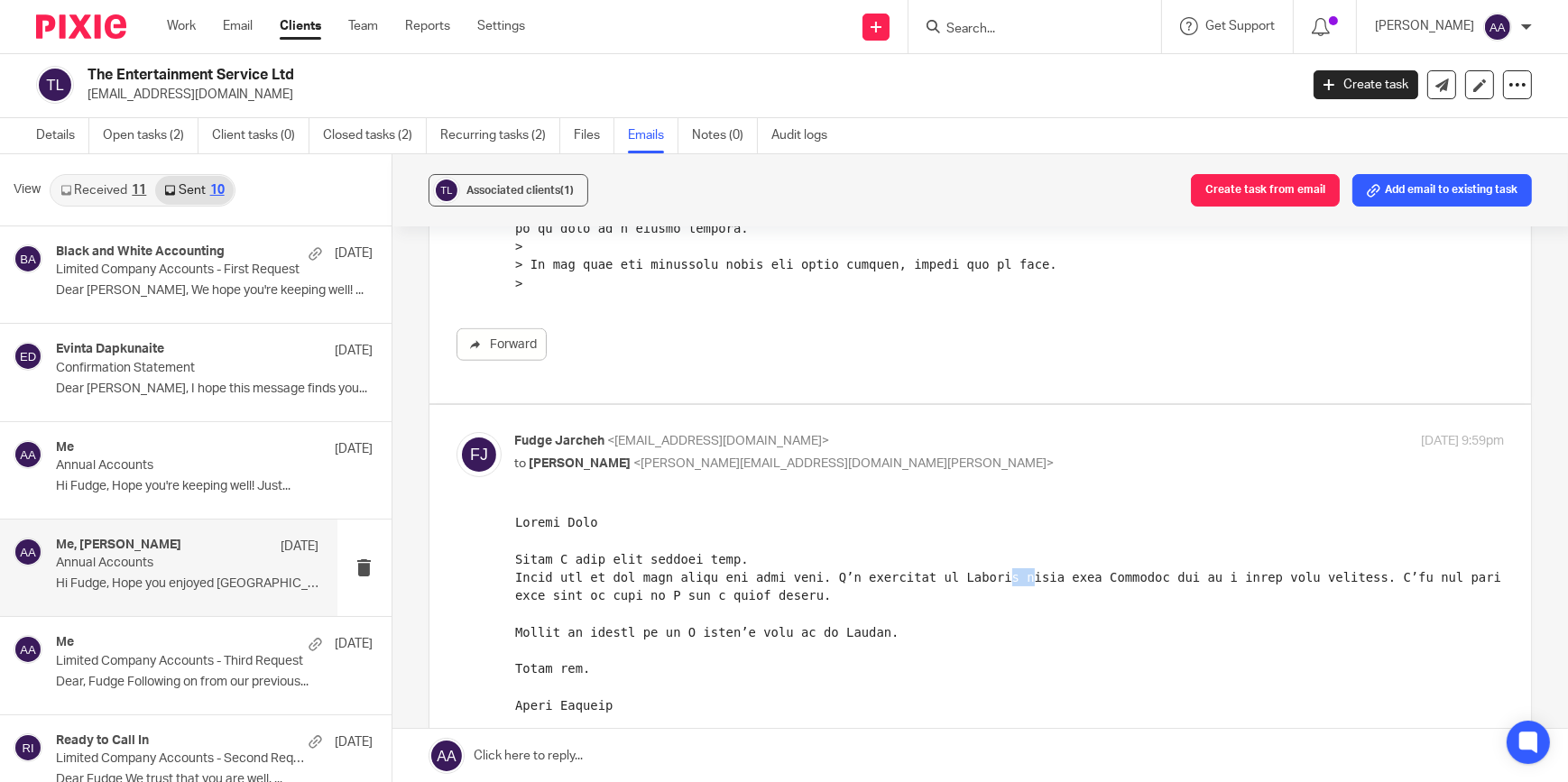
drag, startPoint x: 1025, startPoint y: 575, endPoint x: 966, endPoint y: 579, distance: 59.1
drag, startPoint x: 966, startPoint y: 579, endPoint x: 944, endPoint y: 595, distance: 27.2
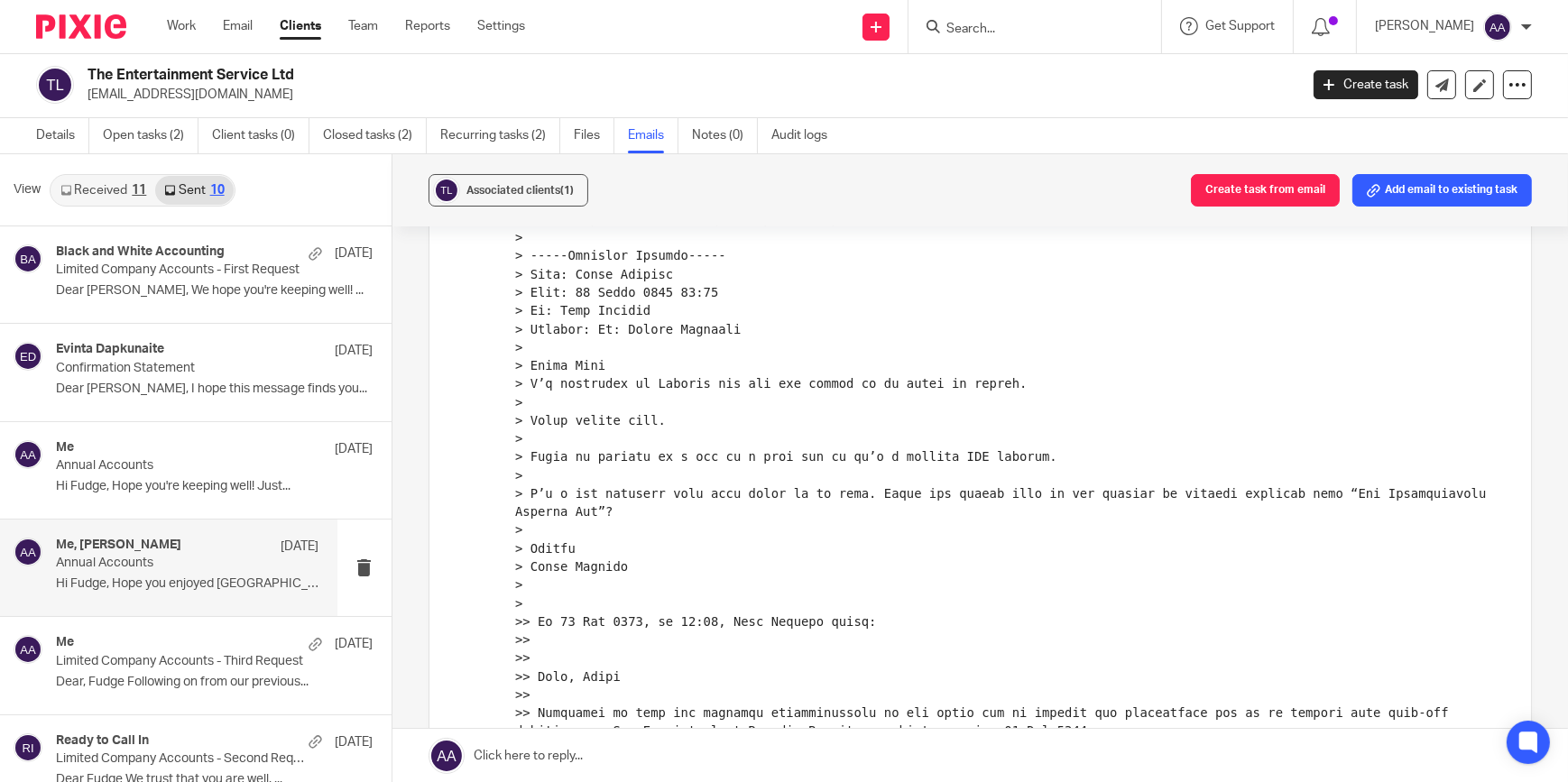
scroll to position [9982, 0]
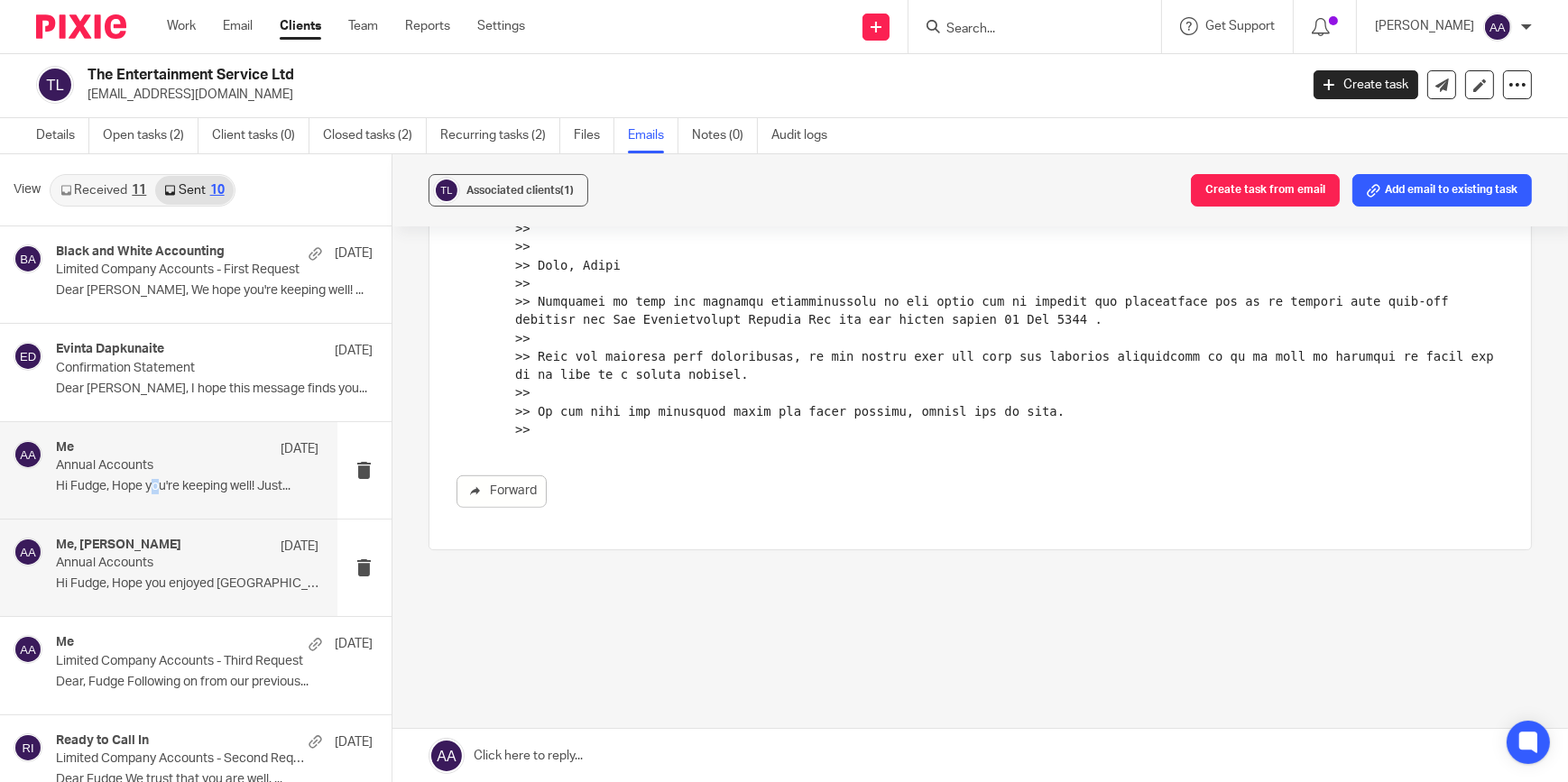
drag, startPoint x: 155, startPoint y: 480, endPoint x: 165, endPoint y: 487, distance: 12.2
click at [164, 487] on p "Hi Fudge, Hope you're keeping well! Just..." at bounding box center [187, 487] width 263 height 15
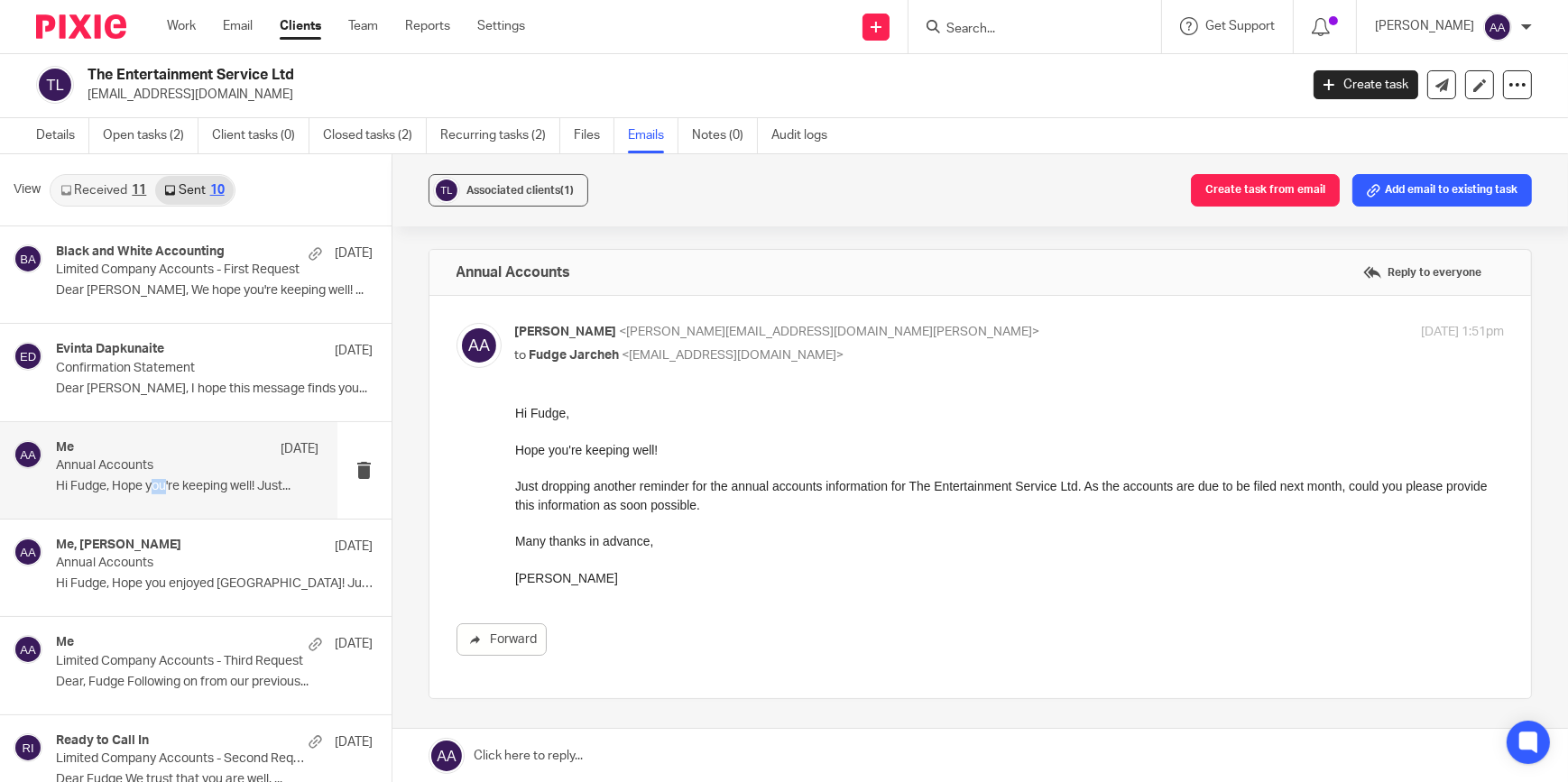
scroll to position [0, 0]
click at [728, 472] on div "Hi Fudge, Hope you're keeping well! Just dropping another reminder for the annu…" at bounding box center [1008, 495] width 990 height 183
click at [740, 524] on div "Hi Fudge, Hope you're keeping well! Just dropping another reminder for the annu…" at bounding box center [1008, 495] width 990 height 183
click at [170, 392] on p "Dear Fudge, I hope this message finds you..." at bounding box center [187, 390] width 263 height 15
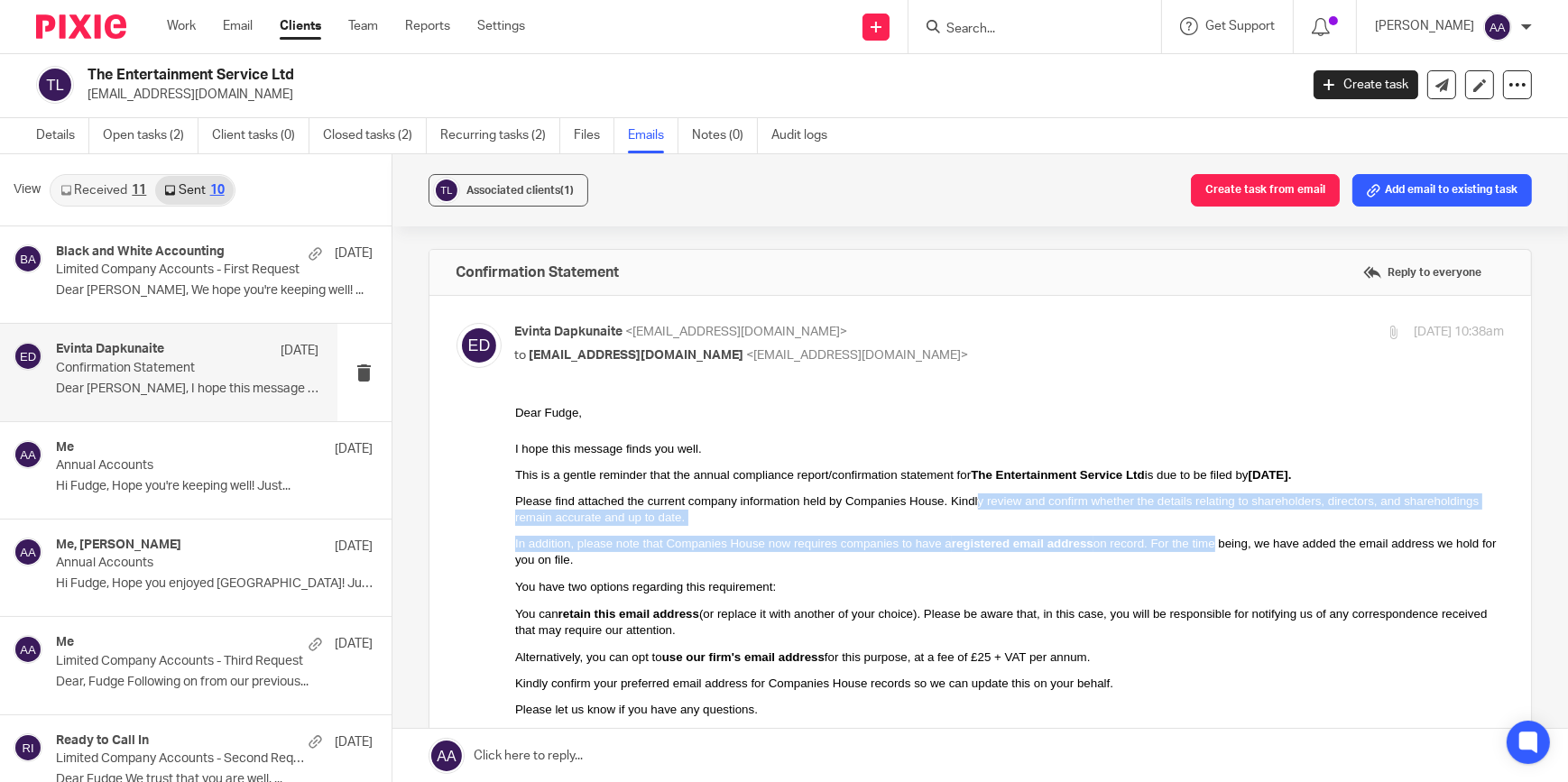
drag, startPoint x: 935, startPoint y: 505, endPoint x: 1143, endPoint y: 532, distance: 209.7
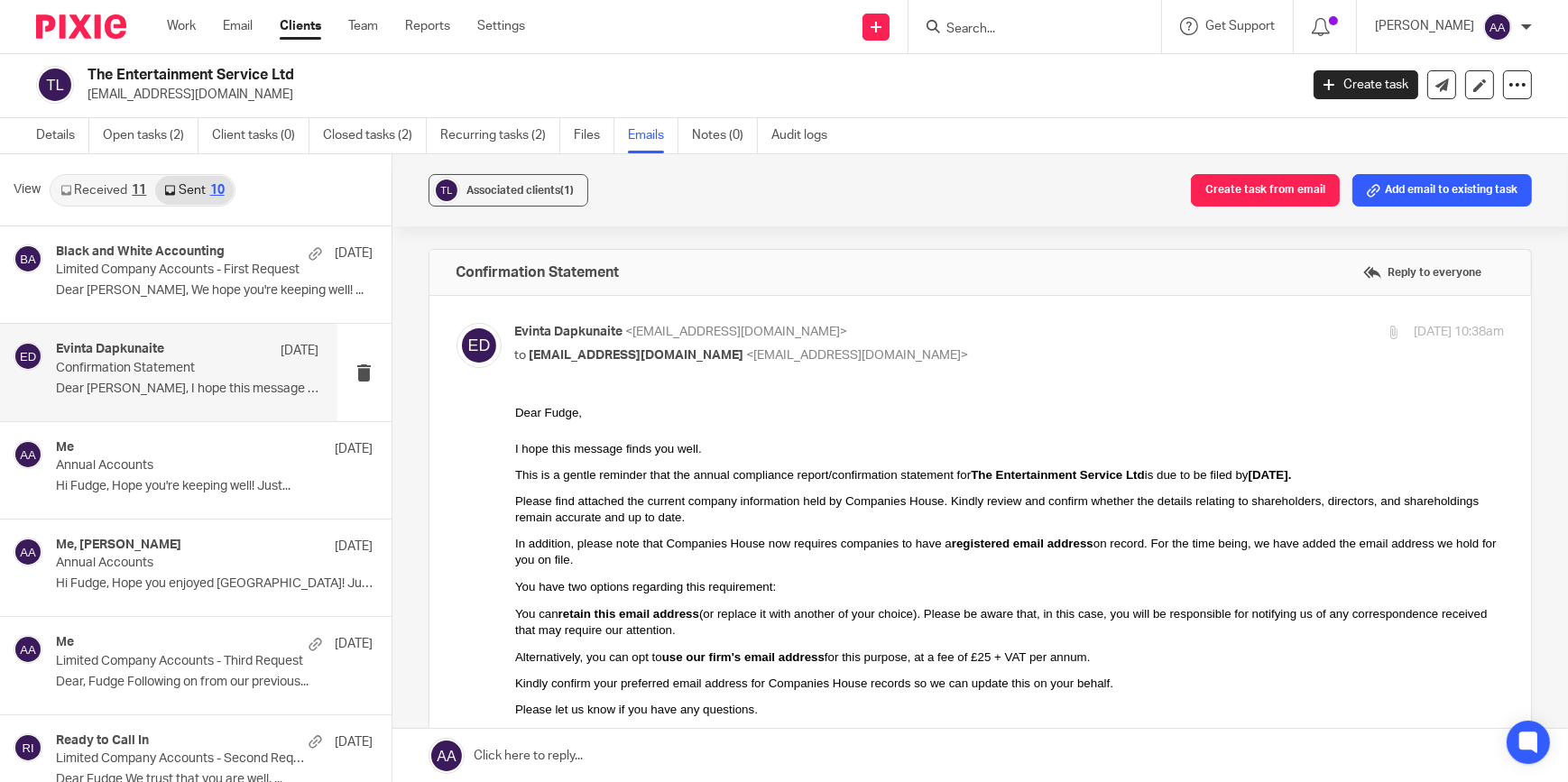
drag, startPoint x: 1143, startPoint y: 532, endPoint x: 1138, endPoint y: 582, distance: 50.2
drag, startPoint x: 1371, startPoint y: 326, endPoint x: 1426, endPoint y: 335, distance: 55.7
click at [1426, 335] on p "9 Jun 2025 10:38am" at bounding box center [1458, 333] width 91 height 19
drag, startPoint x: 1940, startPoint y: 739, endPoint x: 1370, endPoint y: 425, distance: 650.8
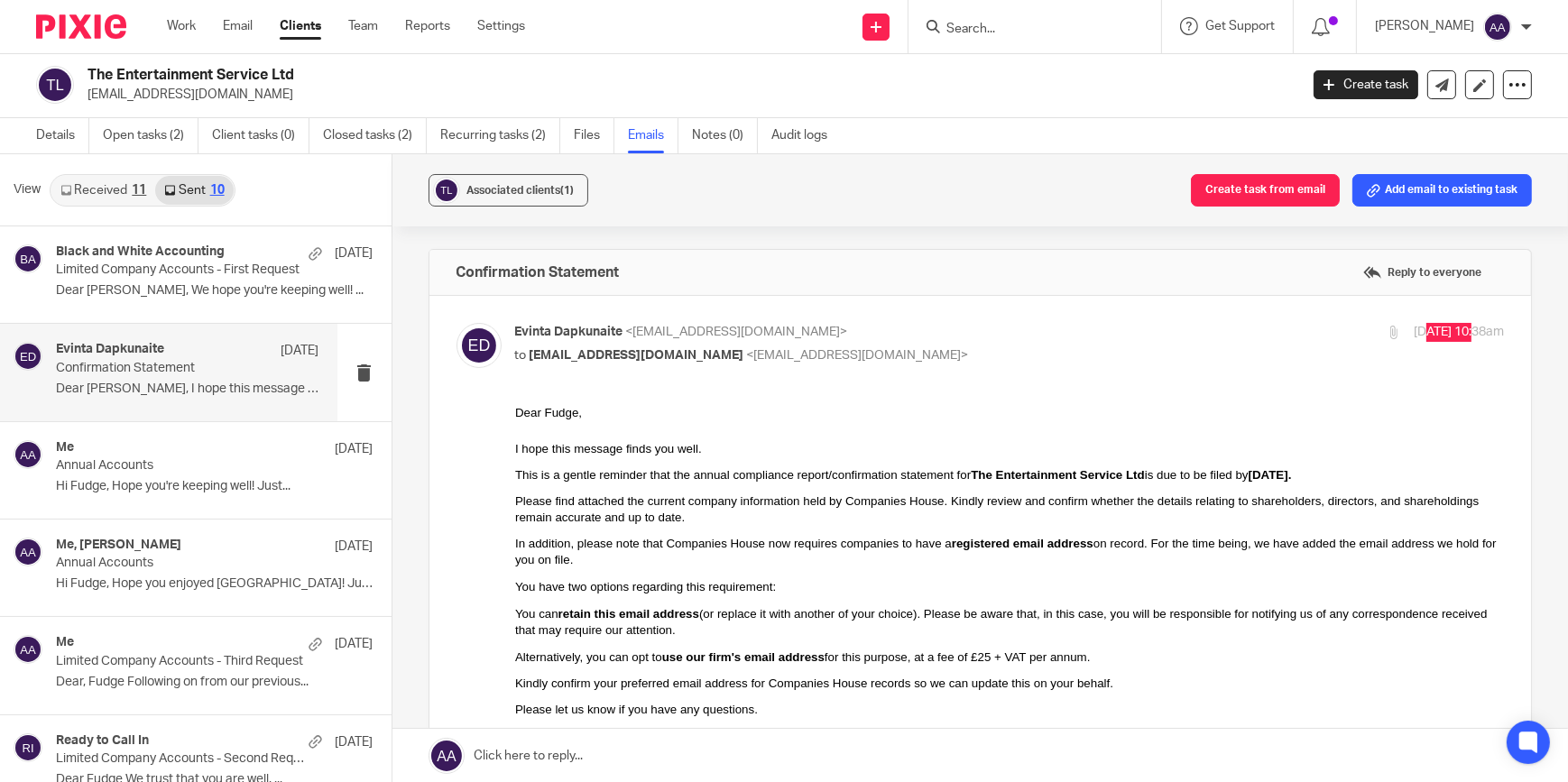
click at [1373, 419] on div "Dear Fudge," at bounding box center [1008, 412] width 990 height 18
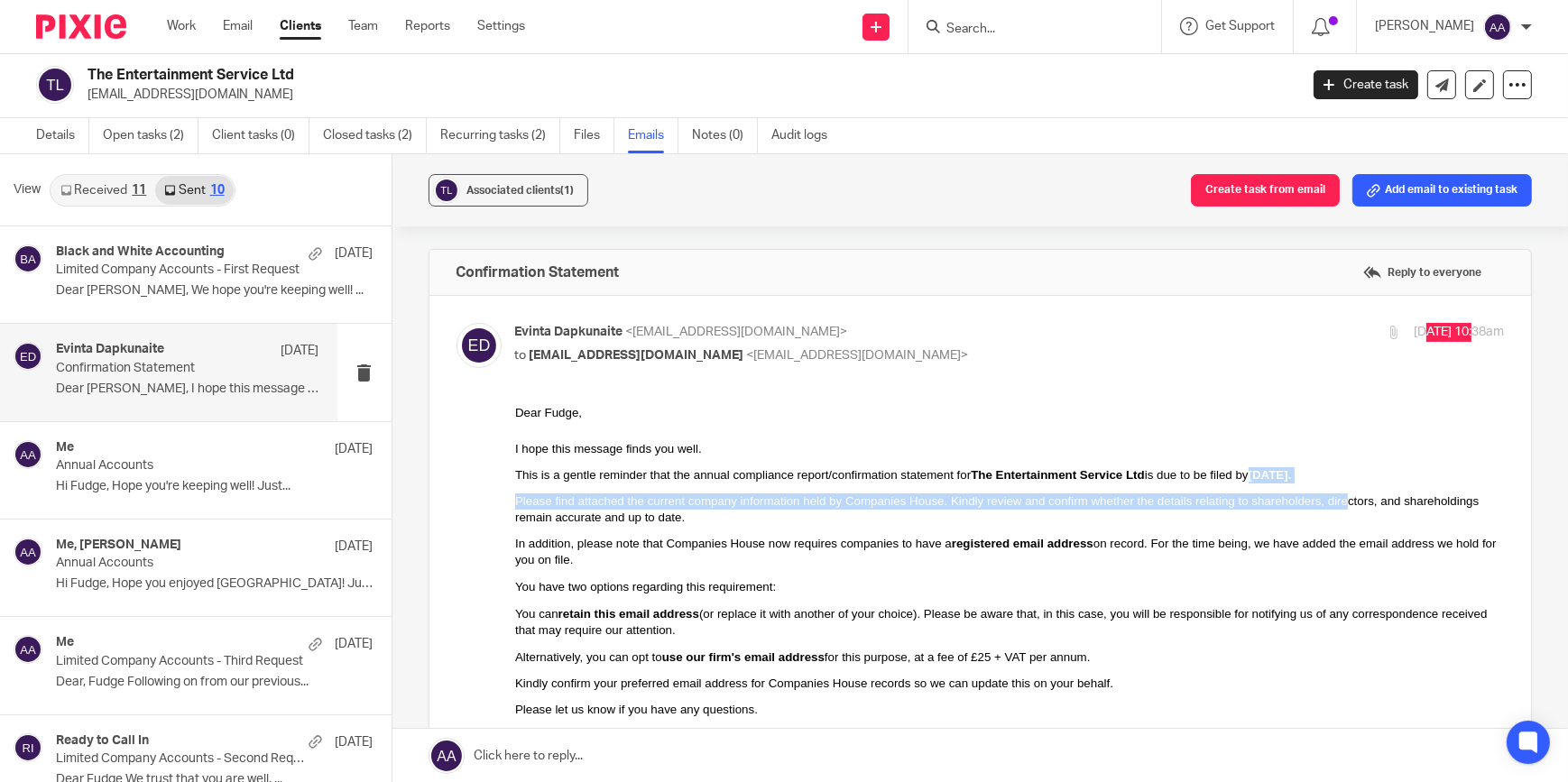
drag, startPoint x: 1188, startPoint y: 472, endPoint x: 1279, endPoint y: 487, distance: 92.2
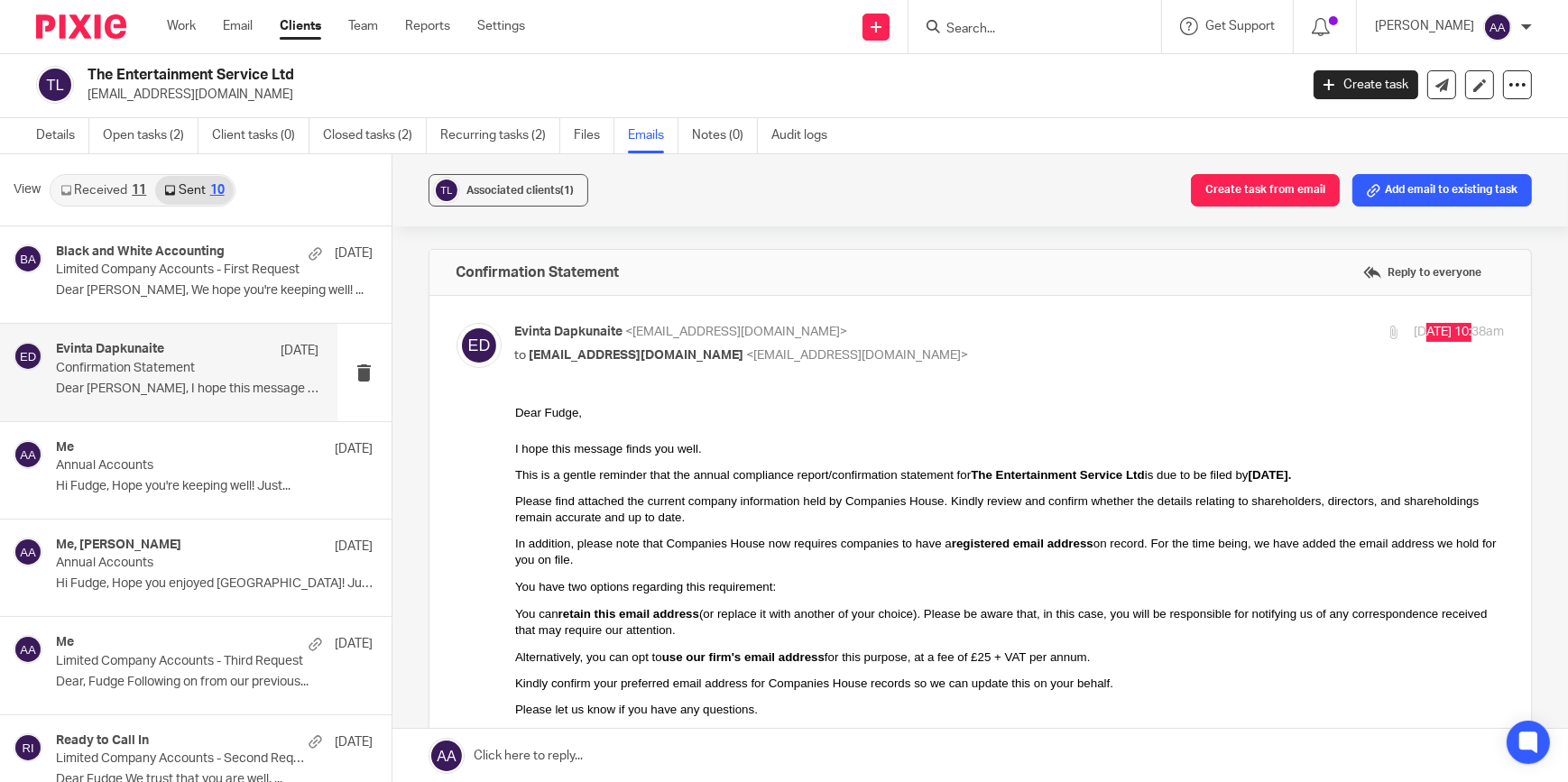
drag, startPoint x: 1279, startPoint y: 487, endPoint x: 1202, endPoint y: 535, distance: 90.7
click at [1202, 535] on div "In addition, please note that Companies House now requires companies to have a …" at bounding box center [1008, 552] width 990 height 34
drag, startPoint x: 182, startPoint y: 299, endPoint x: 202, endPoint y: 316, distance: 26.2
click at [201, 316] on div "Black and White Accounting 1 Aug Limited Company Accounts - First Request Dear …" at bounding box center [169, 275] width 337 height 96
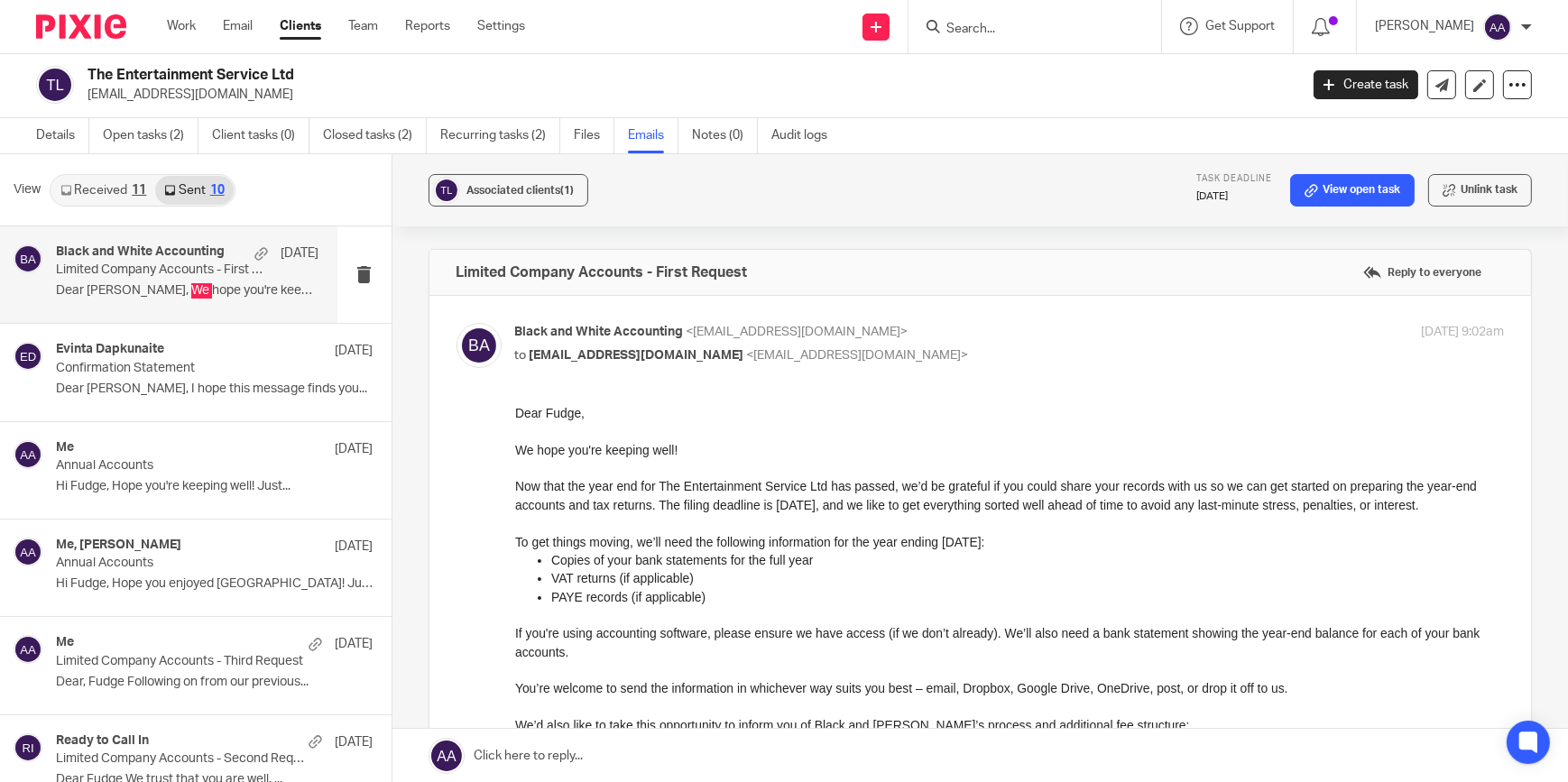
drag, startPoint x: 716, startPoint y: 720, endPoint x: 663, endPoint y: 463, distance: 262.4
click at [664, 464] on p at bounding box center [1008, 467] width 990 height 18
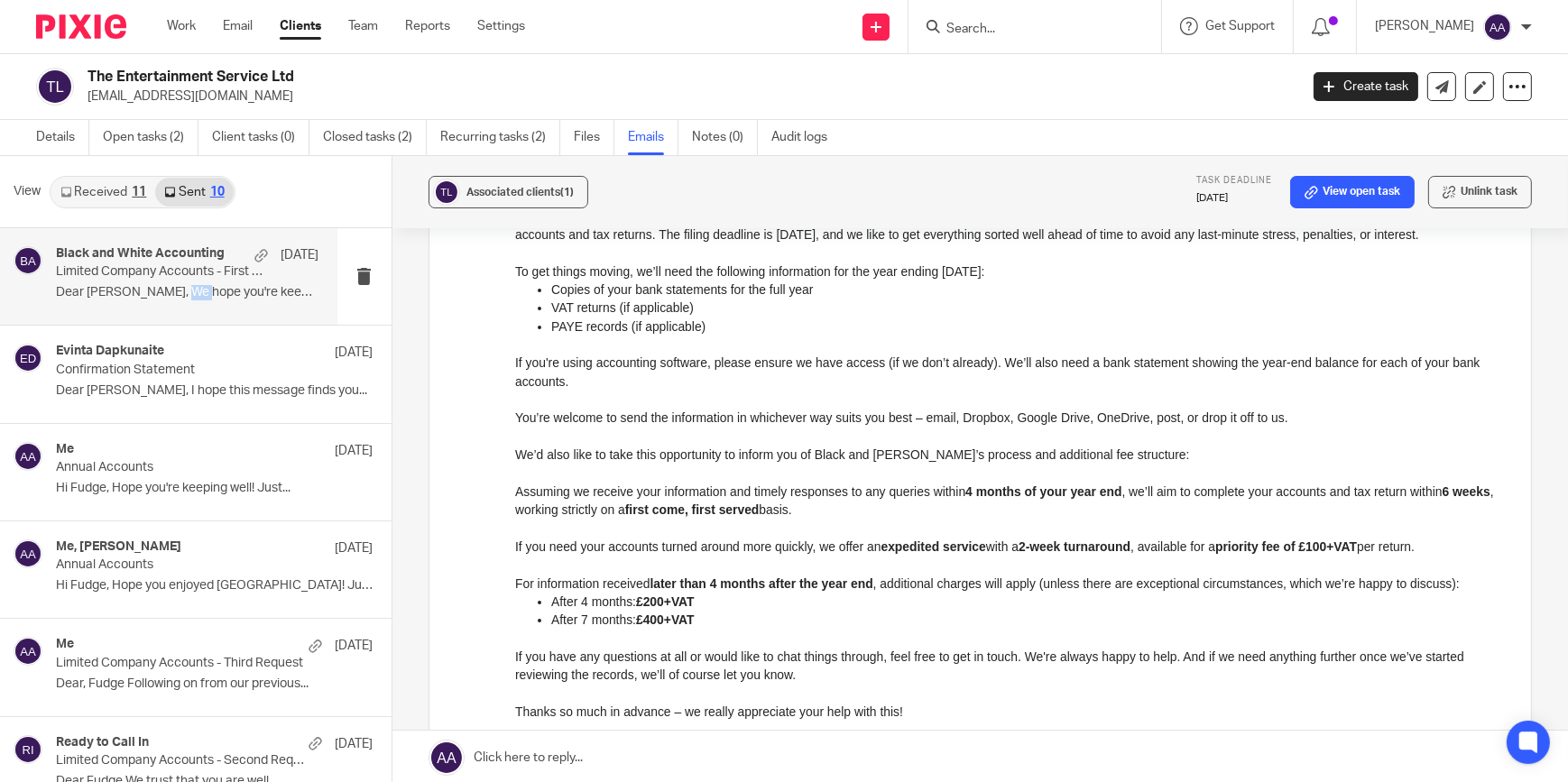
click at [127, 202] on link "Received 11" at bounding box center [103, 192] width 104 height 29
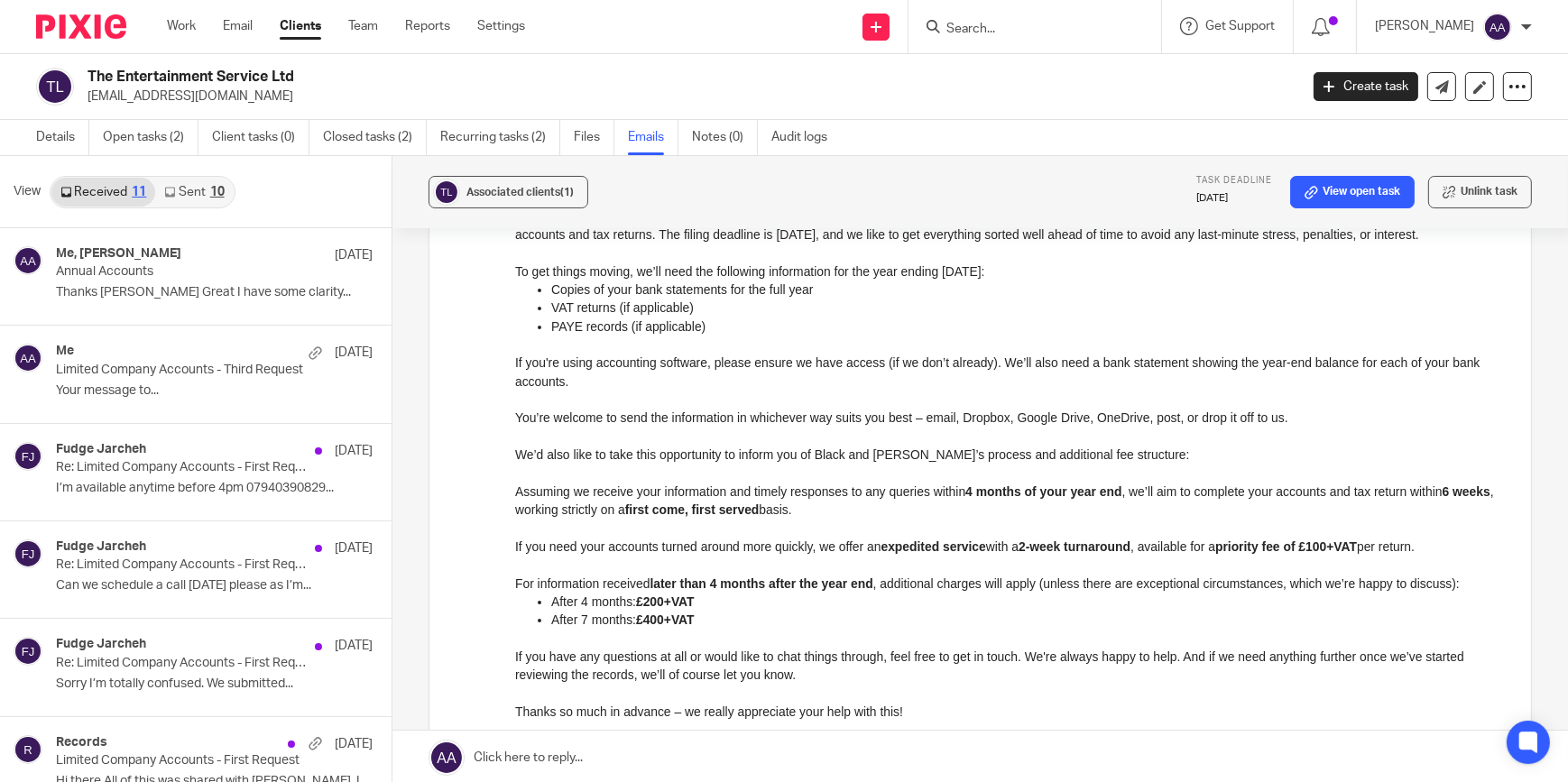
scroll to position [2, 0]
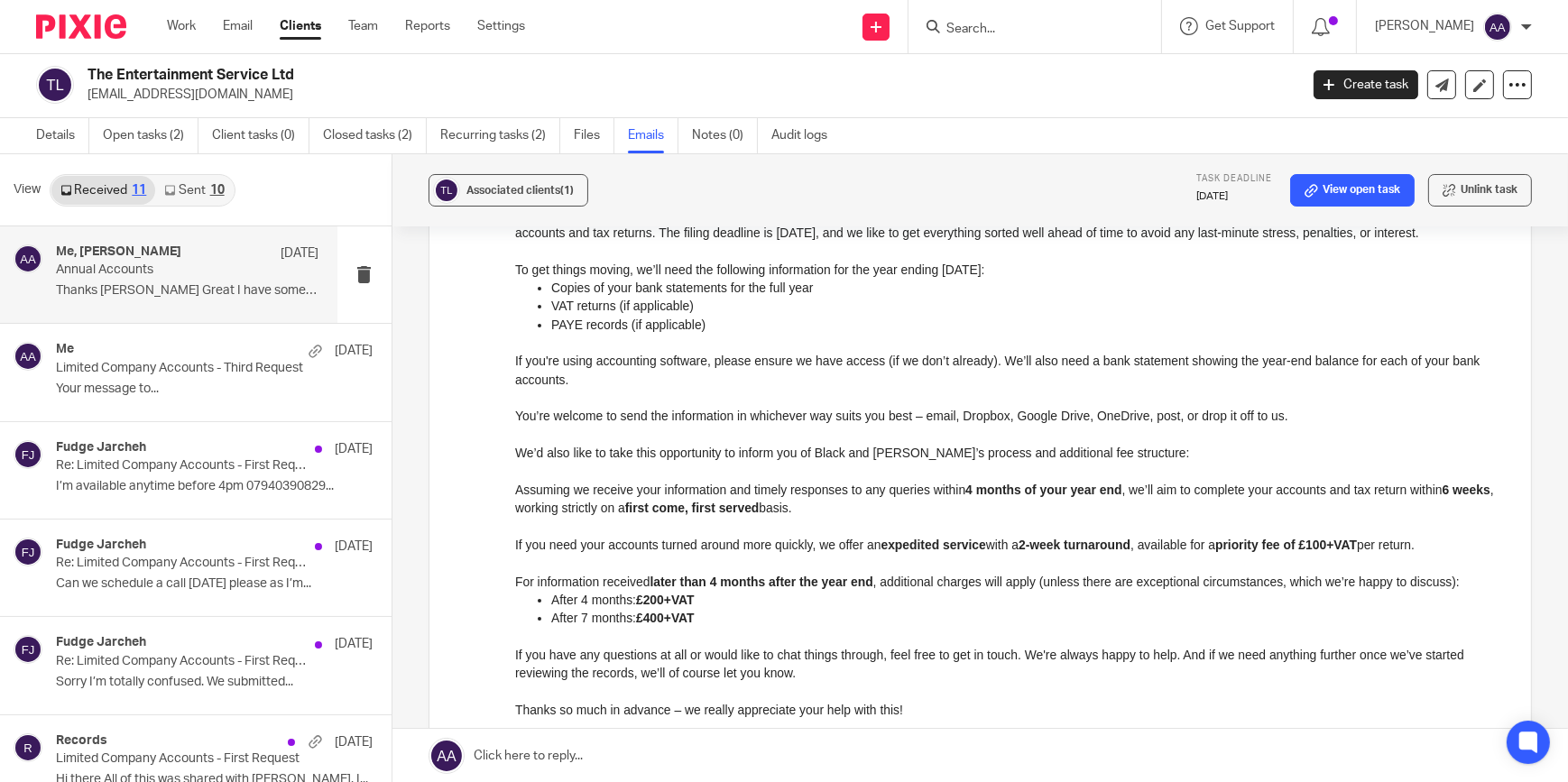
drag, startPoint x: 154, startPoint y: 273, endPoint x: 194, endPoint y: 280, distance: 40.6
click at [162, 275] on p "Annual Accounts" at bounding box center [161, 270] width 210 height 15
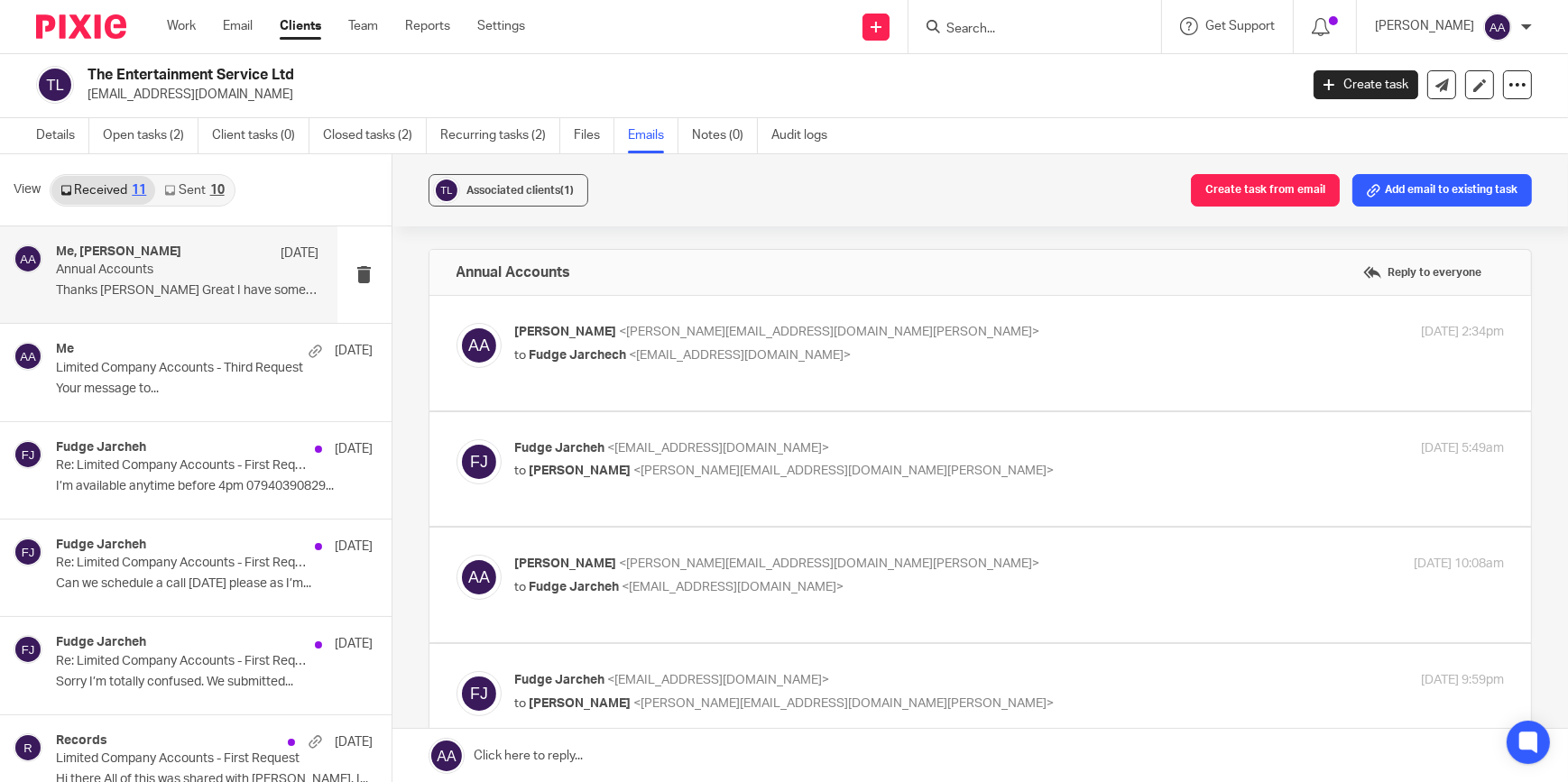
scroll to position [0, 0]
click at [54, 131] on link "Details" at bounding box center [62, 136] width 53 height 35
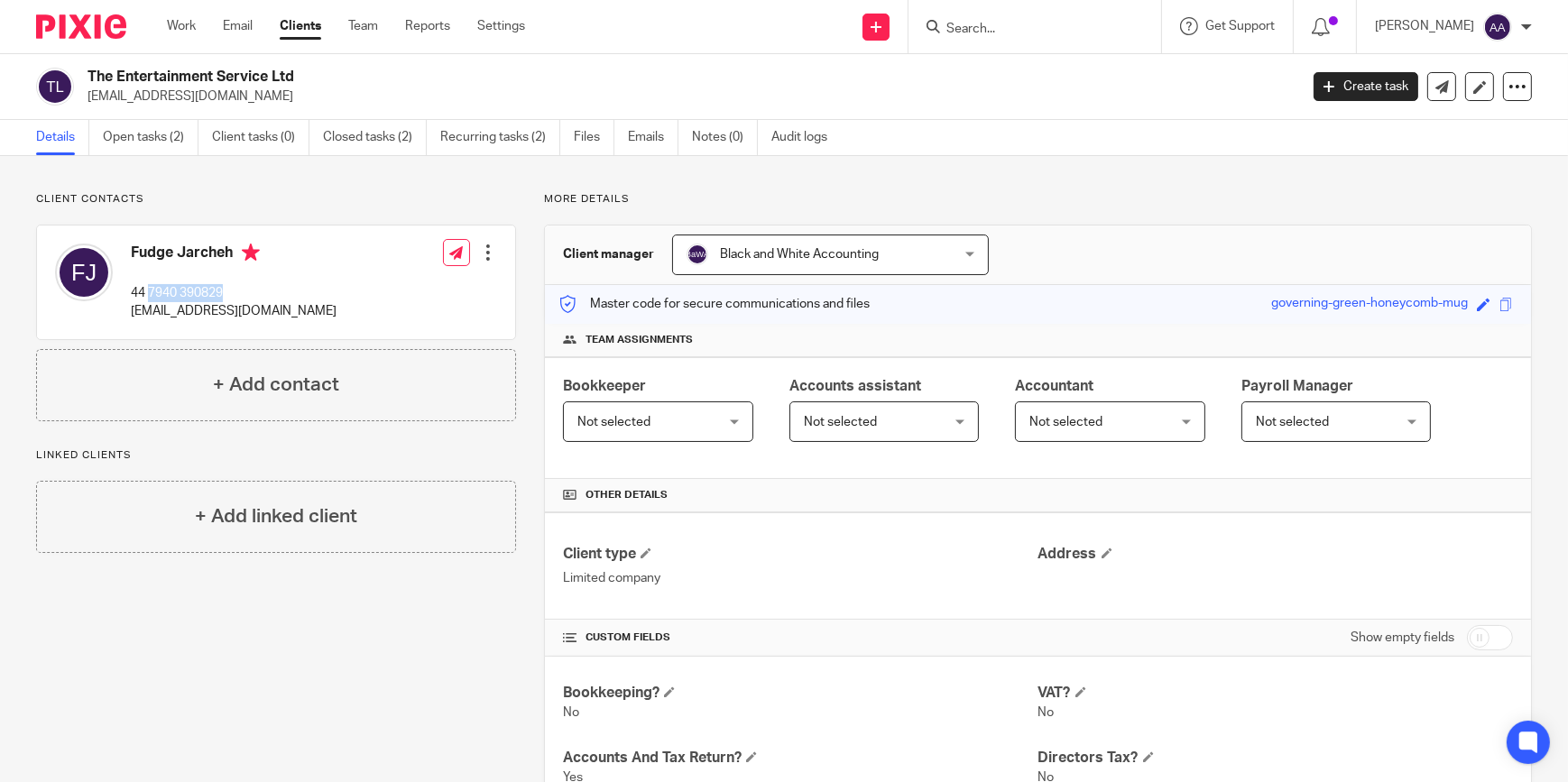
drag, startPoint x: 148, startPoint y: 288, endPoint x: 241, endPoint y: 281, distance: 93.3
click at [241, 281] on div "Fudge Jarcheh 44 7940 390829 [EMAIL_ADDRESS][DOMAIN_NAME]" at bounding box center [233, 283] width 205 height 77
copy p "7940 390829"
click at [257, 270] on div "Fudge Jarcheh 44 7940 390829 [EMAIL_ADDRESS][DOMAIN_NAME]" at bounding box center [233, 283] width 205 height 77
drag, startPoint x: 147, startPoint y: 290, endPoint x: 258, endPoint y: 288, distance: 111.0
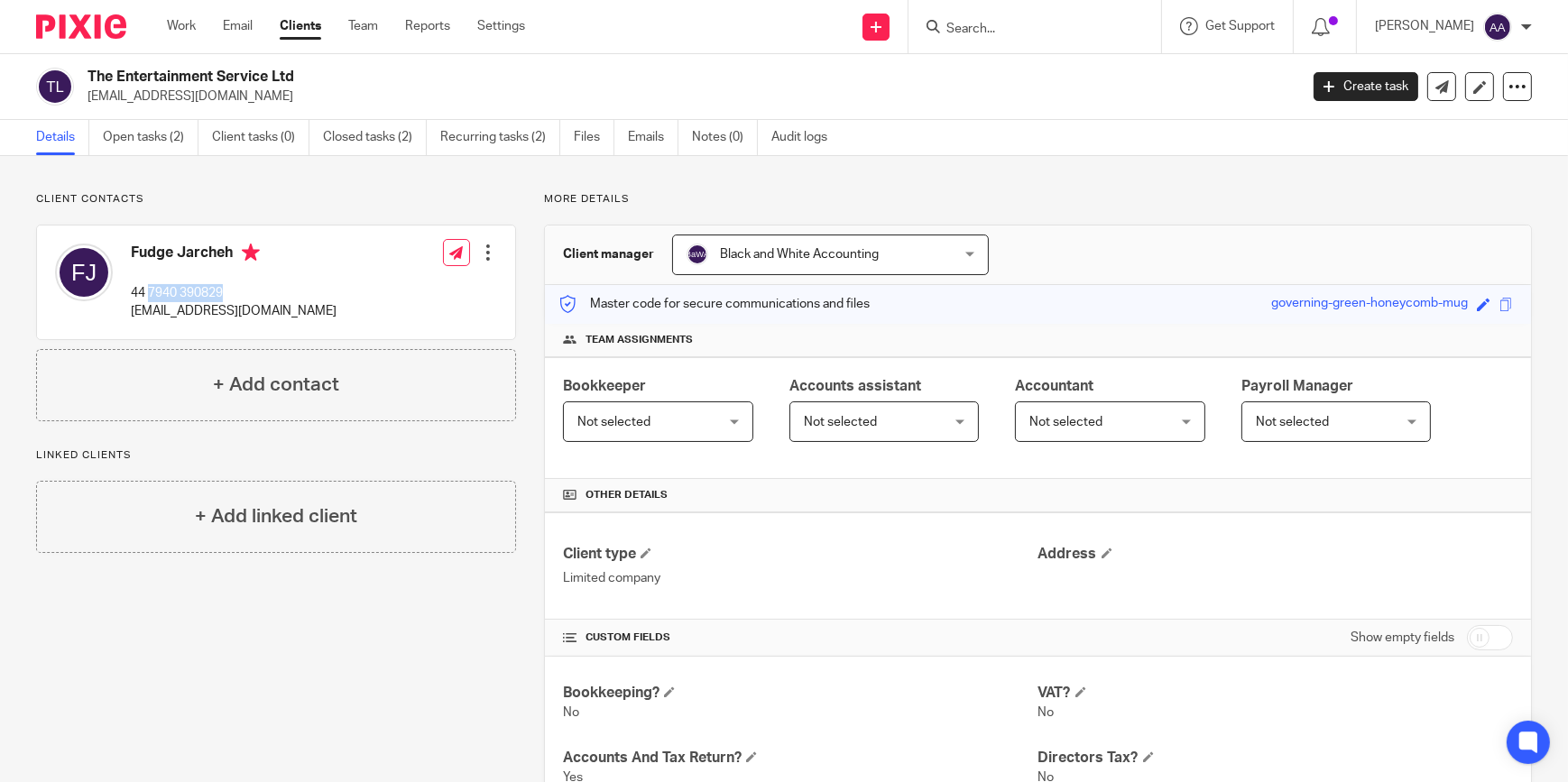
click at [258, 288] on p "44 7940 390829" at bounding box center [233, 293] width 205 height 18
copy p "7940 390829"
click at [992, 35] on input "Search" at bounding box center [1025, 29] width 162 height 16
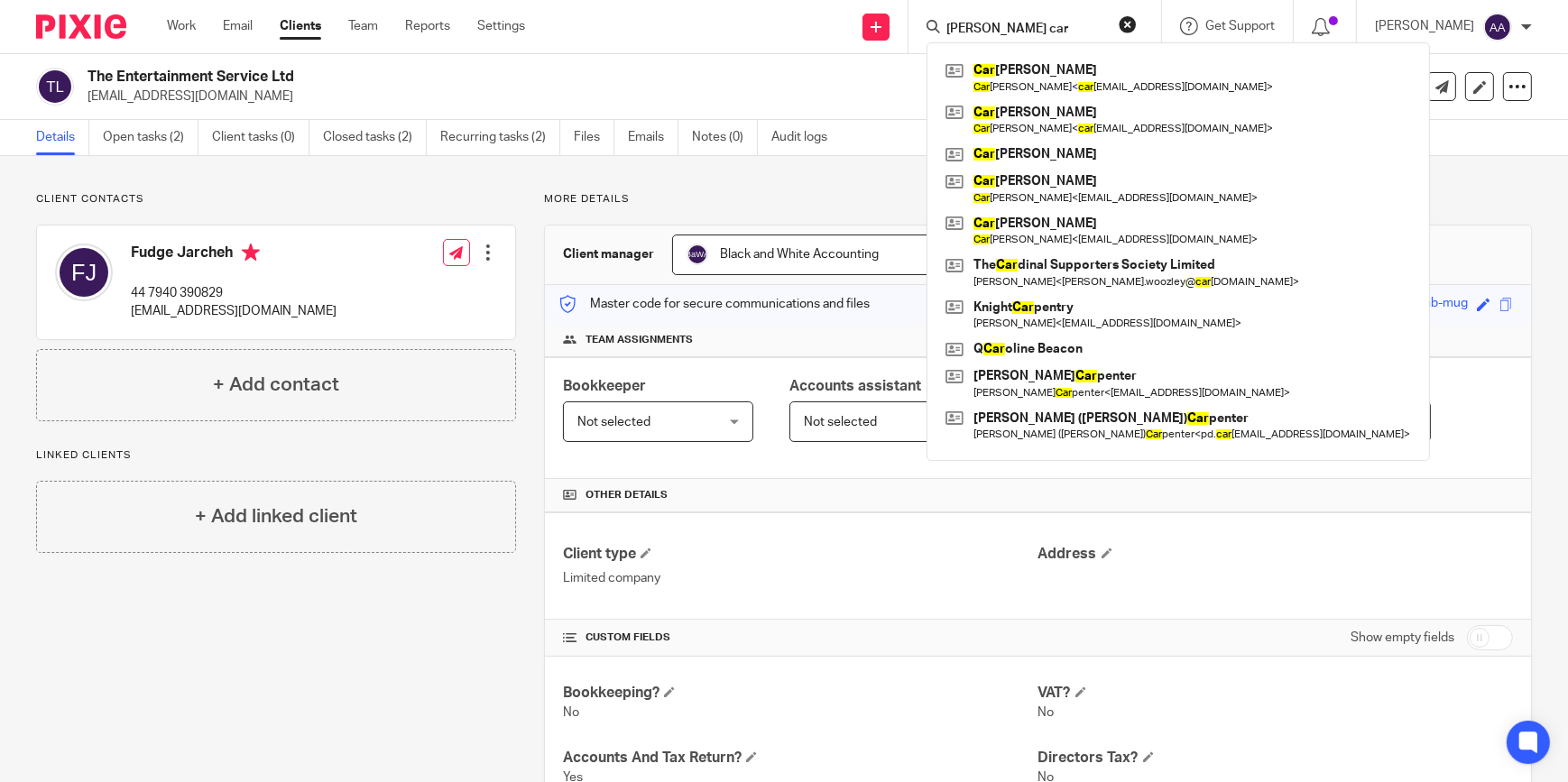
type input "[PERSON_NAME] car"
drag, startPoint x: 1082, startPoint y: 22, endPoint x: 882, endPoint y: 10, distance: 200.4
click at [882, 10] on div "Send new email Create task Add client Request signature [PERSON_NAME] car Car i…" at bounding box center [1060, 26] width 1016 height 53
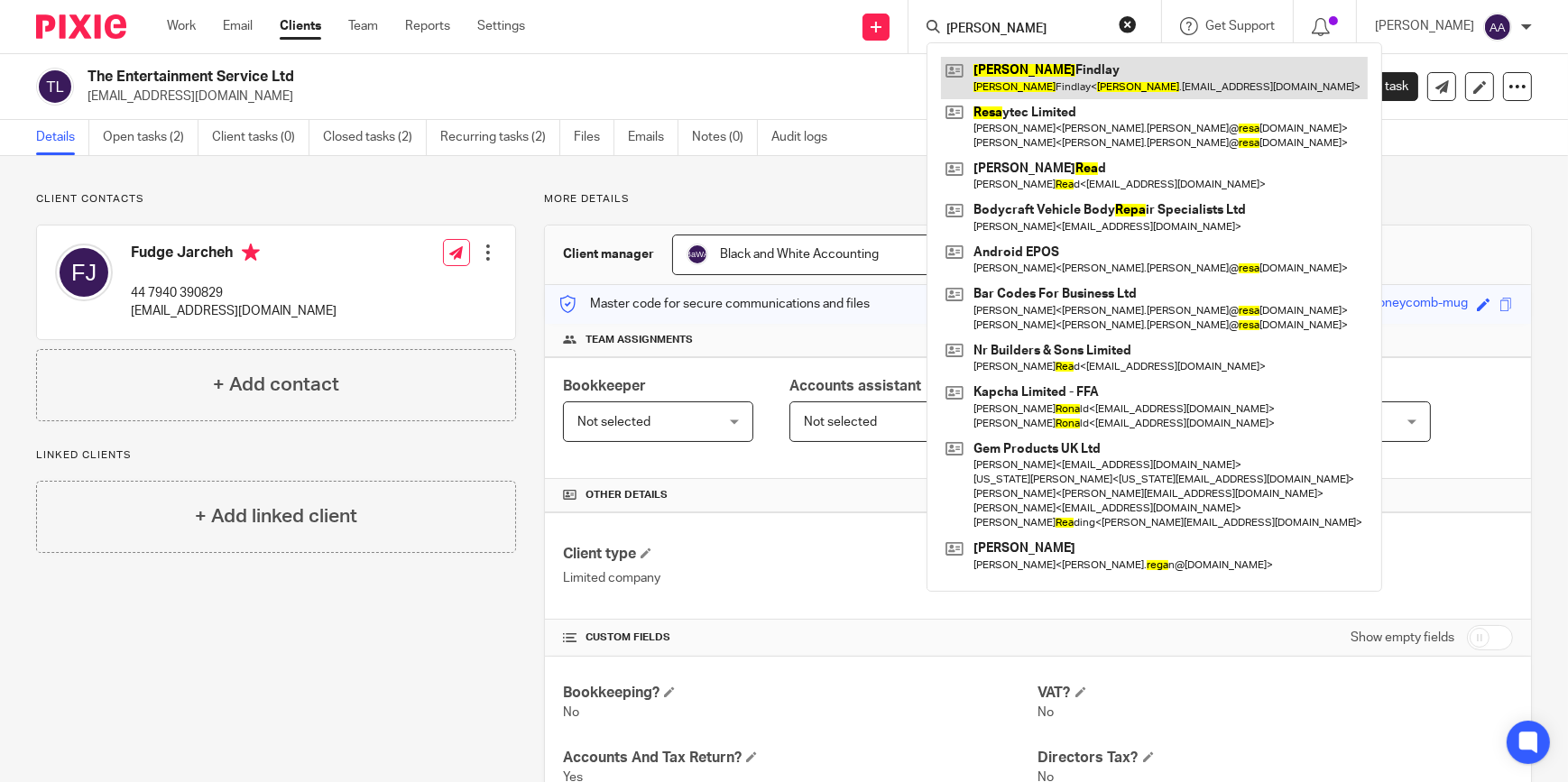
type input "[PERSON_NAME]"
click at [1028, 59] on link at bounding box center [1154, 77] width 427 height 41
